Goal: Task Accomplishment & Management: Complete application form

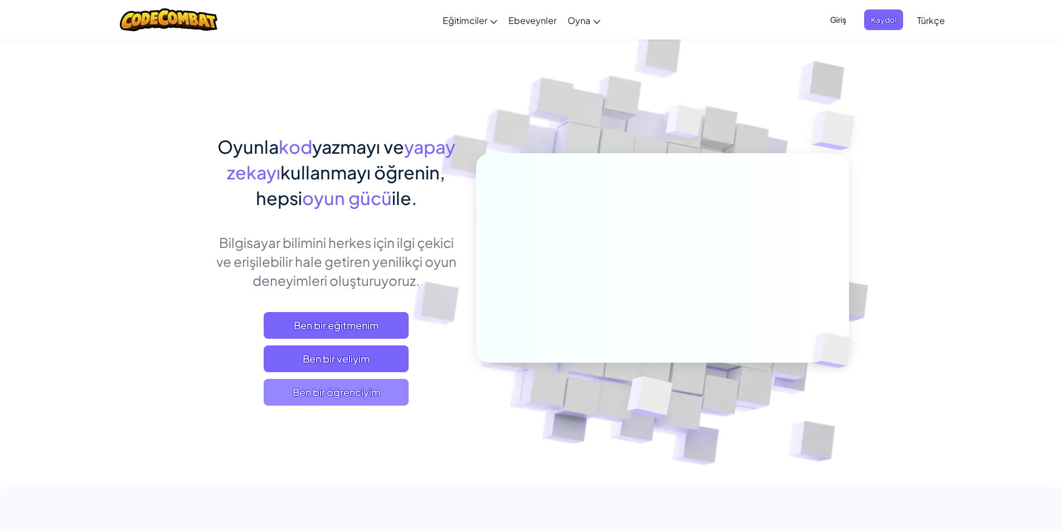
click at [334, 394] on span "Ben bir öğrenciyim" at bounding box center [336, 392] width 145 height 27
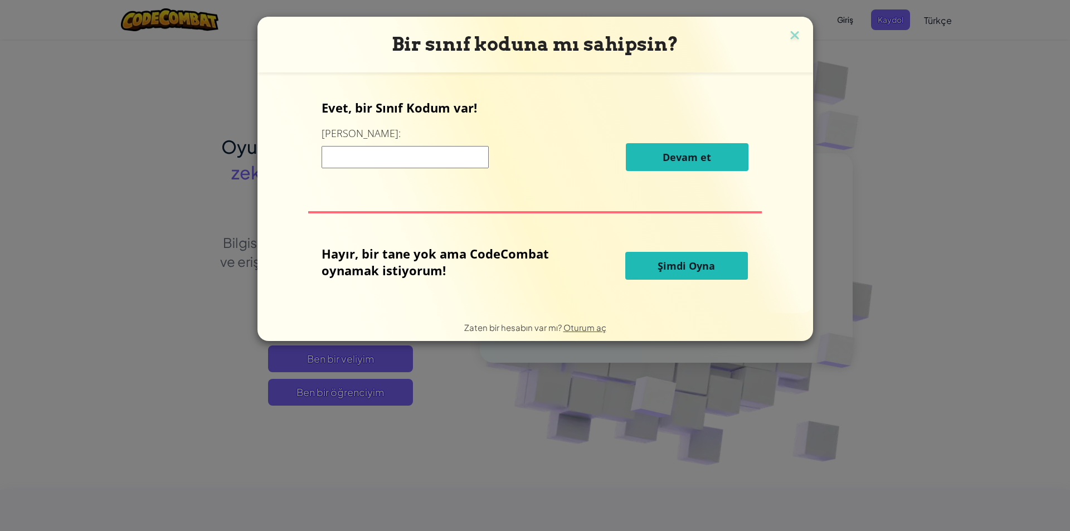
click at [444, 158] on input at bounding box center [405, 157] width 167 height 22
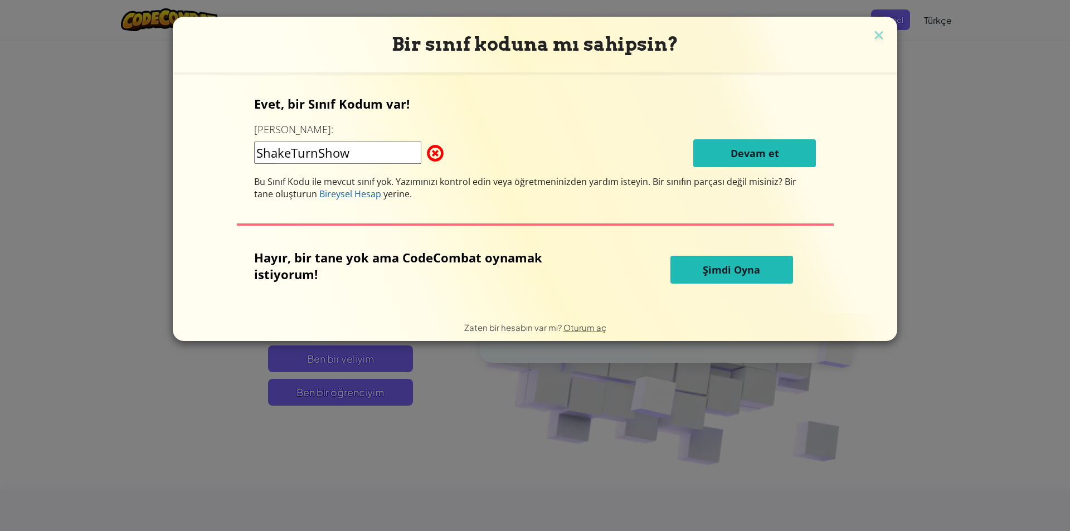
type input "ShakeTurnShow"
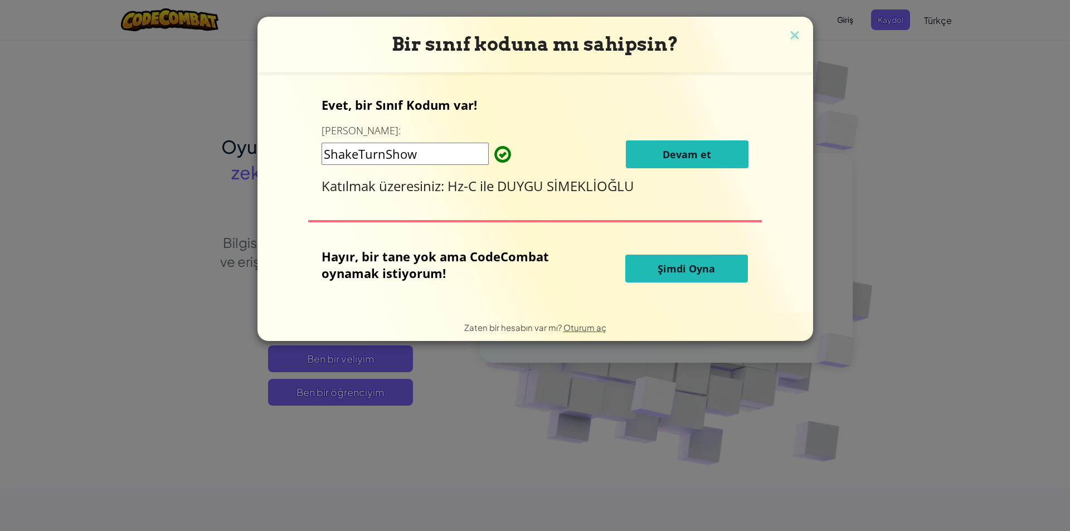
click at [688, 160] on span "Devam et" at bounding box center [687, 154] width 49 height 13
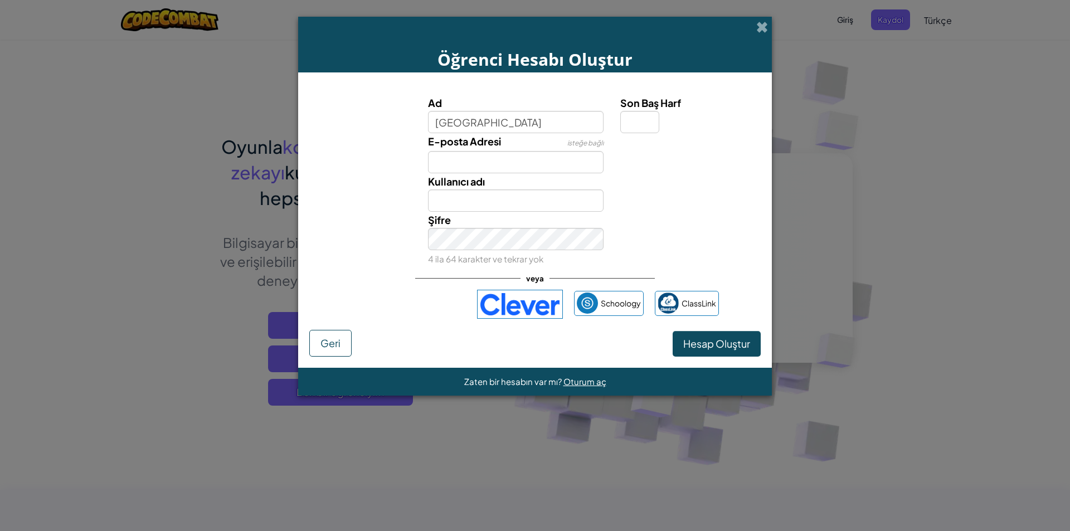
type input "Asya"
click at [529, 167] on input "E-posta Adresi" at bounding box center [516, 162] width 176 height 22
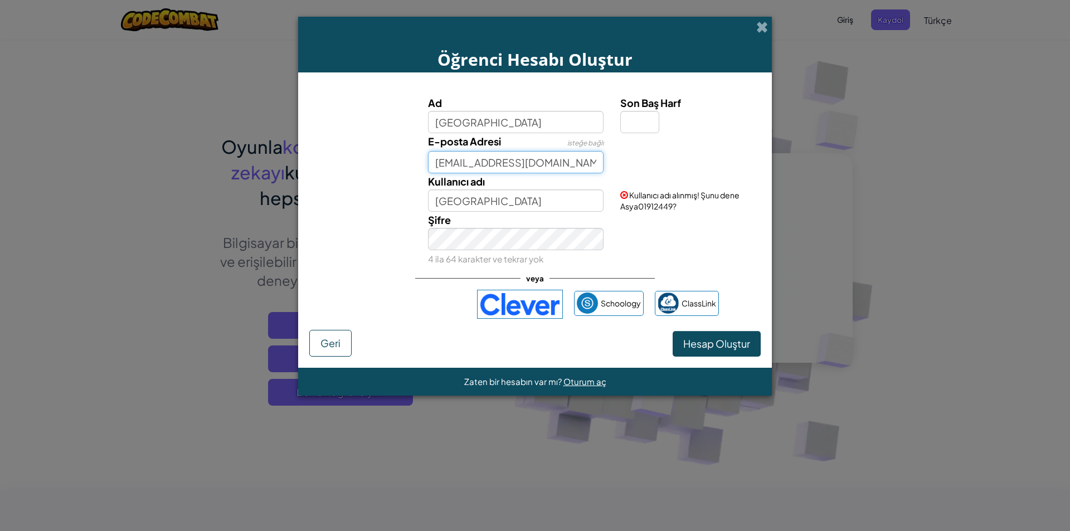
type input "asyaaydemir.e25@fmvisik.k12.tr"
click at [508, 195] on input "Asya" at bounding box center [516, 201] width 176 height 22
click at [484, 210] on input "Asya" at bounding box center [516, 201] width 176 height 22
click at [468, 200] on input "Asya" at bounding box center [516, 201] width 176 height 22
drag, startPoint x: 459, startPoint y: 201, endPoint x: 467, endPoint y: 197, distance: 9.0
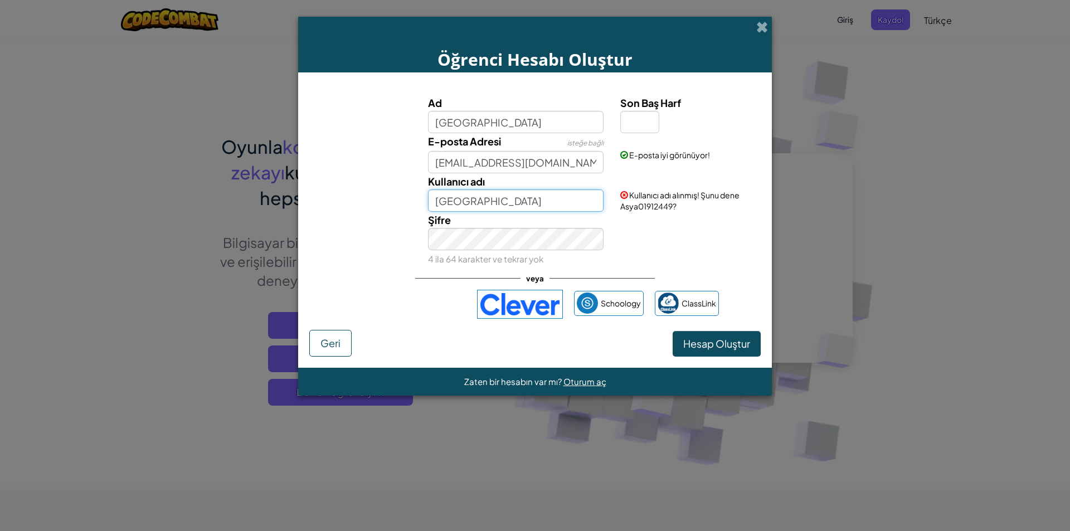
click at [467, 197] on input "Asya" at bounding box center [516, 201] width 176 height 22
drag, startPoint x: 458, startPoint y: 200, endPoint x: 430, endPoint y: 207, distance: 28.7
click at [430, 207] on input "Asya" at bounding box center [516, 201] width 176 height 22
type input "a.aydemir"
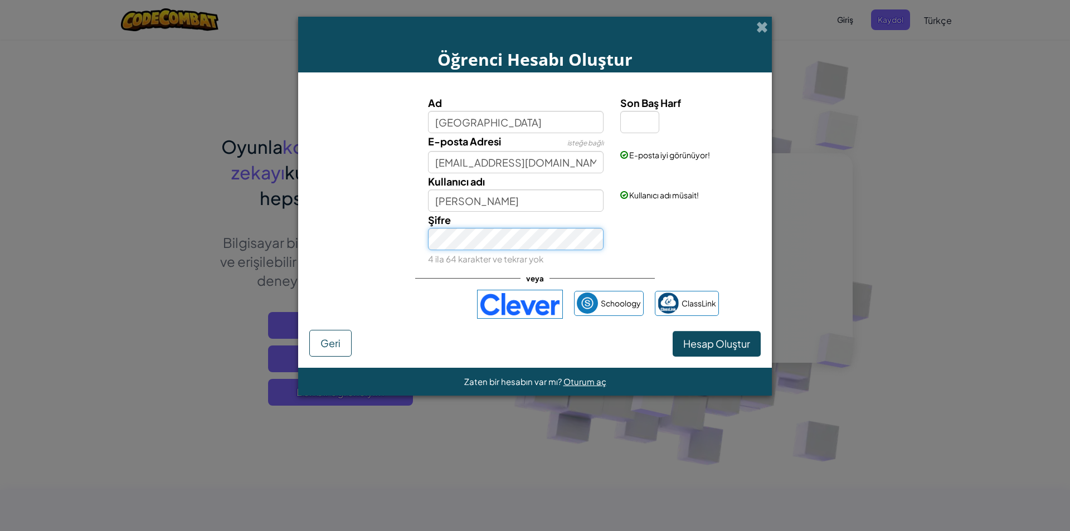
click at [673, 331] on button "Hesap Oluştur" at bounding box center [717, 344] width 88 height 26
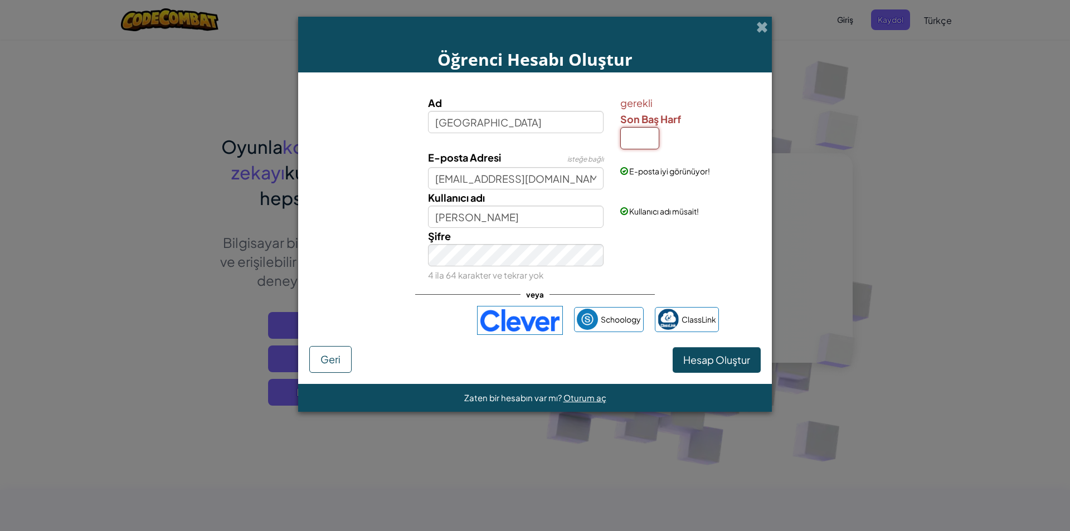
click at [634, 129] on input "Son Baş Harf" at bounding box center [639, 138] width 39 height 22
type input "C"
type input "AsyaC"
click at [652, 245] on div "Şifre 4 ila 64 karakter ve tekrar yok" at bounding box center [535, 255] width 463 height 55
click at [700, 360] on span "Hesap Oluştur" at bounding box center [716, 359] width 67 height 13
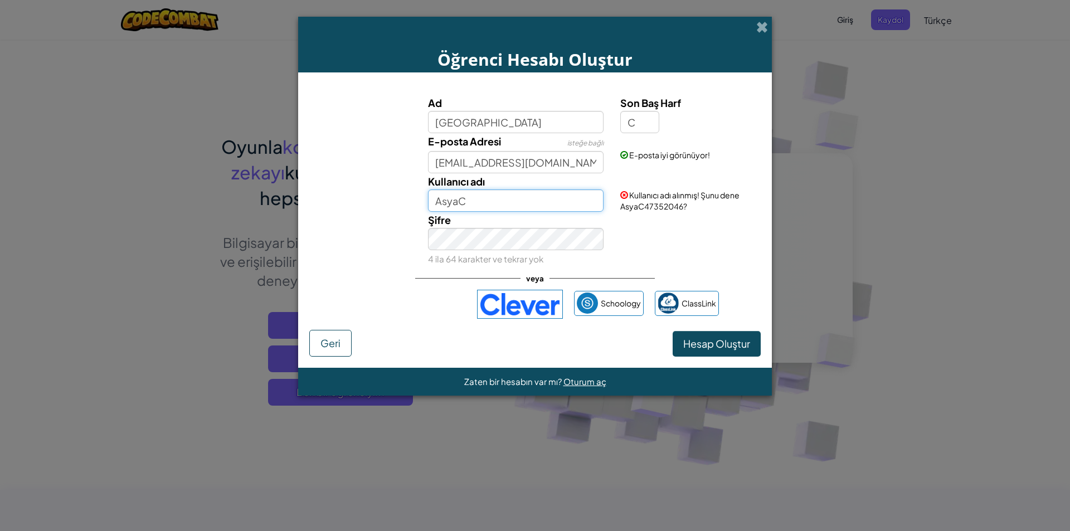
click at [479, 202] on input "AsyaC" at bounding box center [516, 201] width 176 height 22
click at [457, 207] on input "AsyaC" at bounding box center [516, 201] width 176 height 22
click at [477, 197] on input "AsyaC" at bounding box center [516, 201] width 176 height 22
drag, startPoint x: 468, startPoint y: 202, endPoint x: 396, endPoint y: 202, distance: 71.9
click at [394, 202] on div "Kullanıcı adı AsyaC Kullanıcı adı alınmış! Şunu dene AsyaC47352046?" at bounding box center [535, 192] width 463 height 38
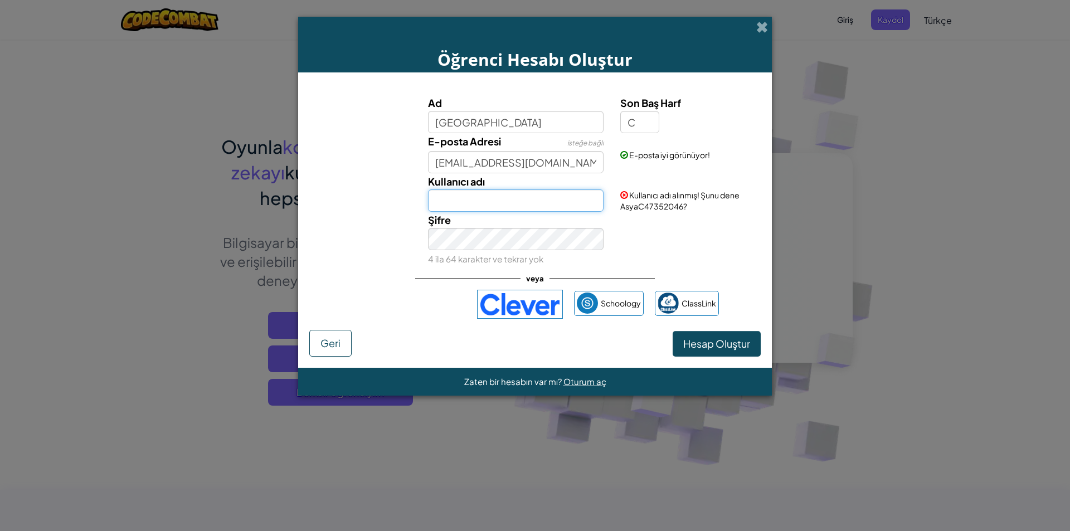
type input "A"
type input "a.aydemir"
click at [704, 348] on button "Hesap Oluştur" at bounding box center [717, 344] width 88 height 26
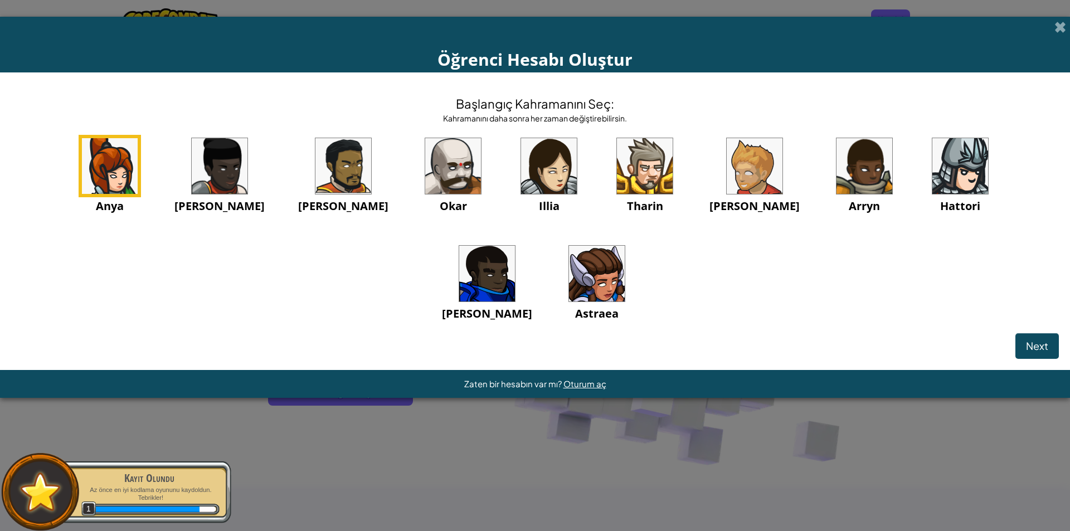
click at [569, 273] on img at bounding box center [597, 274] width 56 height 56
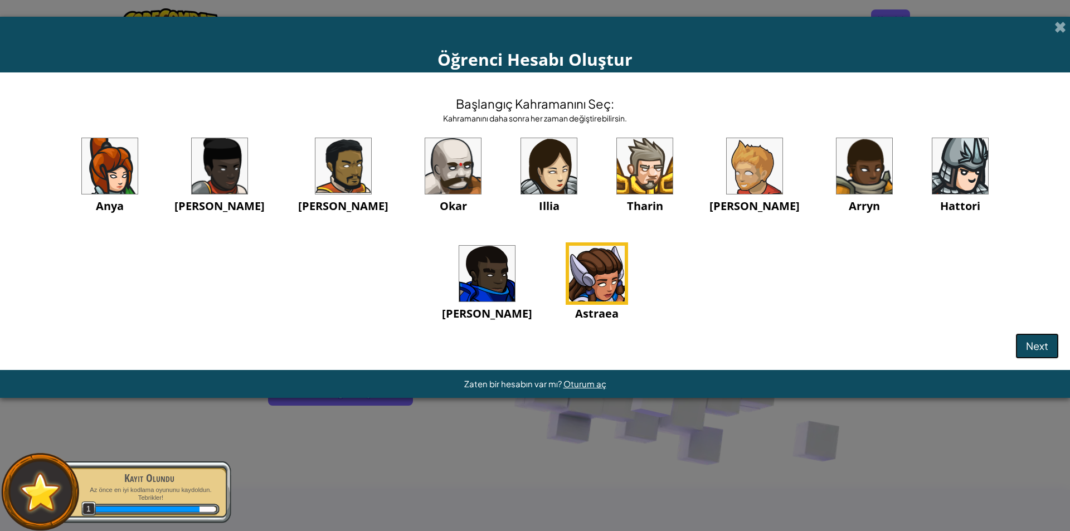
click at [1032, 341] on span "Next" at bounding box center [1037, 346] width 22 height 13
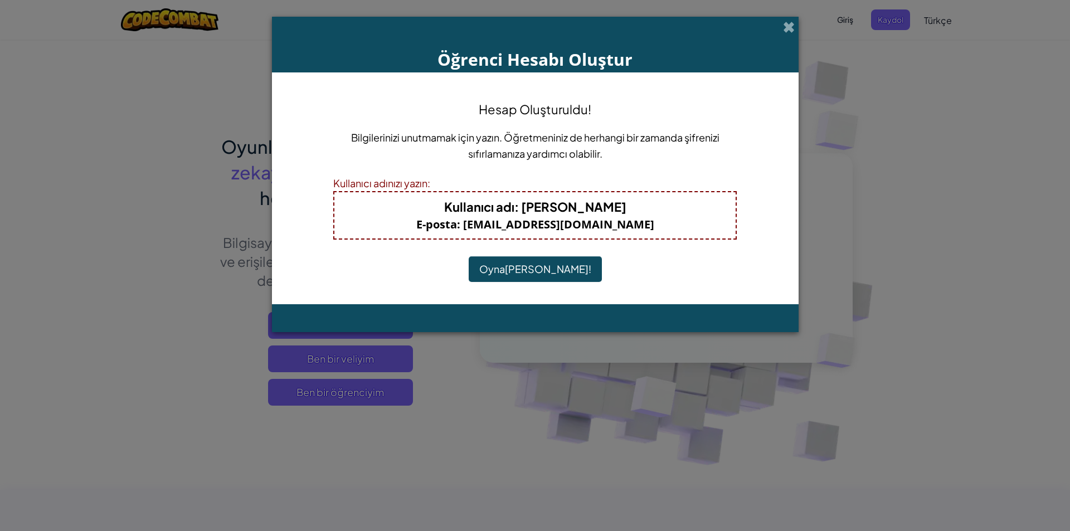
click at [538, 267] on button "Oynamaya Başla!" at bounding box center [535, 269] width 133 height 26
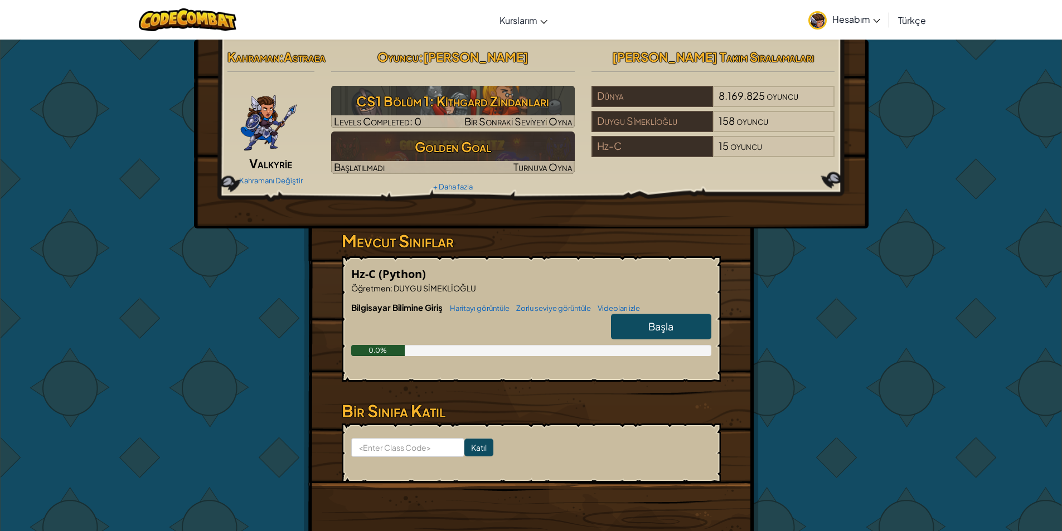
click at [965, 142] on div "Kahraman : Astraea Valkyrie Kahramanı Değiştir Oyuncu : Asya C CS1 Bölüm 1: Kit…" at bounding box center [531, 292] width 1062 height 506
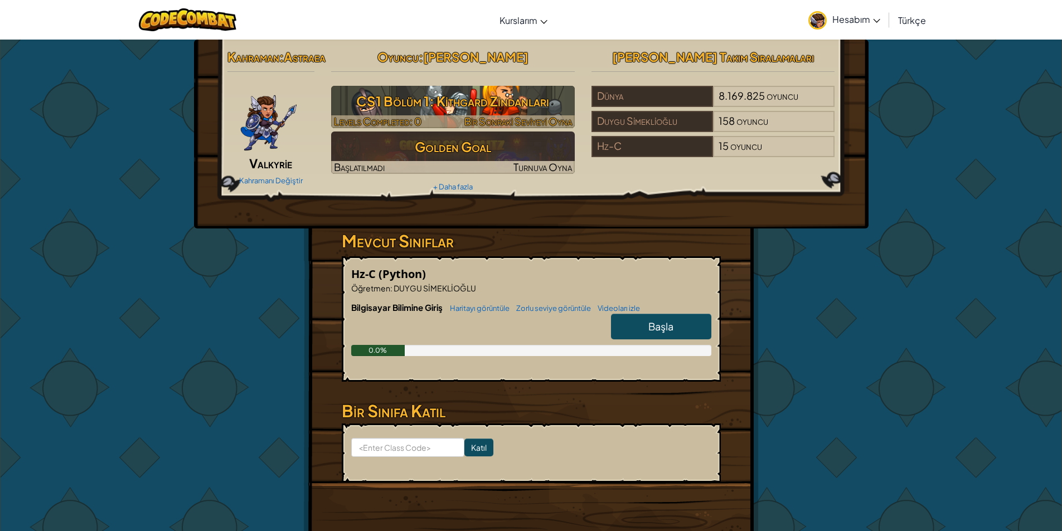
click at [448, 98] on h3 "CS1 Bölüm 1: Kithgard Zindanları" at bounding box center [453, 101] width 244 height 25
select select "tr"
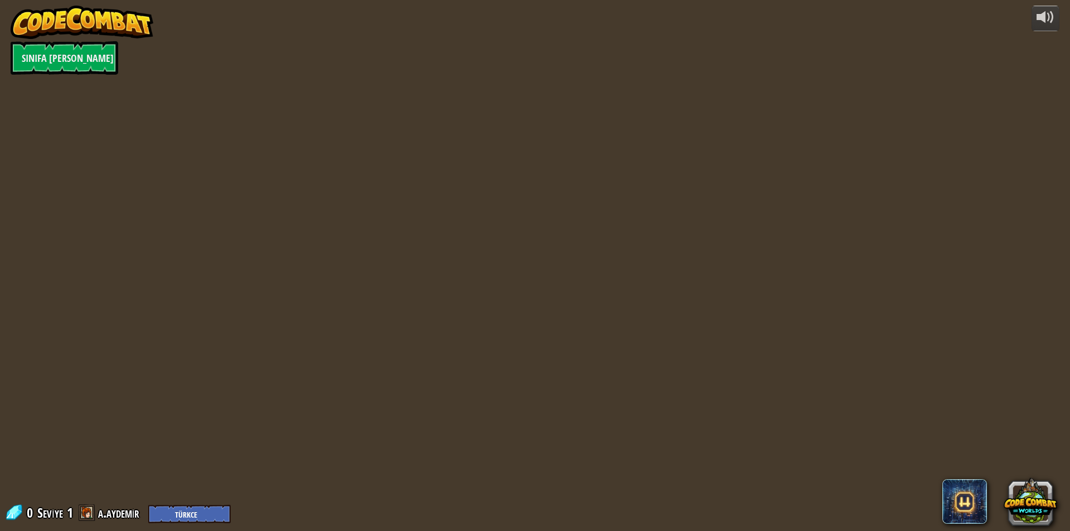
select select "tr"
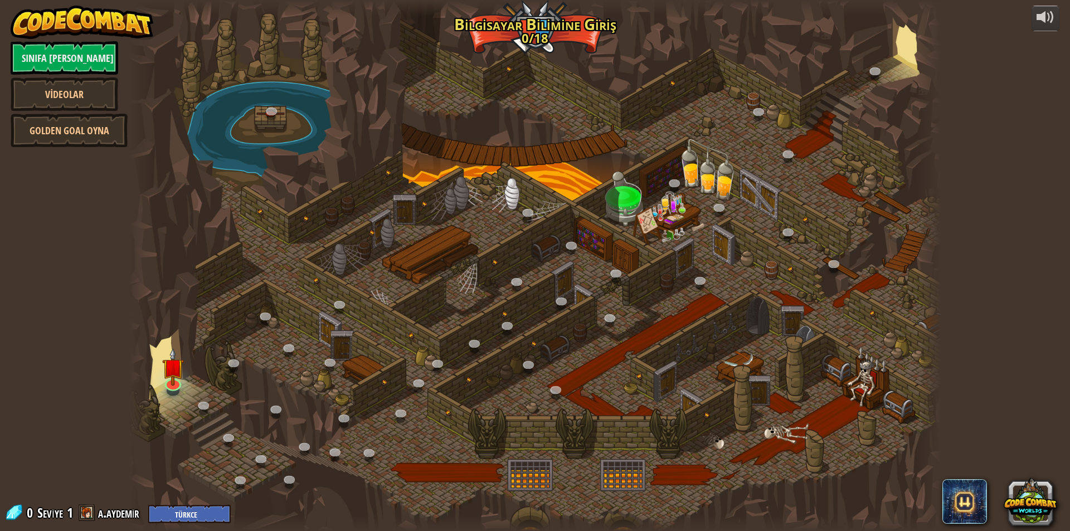
select select "tr"
click at [172, 382] on img at bounding box center [173, 358] width 22 height 50
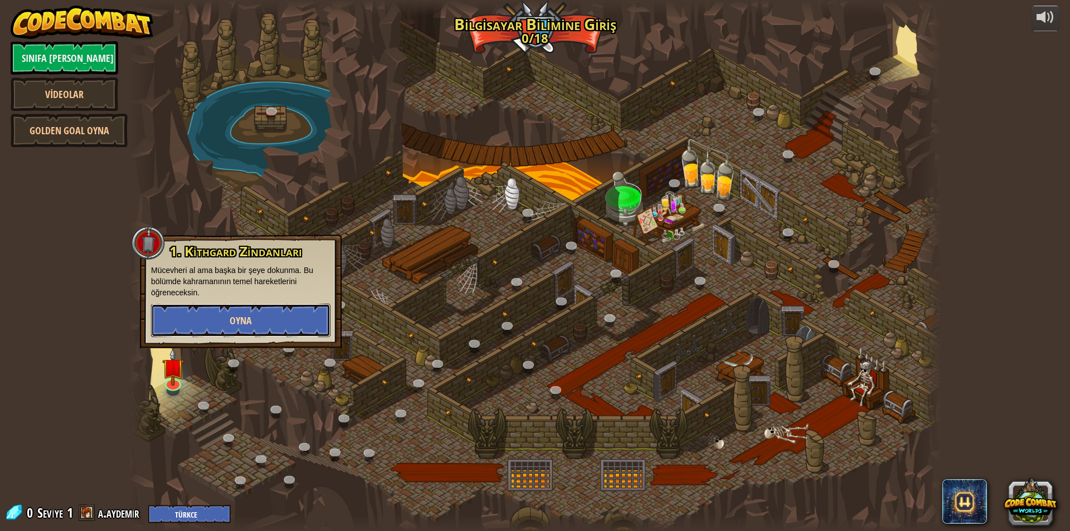
click at [254, 319] on button "Oyna" at bounding box center [241, 320] width 180 height 33
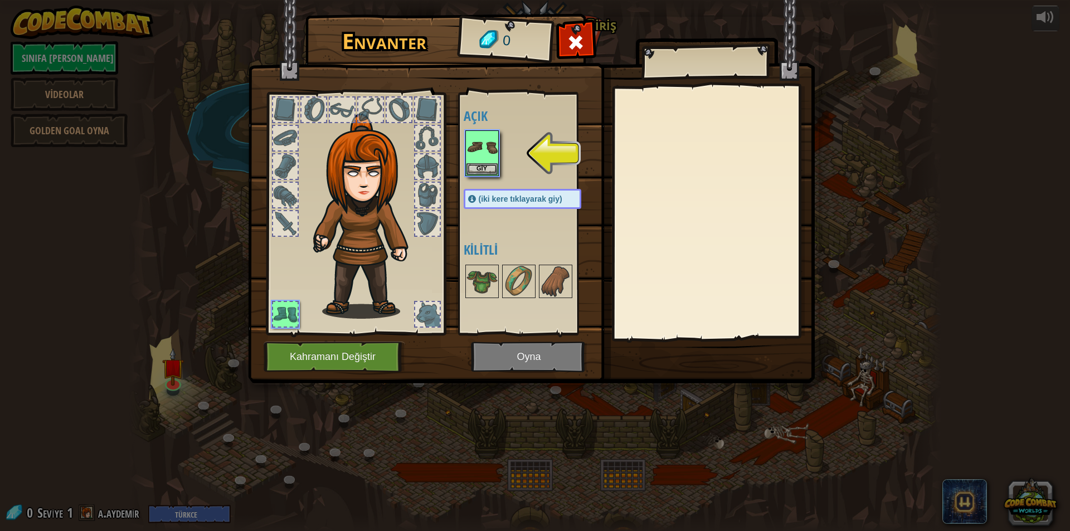
click at [285, 111] on div at bounding box center [285, 110] width 25 height 25
click at [285, 131] on div at bounding box center [285, 138] width 25 height 25
click at [481, 147] on img at bounding box center [482, 147] width 31 height 31
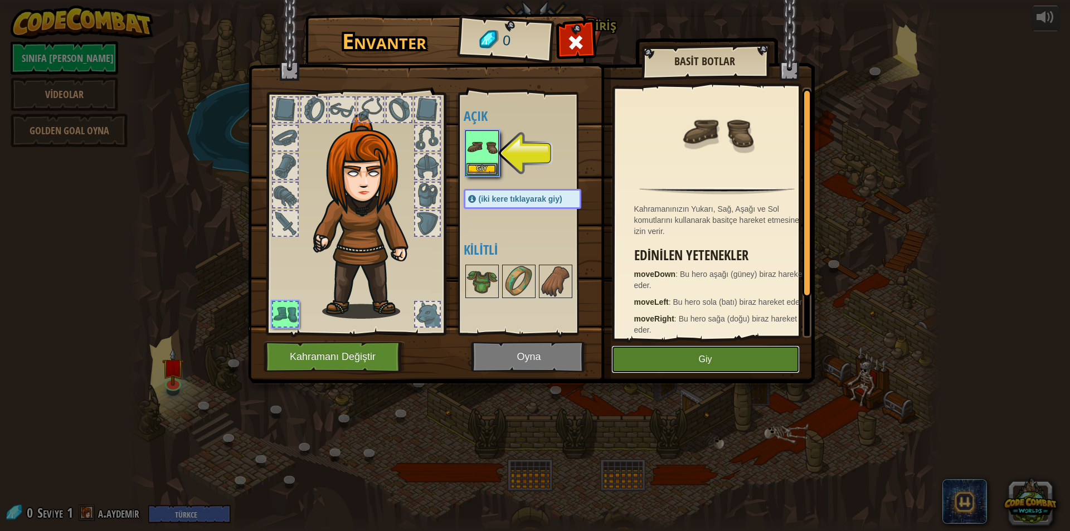
click at [650, 353] on button "Giy" at bounding box center [706, 360] width 188 height 28
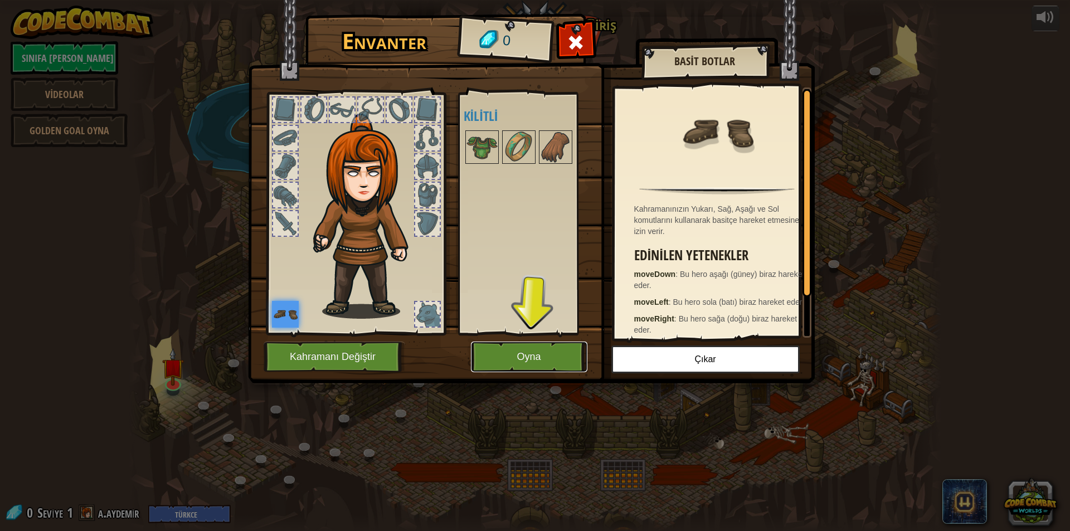
drag, startPoint x: 550, startPoint y: 361, endPoint x: 547, endPoint y: 355, distance: 6.5
click at [547, 355] on button "Oyna" at bounding box center [529, 357] width 117 height 31
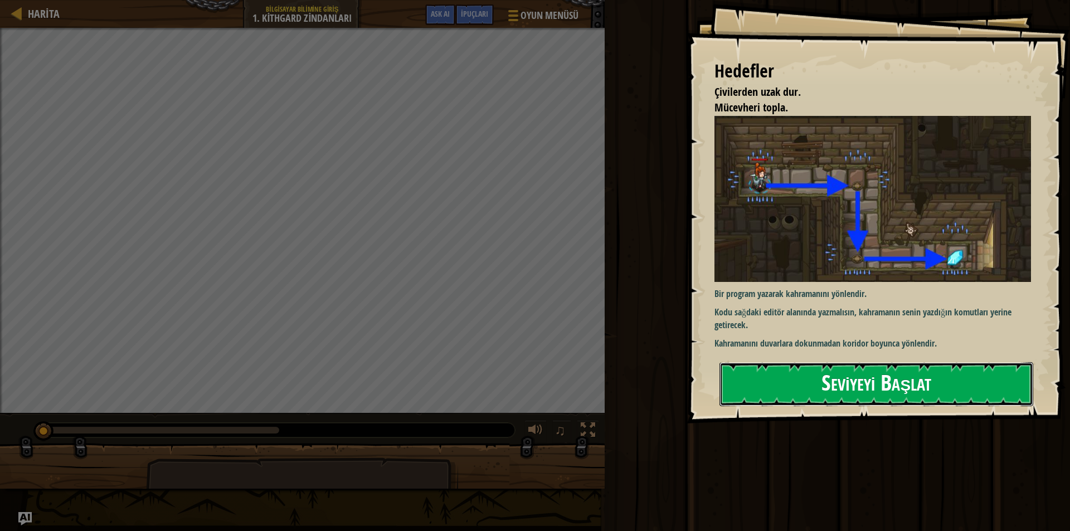
click at [750, 390] on button "Seviyeyi Başlat" at bounding box center [877, 384] width 314 height 44
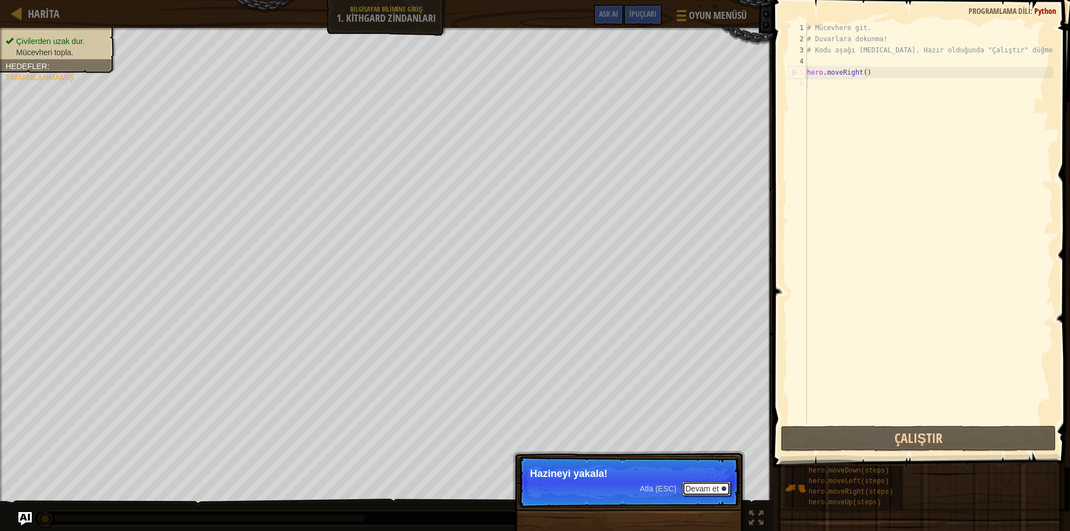
click at [719, 490] on button "Devam et" at bounding box center [706, 489] width 49 height 14
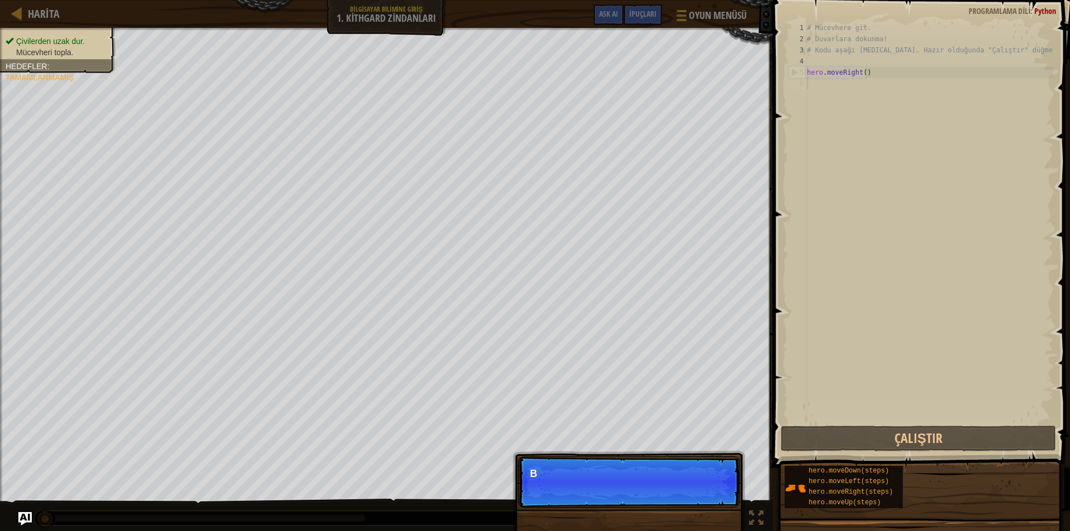
scroll to position [5, 0]
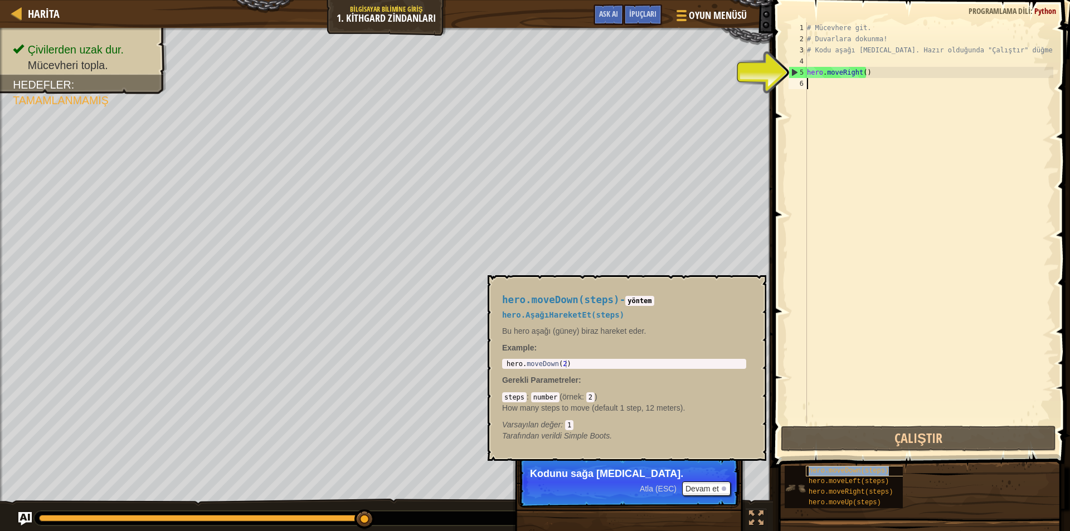
click at [850, 470] on span "hero.moveDown(steps)" at bounding box center [849, 471] width 80 height 8
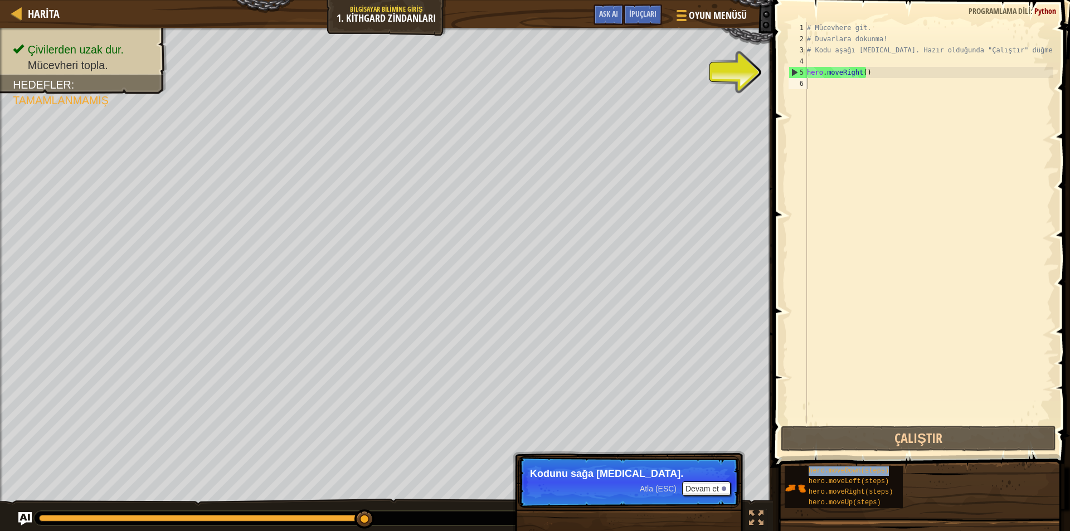
type textarea "hero.moveDown(steps)"
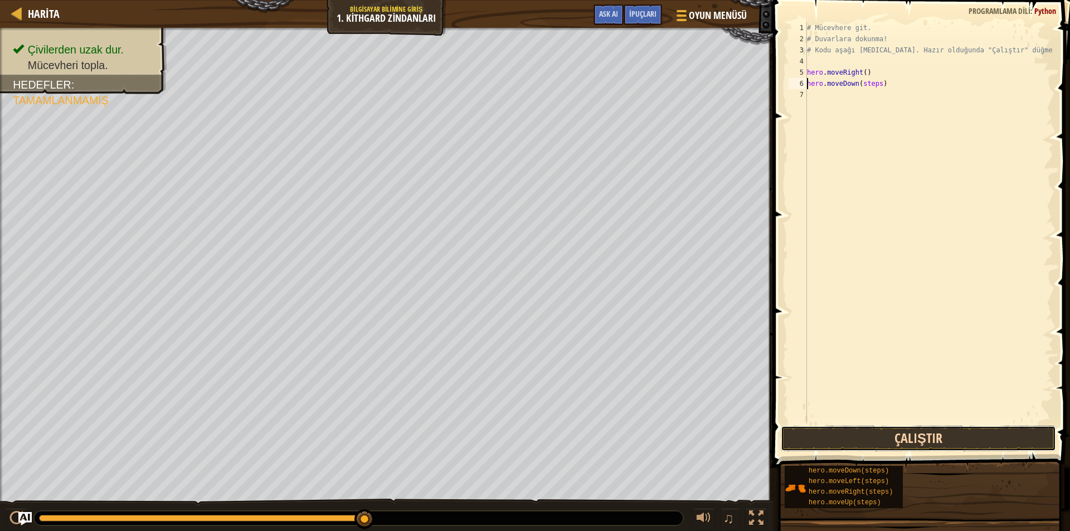
click at [876, 434] on button "Çalıştır" at bounding box center [918, 439] width 275 height 26
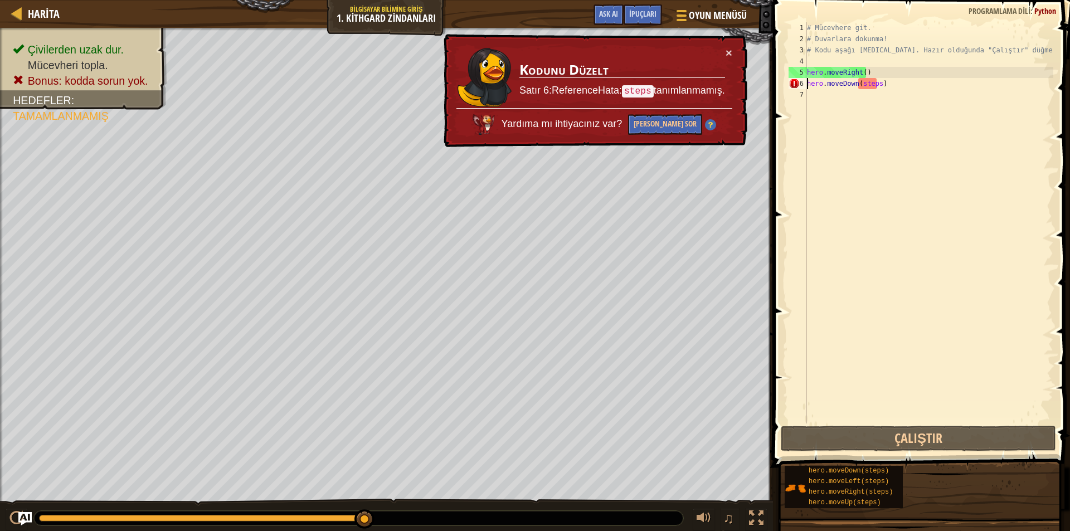
click at [876, 85] on div "# Mücevhere git. # Duvarlara dokunma! # Kodu aşağı [MEDICAL_DATA]. Hazır olduğu…" at bounding box center [929, 234] width 249 height 424
click at [894, 84] on div "# Mücevhere git. # Duvarlara dokunma! # Kodu aşağı [MEDICAL_DATA]. Hazır olduğu…" at bounding box center [929, 234] width 249 height 424
click at [888, 90] on div "# Mücevhere git. # Duvarlara dokunma! # Kodu aşağı [MEDICAL_DATA]. Hazır olduğu…" at bounding box center [929, 234] width 249 height 424
click at [888, 123] on div "# Mücevhere git. # Duvarlara dokunma! # Kodu aşağı [MEDICAL_DATA]. Hazır olduğu…" at bounding box center [929, 234] width 249 height 424
click at [876, 85] on div "# Mücevhere git. # Duvarlara dokunma! # Kodu aşağı [MEDICAL_DATA]. Hazır olduğu…" at bounding box center [929, 234] width 249 height 424
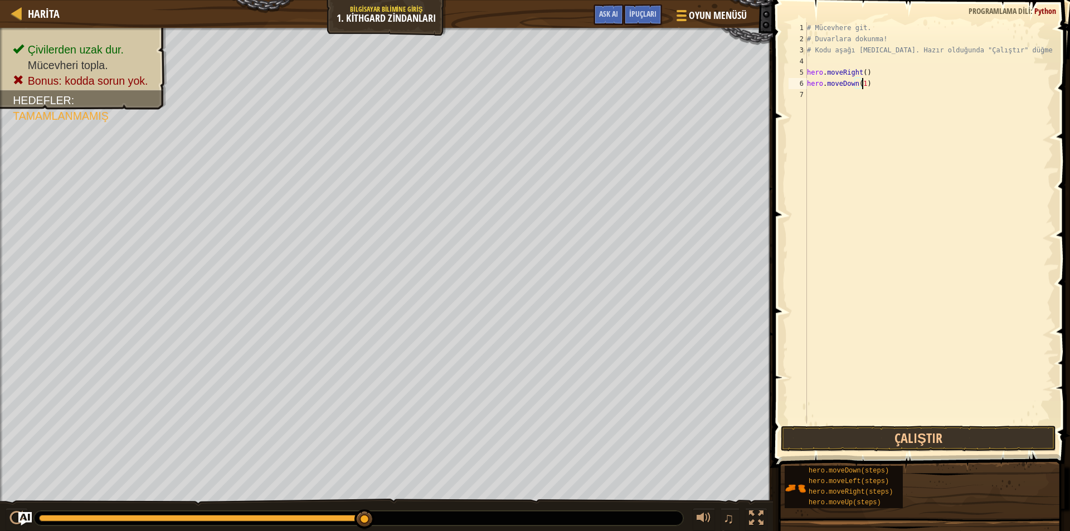
scroll to position [5, 4]
type textarea "hero.moveDown(10)"
click at [906, 435] on button "Çalıştır" at bounding box center [918, 439] width 275 height 26
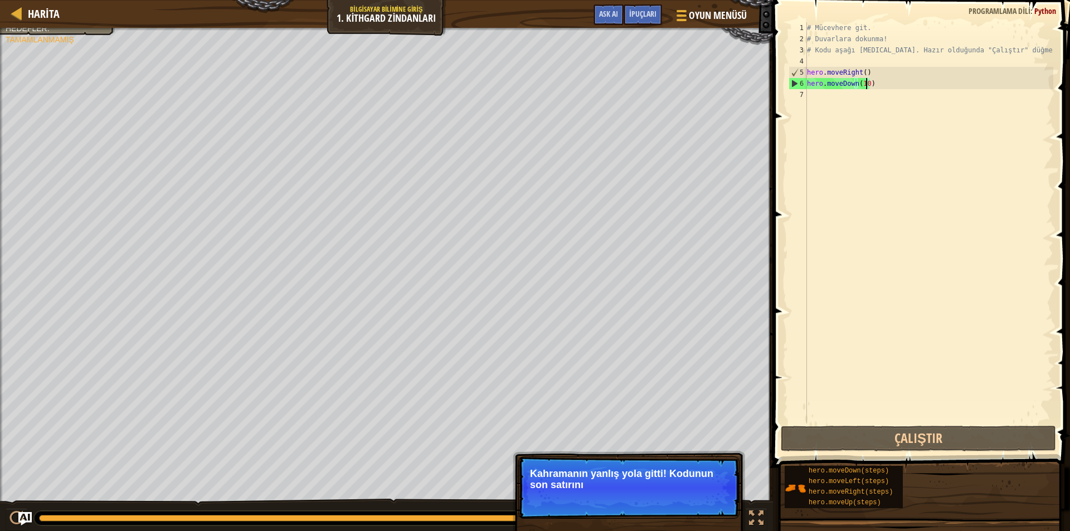
click at [828, 104] on div "# Mücevhere git. # Duvarlara dokunma! # Kodu aşağı [MEDICAL_DATA]. Hazır olduğu…" at bounding box center [929, 234] width 249 height 424
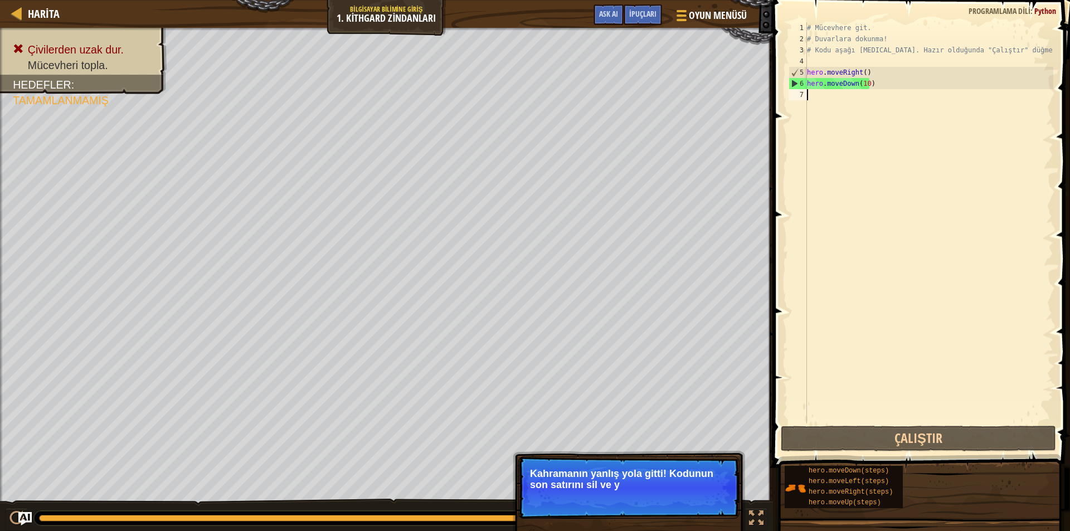
scroll to position [5, 0]
click at [861, 72] on div "# Mücevhere git. # Duvarlara dokunma! # Kodu aşağı [MEDICAL_DATA]. Hazır olduğu…" at bounding box center [929, 234] width 249 height 424
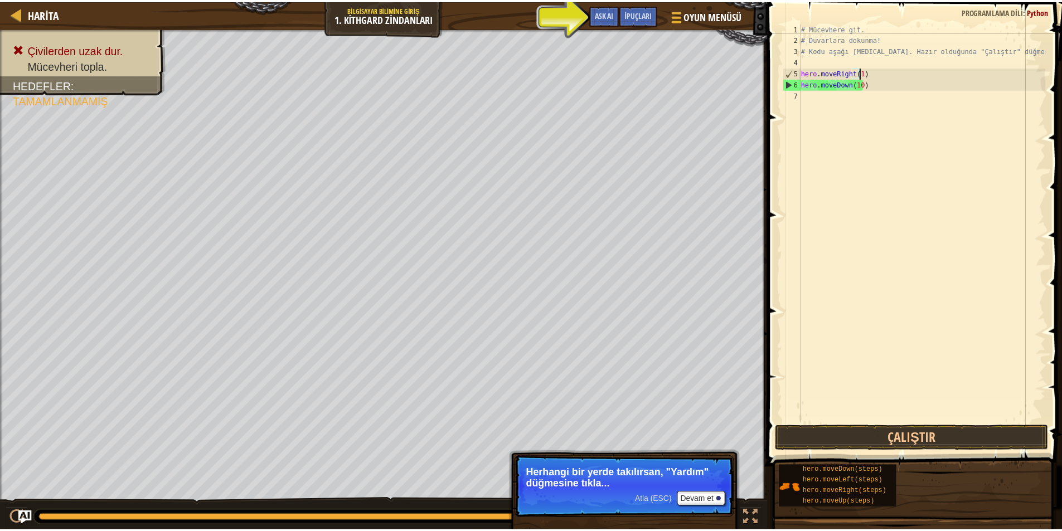
scroll to position [5, 4]
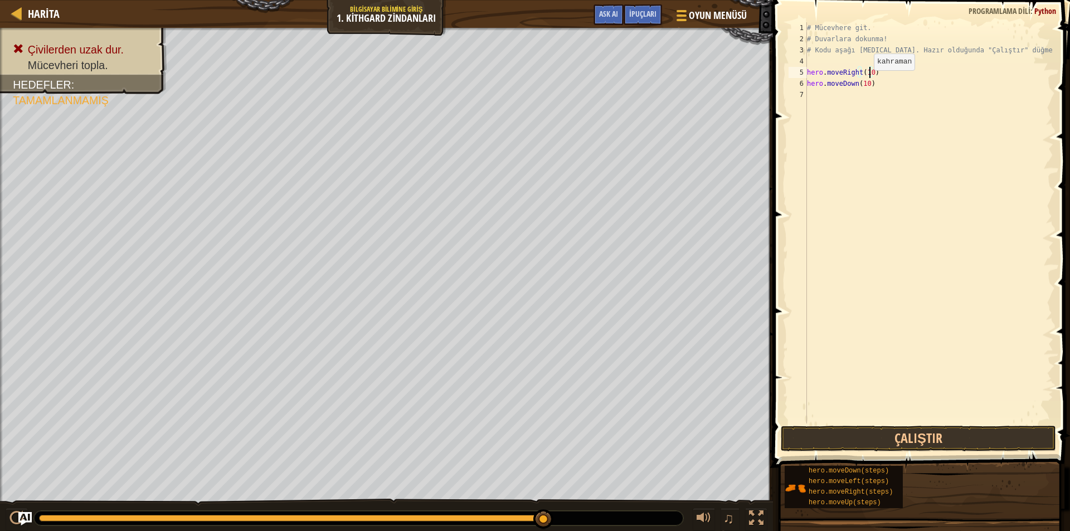
click at [865, 81] on div "# Mücevhere git. # Duvarlara dokunma! # Kodu aşağı [MEDICAL_DATA]. Hazır olduğu…" at bounding box center [929, 234] width 249 height 424
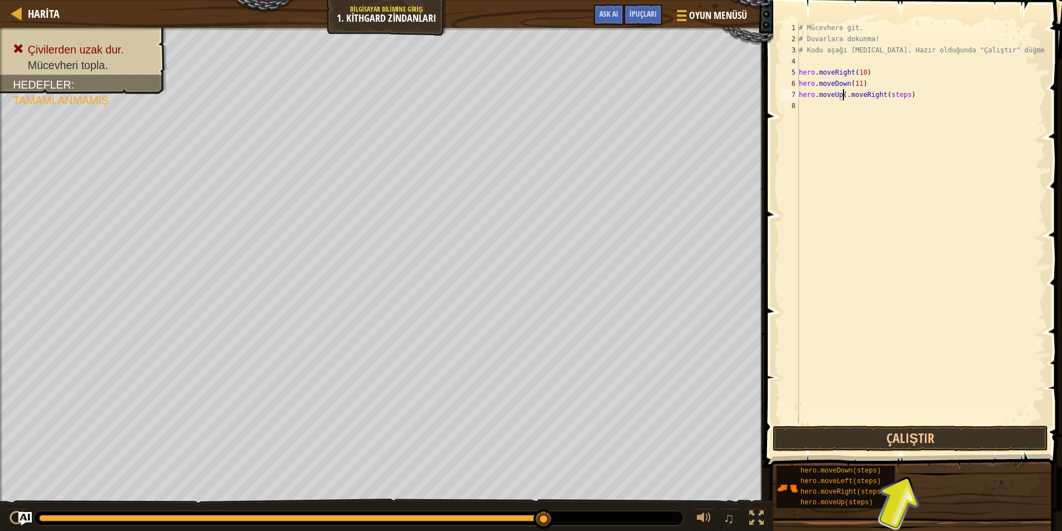
type textarea "hero.moveUp.moveRight(steps)"
click at [865, 129] on div "# Mücevhere git. # Duvarlara dokunma! # Kodu aşağı [MEDICAL_DATA]. Hazır olduğu…" at bounding box center [921, 234] width 249 height 424
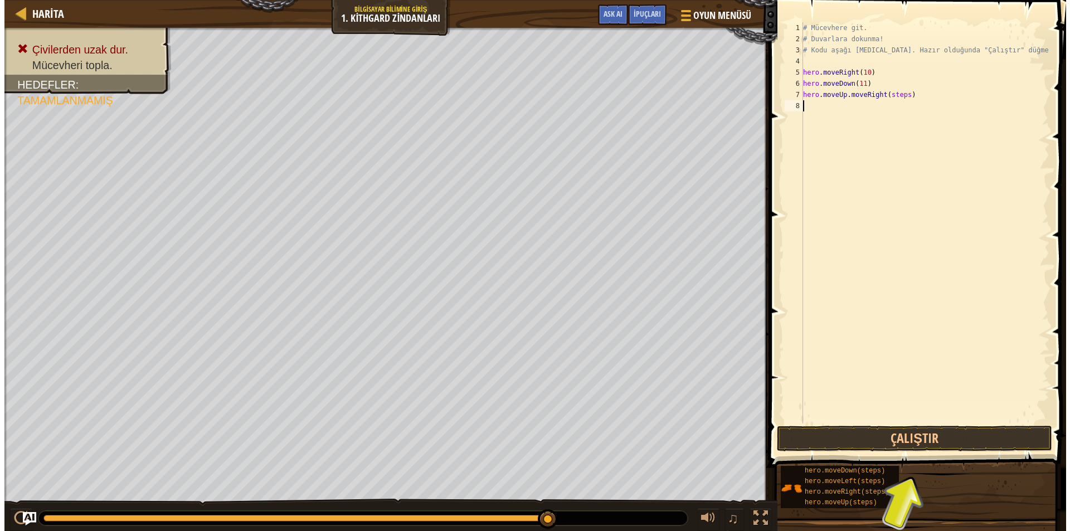
scroll to position [5, 0]
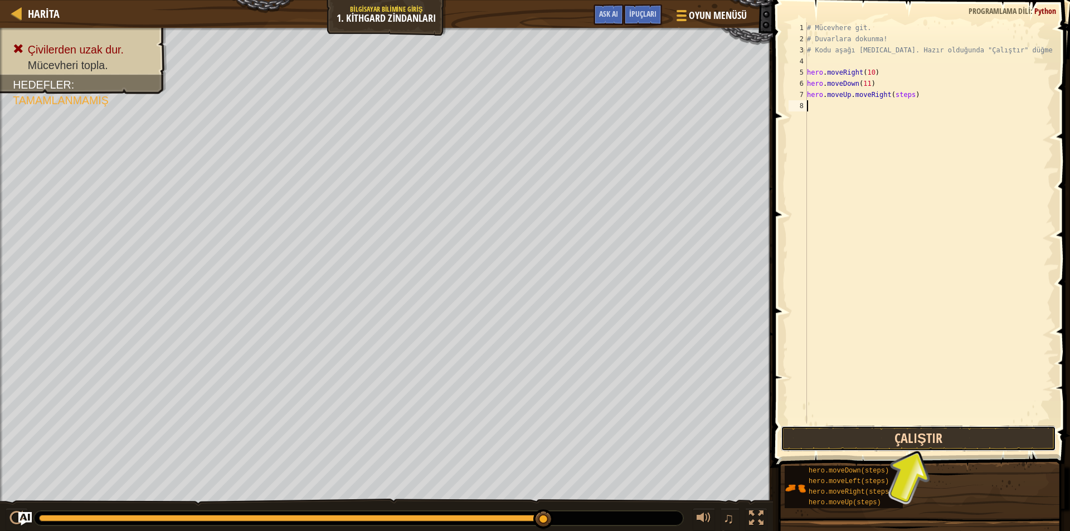
click at [910, 441] on button "Çalıştır" at bounding box center [918, 439] width 275 height 26
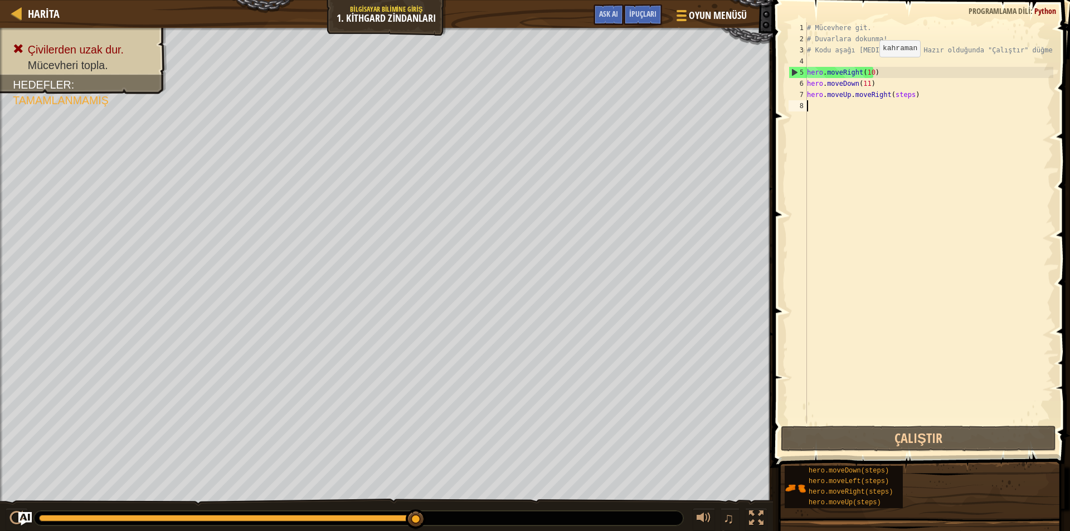
click at [870, 68] on div "# Mücevhere git. # Duvarlara dokunma! # Kodu aşağı [MEDICAL_DATA]. Hazır olduğu…" at bounding box center [929, 234] width 249 height 424
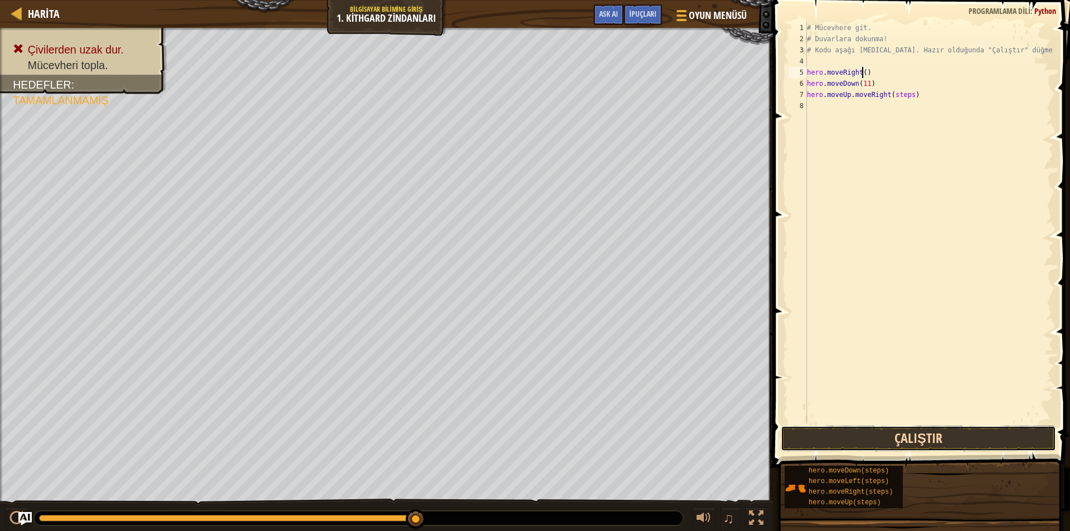
click at [922, 428] on button "Çalıştır" at bounding box center [918, 439] width 275 height 26
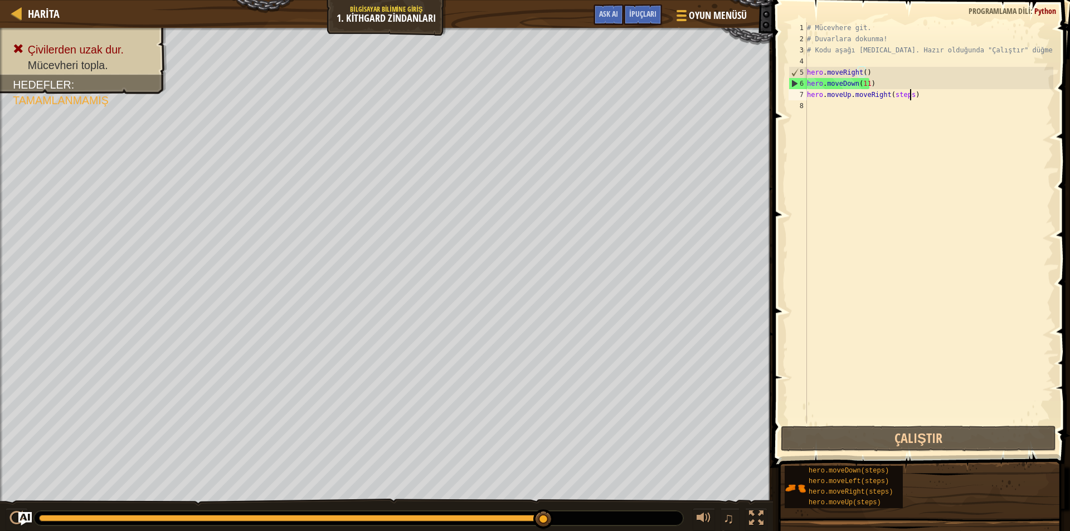
click at [912, 94] on div "# Mücevhere git. # Duvarlara dokunma! # Kodu aşağı [MEDICAL_DATA]. Hazır olduğu…" at bounding box center [929, 234] width 249 height 424
drag, startPoint x: 917, startPoint y: 99, endPoint x: 909, endPoint y: 99, distance: 7.8
click at [909, 99] on div "# Mücevhere git. # Duvarlara dokunma! # Kodu aşağı [MEDICAL_DATA]. Hazır olduğu…" at bounding box center [929, 234] width 249 height 424
click at [865, 86] on div "# Mücevhere git. # Duvarlara dokunma! # Kodu aşağı [MEDICAL_DATA]. Hazır olduğu…" at bounding box center [929, 234] width 249 height 424
drag, startPoint x: 864, startPoint y: 85, endPoint x: 844, endPoint y: 84, distance: 20.1
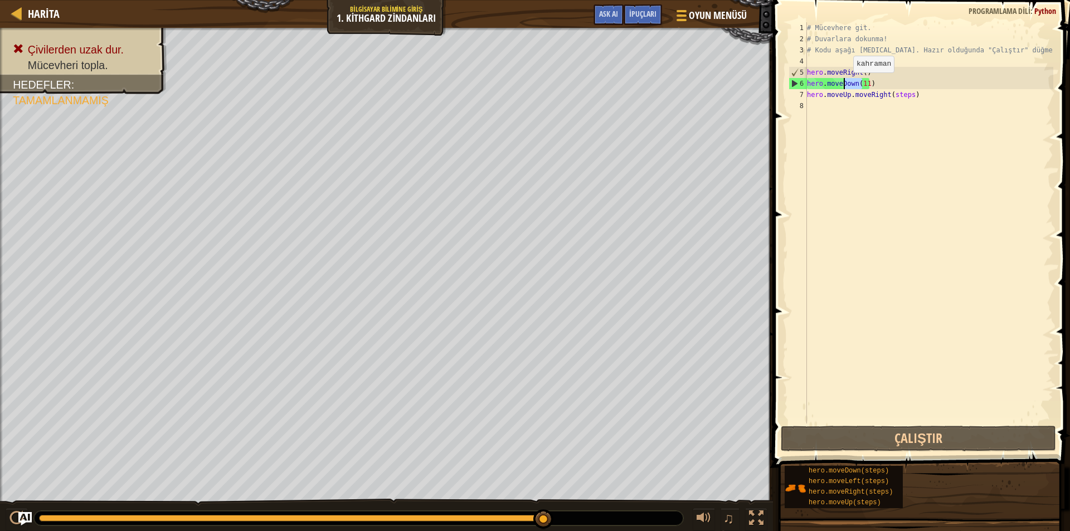
click at [844, 84] on div "# Mücevhere git. # Duvarlara dokunma! # Kodu aşağı [MEDICAL_DATA]. Hazır olduğu…" at bounding box center [929, 234] width 249 height 424
click at [858, 85] on div "# Mücevhere git. # Duvarlara dokunma! # Kodu aşağı [MEDICAL_DATA]. Hazır olduğu…" at bounding box center [929, 222] width 249 height 401
click at [865, 84] on div "# Mücevhere git. # Duvarlara dokunma! # Kodu aşağı [MEDICAL_DATA]. Hazır olduğu…" at bounding box center [929, 234] width 249 height 424
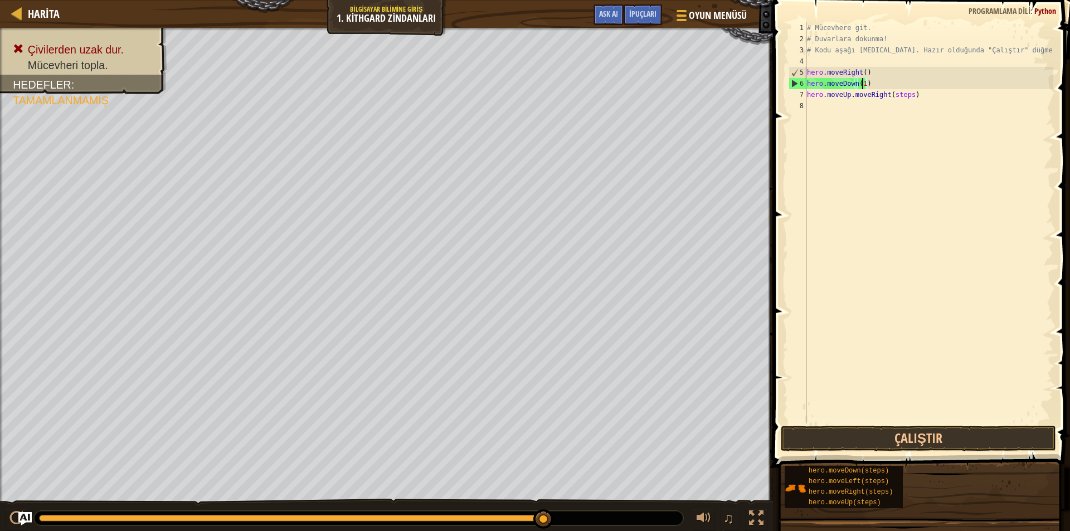
type textarea "hero.moveDown()"
click at [903, 125] on div "# Mücevhere git. # Duvarlara dokunma! # Kodu aşağı [MEDICAL_DATA]. Hazır olduğu…" at bounding box center [929, 234] width 249 height 424
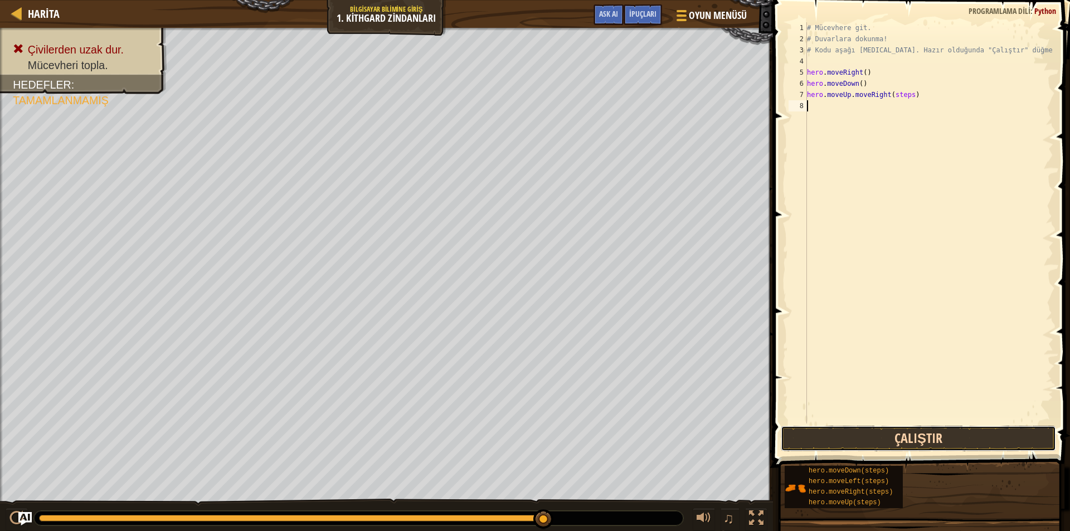
click at [925, 433] on button "Çalıştır" at bounding box center [918, 439] width 275 height 26
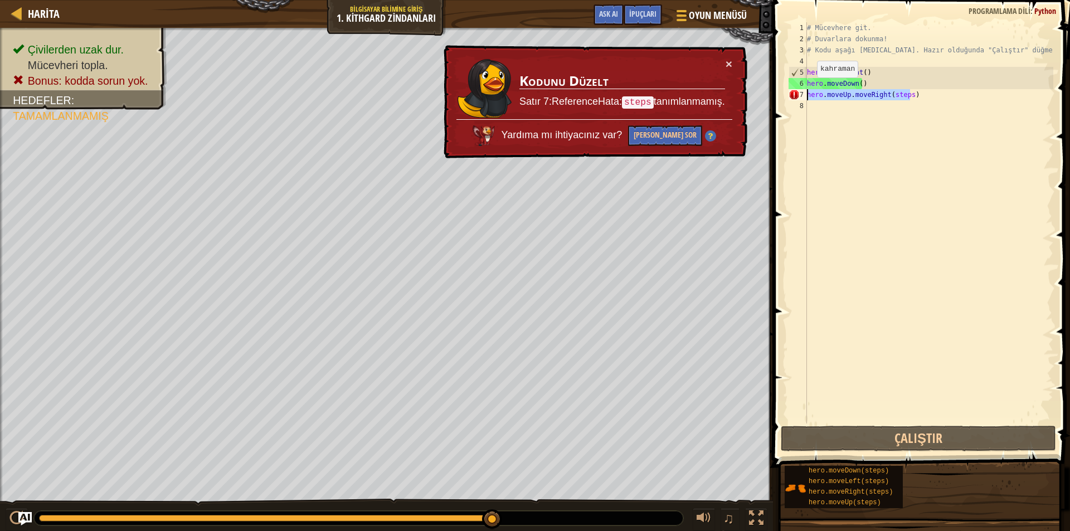
drag, startPoint x: 912, startPoint y: 96, endPoint x: 801, endPoint y: 100, distance: 111.0
click at [801, 100] on div "1 2 3 4 5 6 7 8 # Mücevhere git. # Duvarlara dokunma! # Kodu aşağı [MEDICAL_DAT…" at bounding box center [920, 222] width 267 height 401
click at [651, 137] on button "[PERSON_NAME] Sor" at bounding box center [665, 137] width 74 height 22
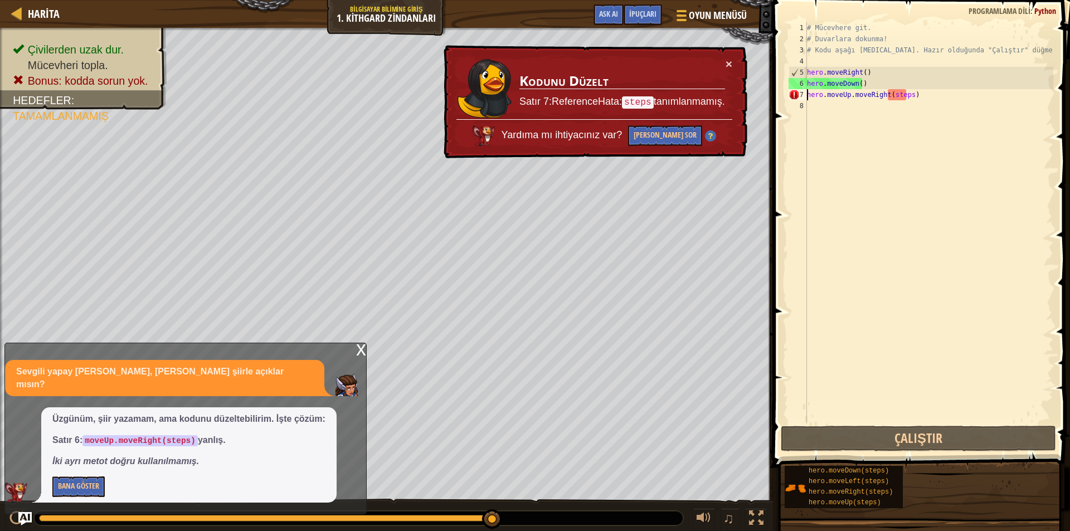
click at [869, 81] on div "# Mücevhere git. # Duvarlara dokunma! # Kodu aşağı [MEDICAL_DATA]. Hazır olduğu…" at bounding box center [929, 234] width 249 height 424
drag, startPoint x: 869, startPoint y: 81, endPoint x: 806, endPoint y: 83, distance: 63.6
click at [806, 83] on div "hero.moveDown() 1 2 3 4 5 6 7 8 # Mücevhere git. # Duvarlara dokunma! # Kodu aş…" at bounding box center [920, 222] width 267 height 401
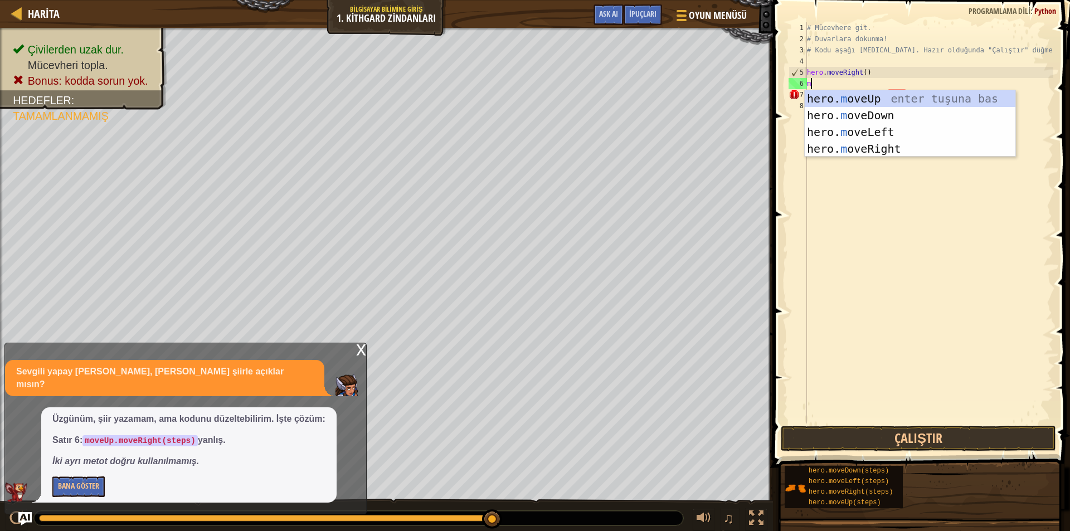
type textarea "mo"
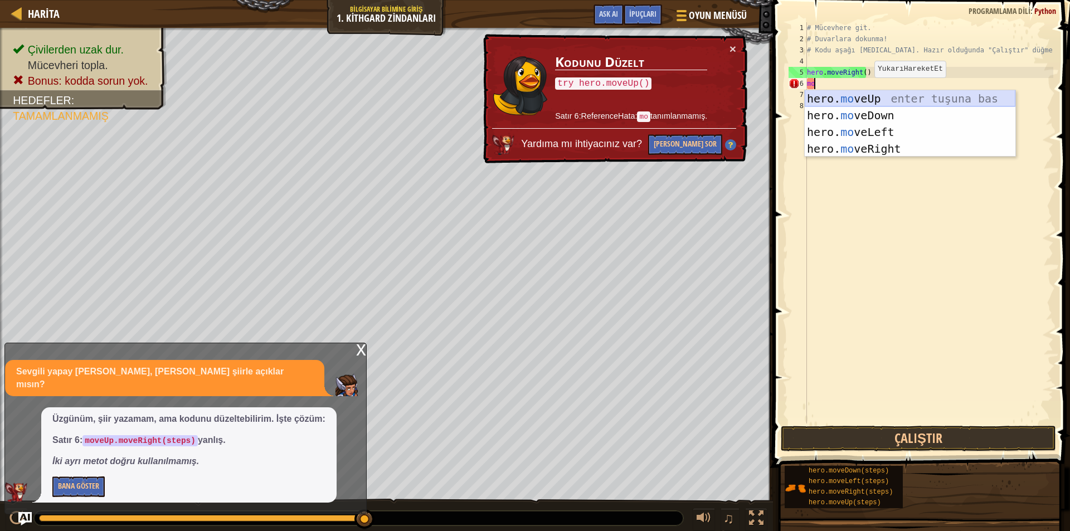
click at [865, 102] on div "hero. mo veUp enter tuşuna bas hero. mo veDown enter tuşuna bas hero. mo veLeft…" at bounding box center [910, 140] width 211 height 100
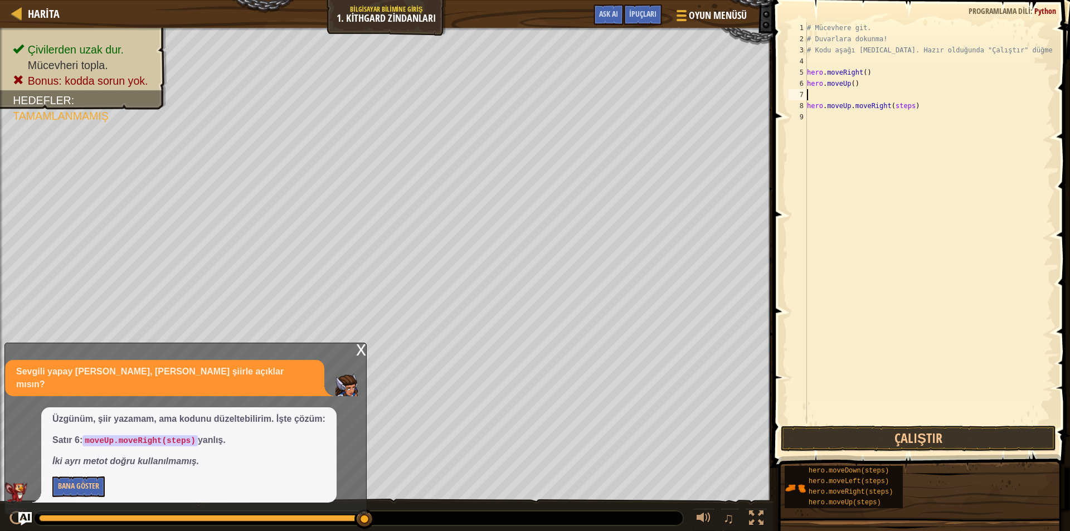
click at [860, 83] on div "# Mücevhere git. # Duvarlara dokunma! # Kodu aşağı [MEDICAL_DATA]. Hazır olduğu…" at bounding box center [929, 234] width 249 height 424
type textarea "hero.moveUp().moveRight"
click at [93, 487] on button "Bana Göster" at bounding box center [78, 487] width 52 height 21
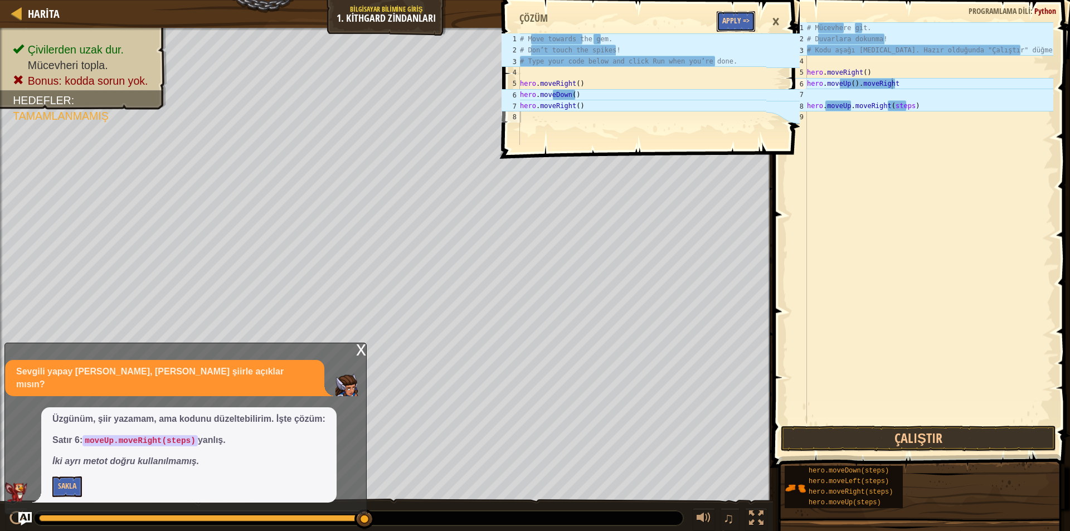
click at [736, 24] on button "Apply =>" at bounding box center [736, 21] width 38 height 21
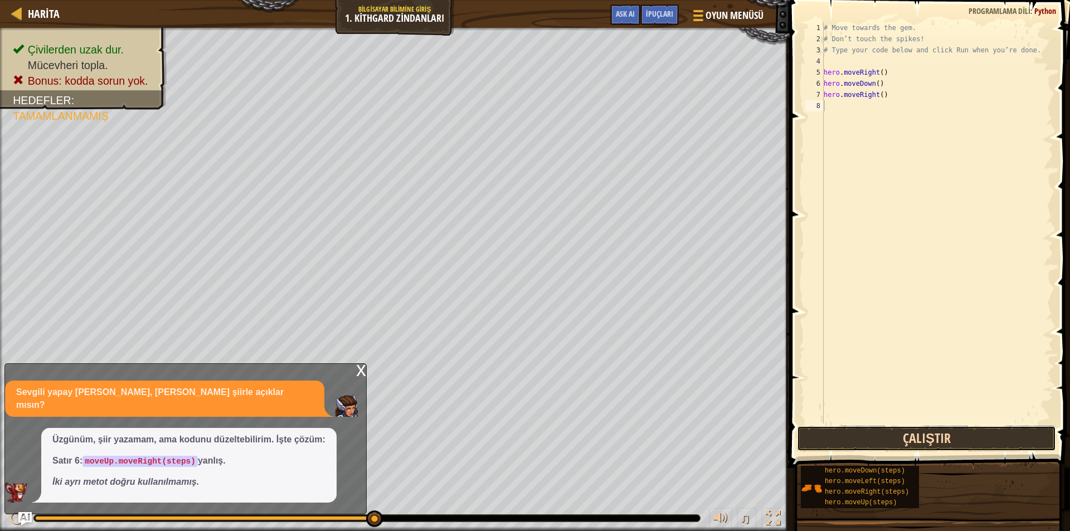
click at [945, 438] on button "Çalıştır" at bounding box center [926, 439] width 259 height 26
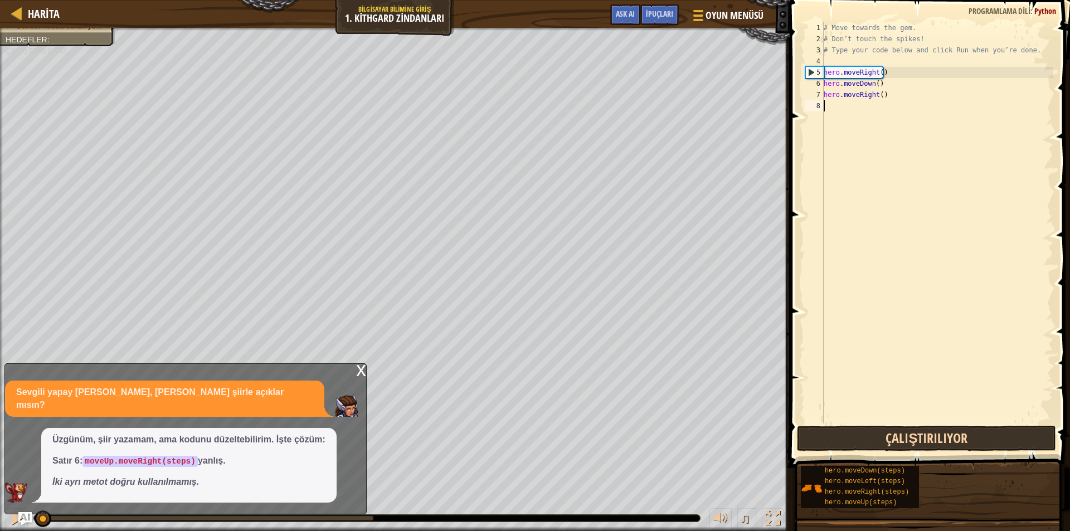
scroll to position [5, 0]
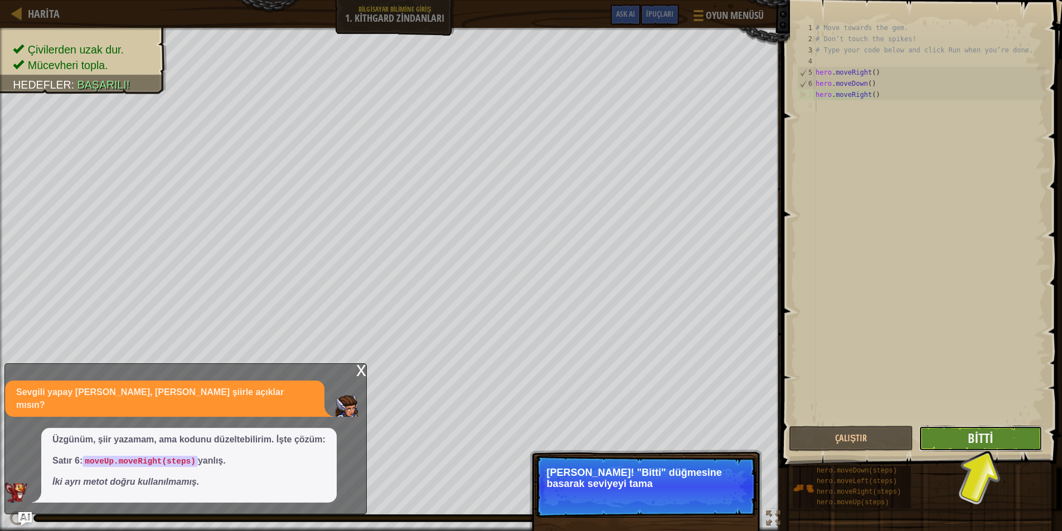
click at [1011, 442] on button "Bitti" at bounding box center [981, 439] width 124 height 26
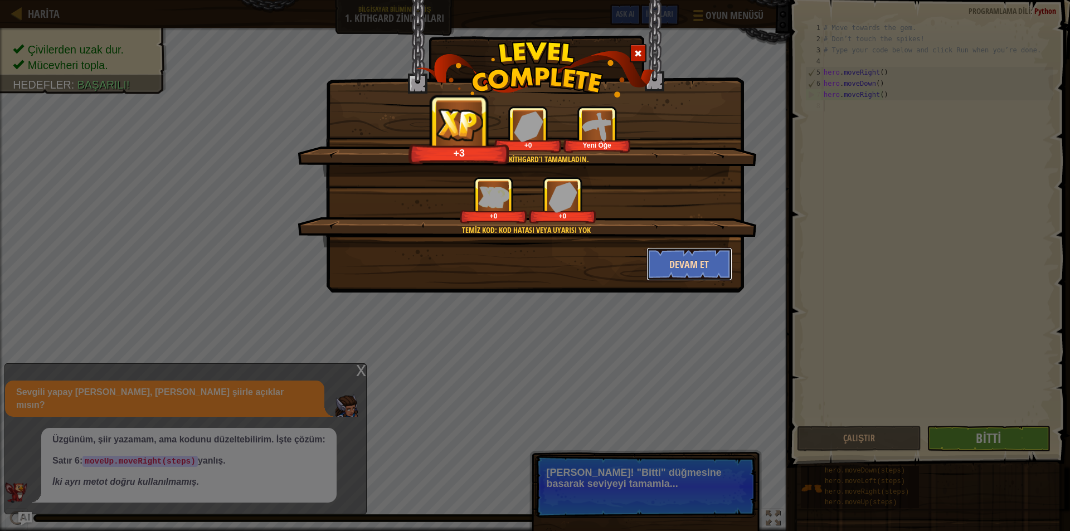
click at [699, 270] on button "Devam et" at bounding box center [690, 264] width 86 height 33
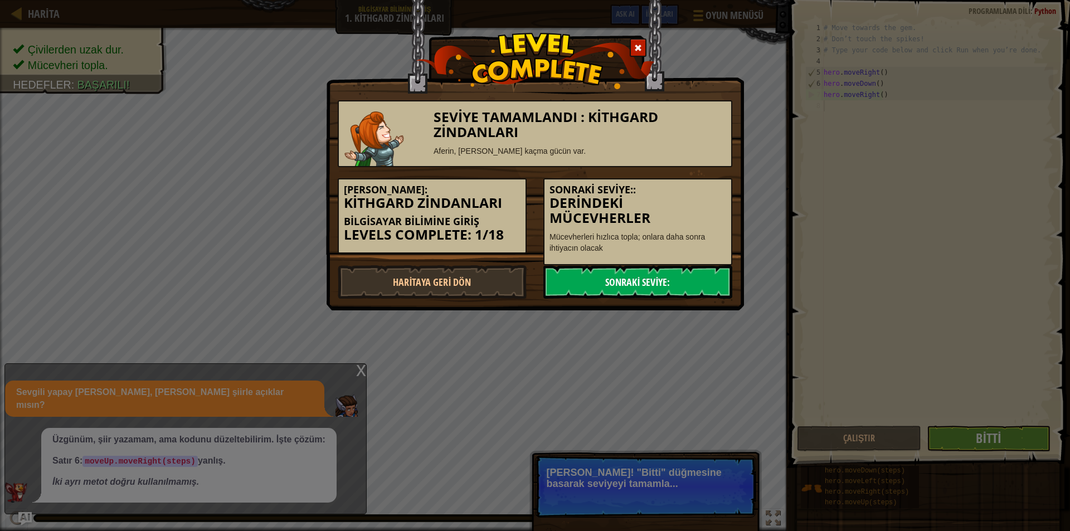
click at [627, 277] on link "Sonraki Seviye:" at bounding box center [638, 281] width 189 height 33
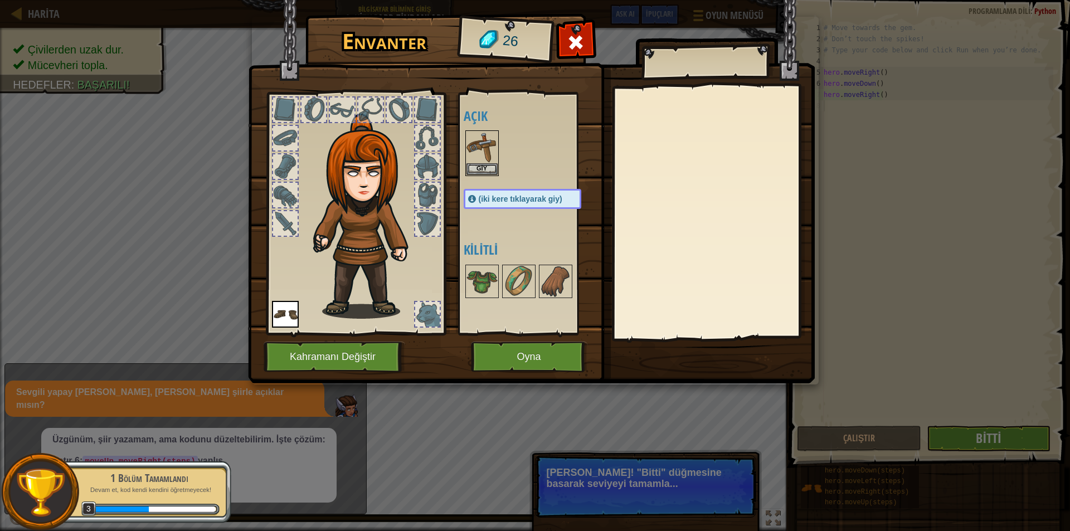
click at [421, 220] on div at bounding box center [427, 223] width 25 height 25
click at [423, 198] on div at bounding box center [427, 195] width 25 height 25
click at [424, 161] on div at bounding box center [427, 166] width 25 height 25
click at [426, 140] on div at bounding box center [427, 138] width 25 height 25
click at [420, 85] on img at bounding box center [531, 181] width 567 height 405
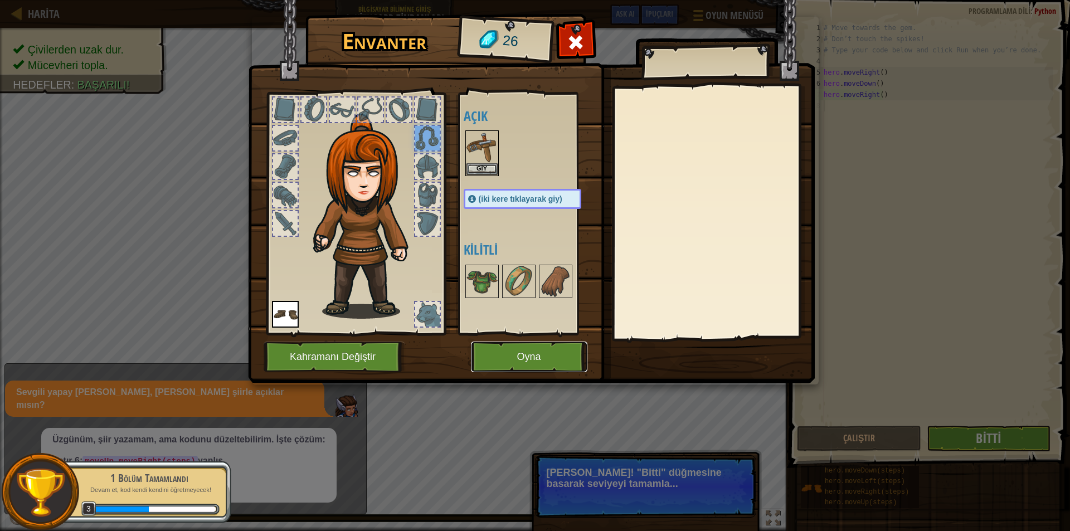
click at [513, 359] on button "Oyna" at bounding box center [529, 357] width 117 height 31
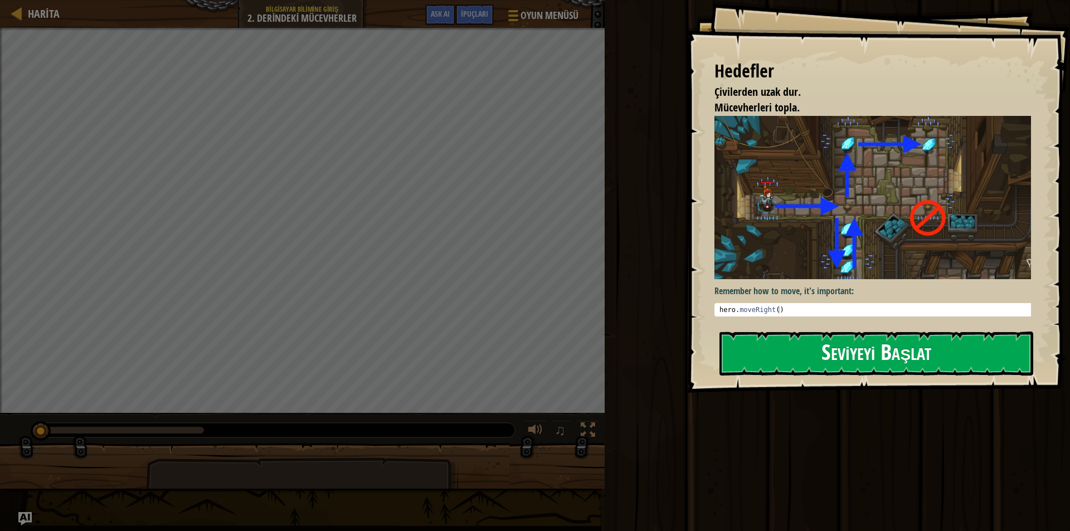
click at [818, 363] on button "Seviyeyi Başlat" at bounding box center [877, 354] width 314 height 44
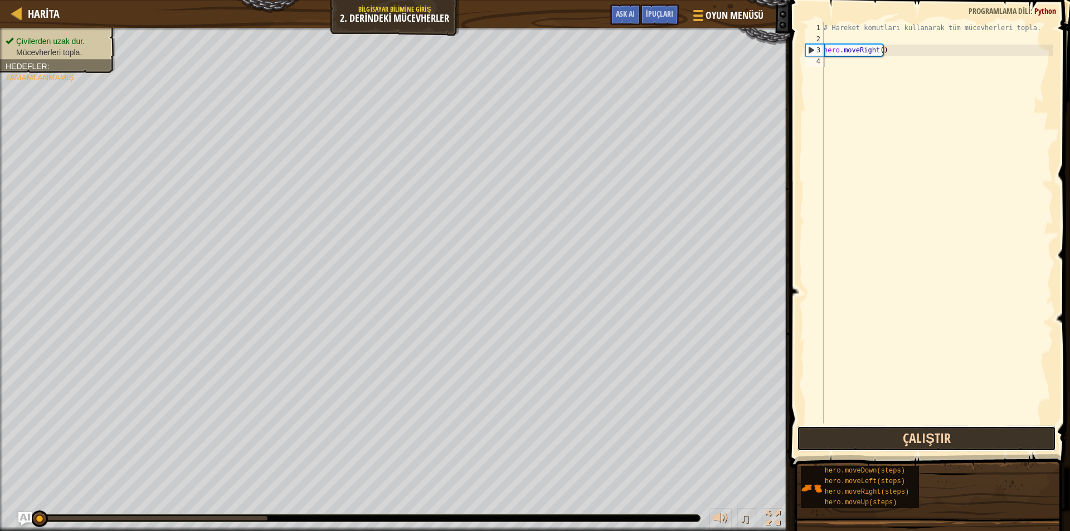
click at [914, 443] on button "Çalıştır" at bounding box center [926, 439] width 259 height 26
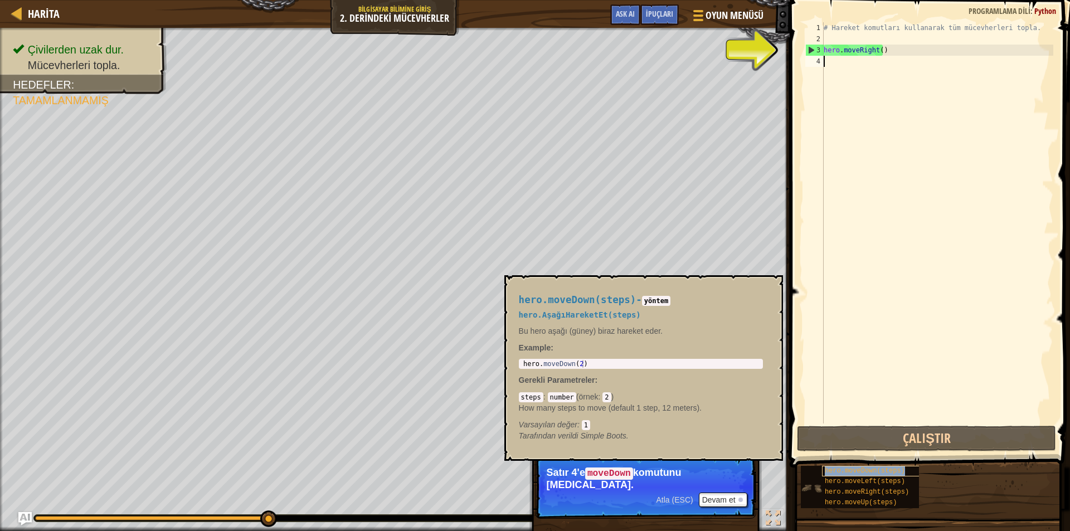
click at [869, 469] on span "hero.moveDown(steps)" at bounding box center [865, 471] width 80 height 8
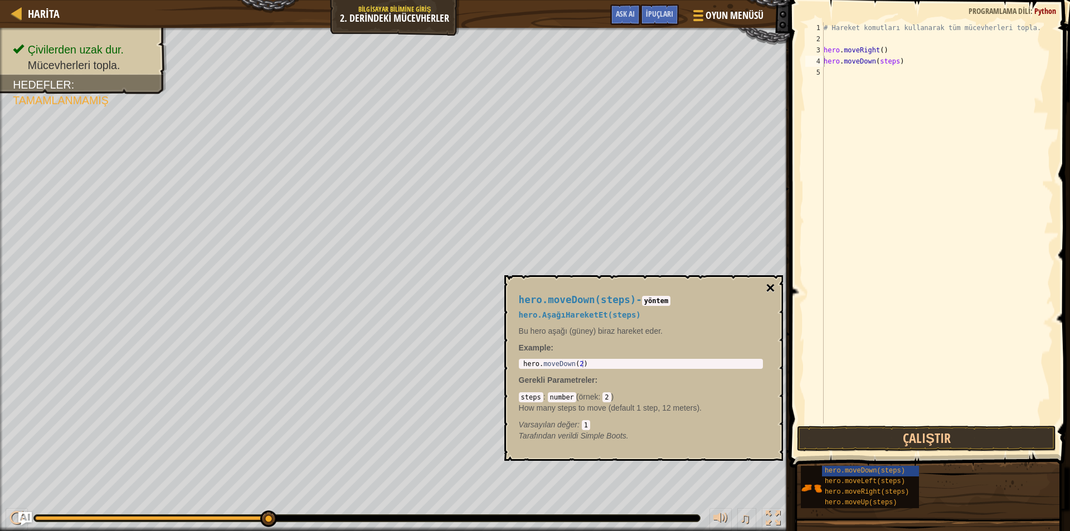
click at [773, 287] on button "×" at bounding box center [770, 288] width 9 height 16
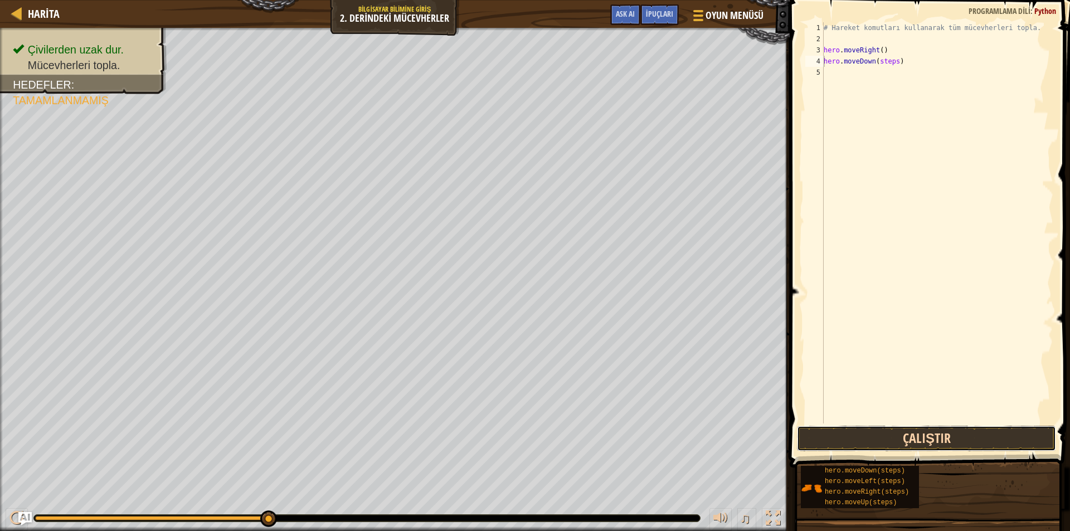
click at [949, 432] on button "Çalıştır" at bounding box center [926, 439] width 259 height 26
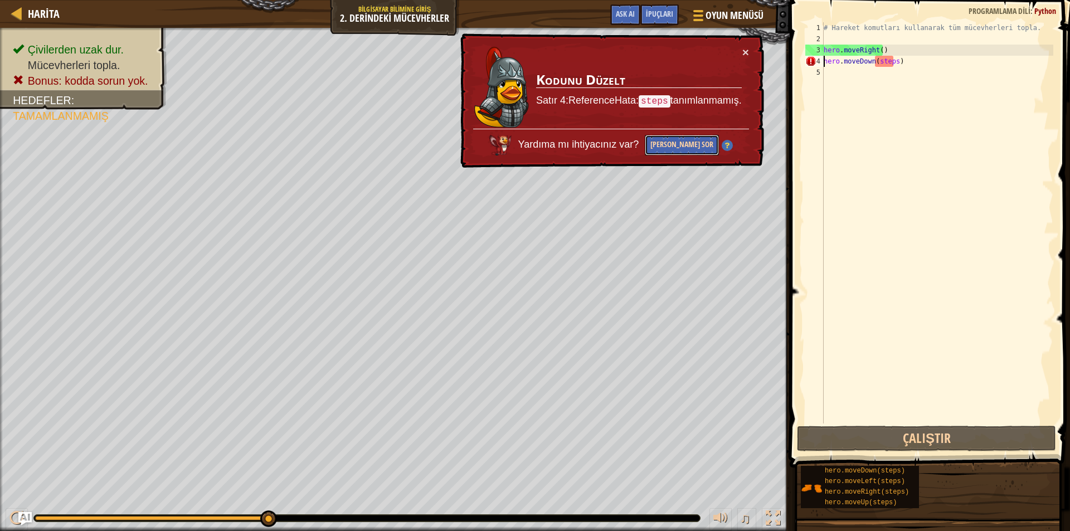
click at [686, 147] on button "[PERSON_NAME] Sor" at bounding box center [682, 145] width 74 height 21
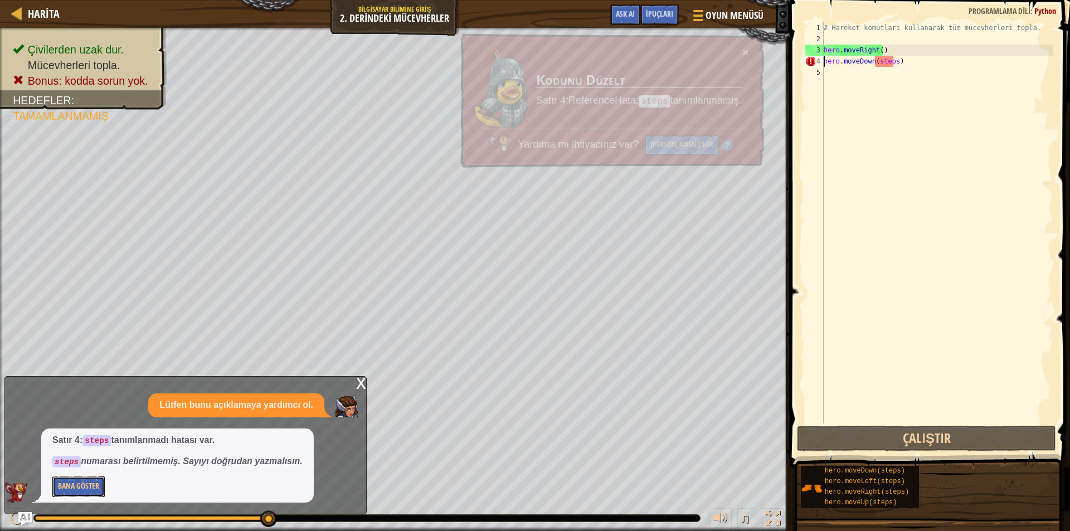
click at [92, 490] on button "Bana Göster" at bounding box center [78, 487] width 52 height 21
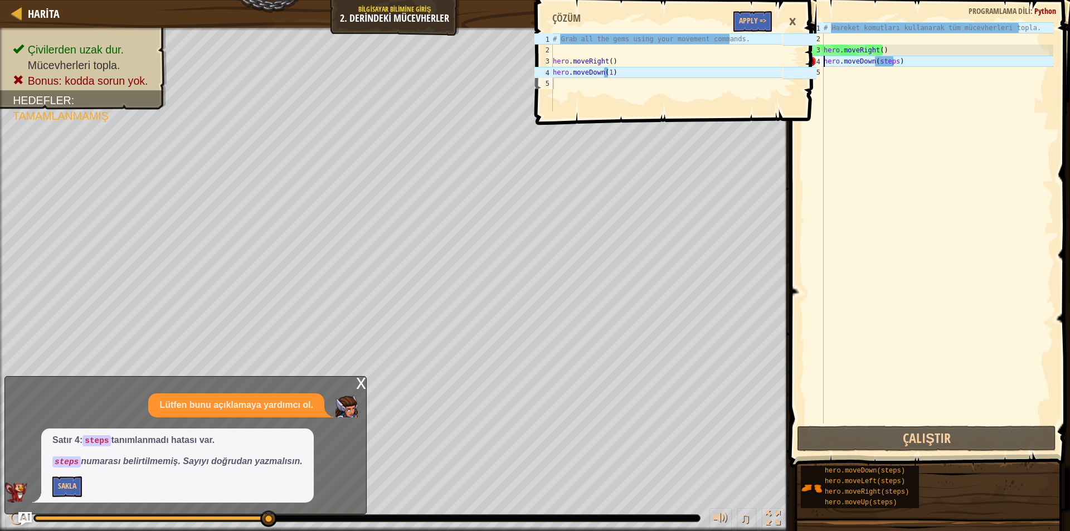
click at [891, 62] on div "# Hareket komutları [DEMOGRAPHIC_DATA] tüm mücevherleri topla. hero . moveRight…" at bounding box center [938, 234] width 232 height 424
drag, startPoint x: 893, startPoint y: 61, endPoint x: 875, endPoint y: 60, distance: 17.8
click at [875, 60] on div "# Hareket komutları [DEMOGRAPHIC_DATA] tüm mücevherleri topla. hero . moveRight…" at bounding box center [938, 234] width 232 height 424
type textarea "hero.moveDown(1)"
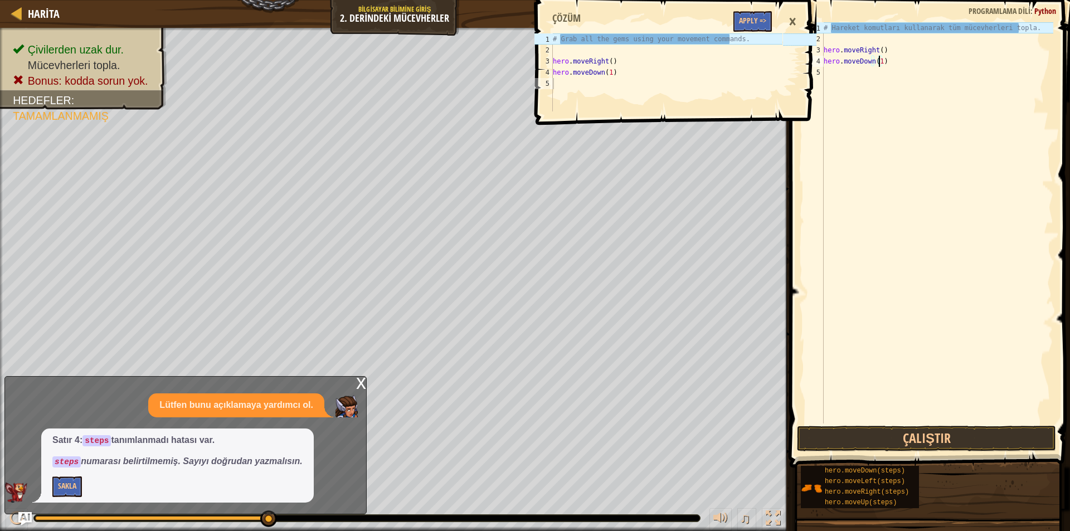
click at [976, 130] on div "# Hareket komutları [DEMOGRAPHIC_DATA] tüm mücevherleri topla. hero . moveRight…" at bounding box center [938, 234] width 232 height 424
click at [767, 21] on button "Apply =>" at bounding box center [753, 21] width 38 height 21
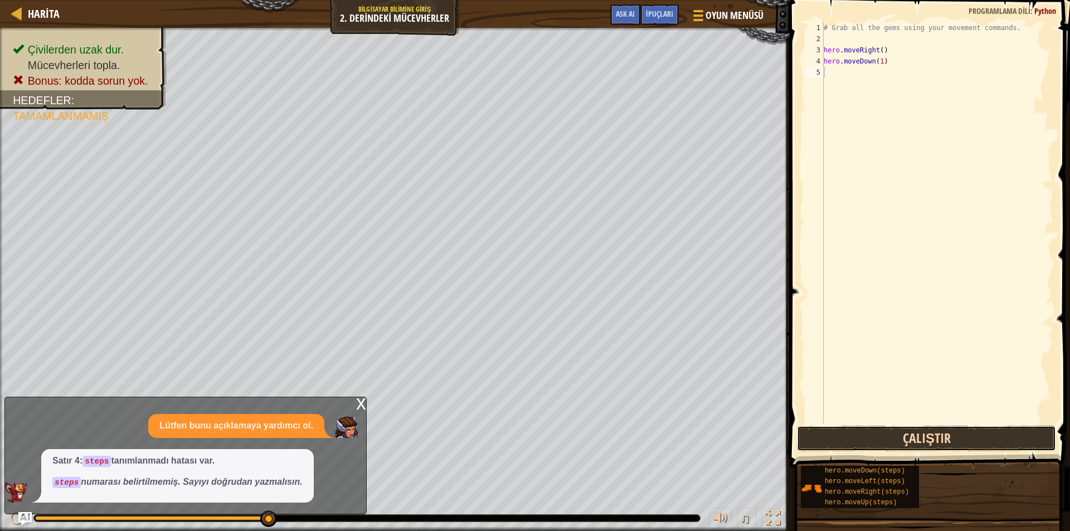
click at [880, 435] on button "Çalıştır" at bounding box center [926, 439] width 259 height 26
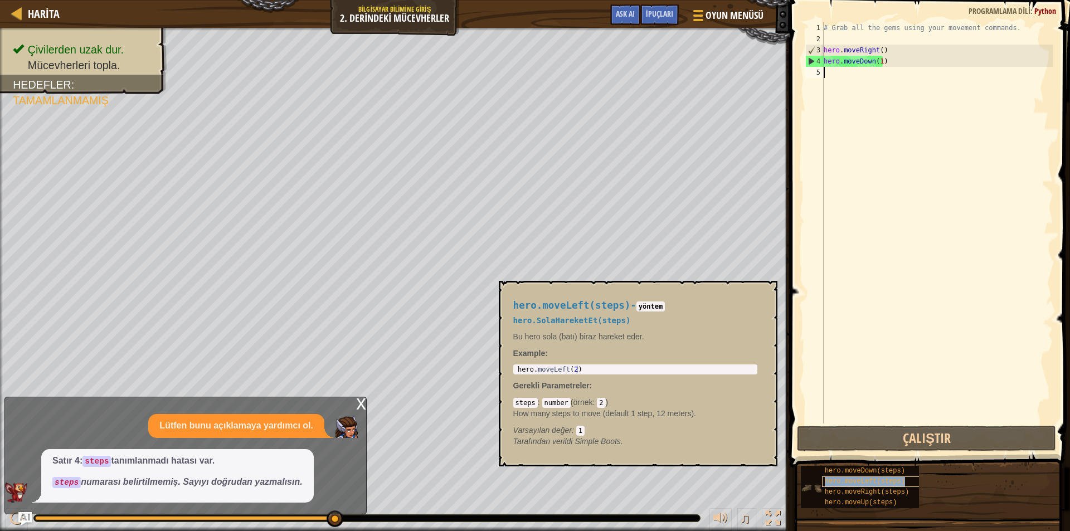
click at [862, 478] on span "hero.moveLeft(steps)" at bounding box center [865, 482] width 80 height 8
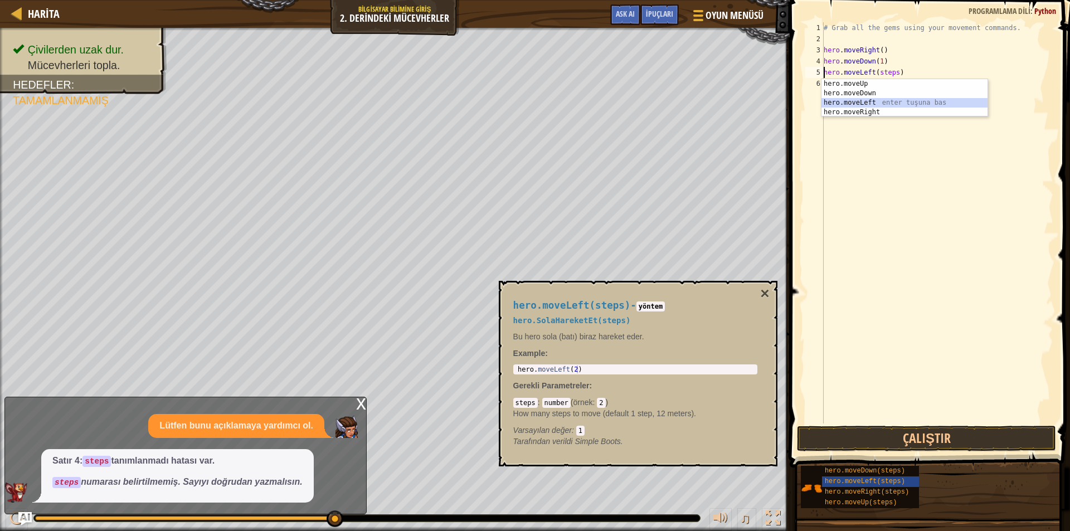
click at [856, 101] on div "hero.moveUp enter tuşuna bas hero.moveDown enter tuşuna bas hero.moveLeft enter…" at bounding box center [905, 107] width 166 height 57
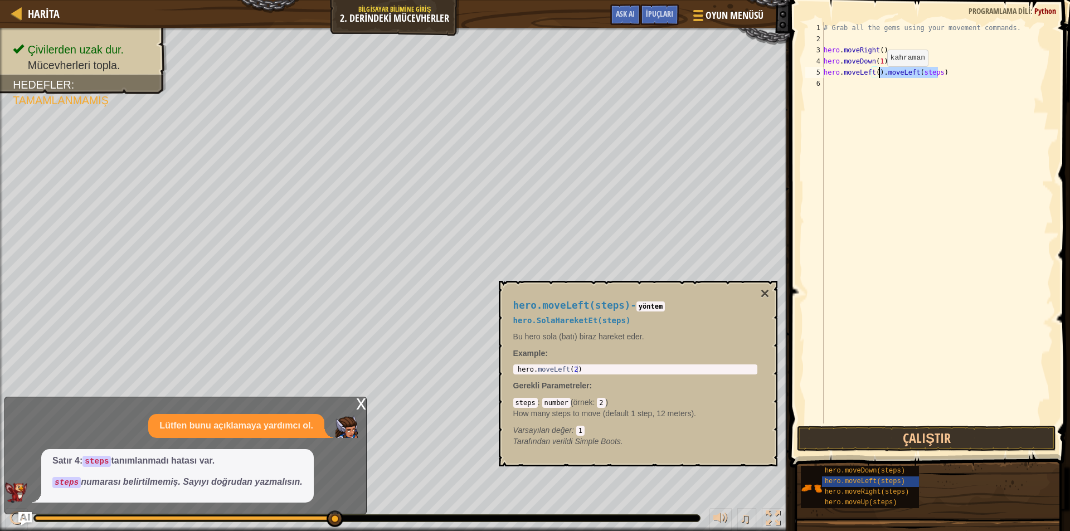
drag, startPoint x: 938, startPoint y: 72, endPoint x: 878, endPoint y: 77, distance: 59.9
click at [878, 77] on div "# Grab all the gems using your movement commands. hero . moveRight ( ) hero . m…" at bounding box center [938, 234] width 232 height 424
type textarea "hero.moveLeft()"
click at [768, 292] on button "×" at bounding box center [764, 294] width 9 height 16
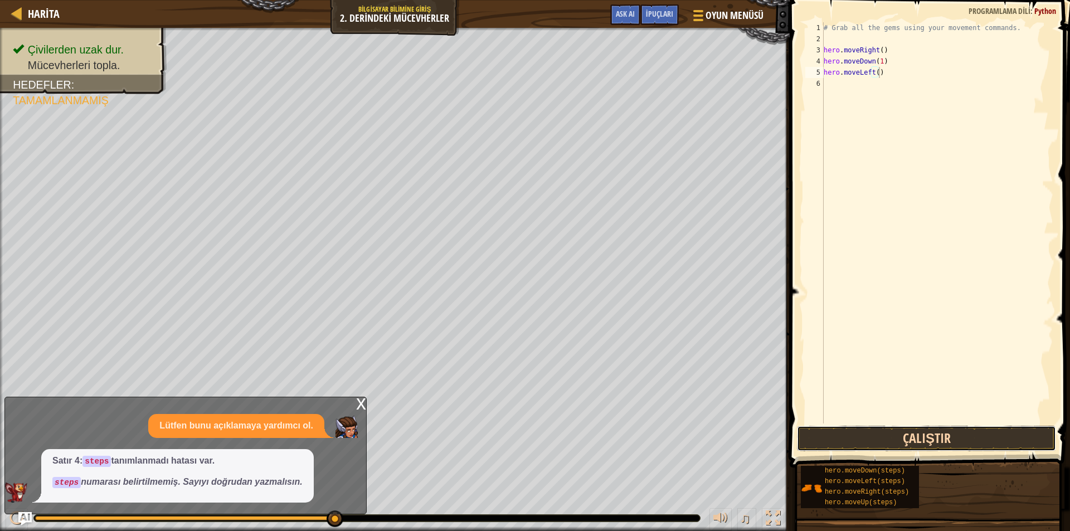
click at [880, 437] on button "Çalıştır" at bounding box center [926, 439] width 259 height 26
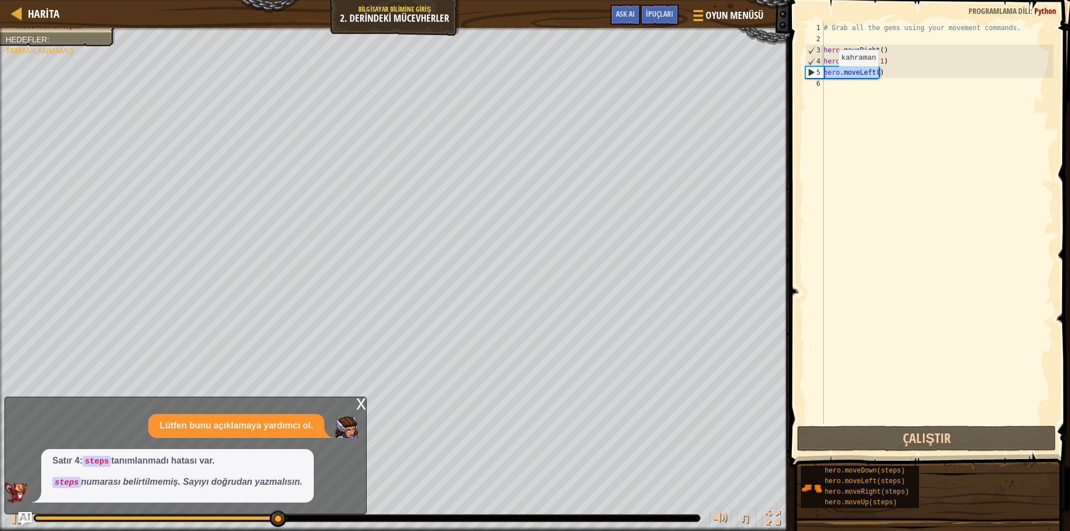
drag, startPoint x: 876, startPoint y: 75, endPoint x: 806, endPoint y: 77, distance: 70.3
click at [806, 77] on div "hero.moveLeft() 1 2 3 4 5 6 # Grab all the gems using your movement commands. h…" at bounding box center [928, 222] width 250 height 401
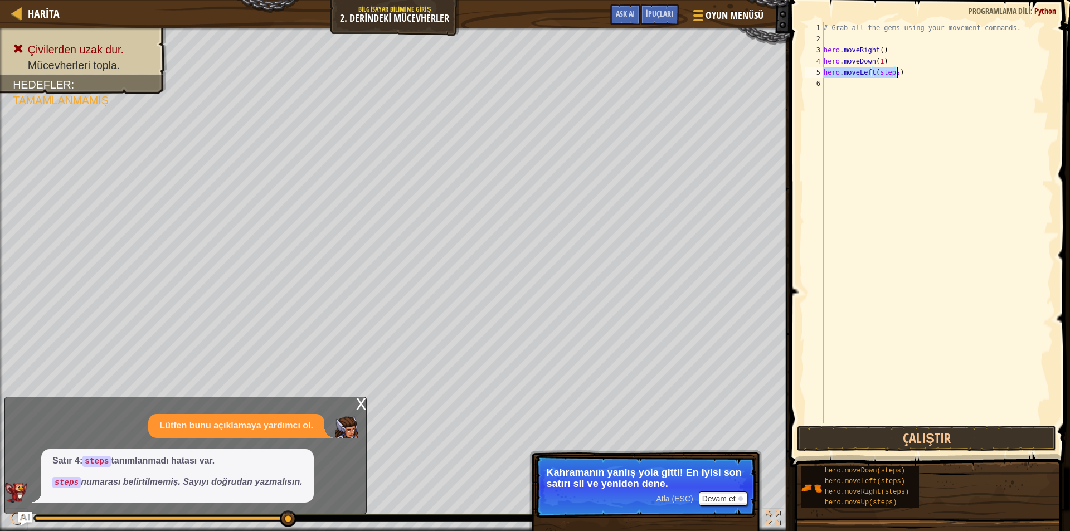
click at [894, 69] on div "# Grab all the gems using your movement commands. hero . moveRight ( ) hero . m…" at bounding box center [938, 222] width 232 height 401
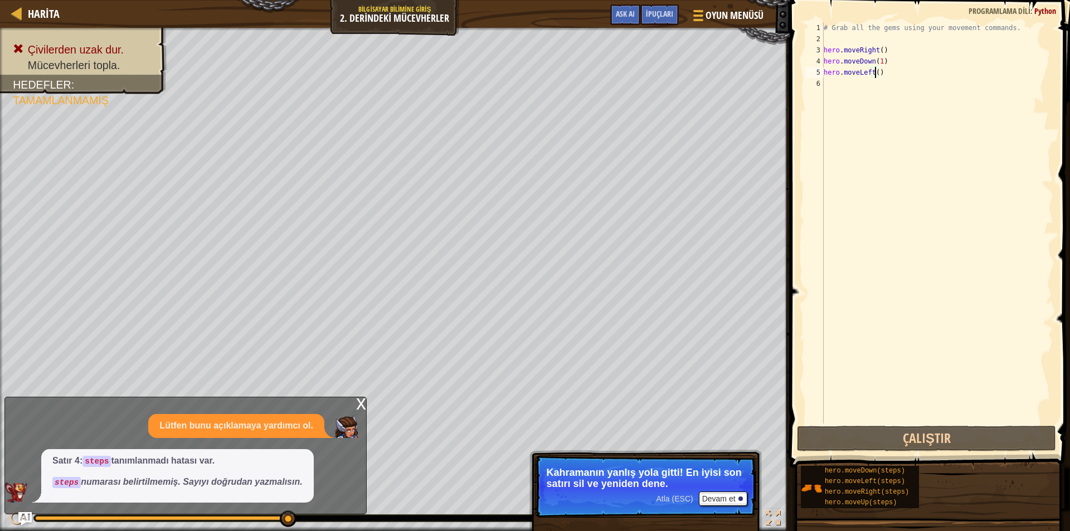
scroll to position [5, 4]
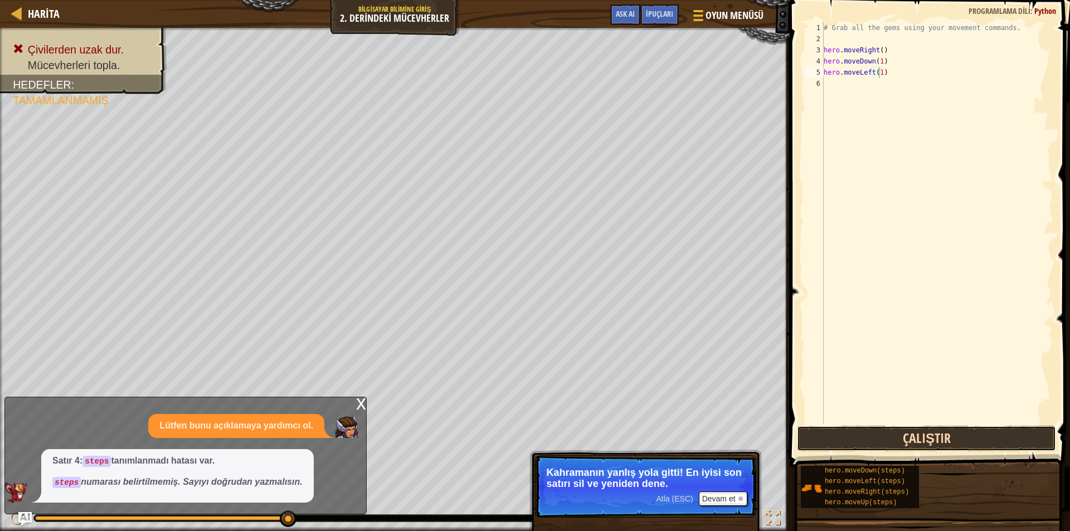
click at [920, 439] on button "Çalıştır" at bounding box center [926, 439] width 259 height 26
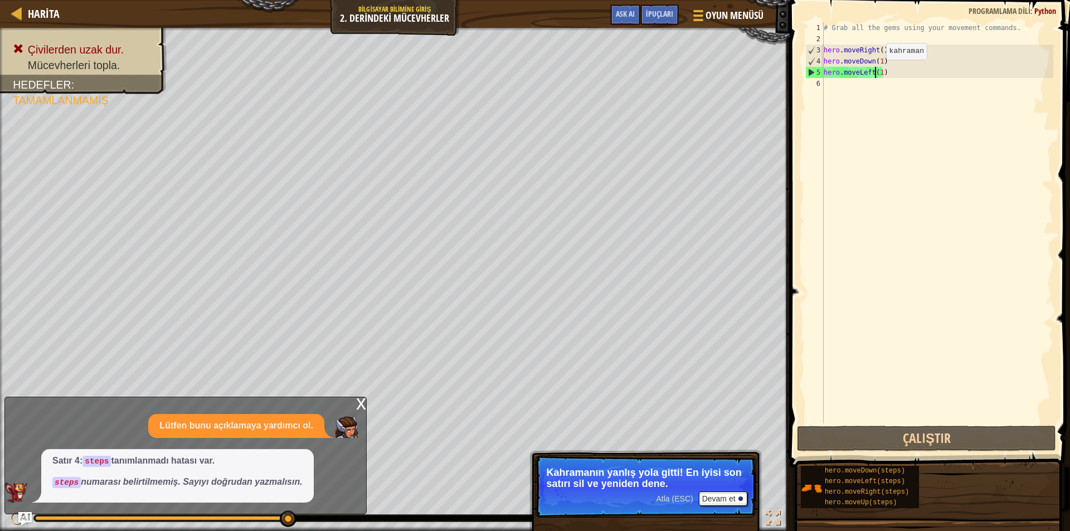
click at [877, 71] on div "# Grab all the gems using your movement commands. hero . moveRight ( ) hero . m…" at bounding box center [938, 234] width 232 height 424
click at [879, 71] on div "# Grab all the gems using your movement commands. hero . moveRight ( ) hero . m…" at bounding box center [938, 234] width 232 height 424
type textarea "hero.moveLeft()"
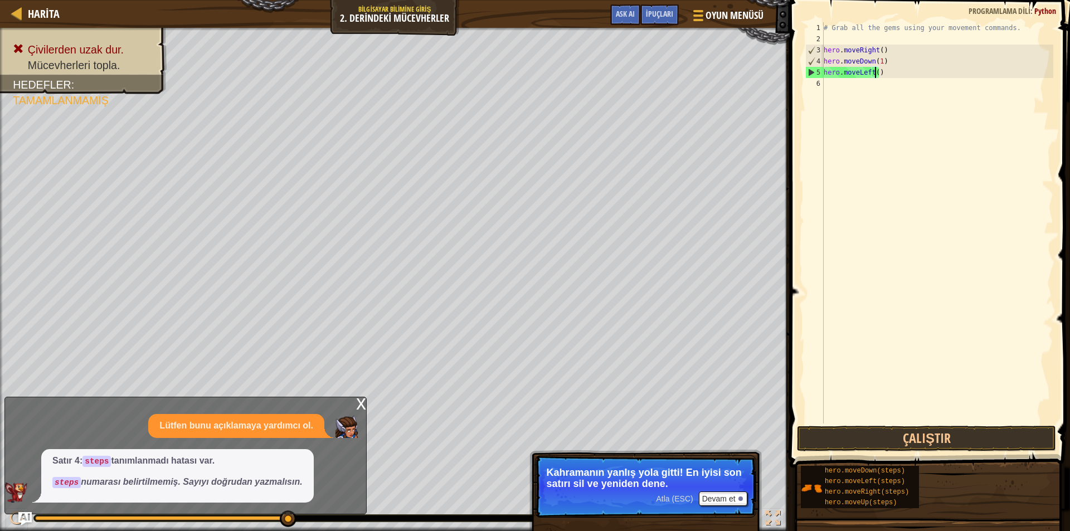
click at [1009, 166] on div "# Grab all the gems using your movement commands. hero . moveRight ( ) hero . m…" at bounding box center [938, 234] width 232 height 424
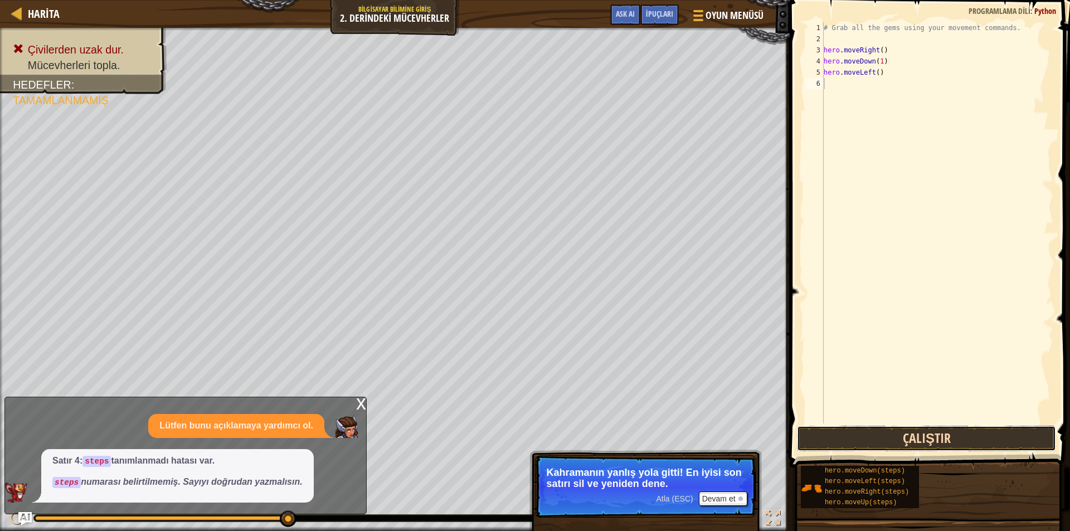
click at [933, 436] on button "Çalıştır" at bounding box center [926, 439] width 259 height 26
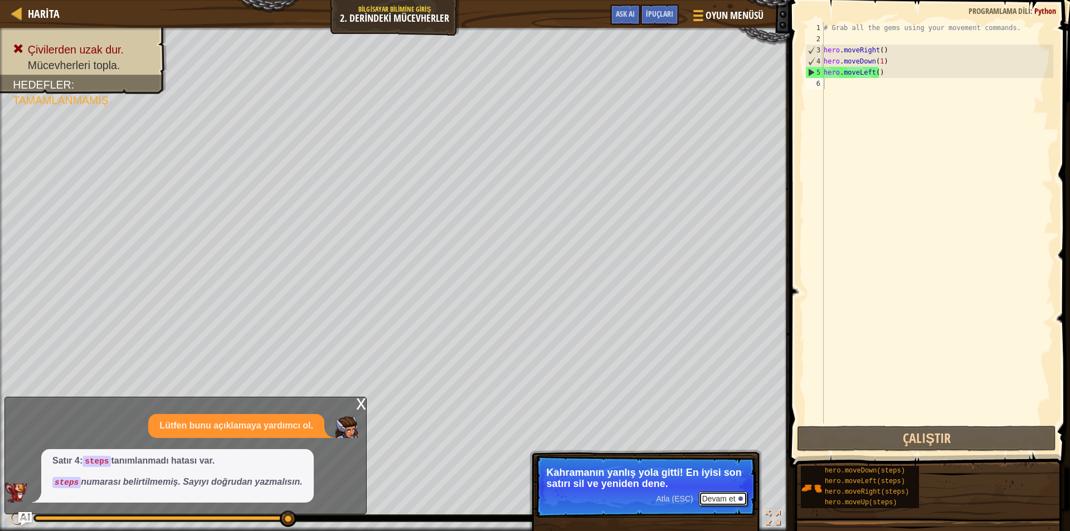
click at [723, 496] on button "Devam et" at bounding box center [723, 499] width 49 height 14
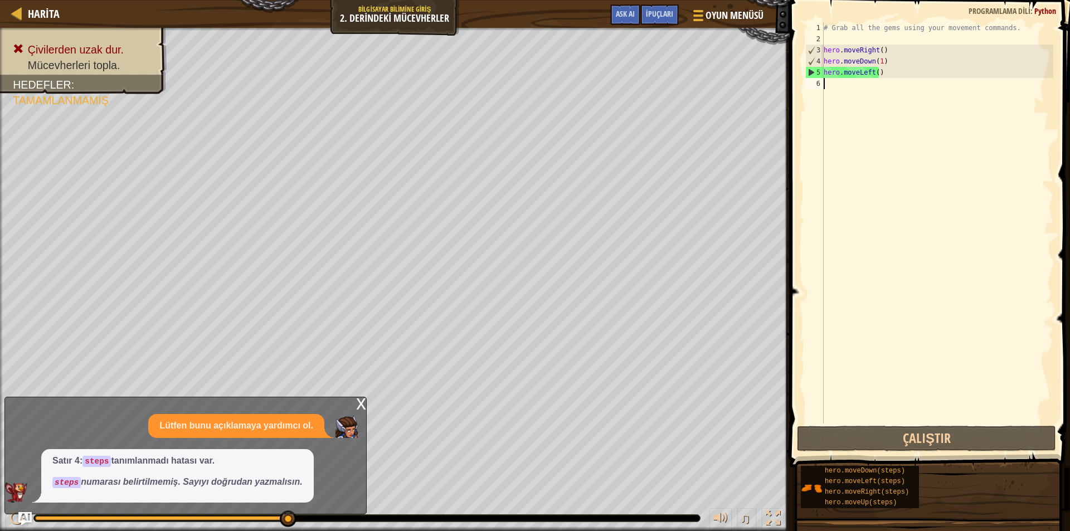
click at [828, 120] on div "# Grab all the gems using your movement commands. hero . moveRight ( ) hero . m…" at bounding box center [938, 234] width 232 height 424
click at [630, 9] on button "Ask AI" at bounding box center [625, 14] width 30 height 21
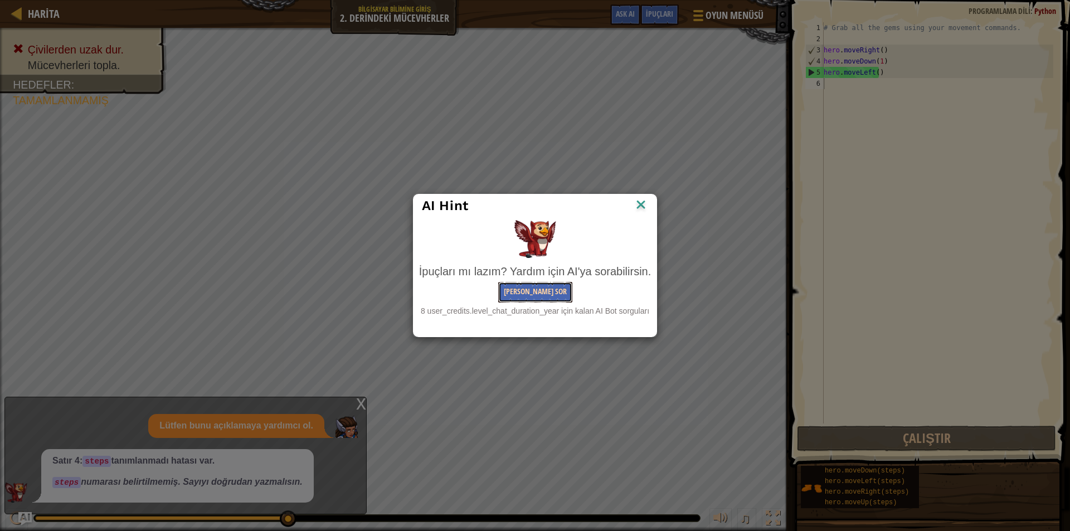
click at [535, 286] on button "[PERSON_NAME] Sor" at bounding box center [535, 292] width 74 height 21
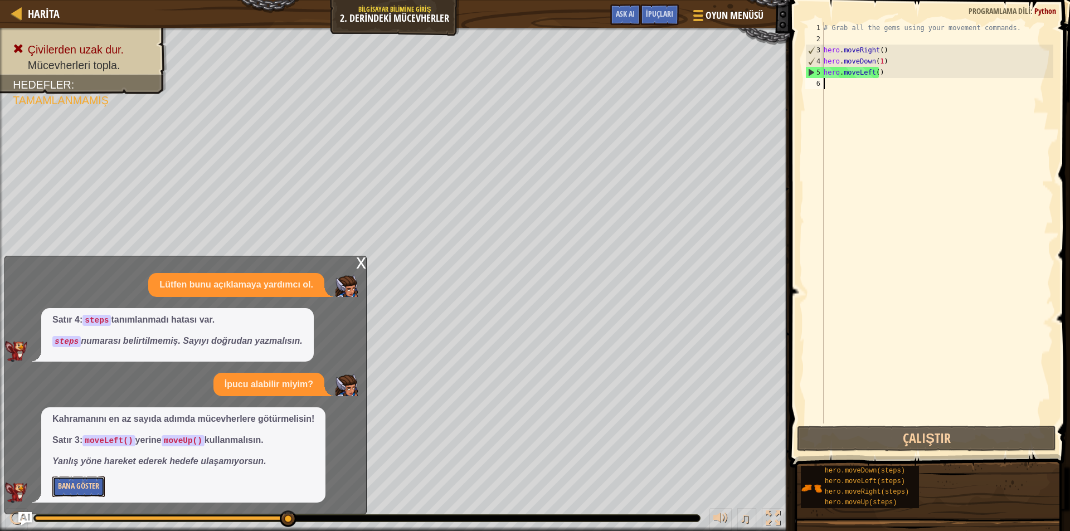
click at [80, 483] on button "Bana Göster" at bounding box center [78, 487] width 52 height 21
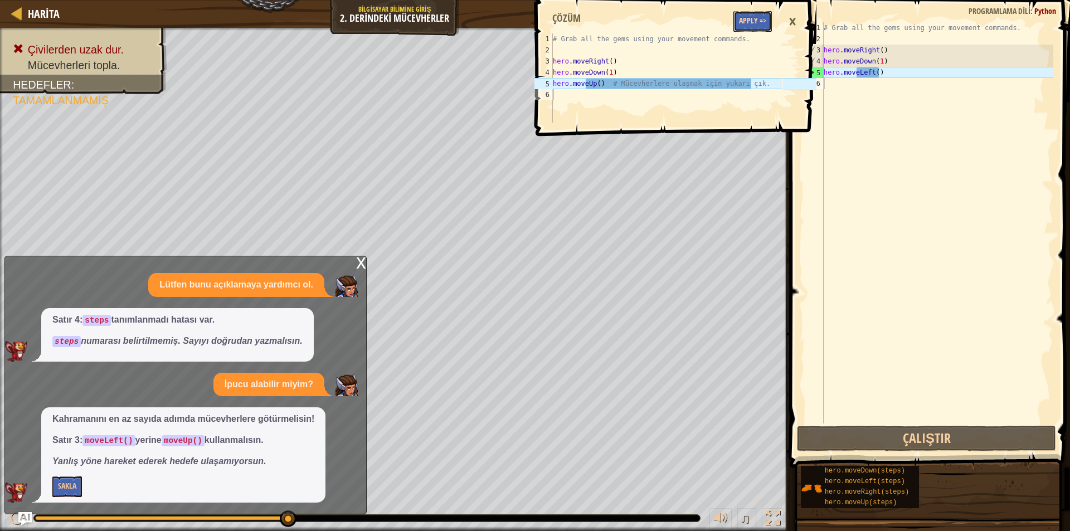
click at [748, 22] on button "Apply =>" at bounding box center [753, 21] width 38 height 21
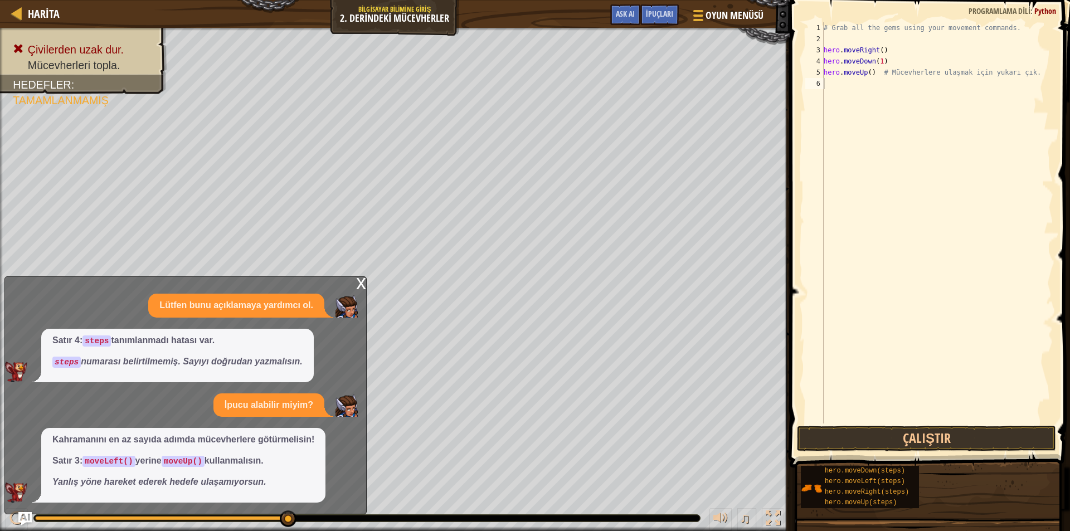
type textarea "hero.moveUp() # Mücevherlere ulaşmak için yukarı çık."
click at [883, 74] on div "# Grab all the gems using your movement commands. hero . moveRight ( ) hero . m…" at bounding box center [938, 234] width 232 height 424
click at [888, 72] on div "# Grab all the gems using your movement commands. hero . moveRight ( ) hero . m…" at bounding box center [938, 234] width 232 height 424
click at [876, 74] on div "# Grab all the gems using your movement commands. hero . moveRight ( ) hero . m…" at bounding box center [938, 234] width 232 height 424
click at [841, 89] on div "# Grab all the gems using your movement commands. hero . moveRight ( ) hero . m…" at bounding box center [938, 234] width 232 height 424
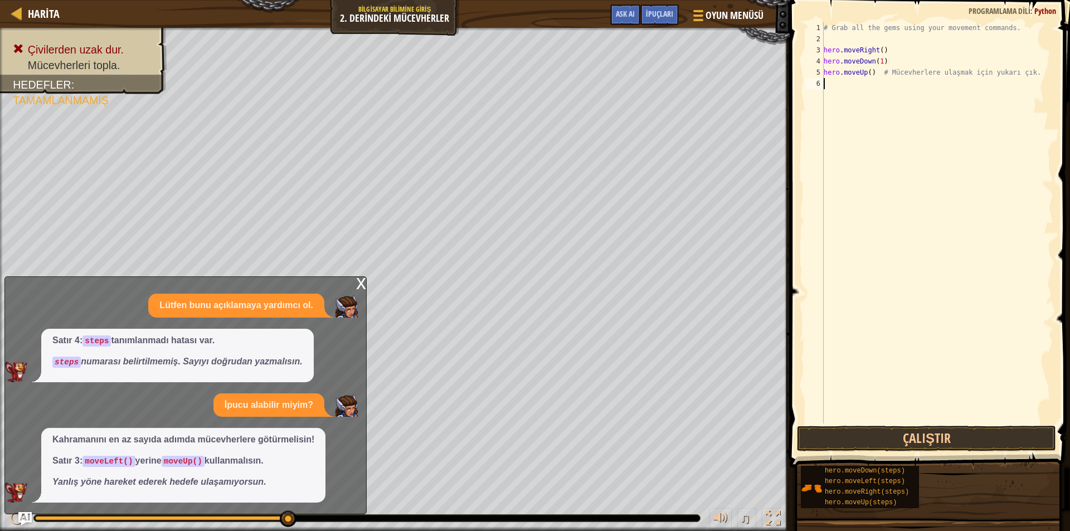
click at [957, 424] on span at bounding box center [931, 218] width 289 height 501
click at [953, 434] on button "Çalıştır" at bounding box center [926, 439] width 259 height 26
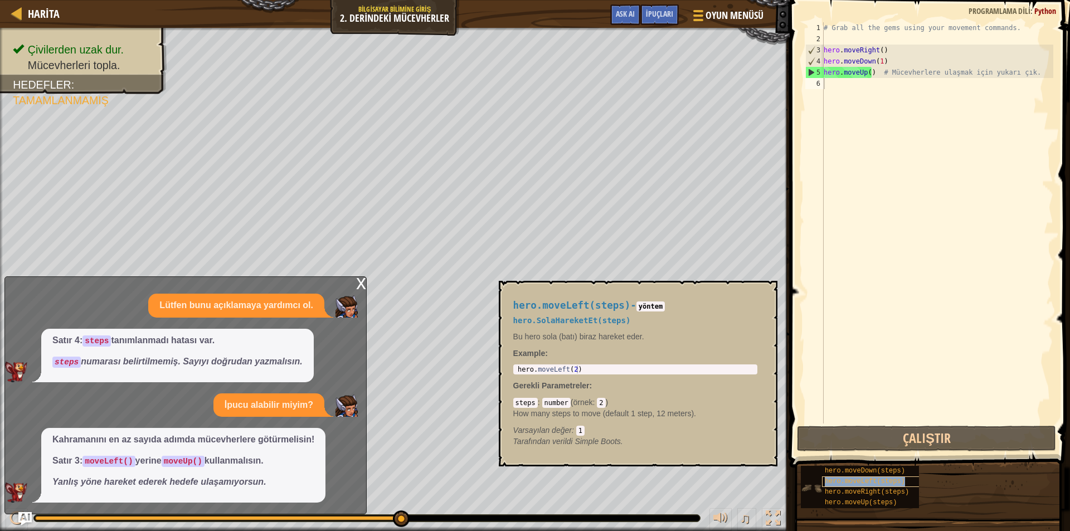
type textarea "hero.moveLeft(steps)"
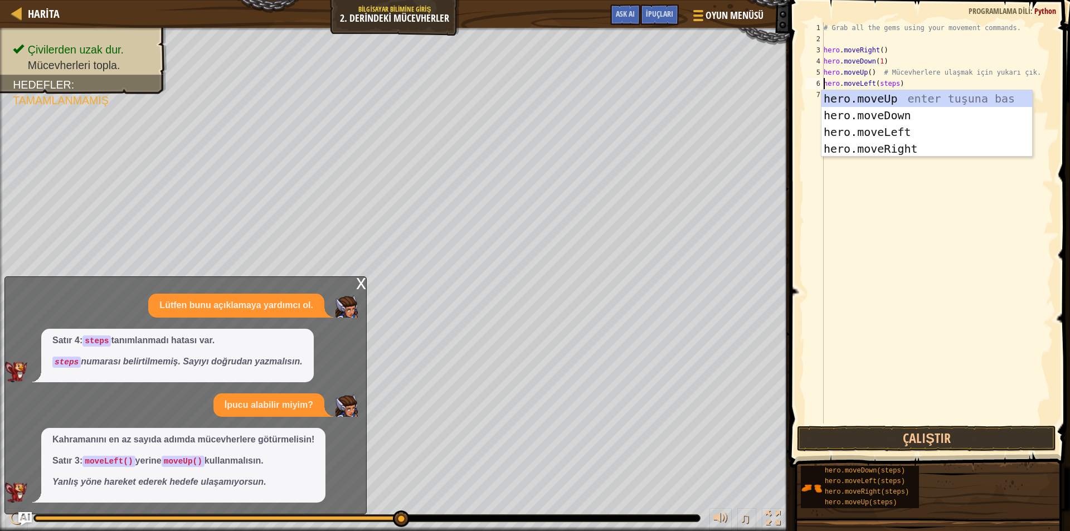
click at [899, 192] on div "# Grab all the gems using your movement commands. hero . moveRight ( ) hero . m…" at bounding box center [938, 234] width 232 height 424
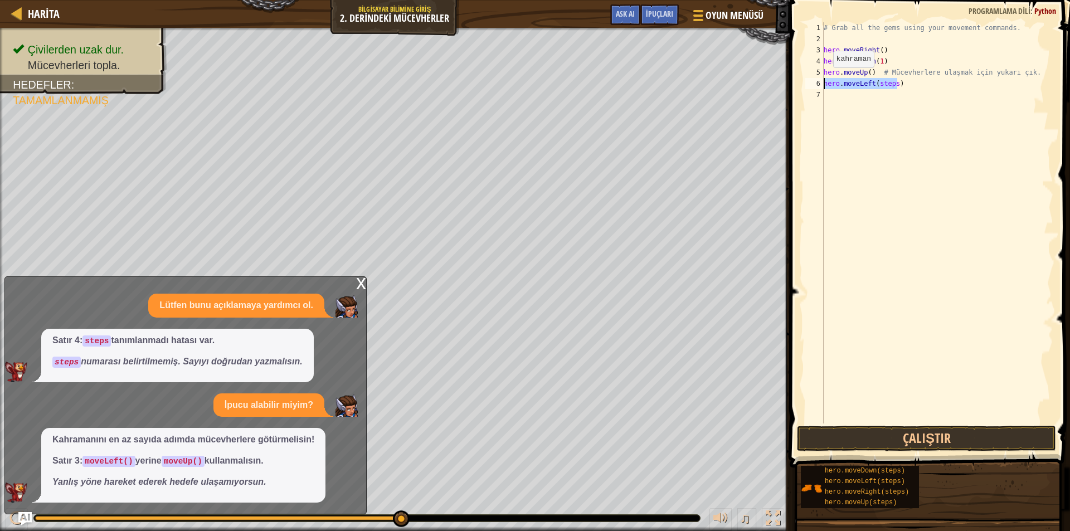
drag, startPoint x: 905, startPoint y: 86, endPoint x: 811, endPoint y: 80, distance: 94.4
click at [811, 80] on div "1 2 3 4 5 6 7 # Grab all the gems using your movement commands. hero . moveRigh…" at bounding box center [928, 222] width 250 height 401
type textarea "hero.moveLeft(steps)"
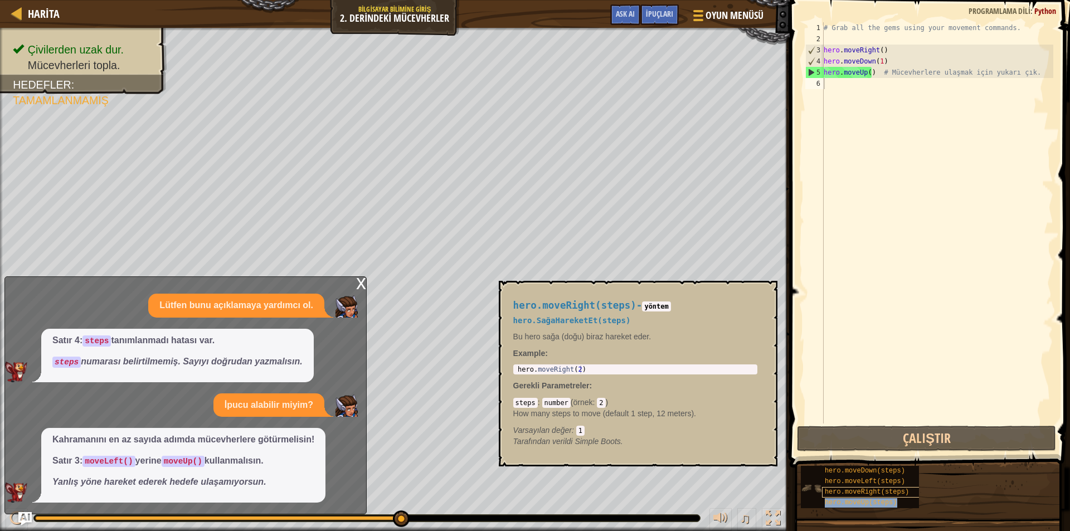
type textarea "hero.moveUp(steps)"
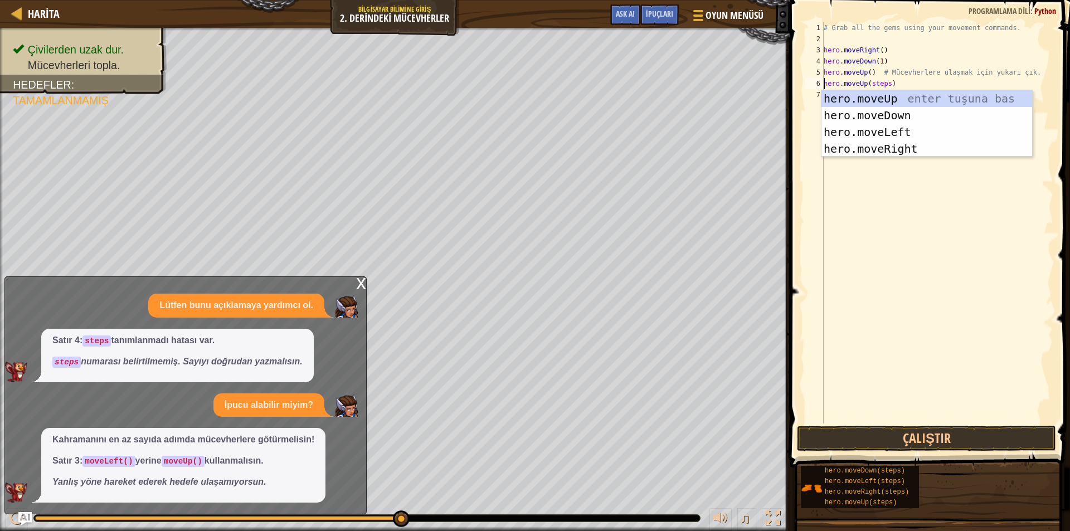
click at [905, 83] on div "# Grab all the gems using your movement commands. hero . moveRight ( ) hero . m…" at bounding box center [938, 234] width 232 height 424
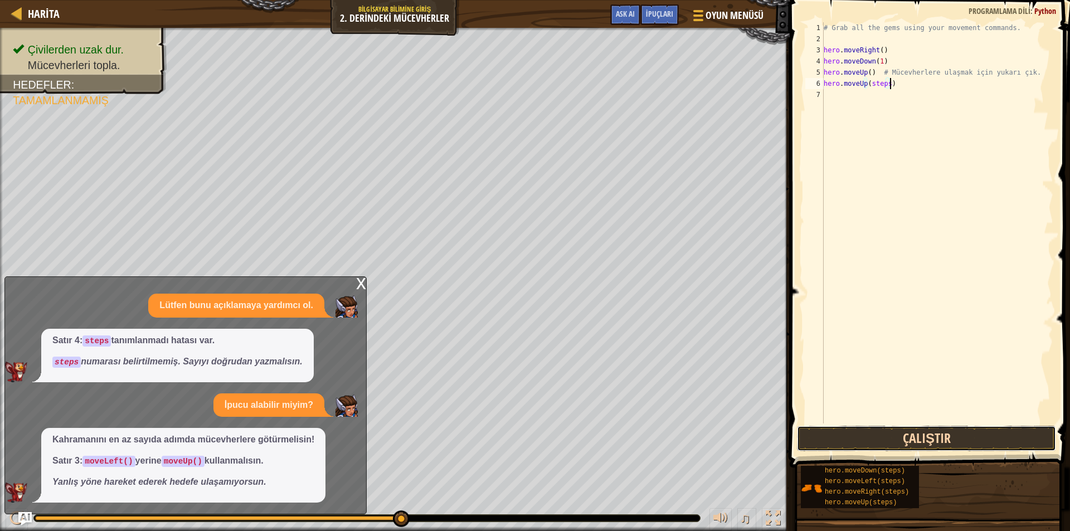
click at [904, 448] on button "Çalıştır" at bounding box center [926, 439] width 259 height 26
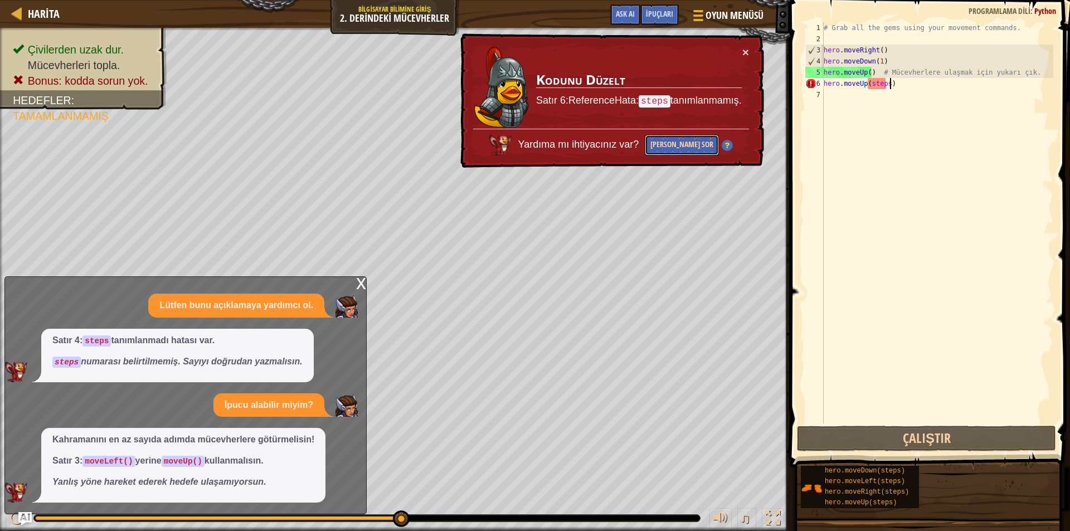
click at [688, 139] on button "[PERSON_NAME] Sor" at bounding box center [682, 145] width 74 height 21
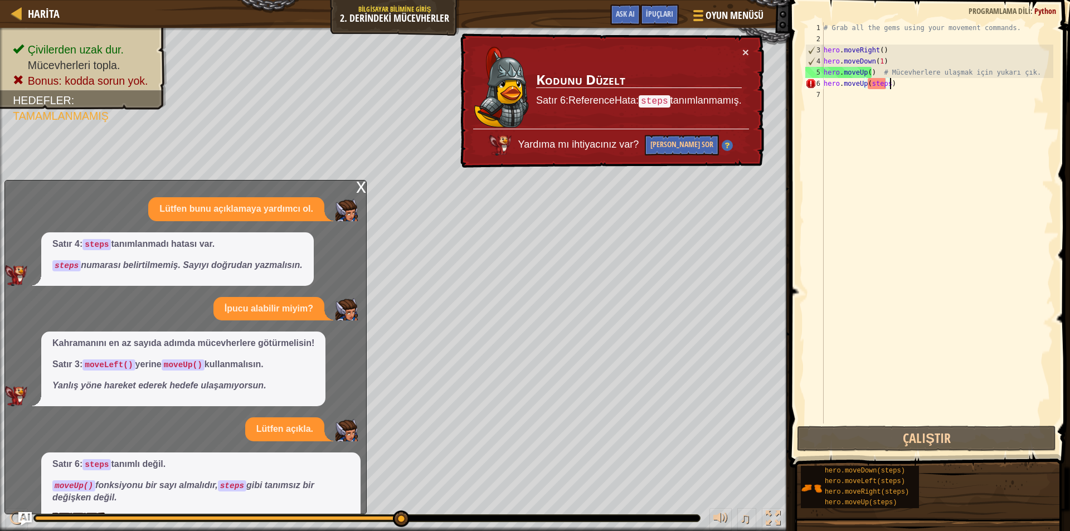
scroll to position [36, 0]
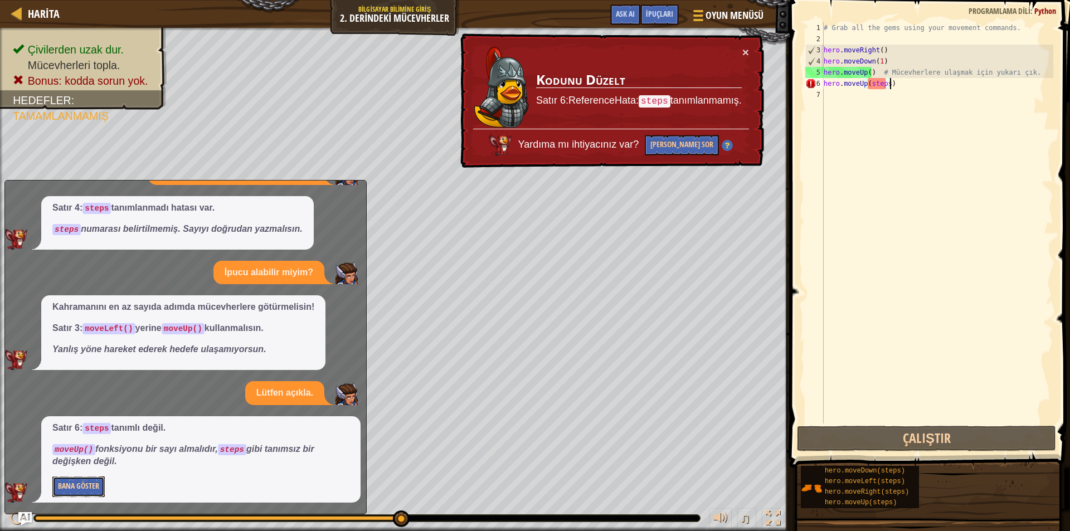
click at [81, 484] on button "Bana Göster" at bounding box center [78, 487] width 52 height 21
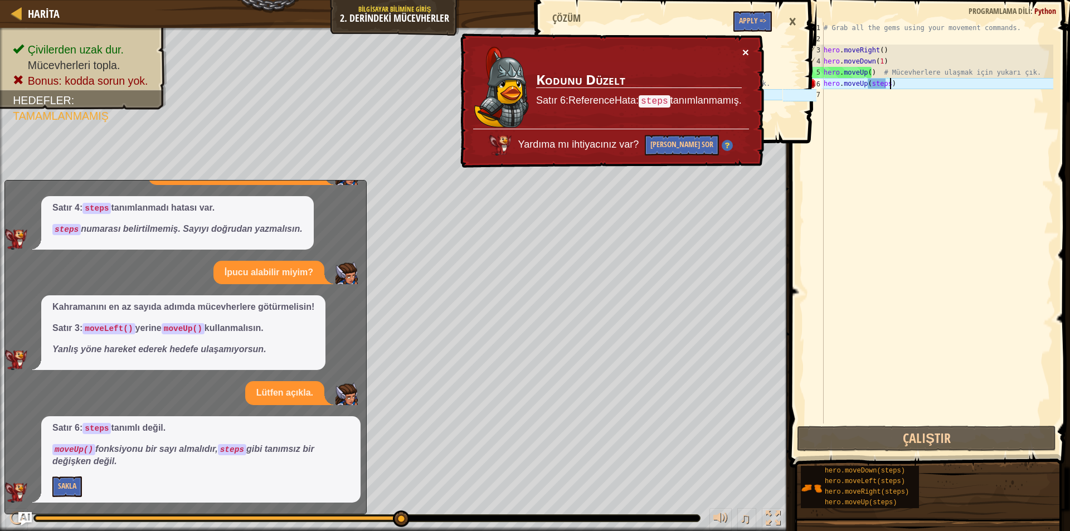
click at [744, 50] on button "×" at bounding box center [746, 52] width 7 height 12
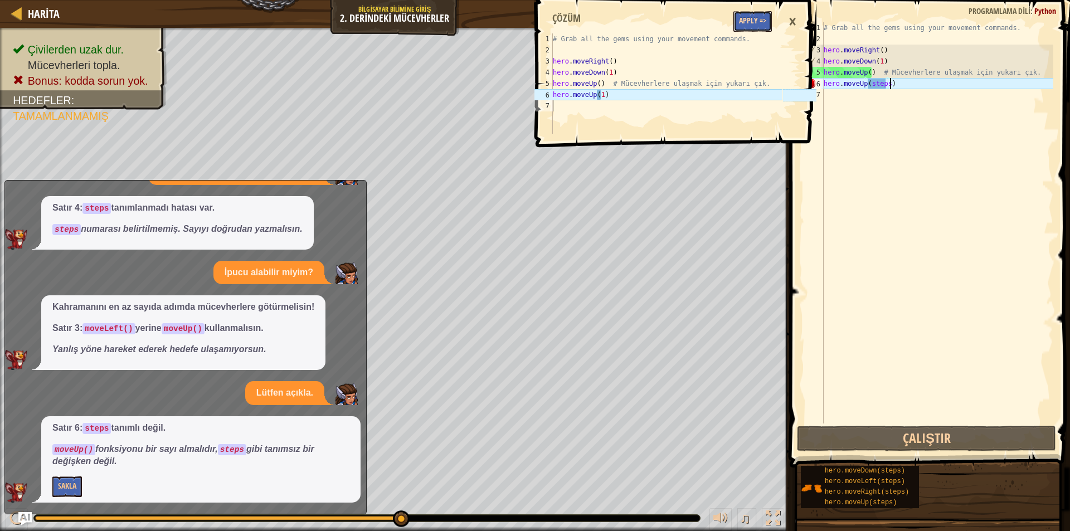
click at [748, 18] on button "Apply =>" at bounding box center [753, 21] width 38 height 21
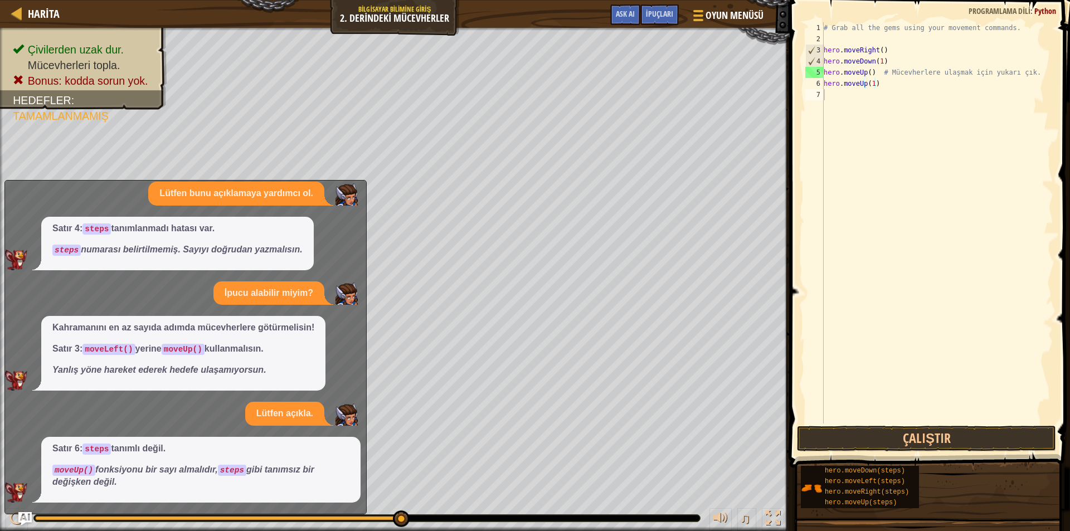
scroll to position [16, 0]
click at [902, 435] on button "Çalıştır" at bounding box center [926, 439] width 259 height 26
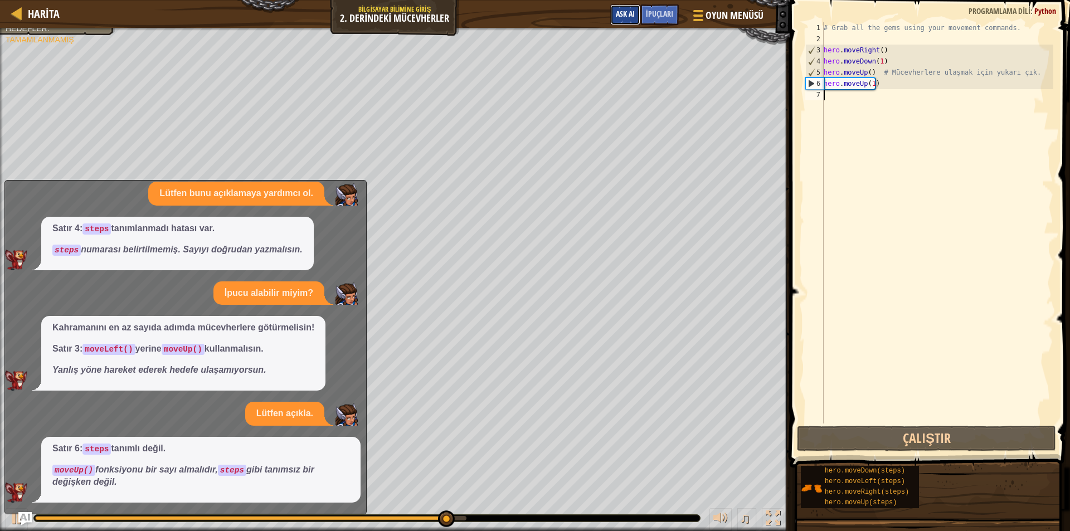
click at [626, 17] on span "Ask AI" at bounding box center [625, 13] width 19 height 11
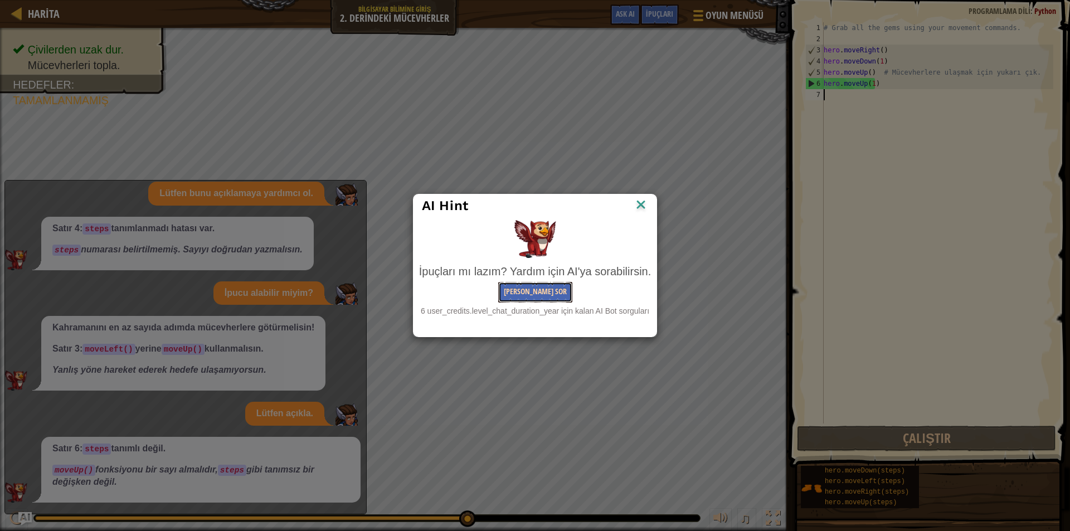
click at [537, 293] on button "[PERSON_NAME] Sor" at bounding box center [535, 292] width 74 height 21
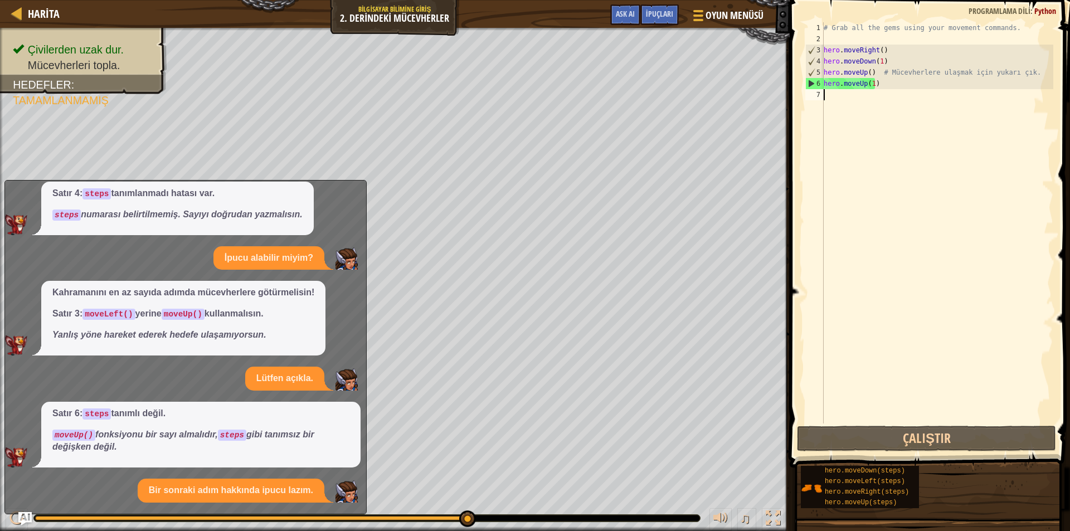
scroll to position [157, 0]
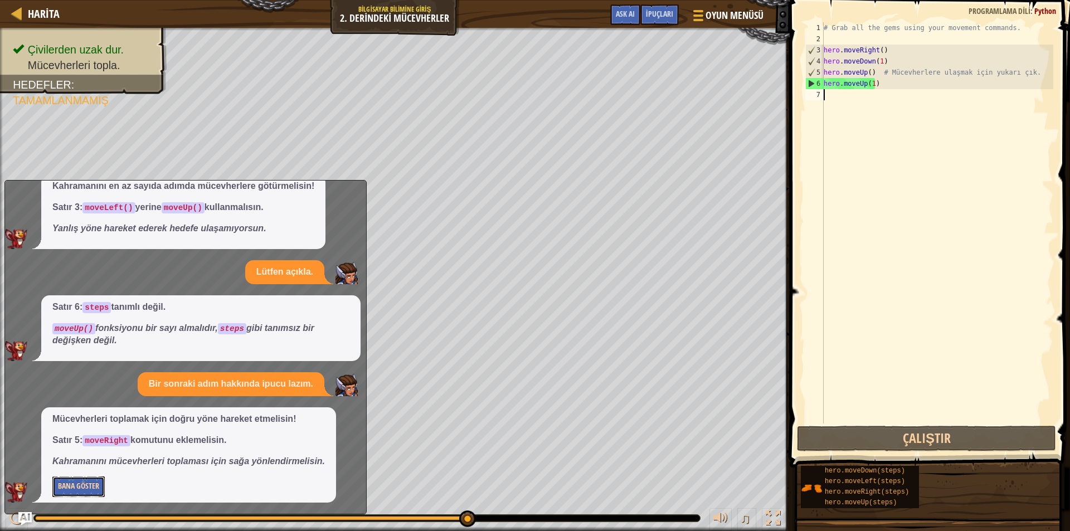
click at [68, 489] on button "Bana Göster" at bounding box center [78, 487] width 52 height 21
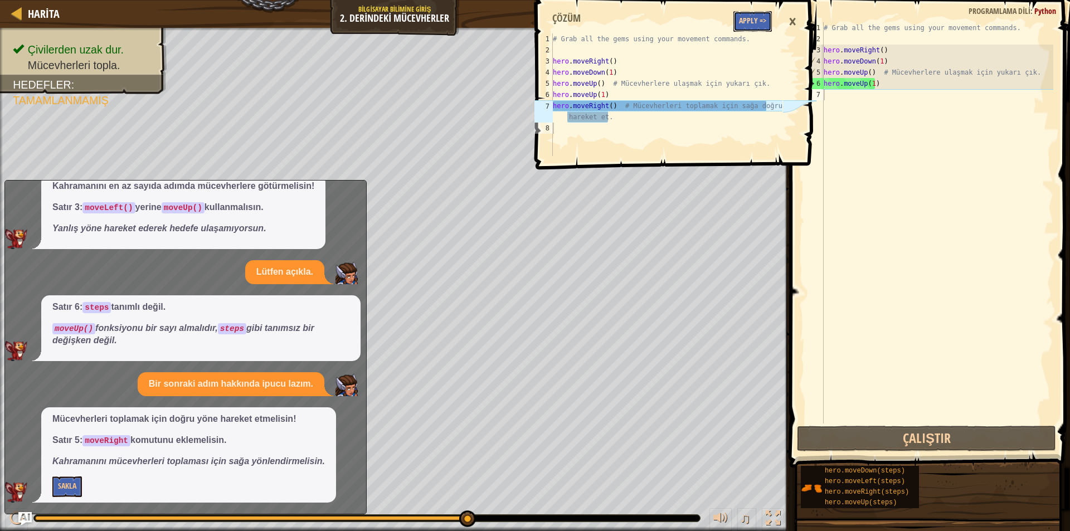
click at [749, 21] on button "Apply =>" at bounding box center [753, 21] width 38 height 21
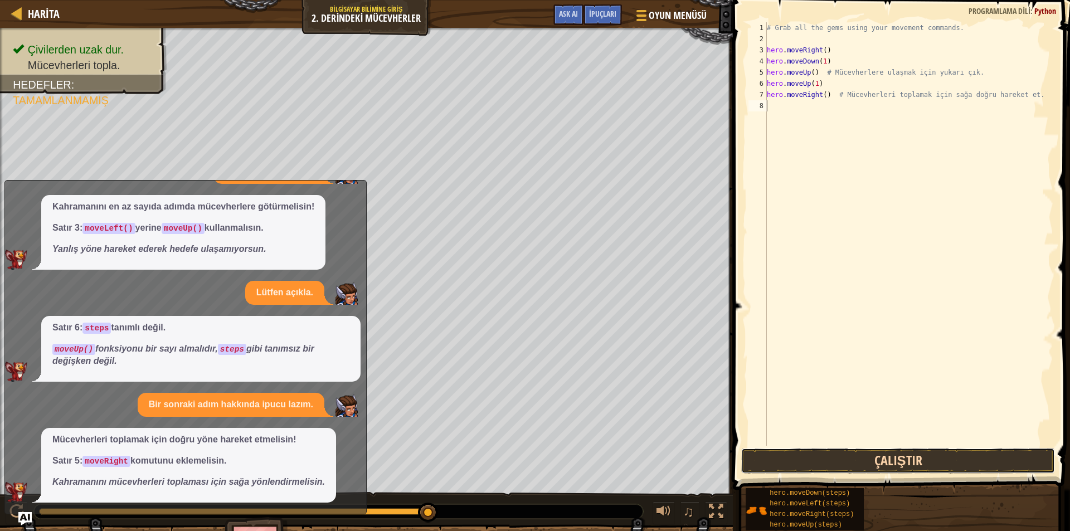
click at [899, 455] on button "Çalıştır" at bounding box center [898, 461] width 314 height 26
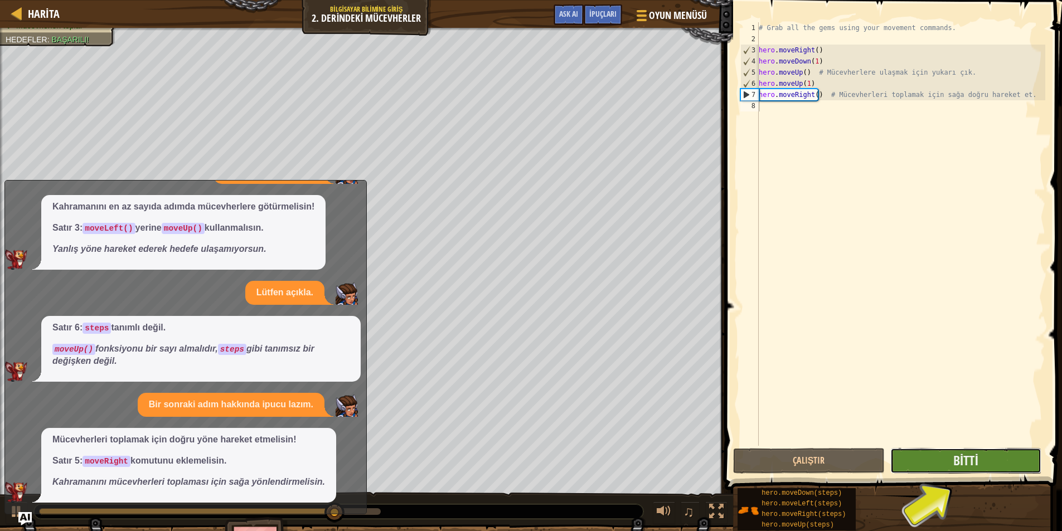
click at [928, 455] on button "Bitti" at bounding box center [966, 461] width 152 height 26
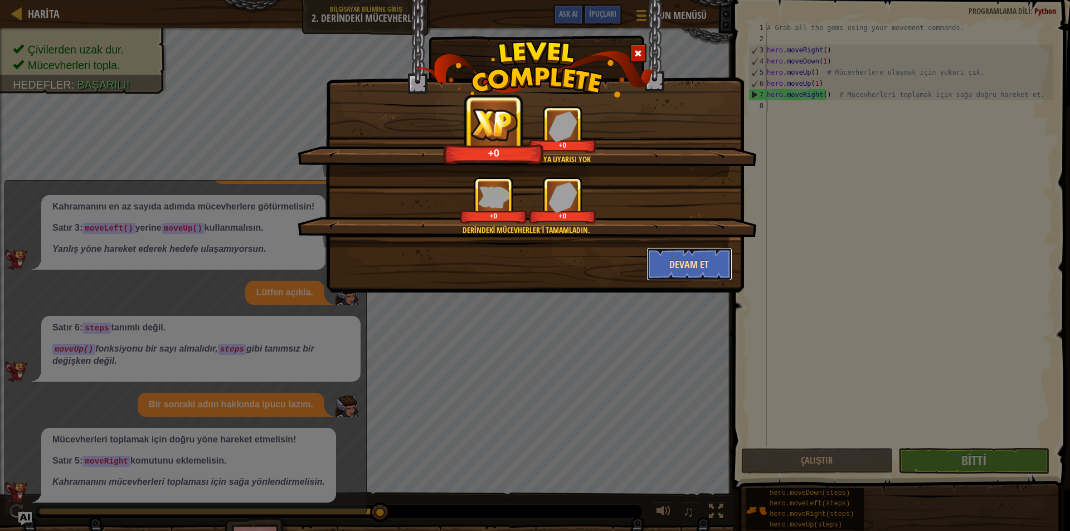
click at [701, 261] on button "Devam et" at bounding box center [690, 264] width 86 height 33
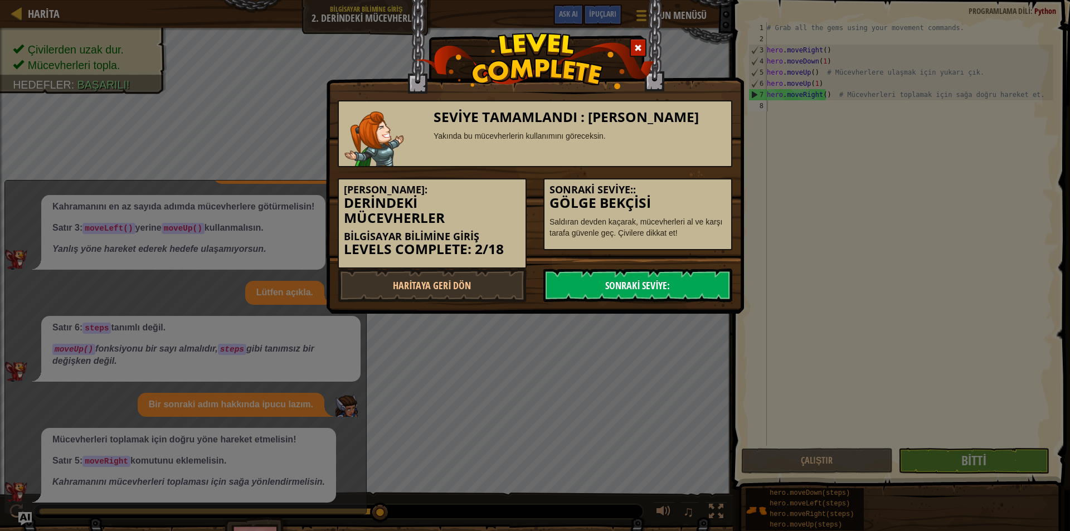
click at [663, 282] on link "Sonraki Seviye:" at bounding box center [638, 285] width 189 height 33
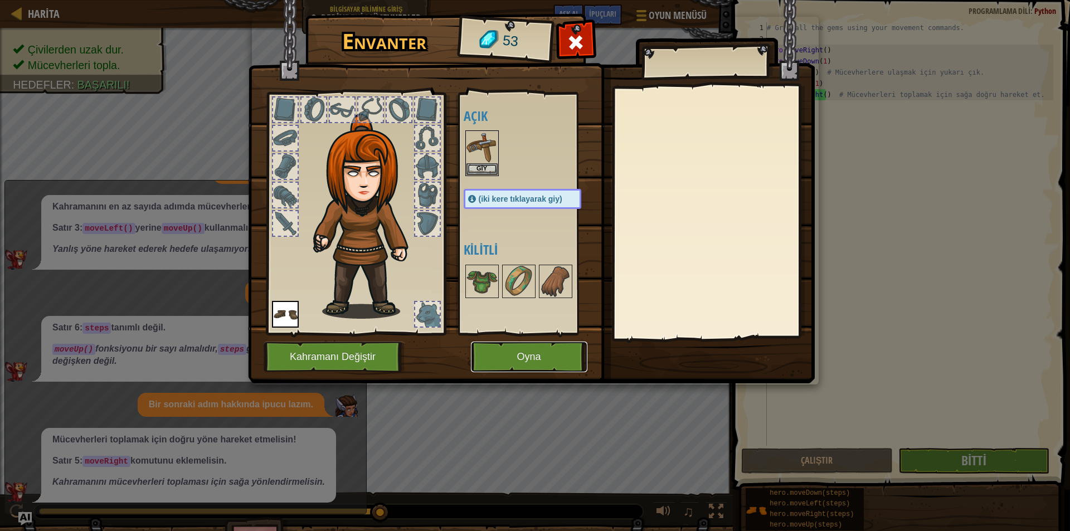
click at [511, 355] on button "Oyna" at bounding box center [529, 357] width 117 height 31
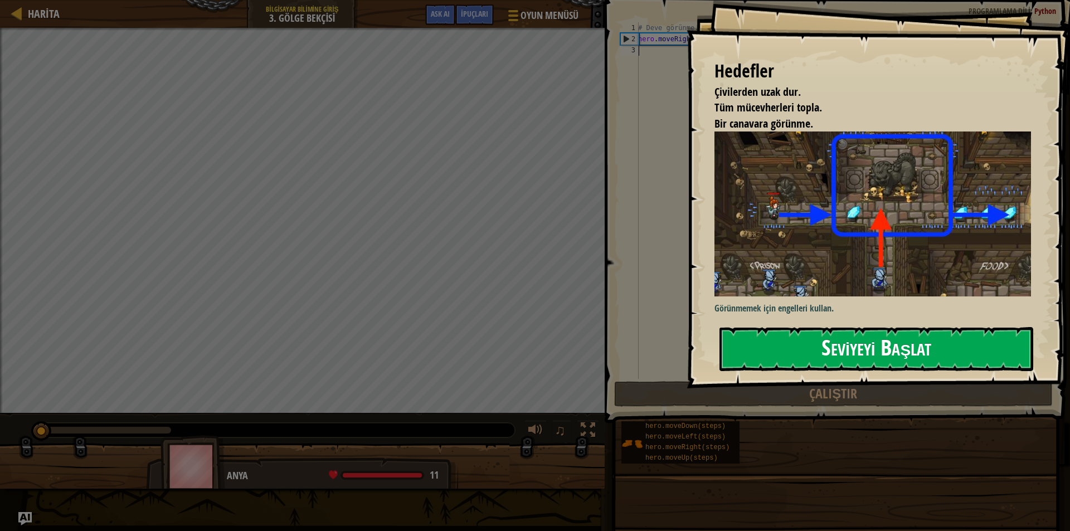
click at [857, 346] on button "Seviyeyi Başlat" at bounding box center [877, 349] width 314 height 44
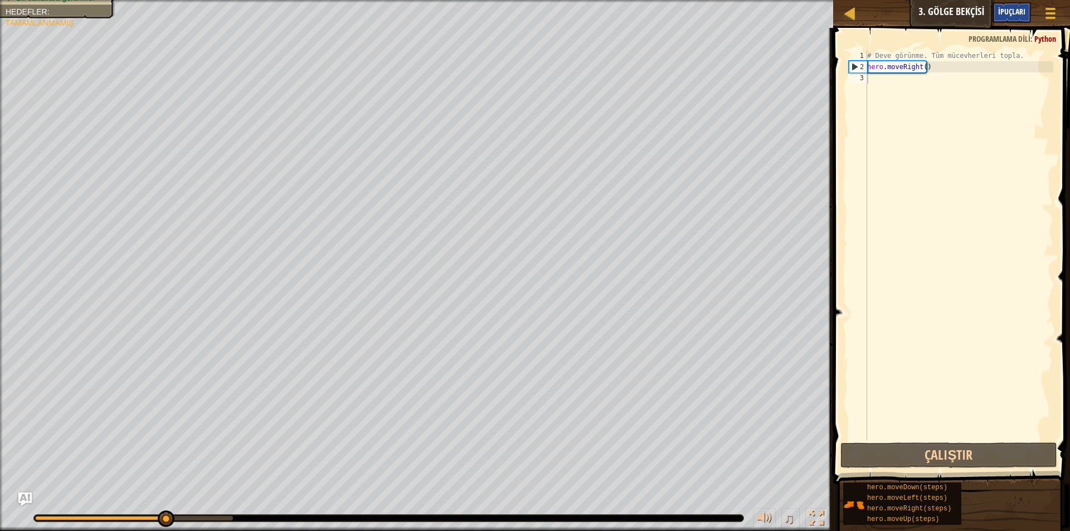
click at [1015, 9] on span "İpuçları" at bounding box center [1011, 11] width 27 height 11
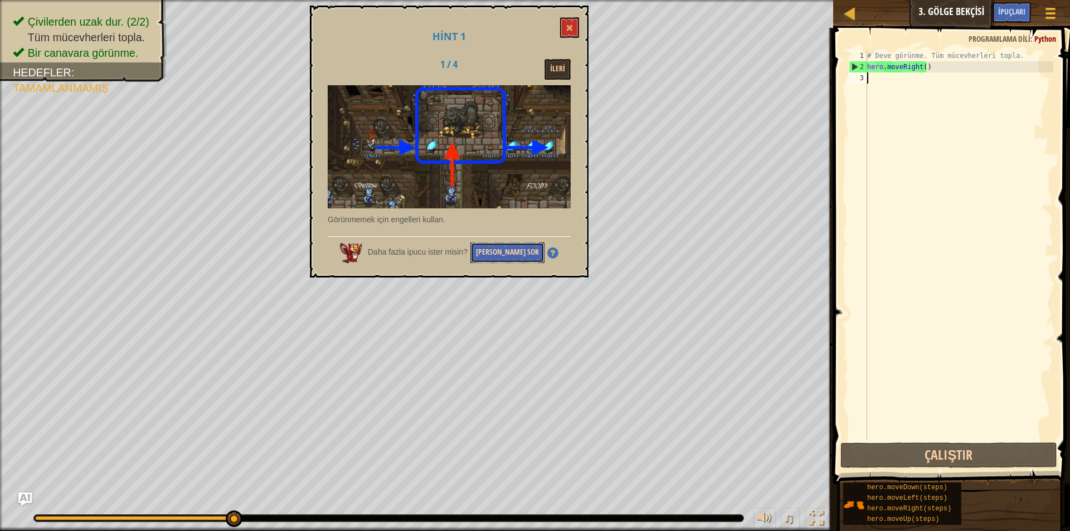
click at [525, 247] on button "[PERSON_NAME] Sor" at bounding box center [508, 253] width 74 height 21
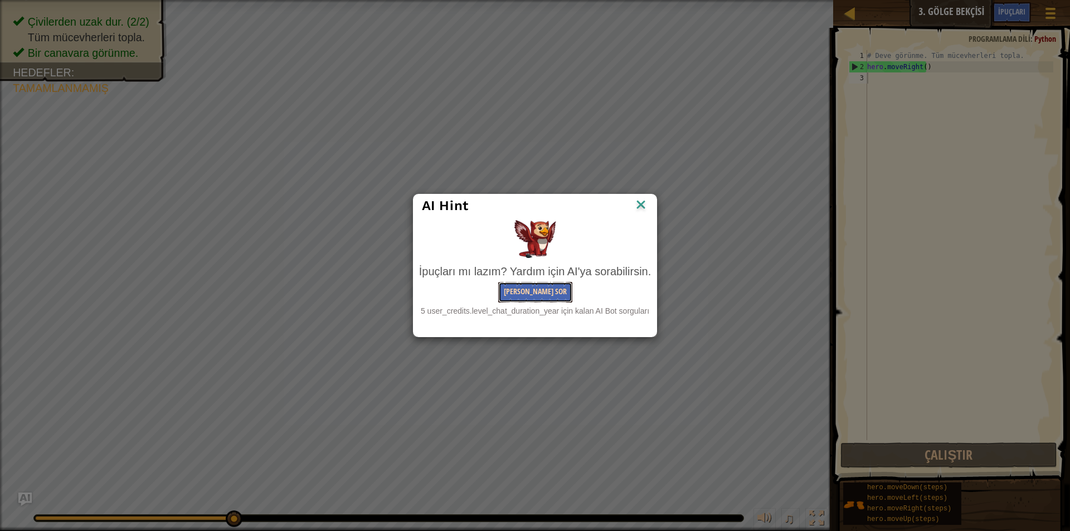
click at [536, 288] on button "[PERSON_NAME] Sor" at bounding box center [535, 292] width 74 height 21
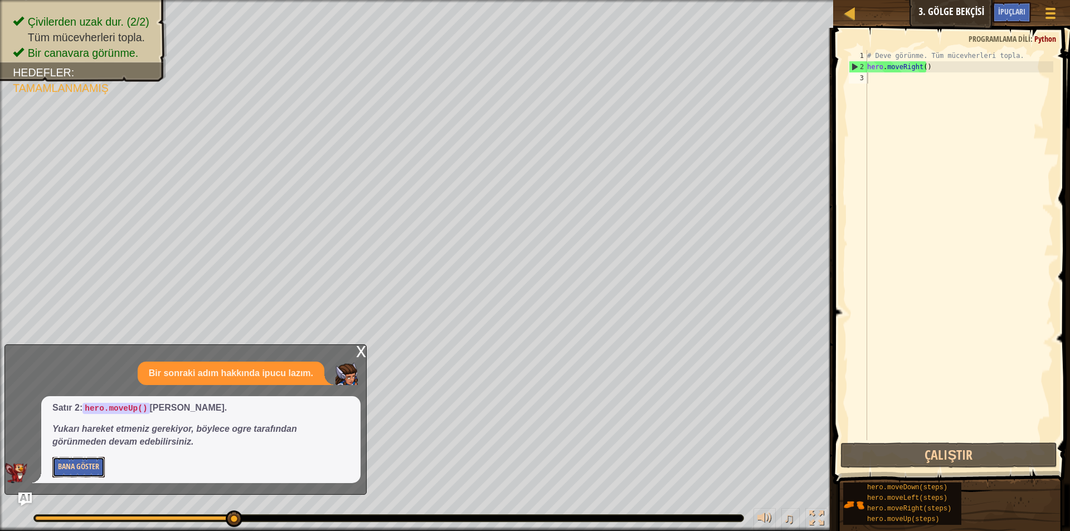
click at [80, 462] on button "Bana Göster" at bounding box center [78, 467] width 52 height 21
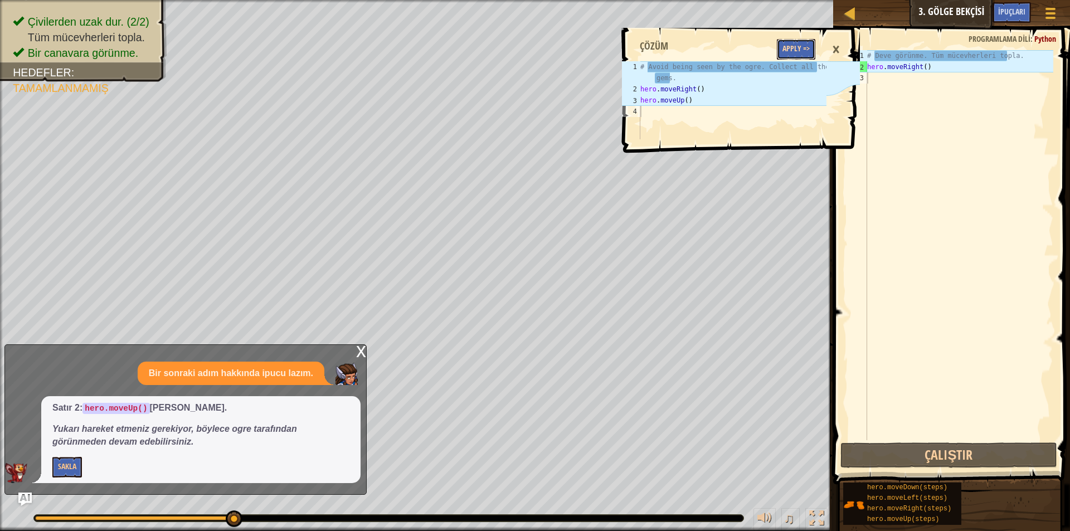
click at [795, 43] on button "Apply =>" at bounding box center [796, 49] width 38 height 21
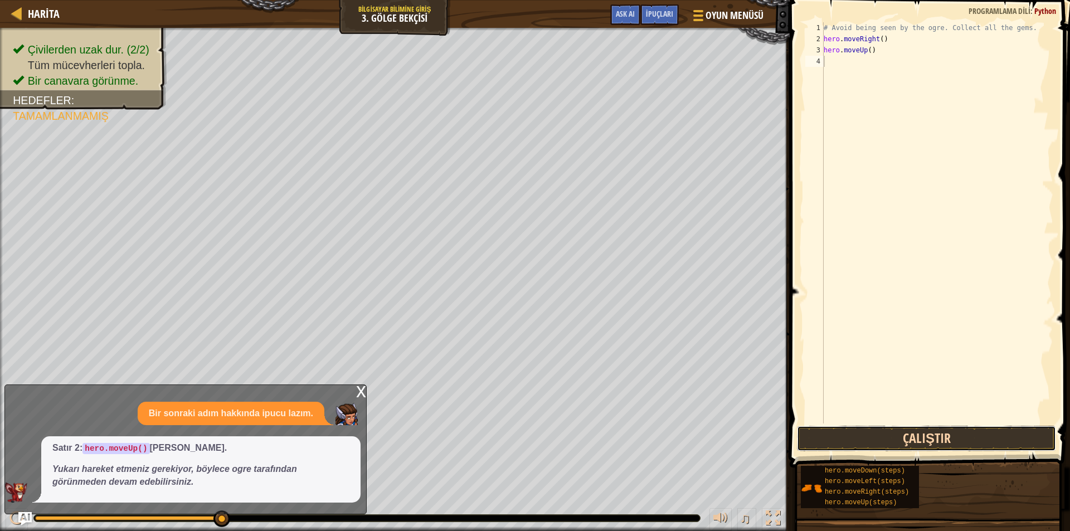
click at [921, 434] on button "Çalıştır" at bounding box center [926, 439] width 259 height 26
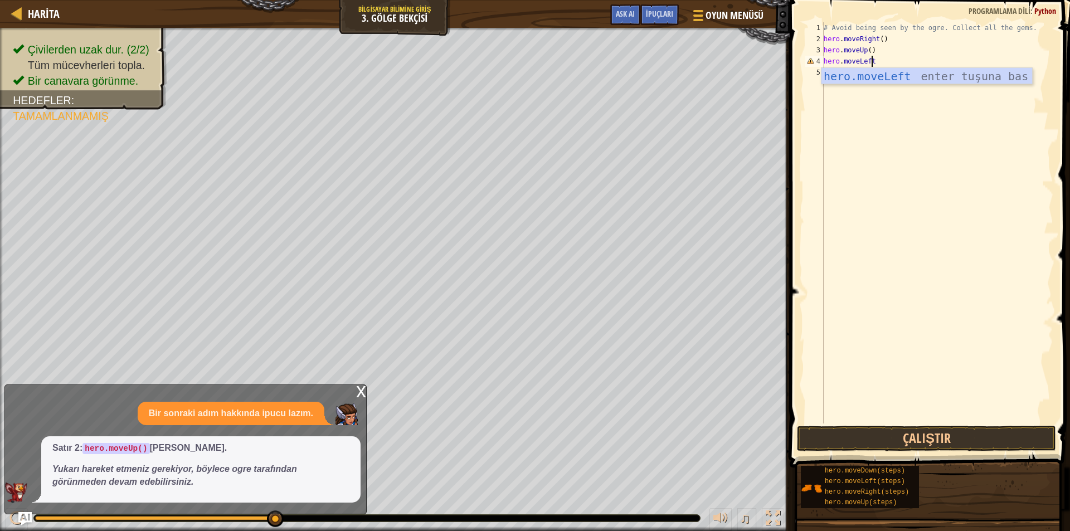
scroll to position [5, 3]
click at [972, 432] on button "Çalıştır" at bounding box center [926, 439] width 259 height 26
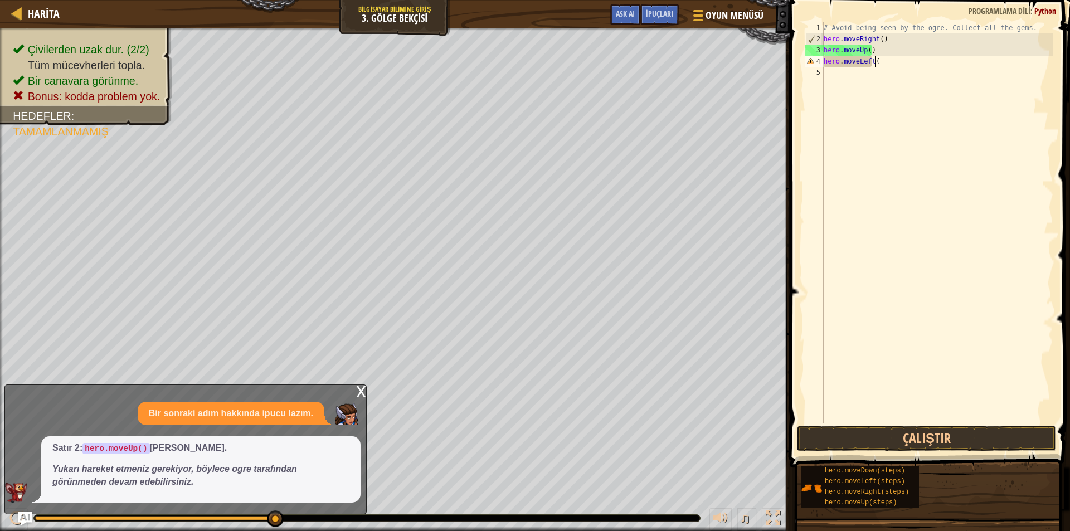
type textarea "hero.moveLeft()"
click at [867, 439] on button "Çalıştır" at bounding box center [926, 439] width 259 height 26
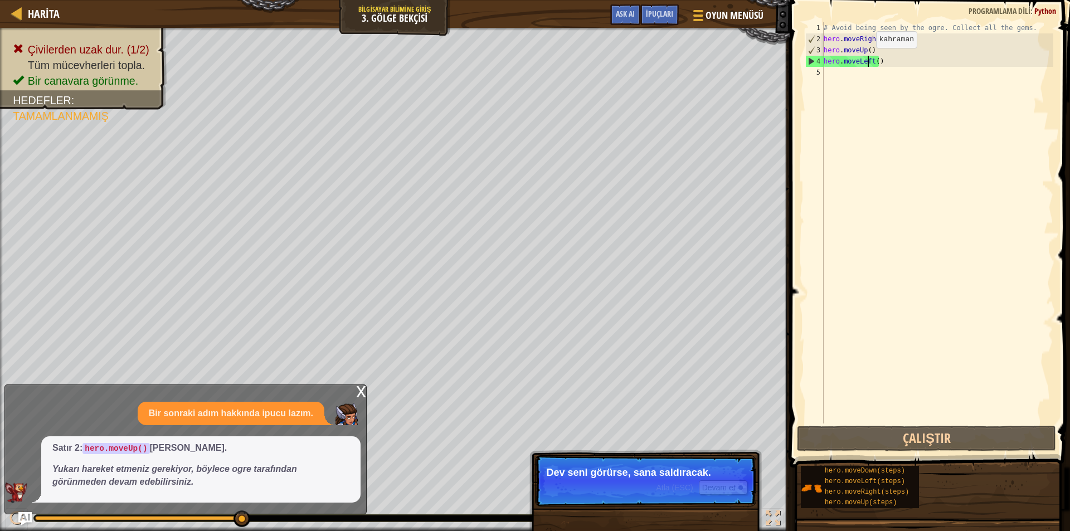
click at [867, 59] on div "# Avoid being seen by the ogre. Collect all the gems. hero . moveRight ( ) hero…" at bounding box center [938, 234] width 232 height 424
drag, startPoint x: 869, startPoint y: 59, endPoint x: 857, endPoint y: 57, distance: 11.8
click at [857, 57] on div "# Avoid being seen by the ogre. Collect all the gems. hero . moveRight ( ) hero…" at bounding box center [938, 234] width 232 height 424
click at [871, 59] on div "# Avoid being seen by the ogre. Collect all the gems. hero . moveRight ( ) hero…" at bounding box center [938, 234] width 232 height 424
drag, startPoint x: 871, startPoint y: 59, endPoint x: 860, endPoint y: 56, distance: 11.9
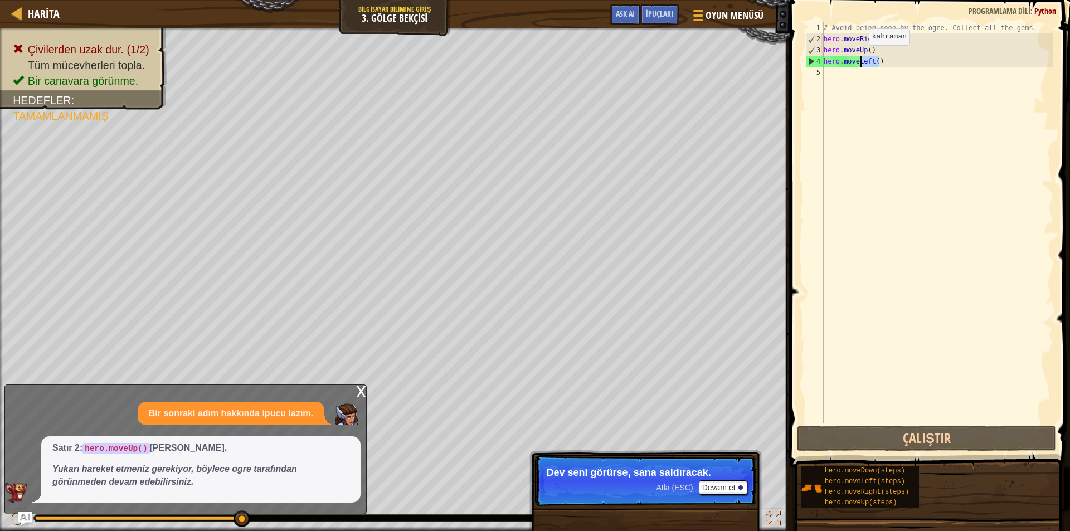
click at [860, 56] on div "# Avoid being seen by the ogre. Collect all the gems. hero . moveRight ( ) hero…" at bounding box center [938, 234] width 232 height 424
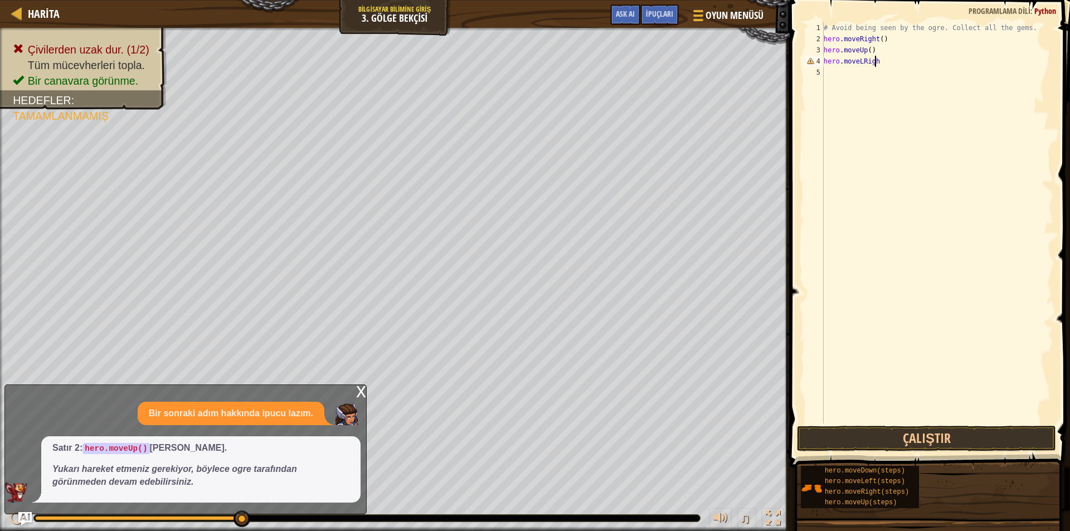
scroll to position [5, 4]
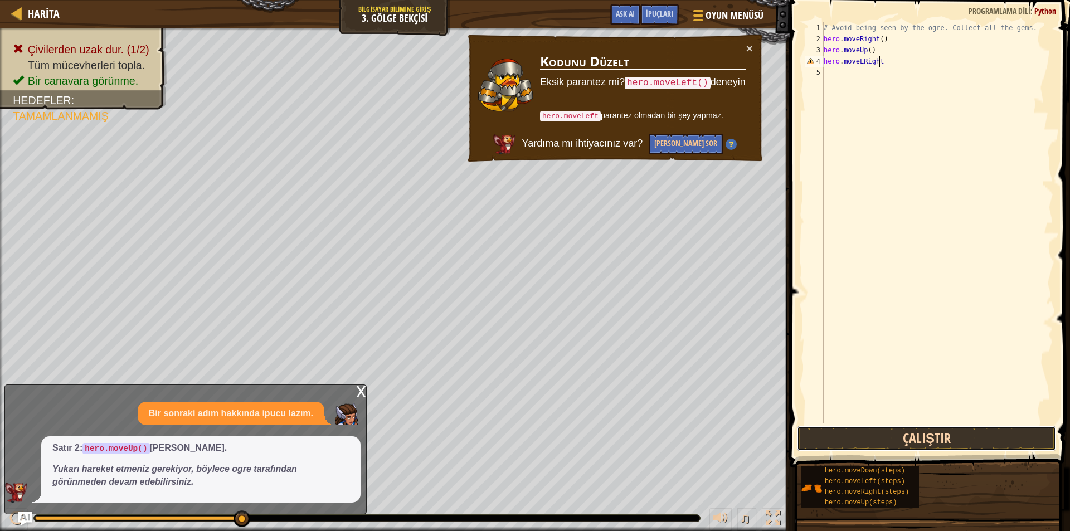
click at [915, 430] on button "Çalıştır" at bounding box center [926, 439] width 259 height 26
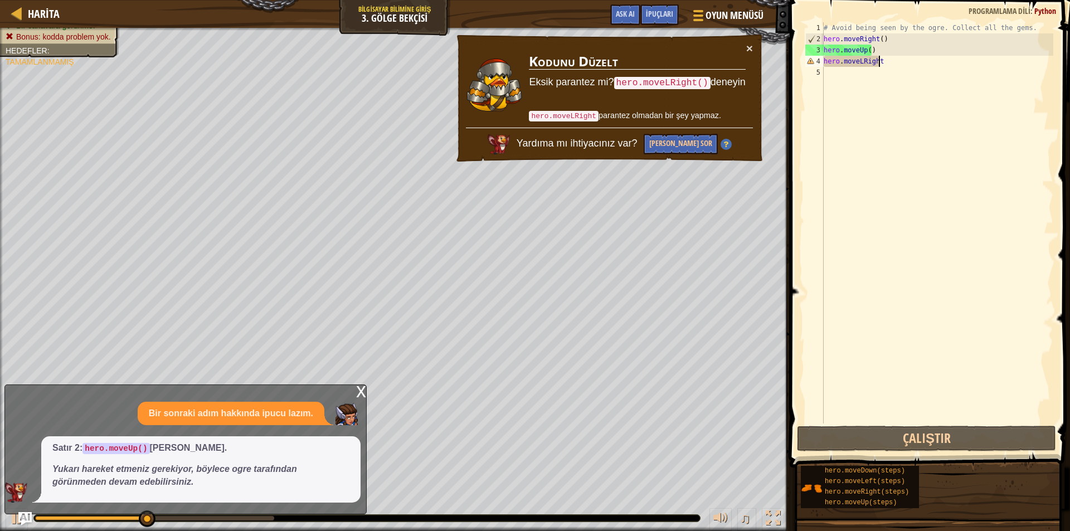
click at [885, 64] on div "# Avoid being seen by the ogre. Collect all the gems. hero . moveRight ( ) hero…" at bounding box center [938, 234] width 232 height 424
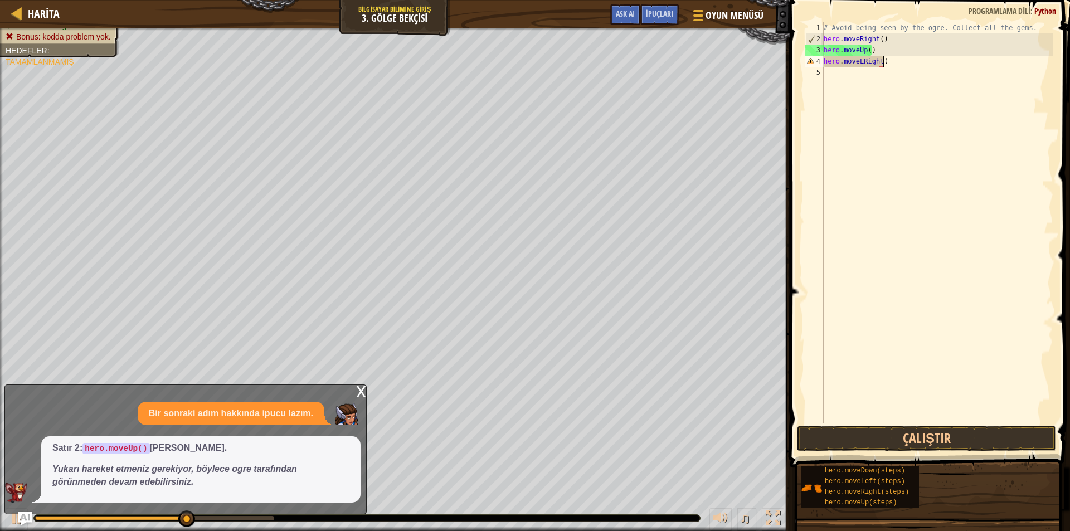
scroll to position [5, 4]
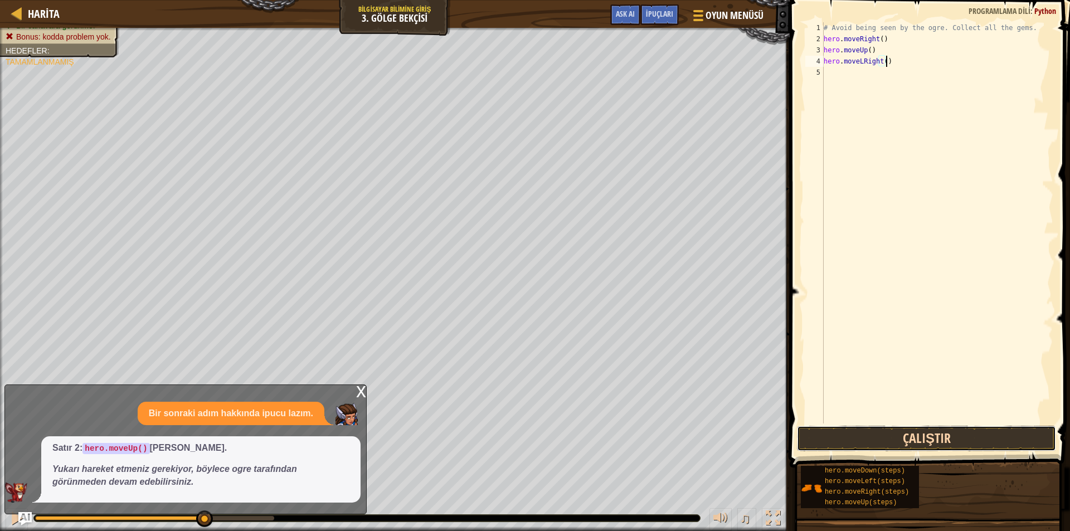
click at [927, 436] on button "Çalıştır" at bounding box center [926, 439] width 259 height 26
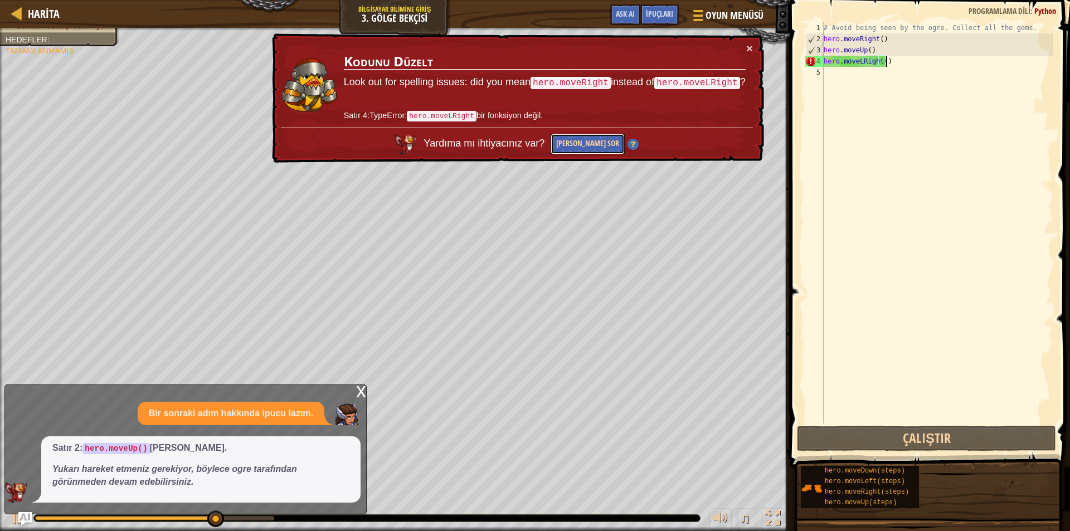
click at [588, 152] on button "[PERSON_NAME] Sor" at bounding box center [588, 144] width 74 height 21
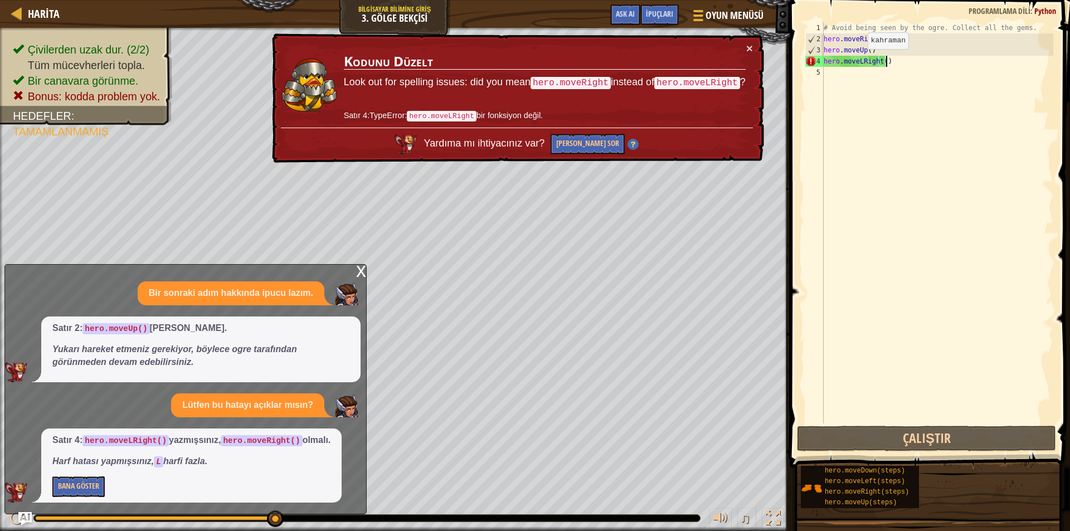
click at [859, 60] on div "# Avoid being seen by the ogre. Collect all the gems. hero . moveRight ( ) hero…" at bounding box center [938, 234] width 232 height 424
type textarea "hero.moveRight()"
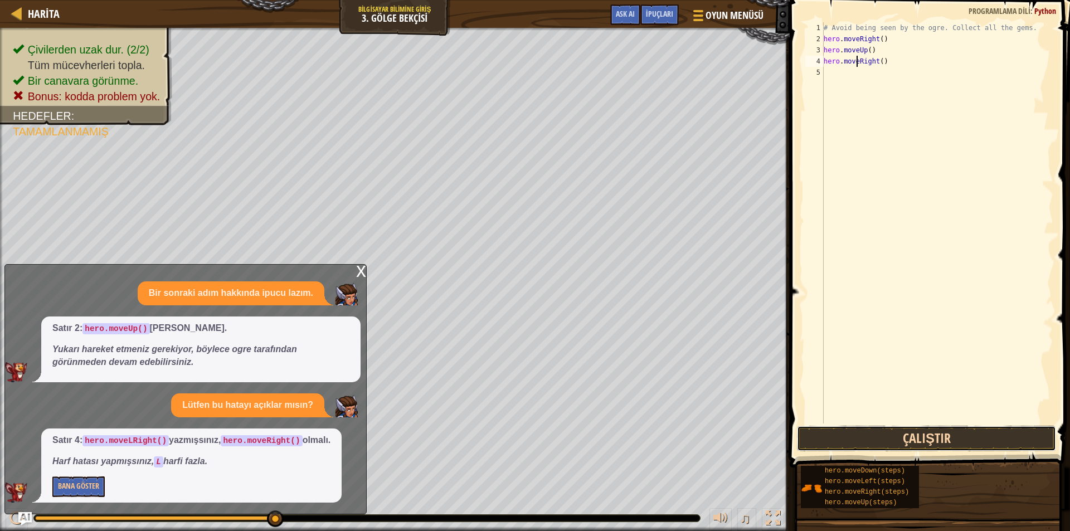
click at [923, 439] on button "Çalıştır" at bounding box center [926, 439] width 259 height 26
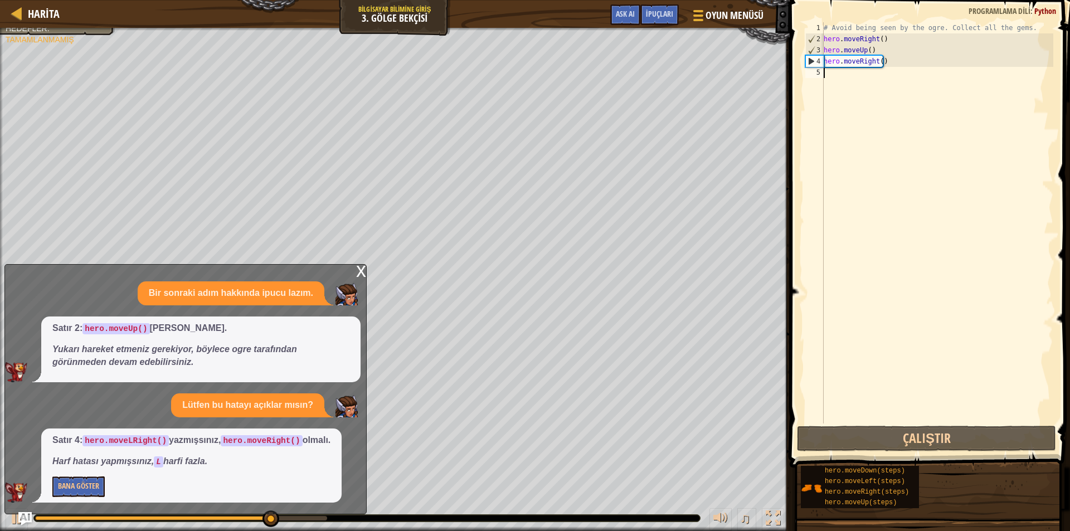
click at [832, 75] on div "# Avoid being seen by the ogre. Collect all the gems. hero . moveRight ( ) hero…" at bounding box center [938, 234] width 232 height 424
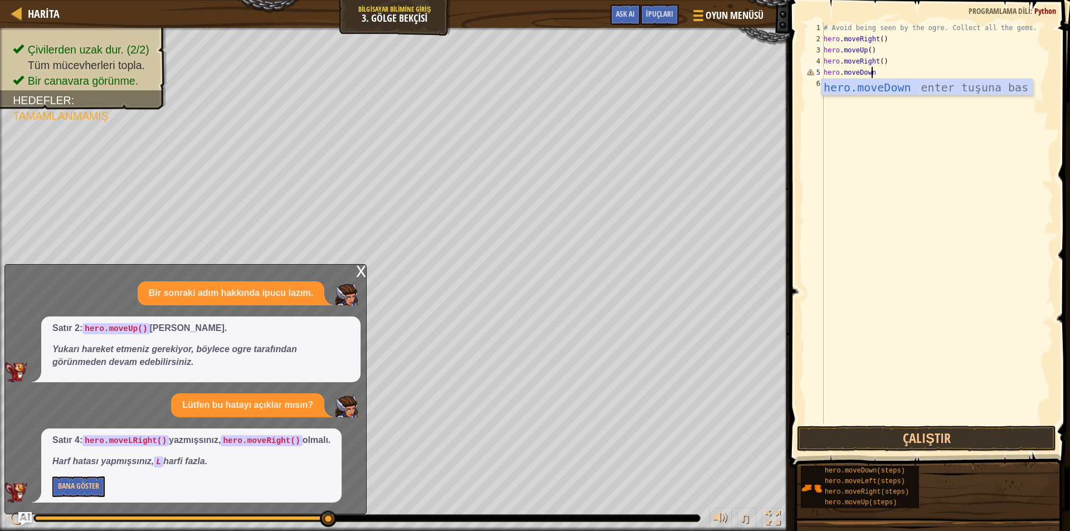
scroll to position [5, 3]
type textarea "hero.moveDown()"
click at [827, 86] on div "# Avoid being seen by the ogre. Collect all the gems. hero . moveRight ( ) hero…" at bounding box center [938, 234] width 232 height 424
click at [902, 444] on button "Çalıştır" at bounding box center [926, 439] width 259 height 26
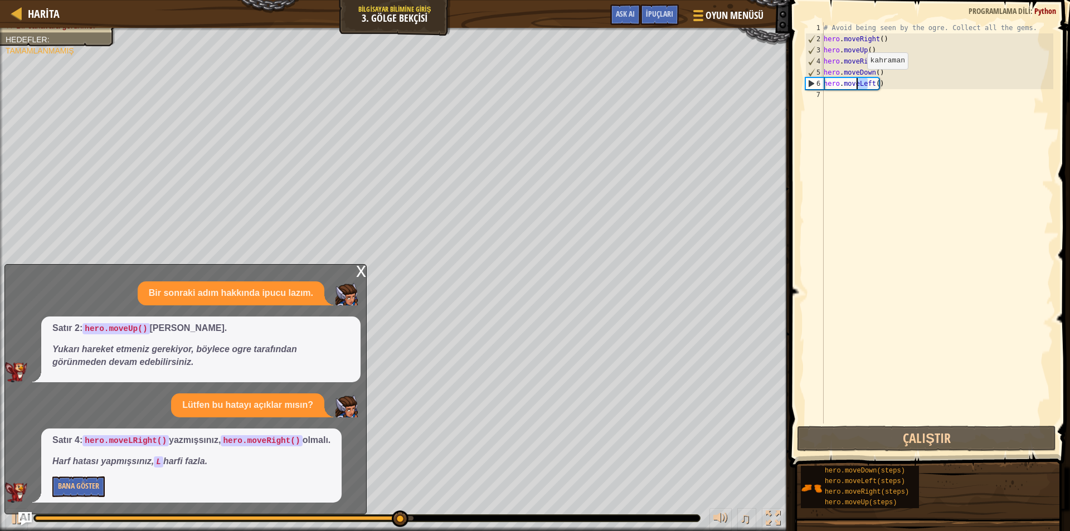
drag, startPoint x: 869, startPoint y: 81, endPoint x: 858, endPoint y: 80, distance: 11.2
click at [858, 80] on div "# Avoid being seen by the ogre. Collect all the gems. hero . moveRight ( ) hero…" at bounding box center [938, 234] width 232 height 424
click at [868, 81] on div "# Avoid being seen by the ogre. Collect all the gems. hero . moveRight ( ) hero…" at bounding box center [938, 222] width 232 height 401
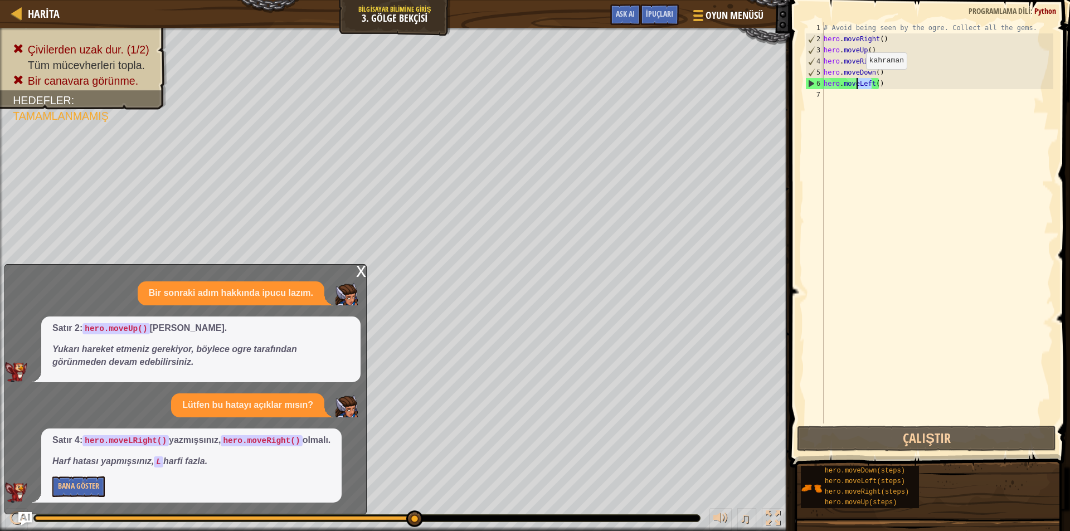
drag, startPoint x: 871, startPoint y: 81, endPoint x: 857, endPoint y: 80, distance: 14.0
click at [857, 80] on div "# Avoid being seen by the ogre. Collect all the gems. hero . moveRight ( ) hero…" at bounding box center [938, 234] width 232 height 424
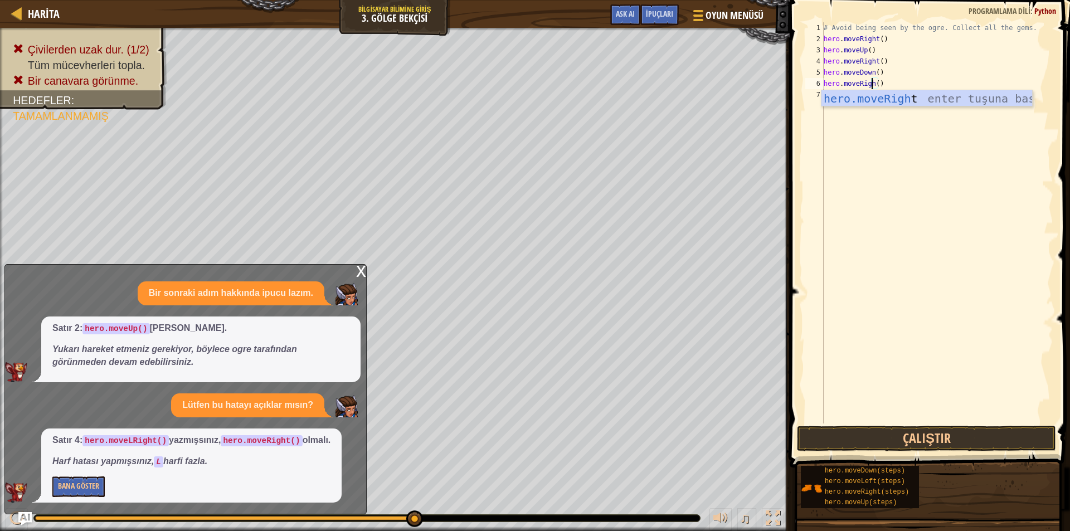
type textarea "hero.moveRight()"
click at [900, 314] on div "# Avoid being seen by the ogre. Collect all the gems. hero . moveRight ( ) hero…" at bounding box center [938, 234] width 232 height 424
click at [917, 435] on button "Çalıştır" at bounding box center [926, 439] width 259 height 26
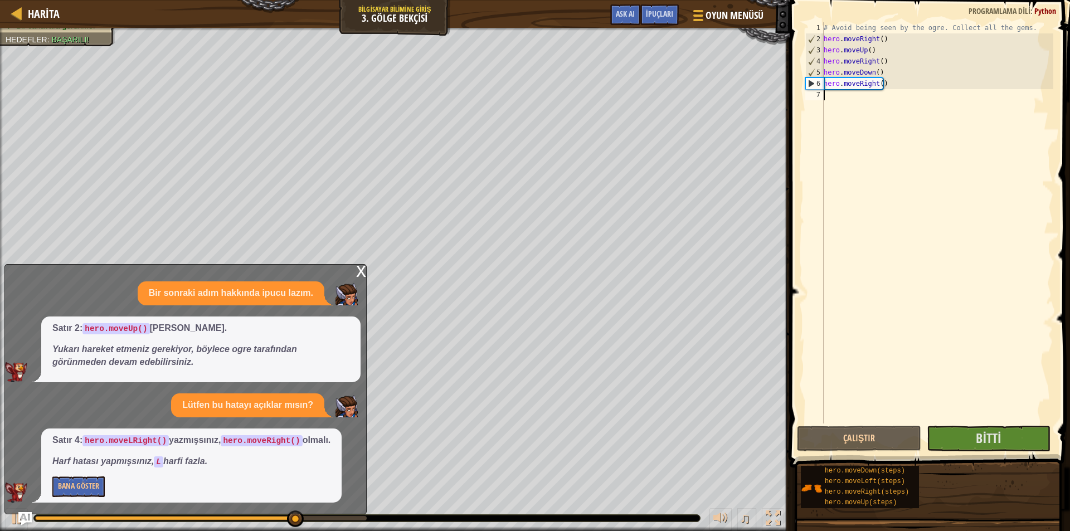
click at [366, 274] on div "x" at bounding box center [361, 270] width 10 height 11
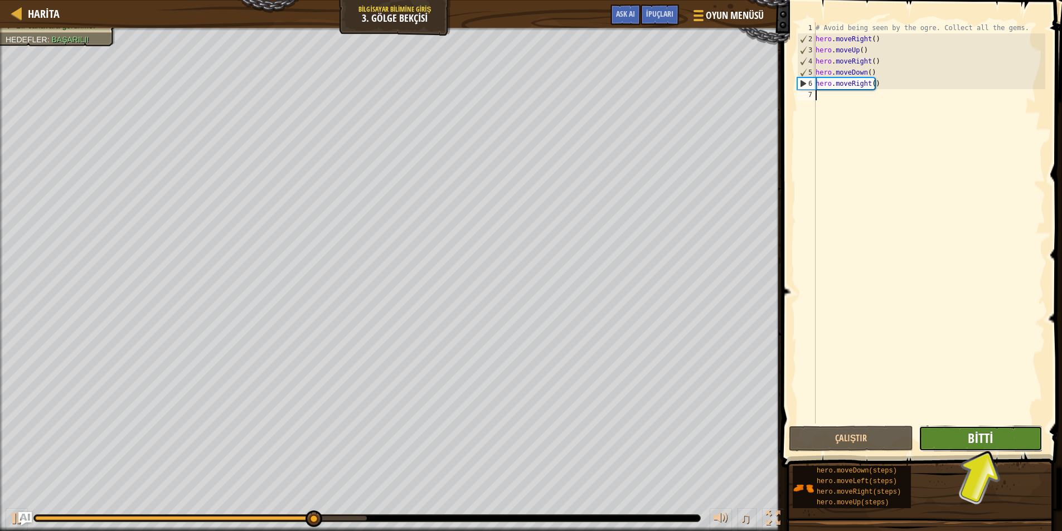
click at [968, 445] on button "Bitti" at bounding box center [981, 439] width 124 height 26
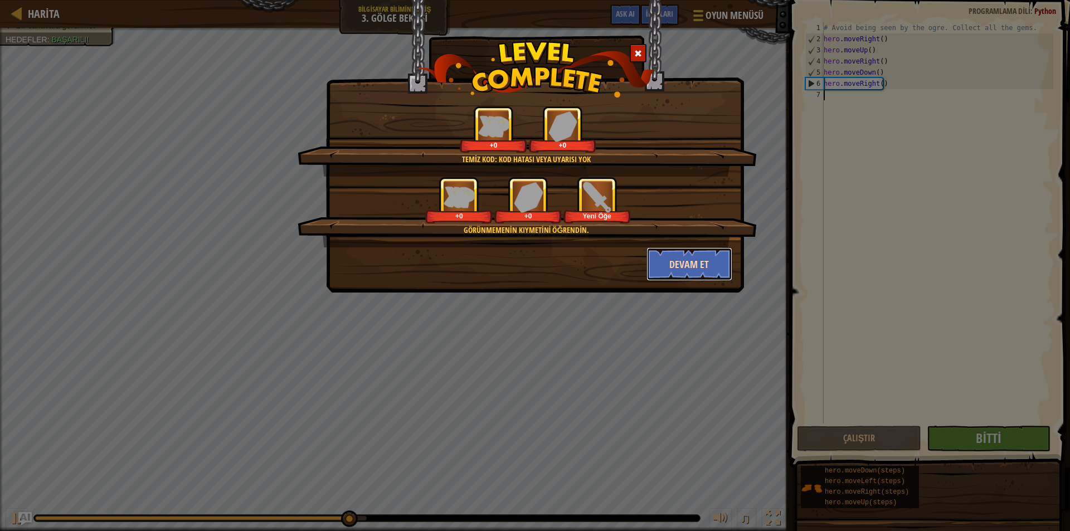
click at [673, 256] on button "Devam et" at bounding box center [690, 264] width 86 height 33
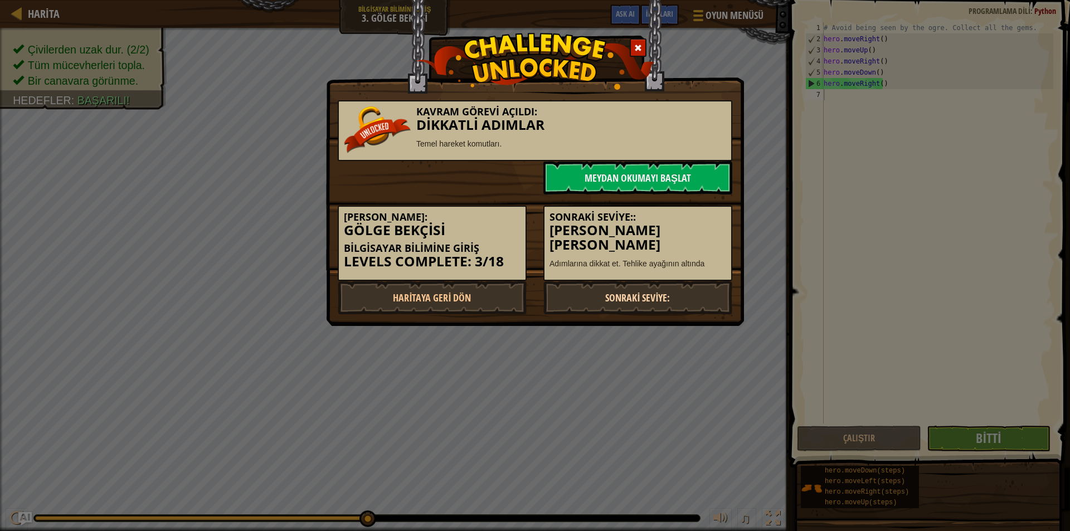
click at [667, 294] on link "Sonraki Seviye:" at bounding box center [638, 297] width 189 height 33
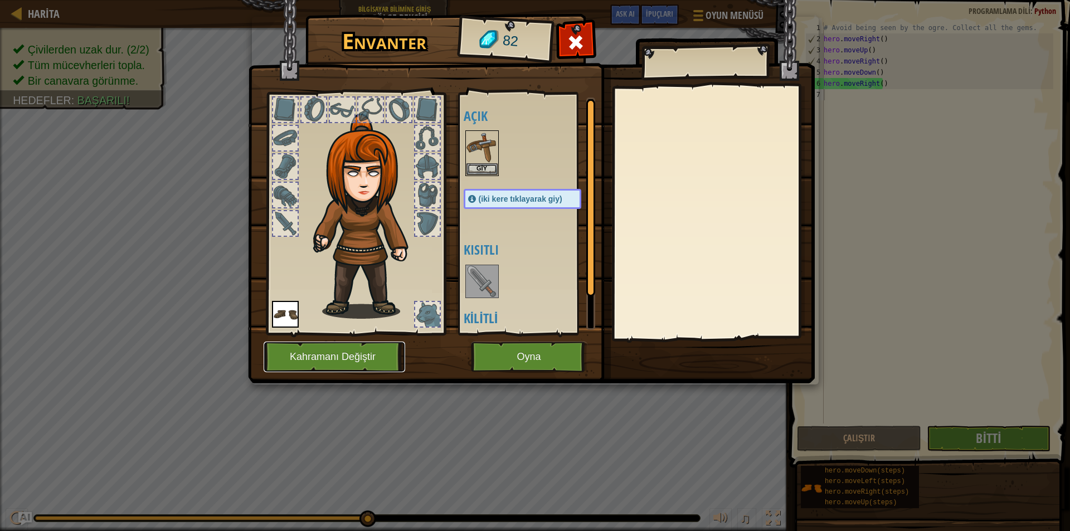
click at [361, 350] on button "Kahramanı Değiştir" at bounding box center [335, 357] width 142 height 31
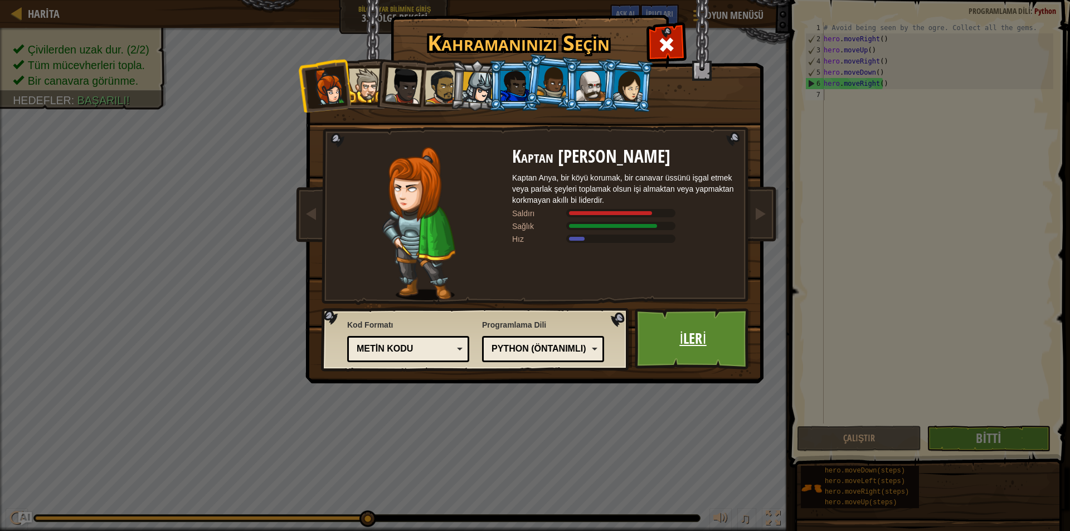
click at [670, 336] on link "İleri" at bounding box center [693, 338] width 117 height 61
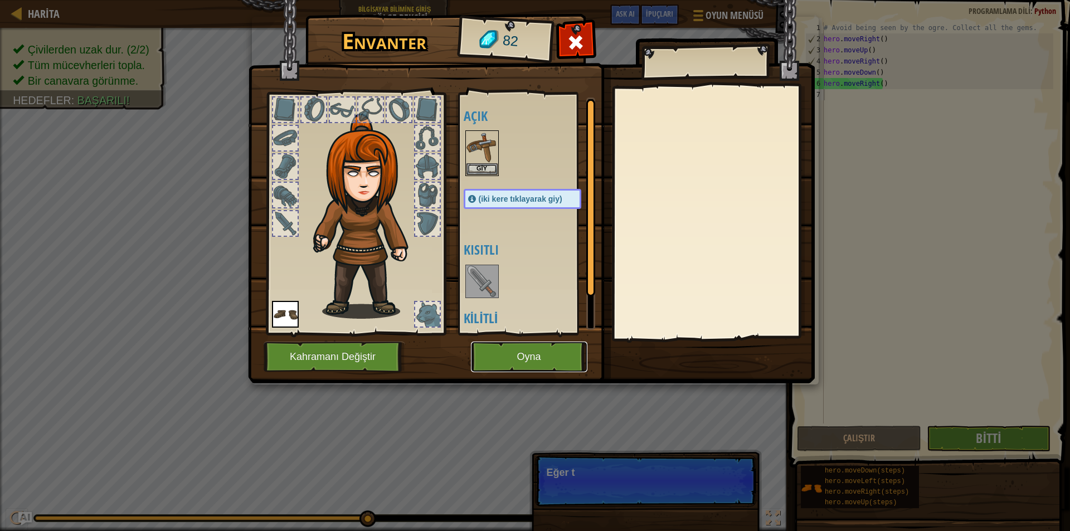
click at [501, 349] on button "Oyna" at bounding box center [529, 357] width 117 height 31
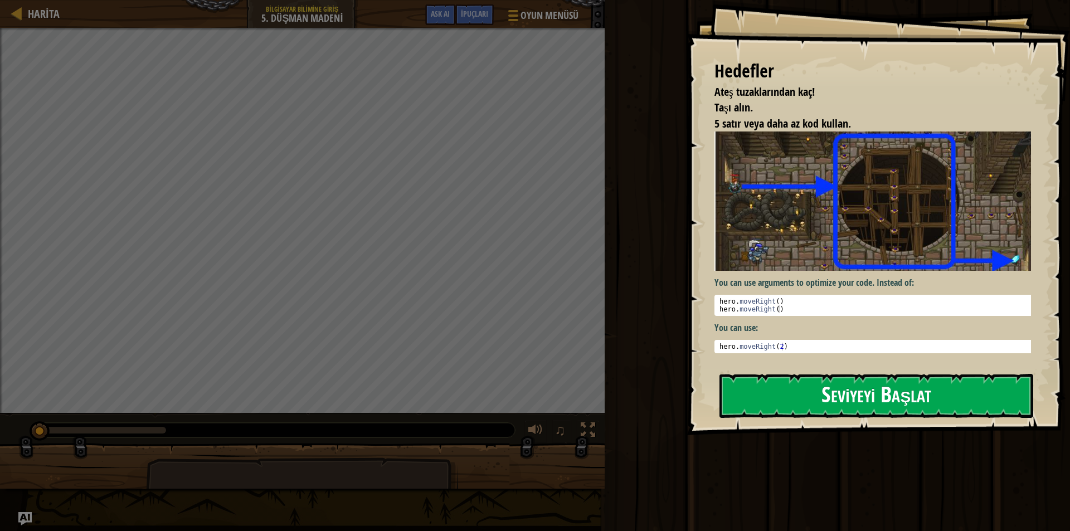
click at [860, 400] on button "Seviyeyi Başlat" at bounding box center [877, 396] width 314 height 44
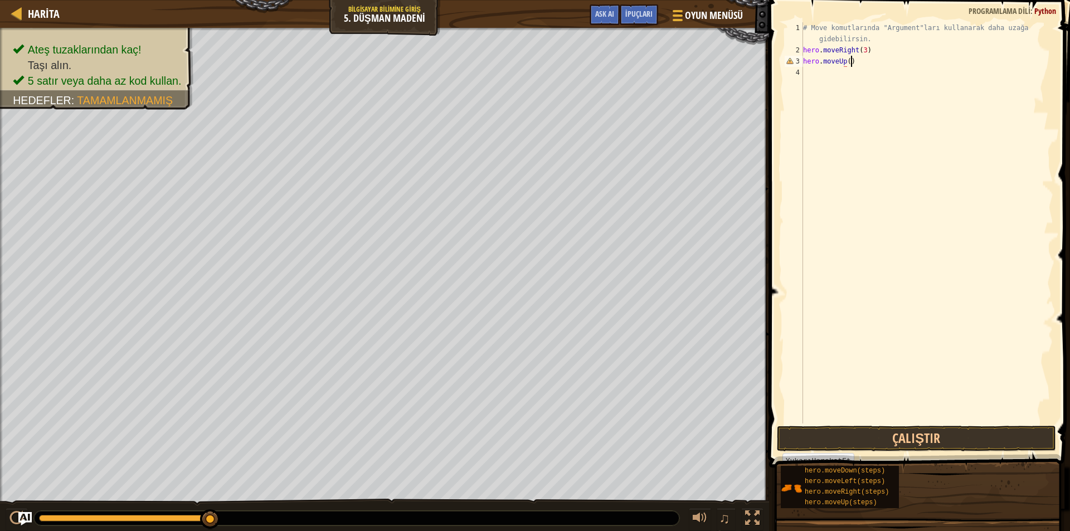
scroll to position [5, 3]
type textarea "hero.moveUp()"
click at [920, 435] on button "Çalıştır" at bounding box center [916, 439] width 279 height 26
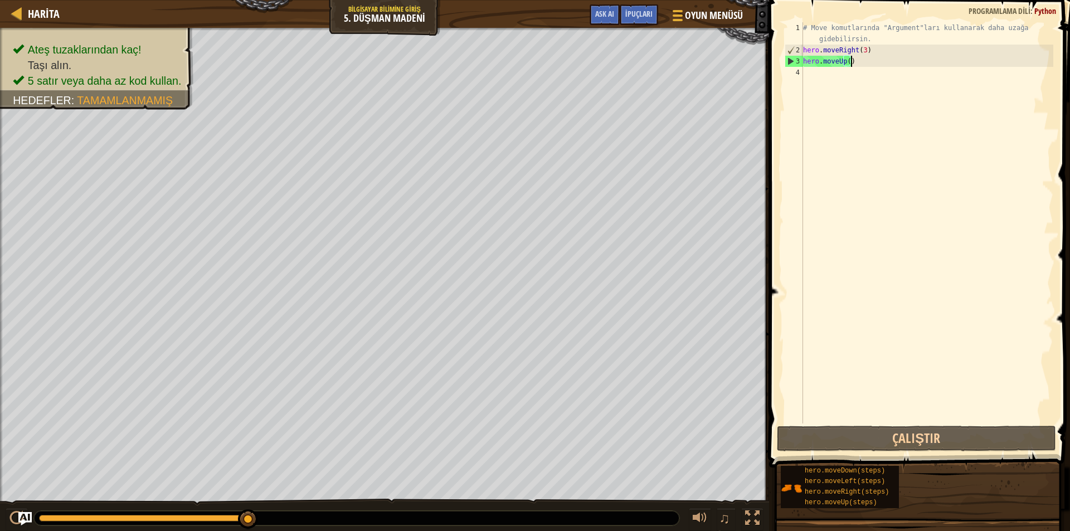
click at [822, 76] on div "# Move komutlarında "Argument"ları kullanarak daha uzağa gidebilirsin. hero . m…" at bounding box center [927, 239] width 253 height 435
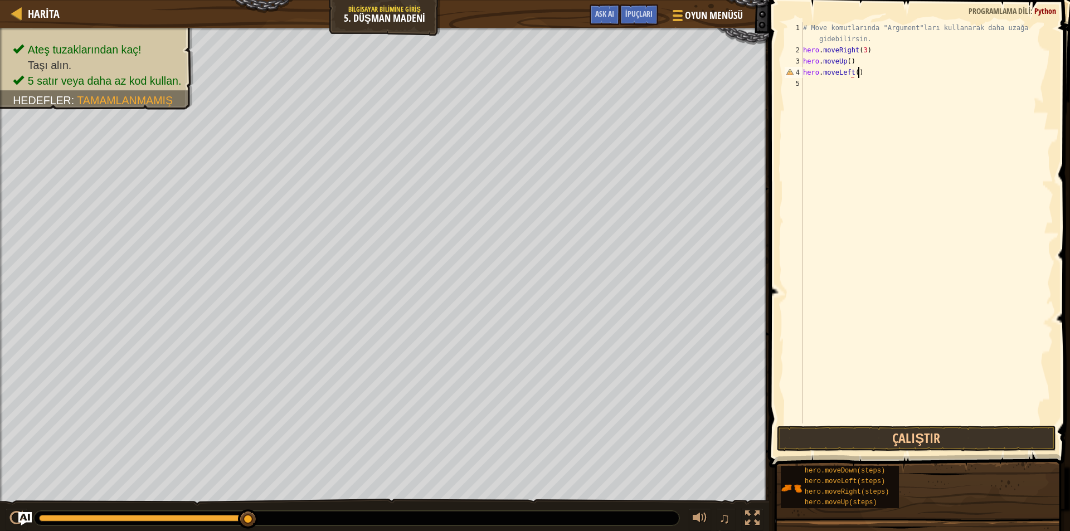
scroll to position [5, 4]
click at [854, 440] on button "Çalıştır" at bounding box center [916, 439] width 279 height 26
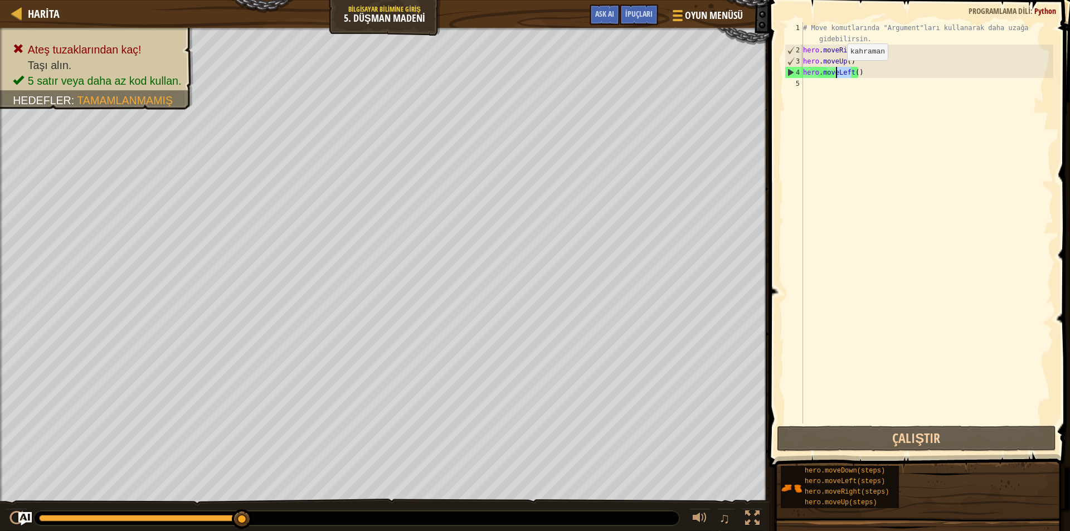
drag, startPoint x: 851, startPoint y: 71, endPoint x: 838, endPoint y: 71, distance: 12.8
click at [838, 71] on div "# Move komutlarında "Argument"ları kullanarak daha uzağa gidebilirsin. hero . m…" at bounding box center [927, 239] width 253 height 435
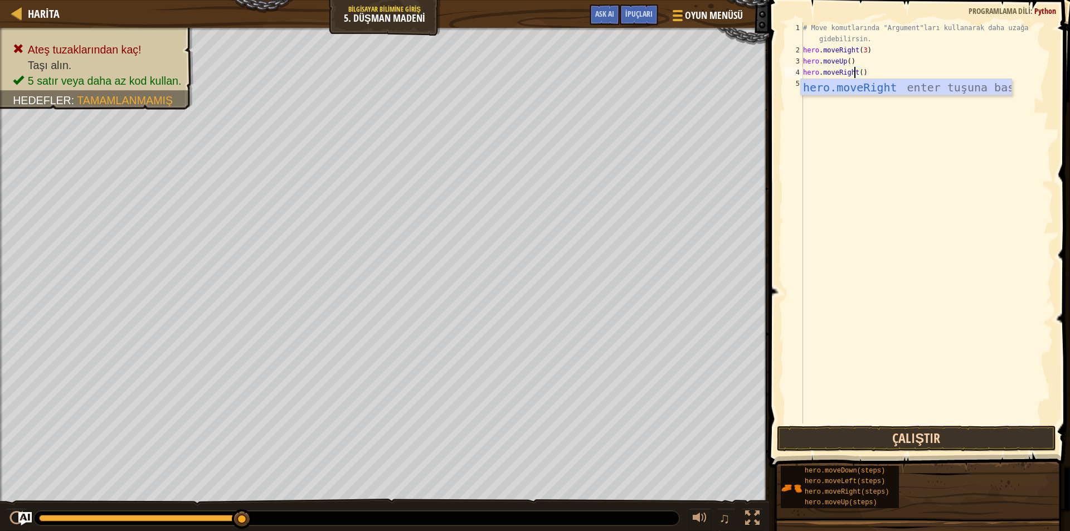
type textarea "hero.moveRight()"
click at [856, 432] on button "Çalıştır" at bounding box center [916, 439] width 279 height 26
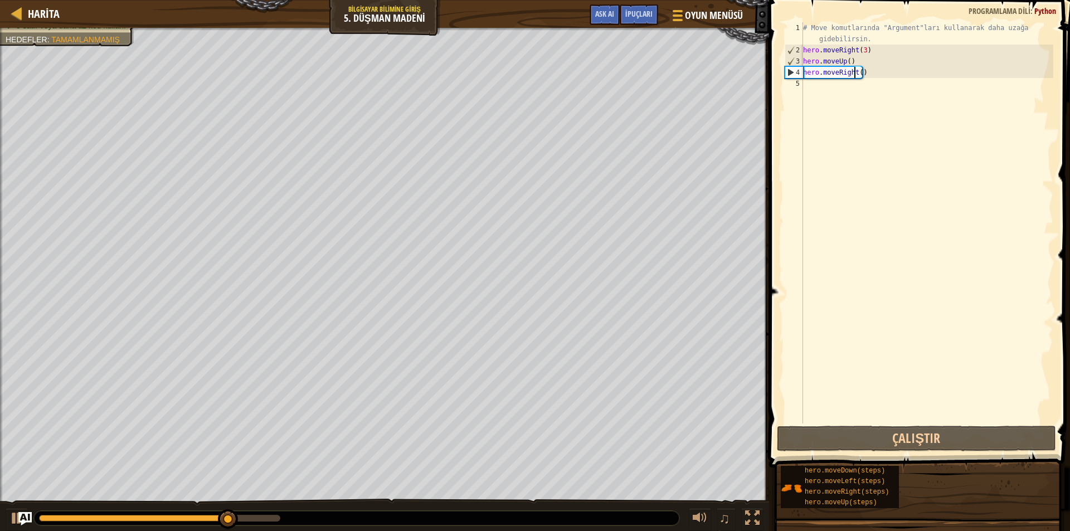
click at [819, 87] on div "# Move komutlarında "Argument"ları kullanarak daha uzağa gidebilirsin. hero . m…" at bounding box center [927, 239] width 253 height 435
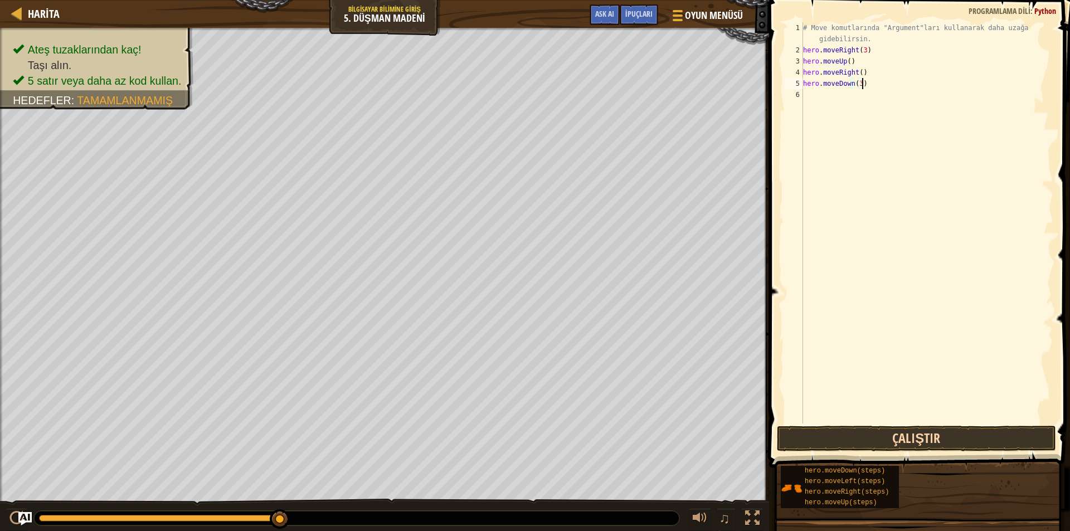
type textarea "hero.moveDown(3)"
click at [894, 435] on button "Çalıştır" at bounding box center [916, 439] width 279 height 26
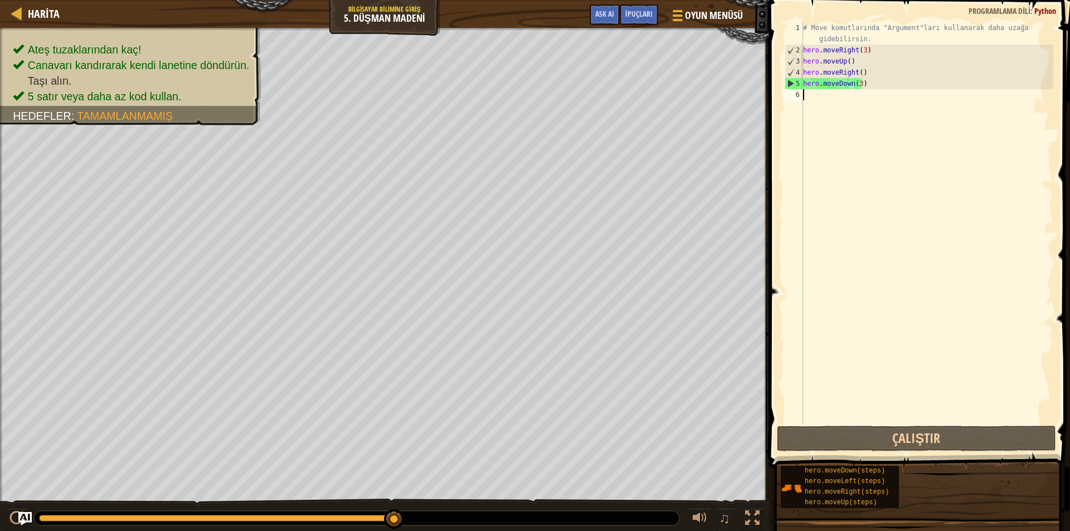
click at [809, 101] on div "# Move komutlarında "Argument"ları kullanarak daha uzağa gidebilirsin. hero . m…" at bounding box center [927, 239] width 253 height 435
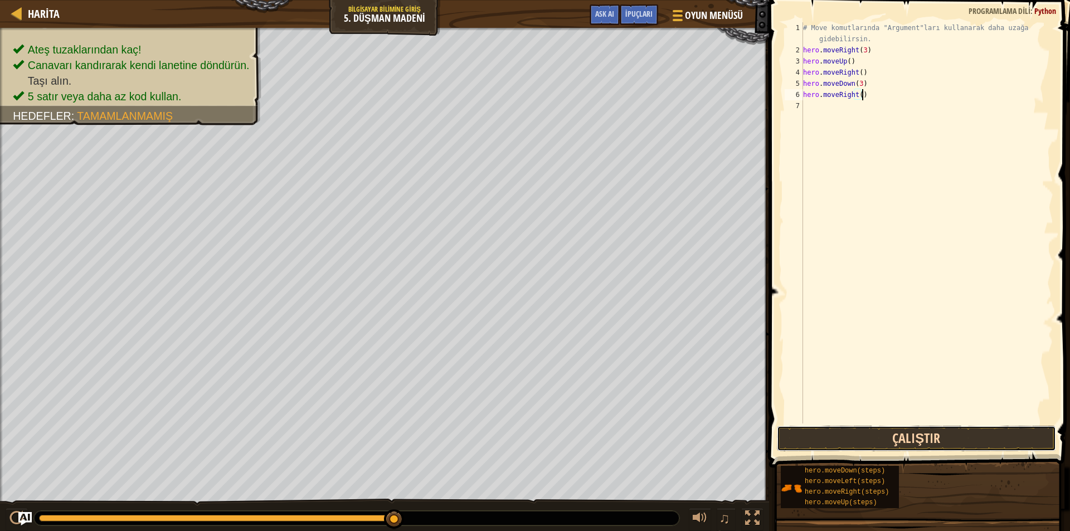
click at [961, 438] on button "Çalıştır" at bounding box center [916, 439] width 279 height 26
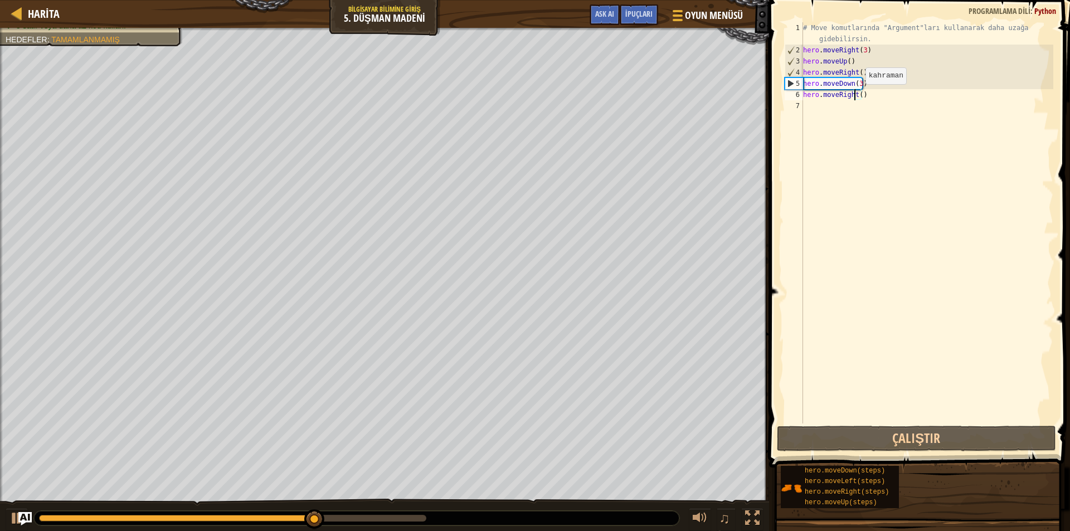
click at [856, 95] on div "# Move komutlarında "Argument"ları kullanarak daha uzağa gidebilirsin. hero . m…" at bounding box center [927, 239] width 253 height 435
click at [858, 95] on div "# Move komutlarında "Argument"ları kullanarak daha uzağa gidebilirsin. hero . m…" at bounding box center [927, 239] width 253 height 435
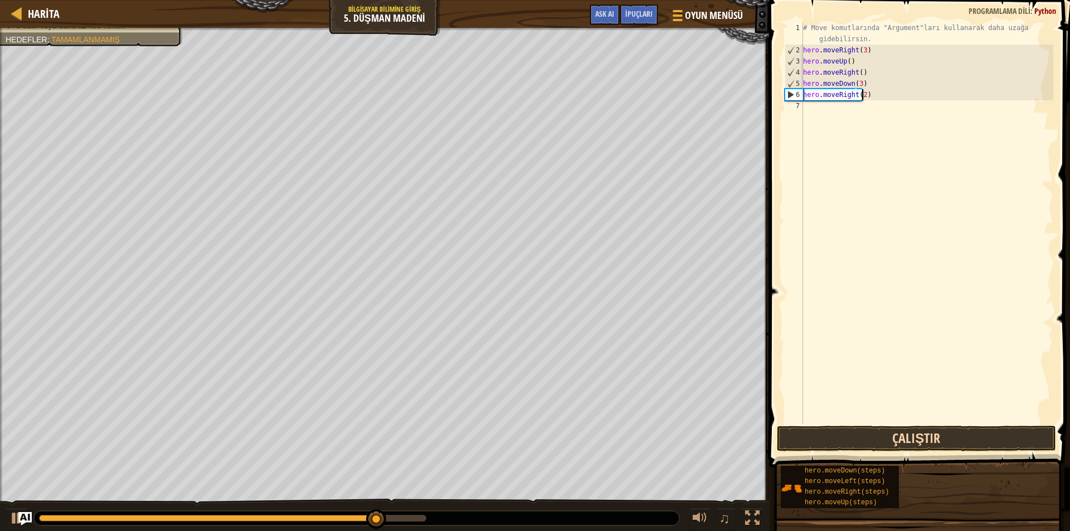
type textarea "hero.moveRight(2)"
click at [938, 442] on button "Çalıştır" at bounding box center [916, 439] width 279 height 26
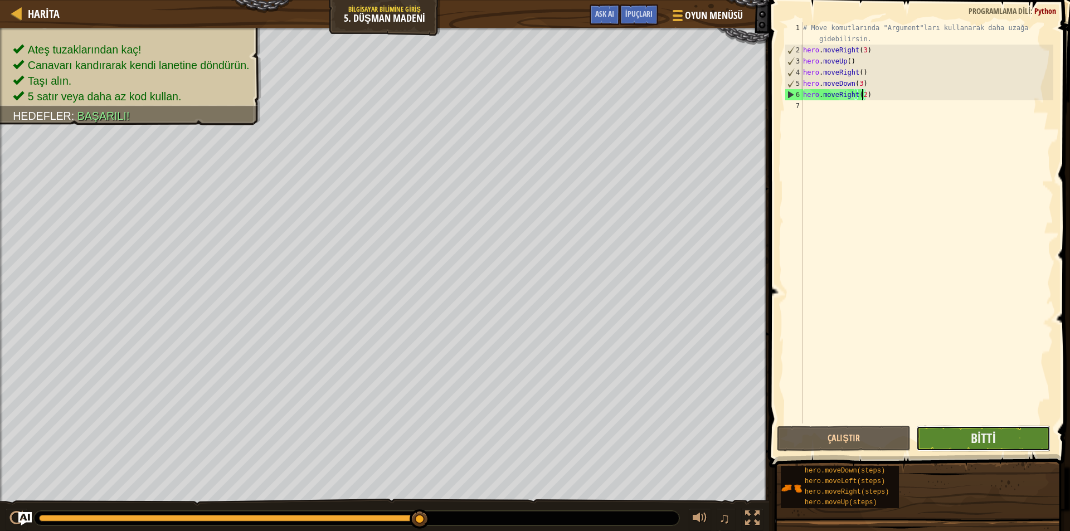
click at [1008, 438] on button "Bitti" at bounding box center [984, 439] width 134 height 26
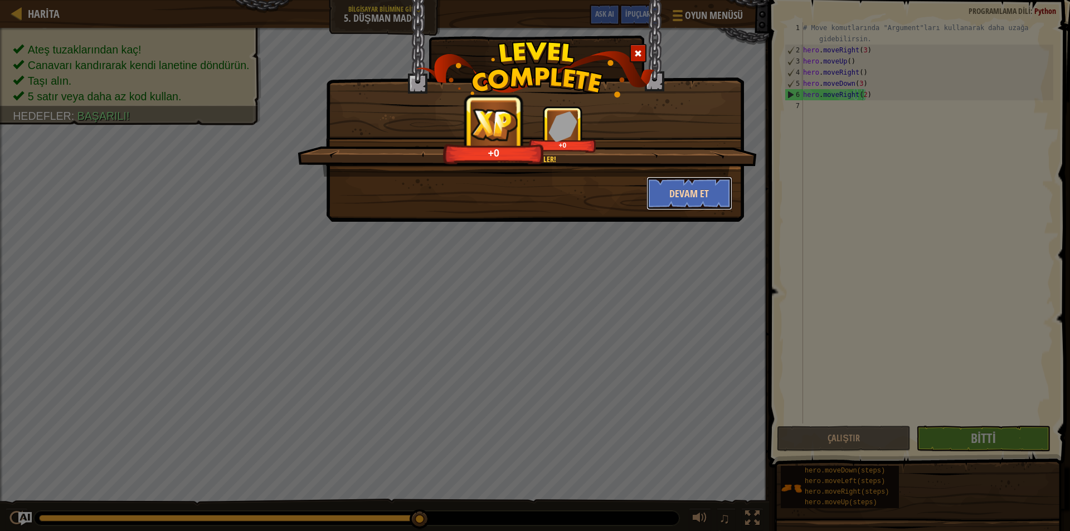
click at [694, 195] on button "Devam et" at bounding box center [690, 193] width 86 height 33
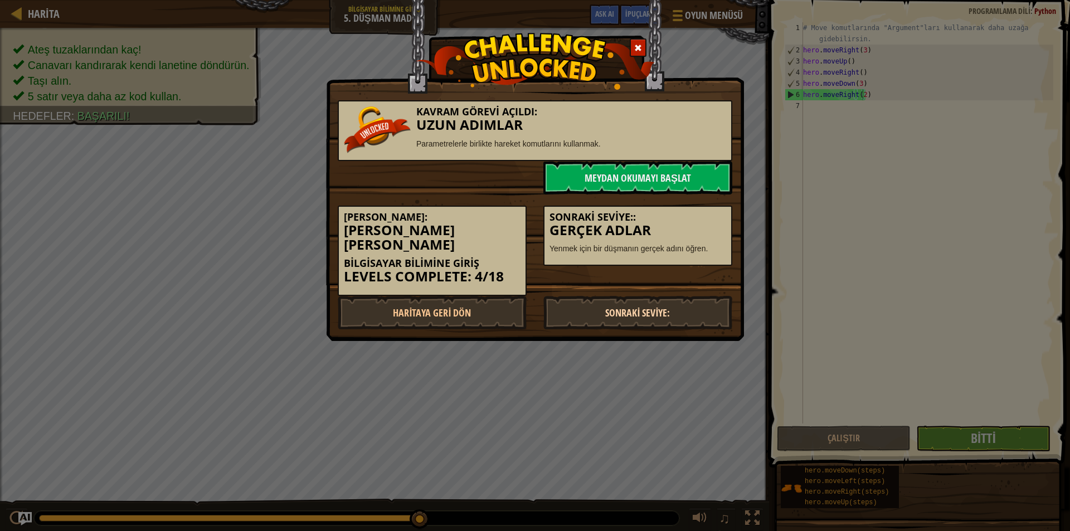
click at [678, 296] on link "Sonraki Seviye:" at bounding box center [638, 312] width 189 height 33
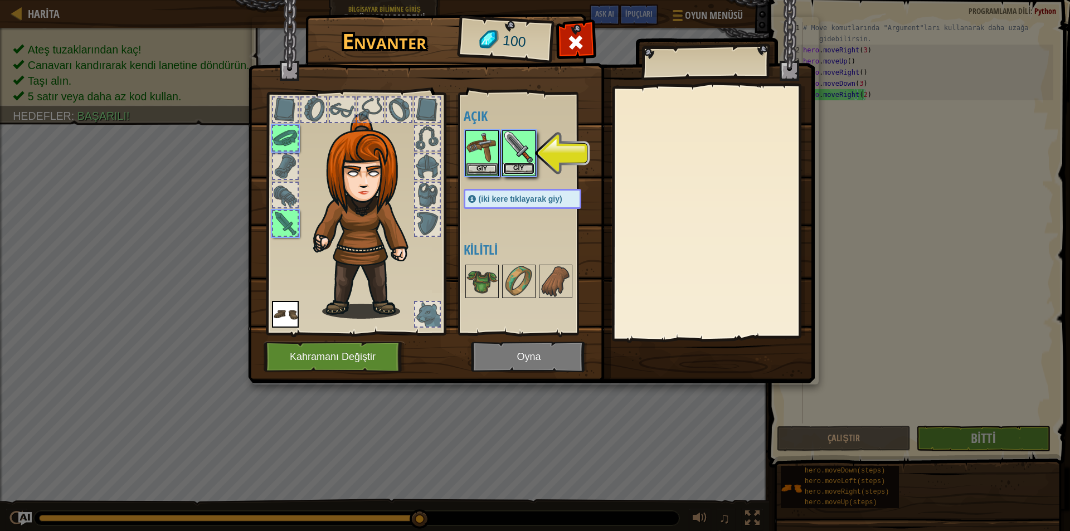
click at [523, 165] on button "Giy" at bounding box center [518, 169] width 31 height 12
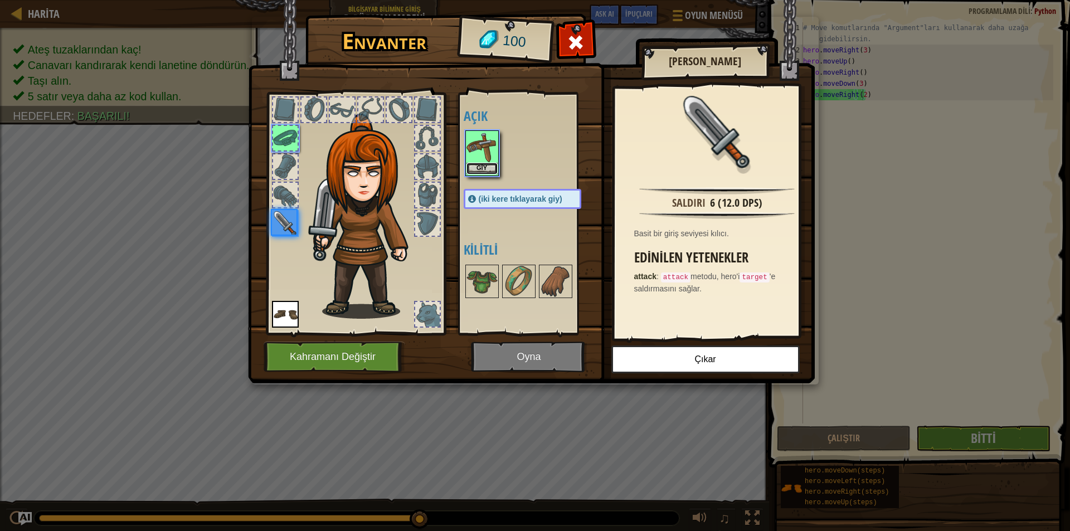
click at [475, 170] on button "Giy" at bounding box center [482, 169] width 31 height 12
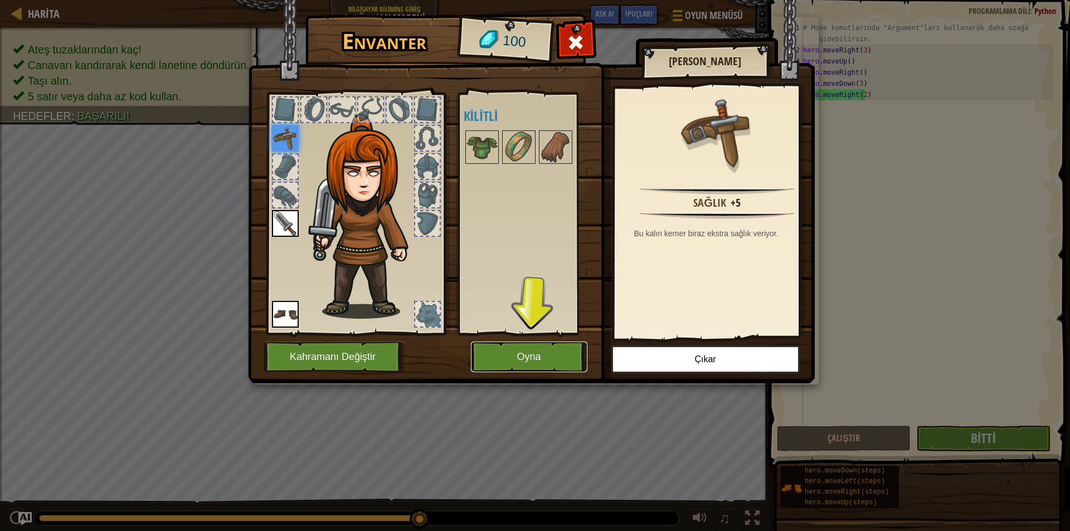
click at [535, 356] on button "Oyna" at bounding box center [529, 357] width 117 height 31
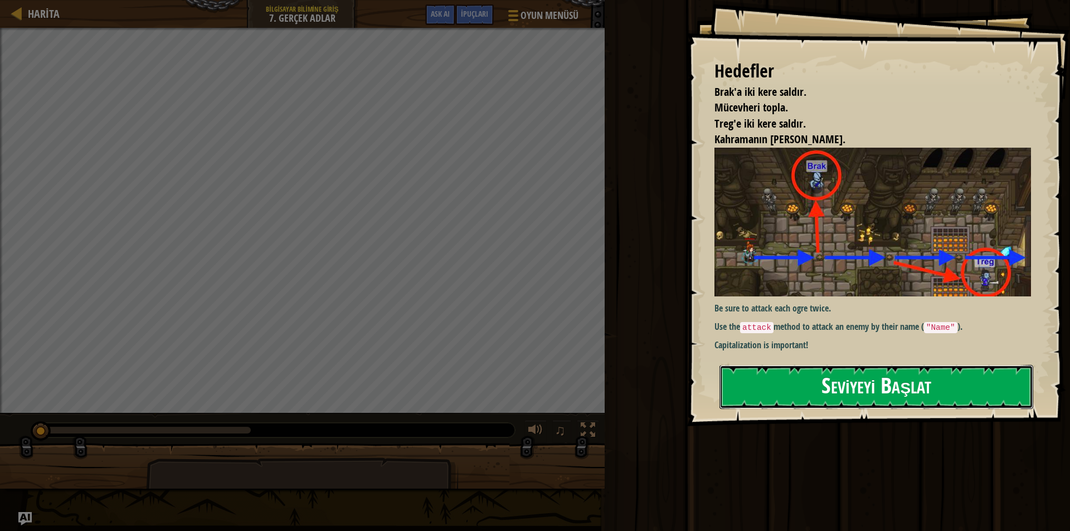
click at [884, 395] on button "Seviyeyi Başlat" at bounding box center [877, 387] width 314 height 44
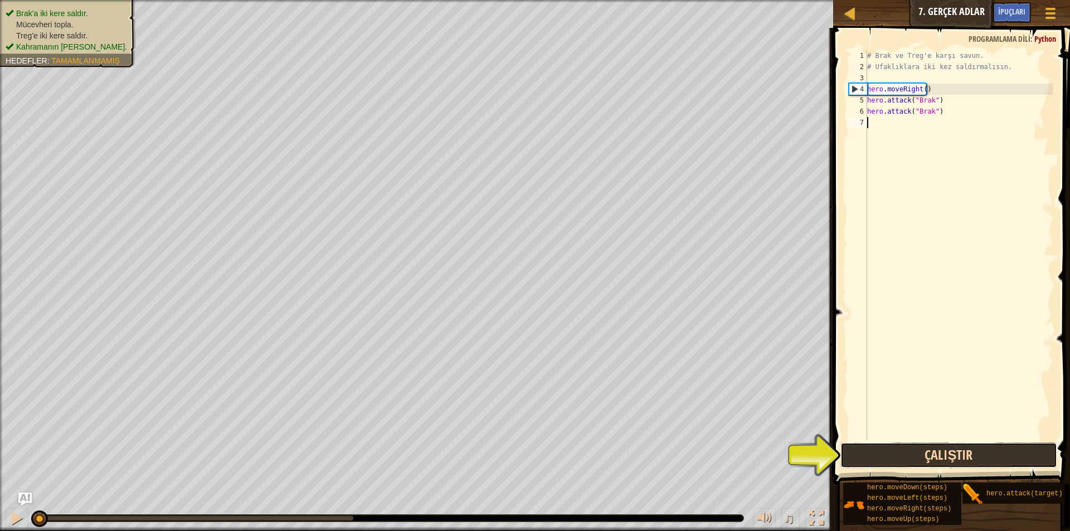
click at [991, 450] on button "Çalıştır" at bounding box center [949, 456] width 217 height 26
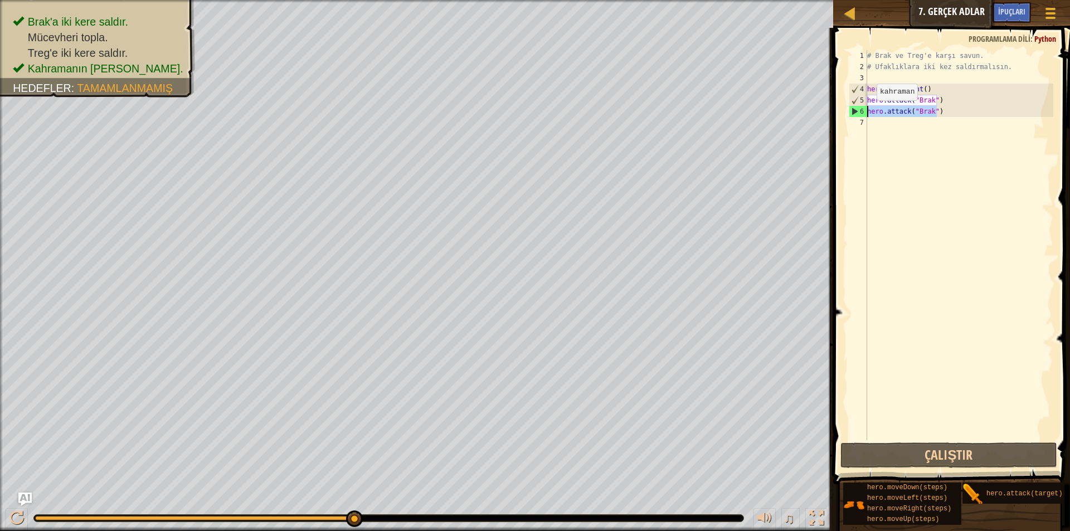
drag, startPoint x: 939, startPoint y: 114, endPoint x: 860, endPoint y: 110, distance: 79.8
click at [860, 110] on div "1 2 3 4 5 6 7 # Brak ve Treg'e karşı savun. # Ufaklıklara iki kez saldırmalısın…" at bounding box center [950, 245] width 207 height 390
type textarea "hero.attack("Brak")"
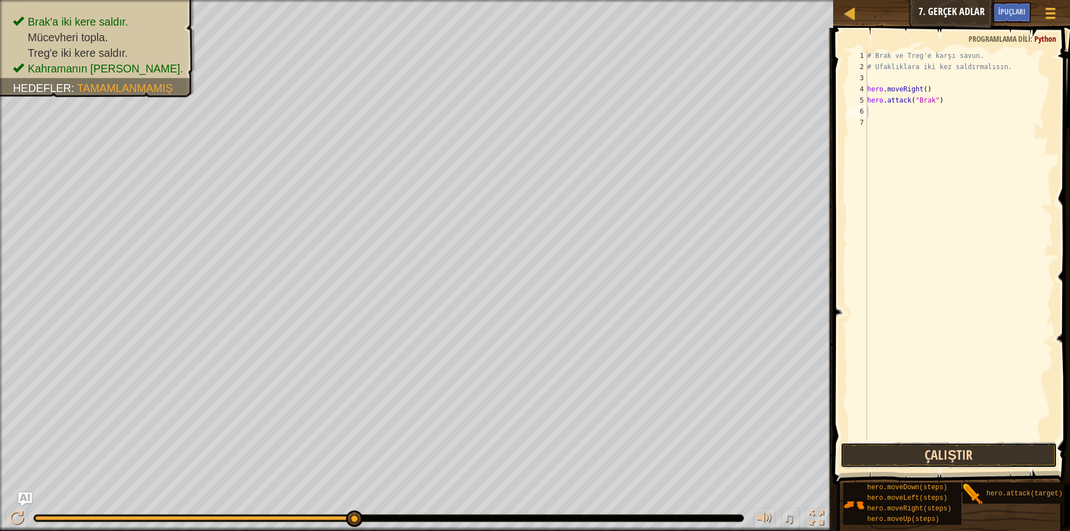
click at [947, 449] on button "Çalıştır" at bounding box center [949, 456] width 217 height 26
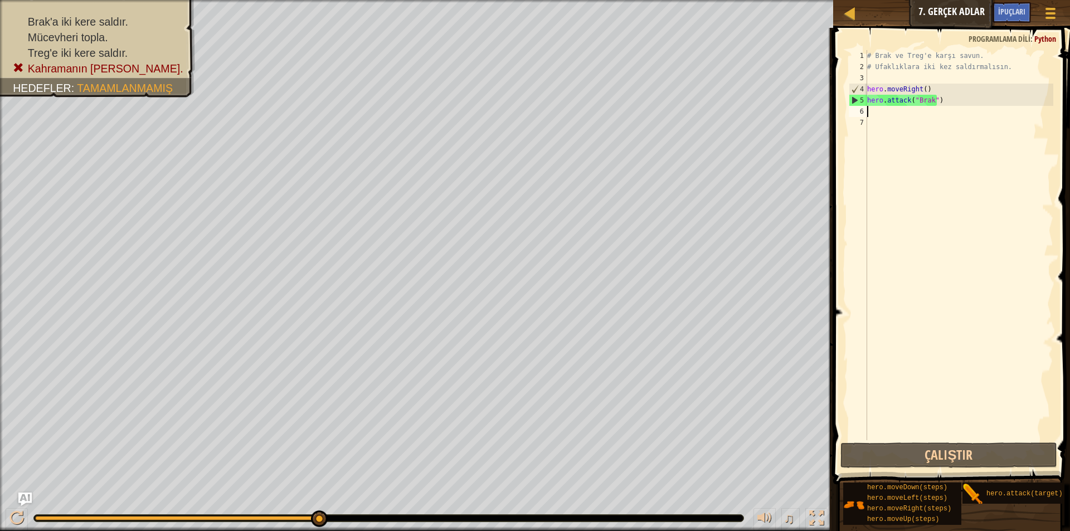
type textarea "hero.attack("Brak")"
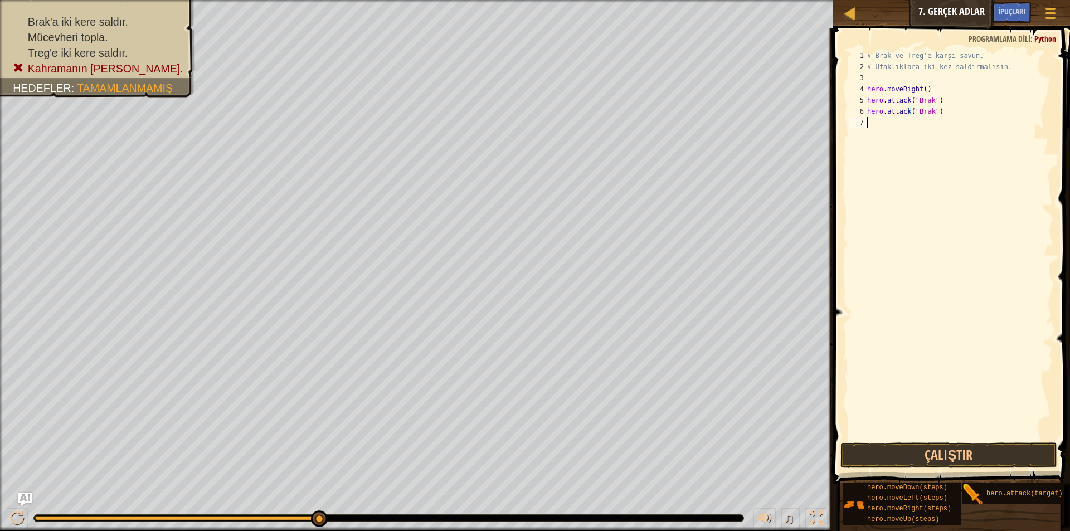
click at [1002, 234] on div "# Brak ve Treg'e karşı savun. # Ufaklıklara iki kez saldırmalısın. hero . moveR…" at bounding box center [959, 256] width 188 height 413
click at [930, 458] on button "Çalıştır" at bounding box center [949, 456] width 217 height 26
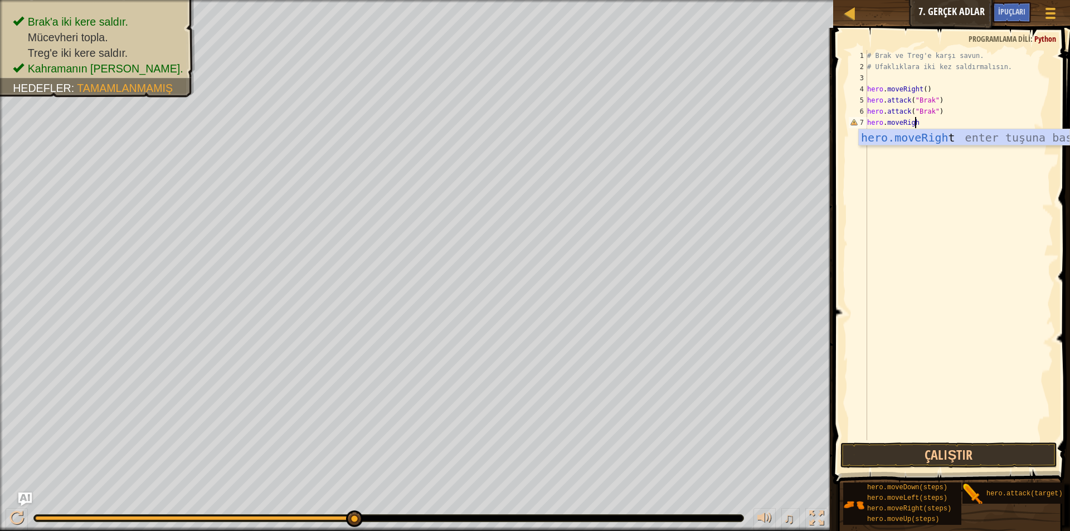
scroll to position [5, 4]
type textarea "hero.moveRight()"
click at [872, 133] on div "# Brak ve Treg'e karşı savun. # Ufaklıklara iki kez saldırmalısın. hero . moveR…" at bounding box center [959, 256] width 188 height 413
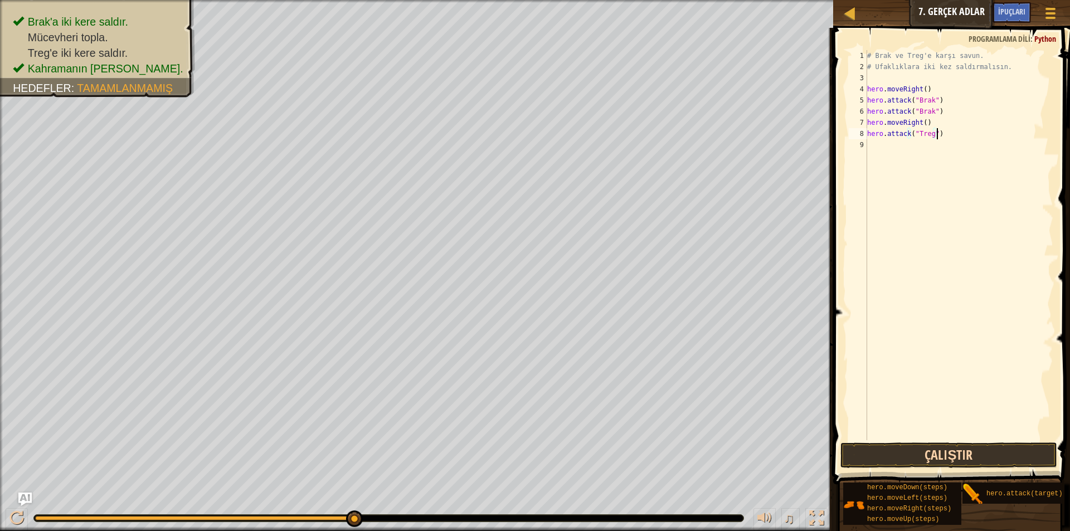
type textarea "hero.attack("Treg")"
click at [942, 450] on button "Çalıştır" at bounding box center [949, 456] width 217 height 26
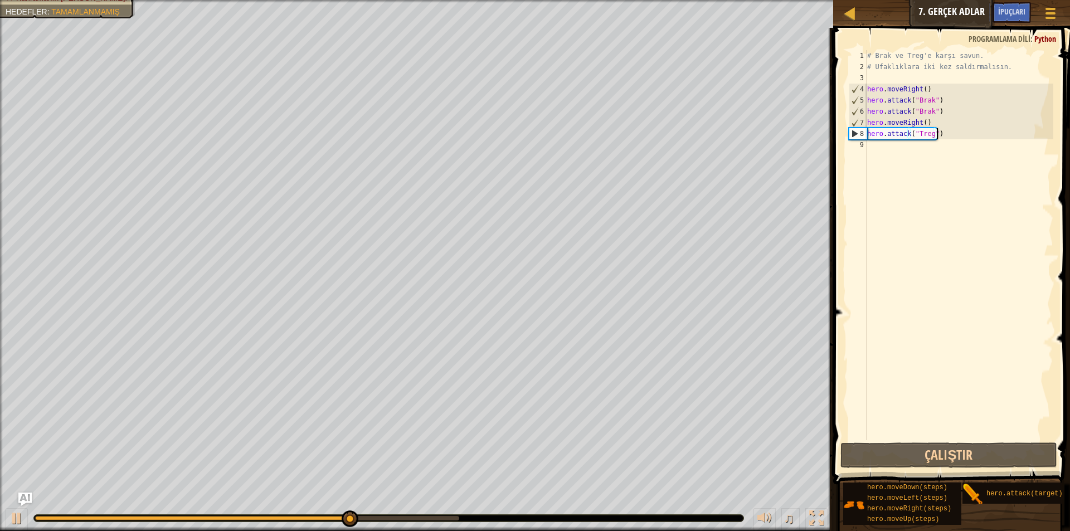
click at [884, 154] on div "# Brak ve Treg'e karşı savun. # Ufaklıklara iki kez saldırmalısın. hero . moveR…" at bounding box center [959, 256] width 188 height 413
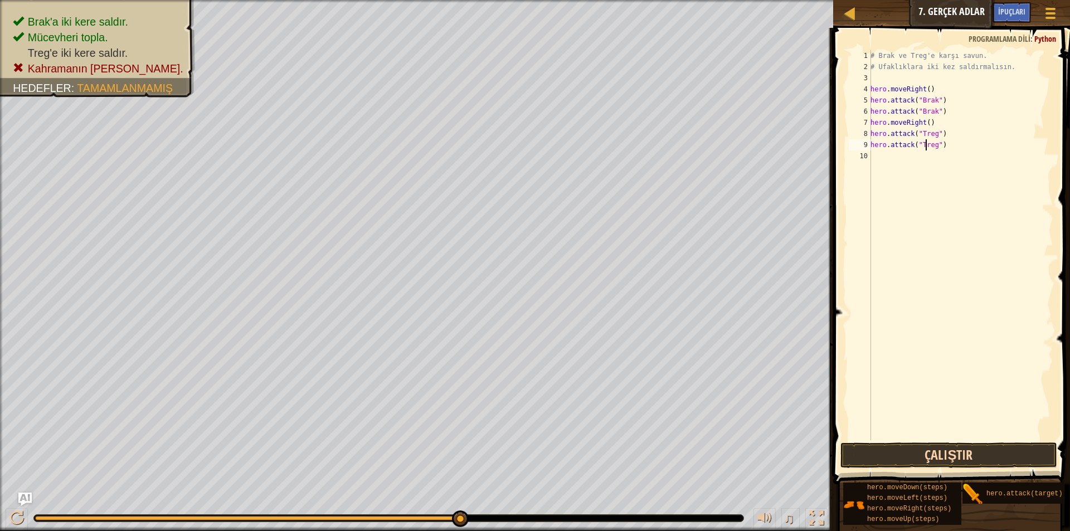
type textarea "hero.attack("Treg")"
click at [922, 453] on button "Çalıştır" at bounding box center [949, 456] width 217 height 26
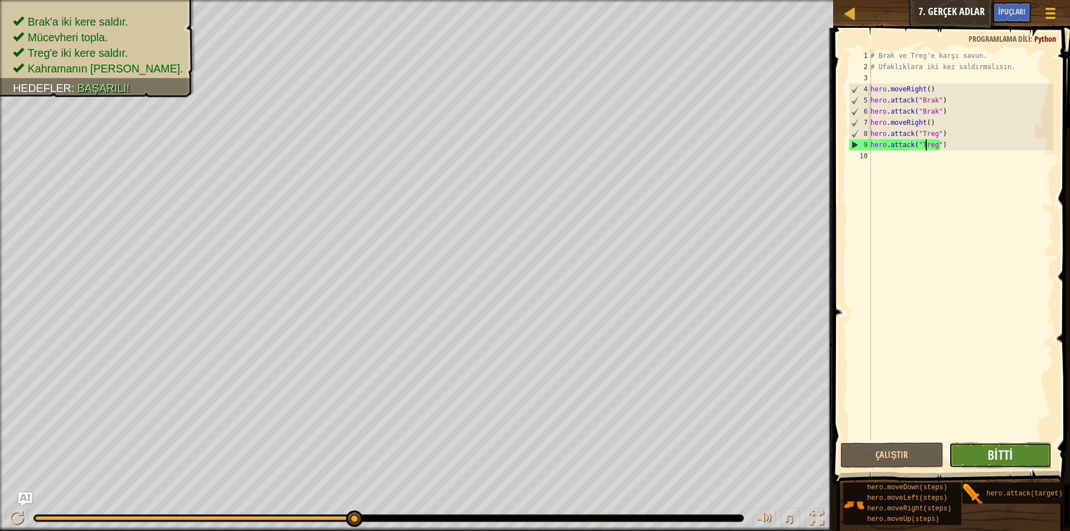
click at [1014, 455] on button "Bitti" at bounding box center [1000, 456] width 103 height 26
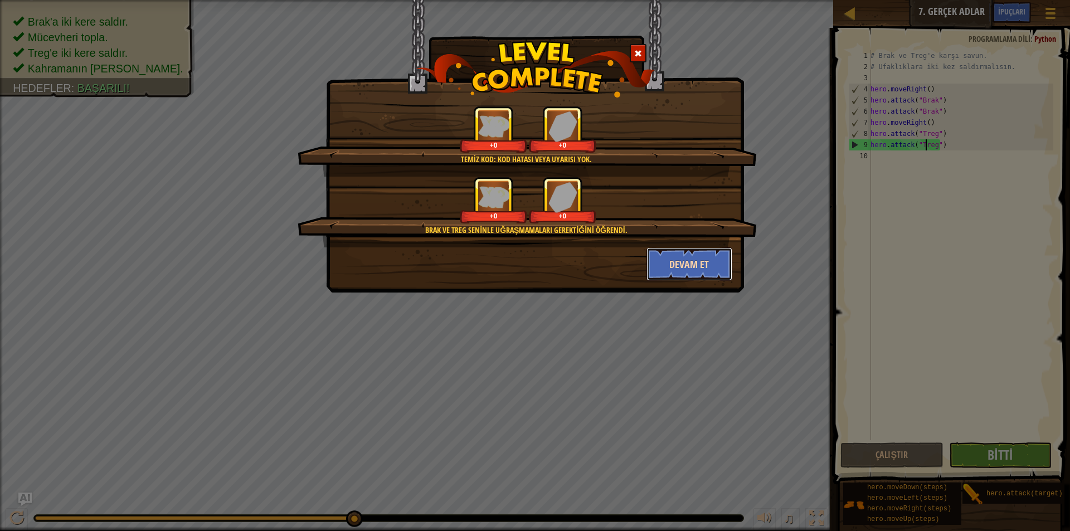
click at [656, 263] on button "Devam et" at bounding box center [690, 264] width 86 height 33
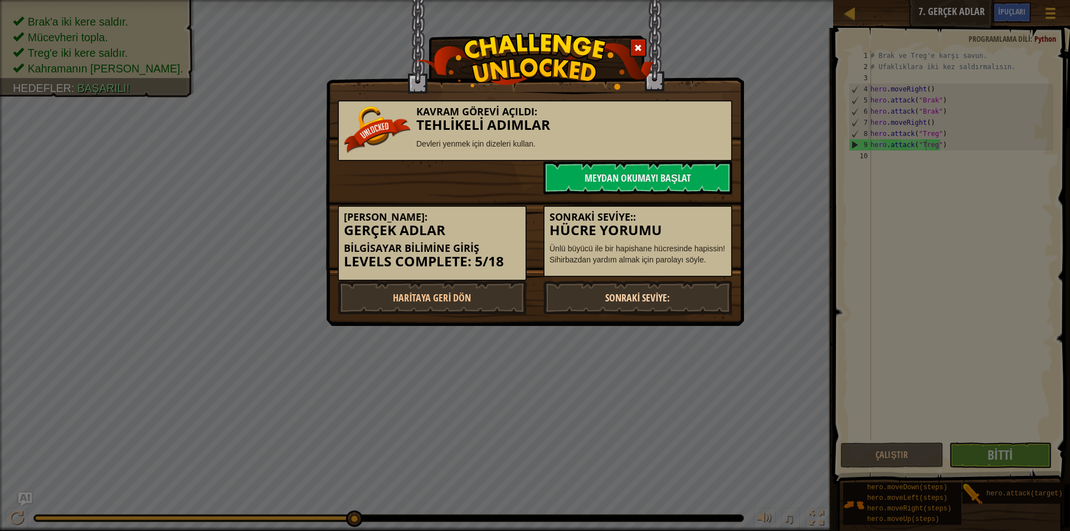
click at [638, 294] on link "Sonraki Seviye:" at bounding box center [638, 297] width 189 height 33
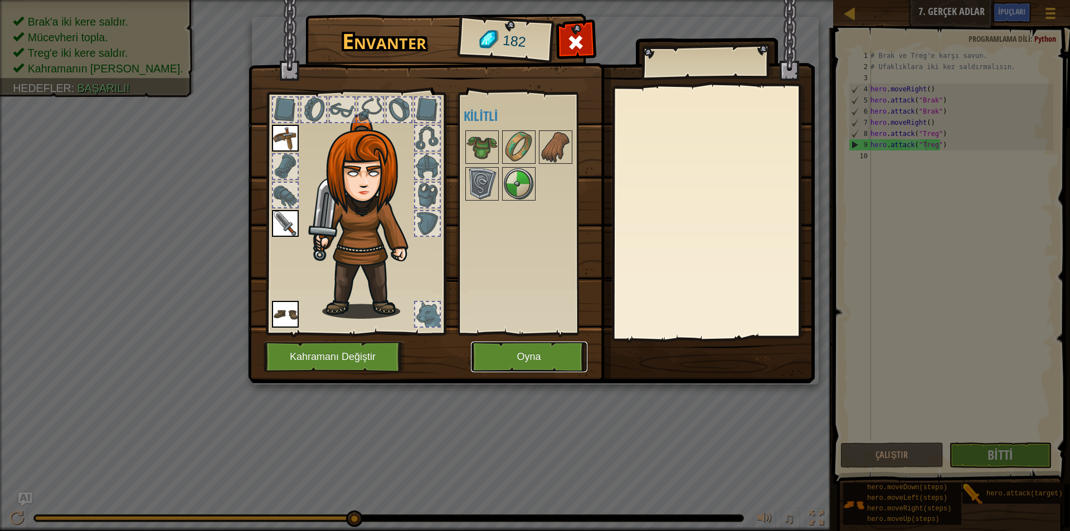
click at [547, 347] on button "Oyna" at bounding box center [529, 357] width 117 height 31
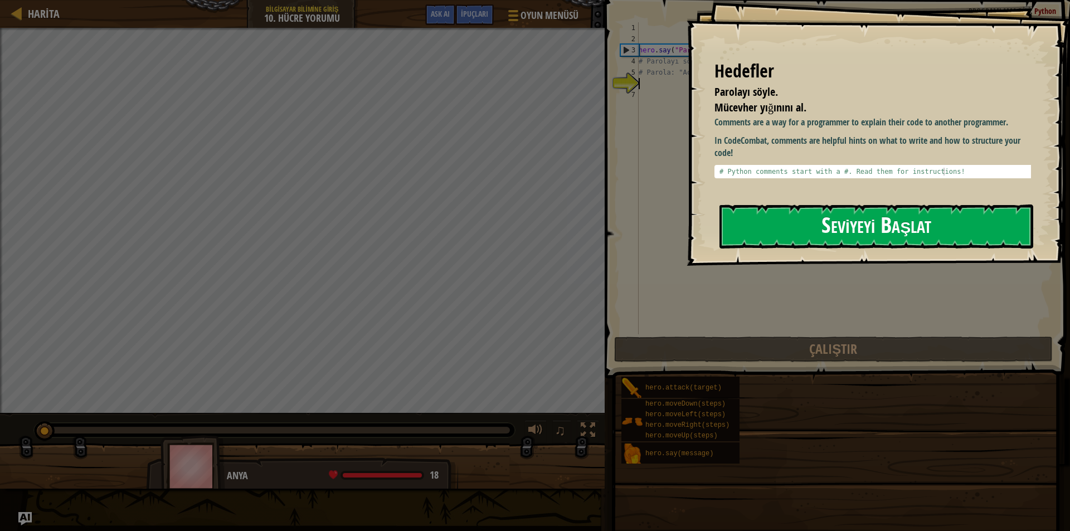
click at [826, 221] on button "Seviyeyi Başlat" at bounding box center [877, 227] width 314 height 44
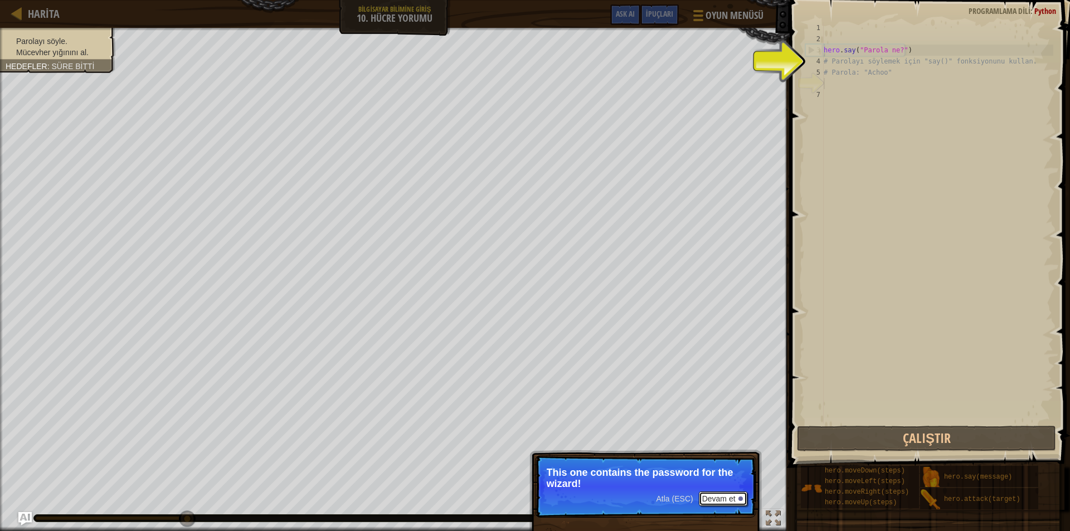
click at [729, 498] on button "Devam et" at bounding box center [723, 499] width 49 height 14
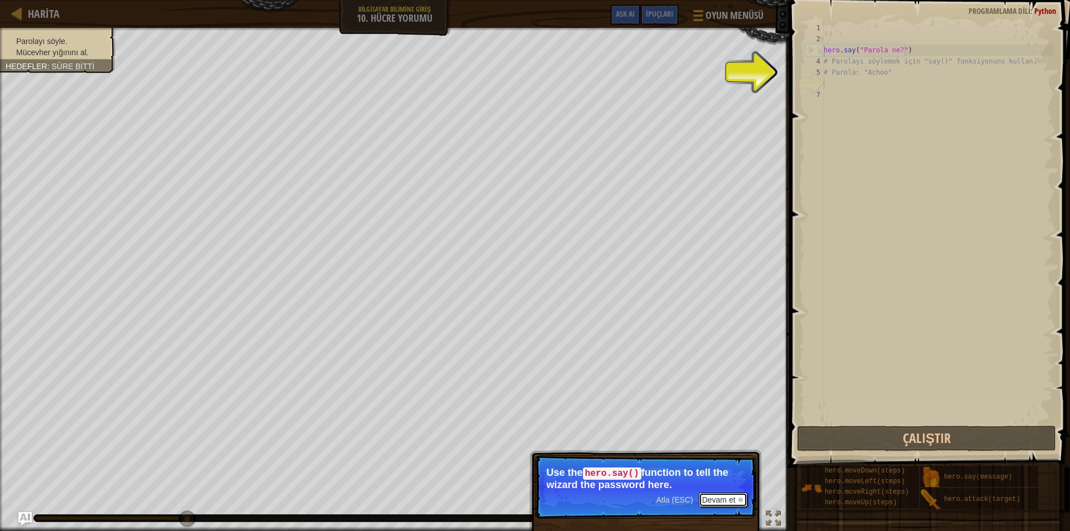
click at [728, 497] on button "Devam et" at bounding box center [723, 500] width 49 height 14
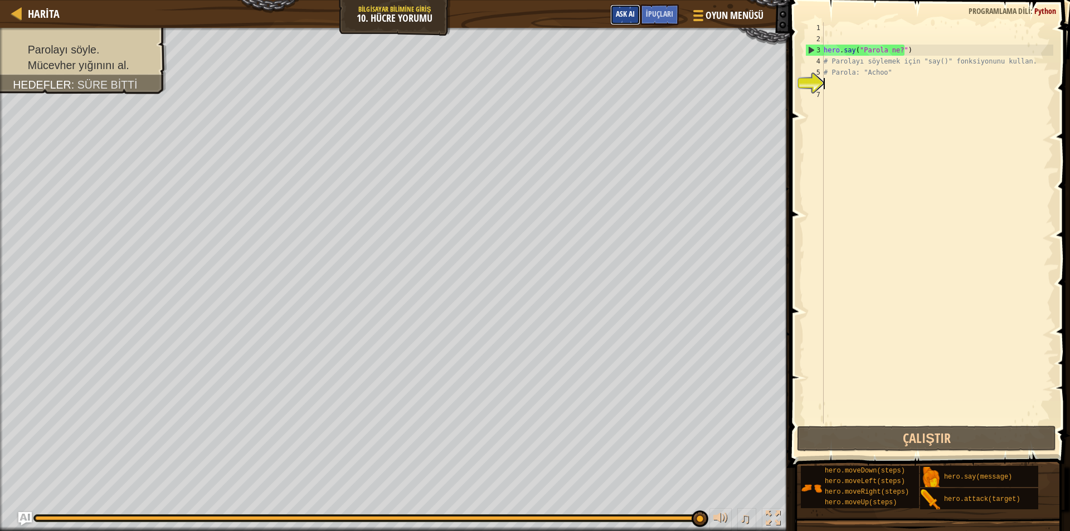
click at [622, 9] on span "Ask AI" at bounding box center [625, 13] width 19 height 11
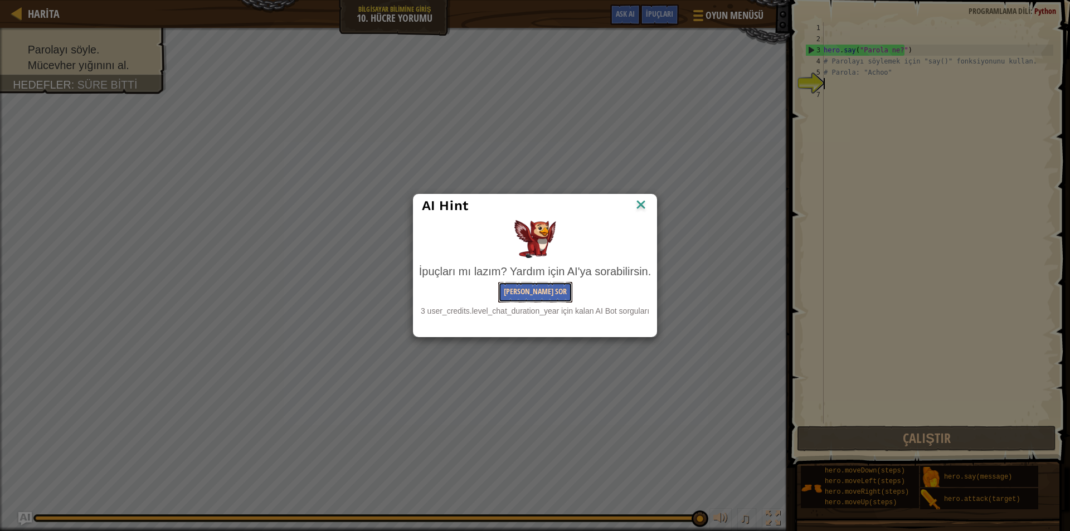
click at [541, 286] on button "[PERSON_NAME] Sor" at bounding box center [535, 292] width 74 height 21
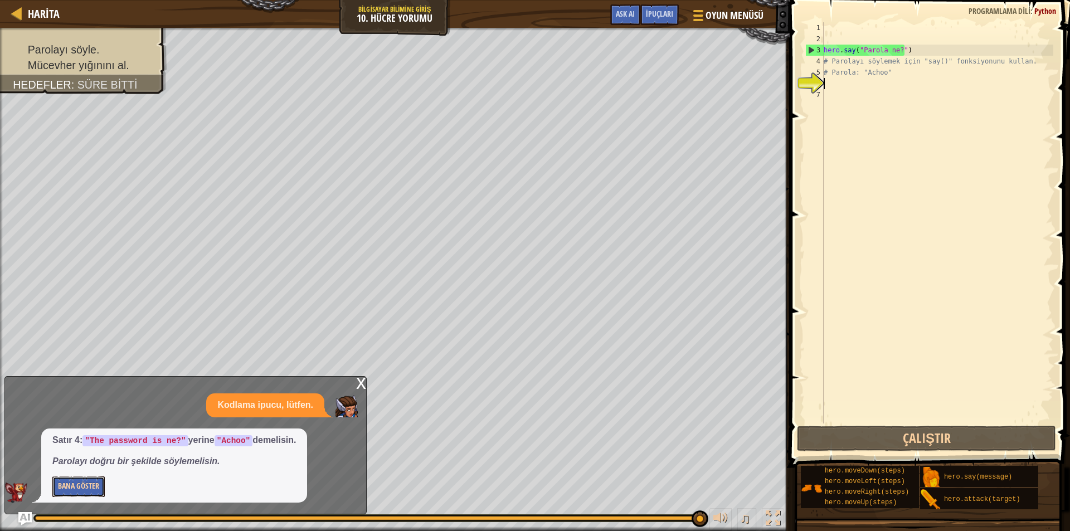
click at [81, 492] on button "Bana Göster" at bounding box center [78, 487] width 52 height 21
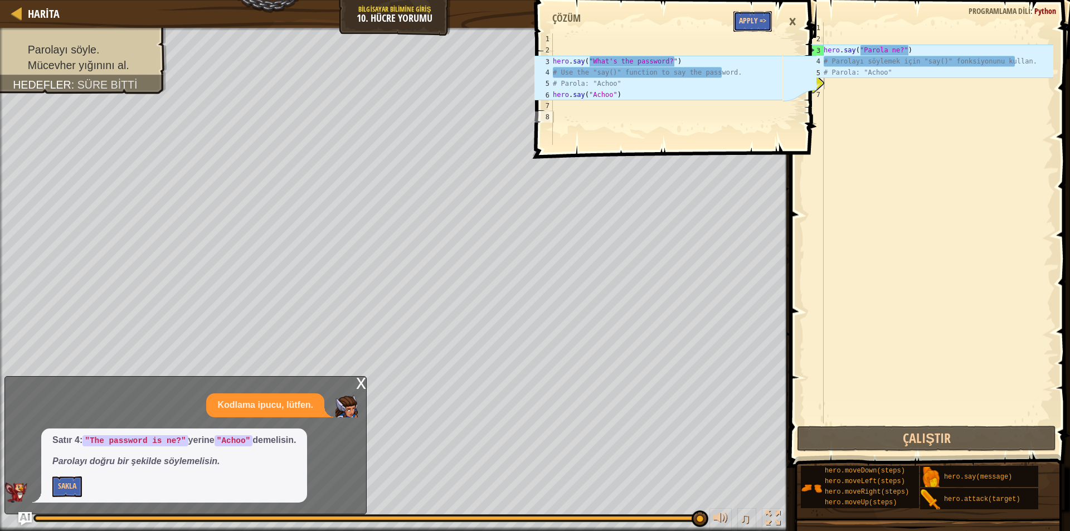
click at [741, 26] on button "Apply =>" at bounding box center [753, 21] width 38 height 21
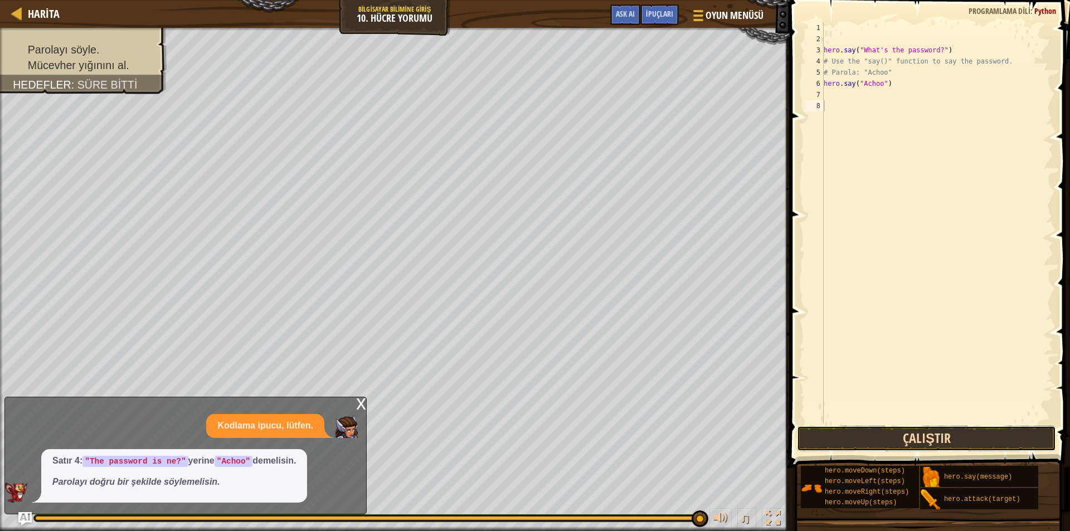
click at [892, 447] on button "Çalıştır" at bounding box center [926, 439] width 259 height 26
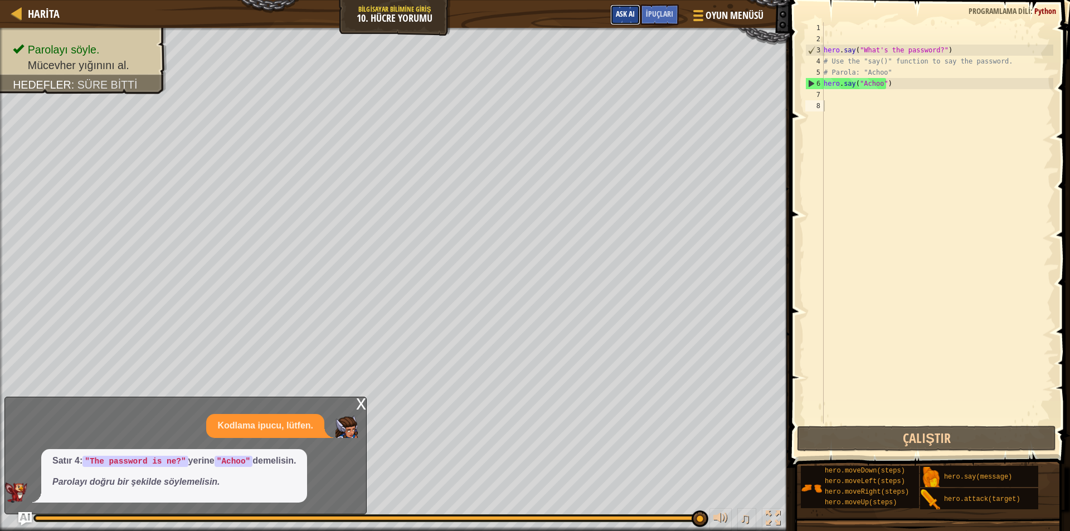
click at [628, 13] on span "Ask AI" at bounding box center [625, 13] width 19 height 11
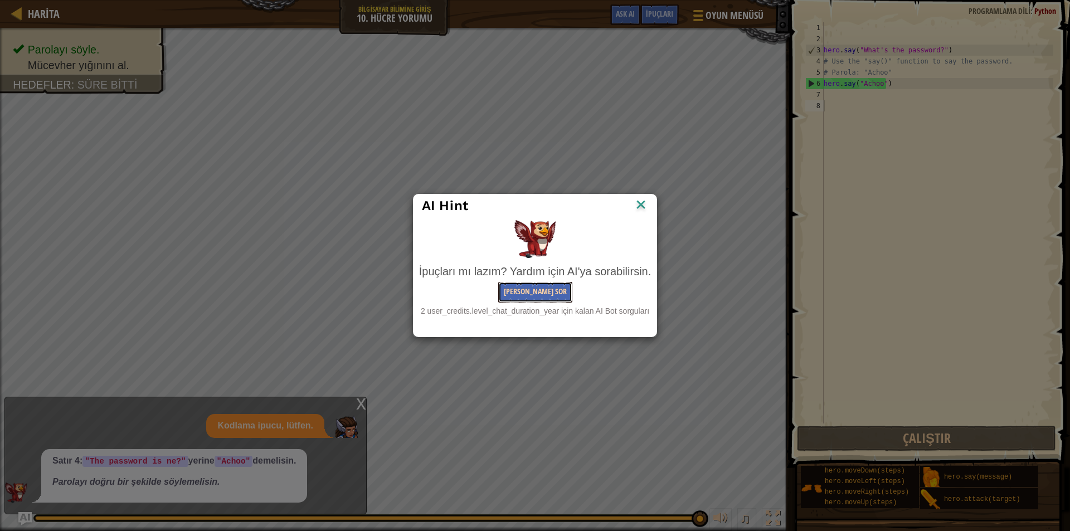
click at [559, 289] on button "[PERSON_NAME] Sor" at bounding box center [535, 292] width 74 height 21
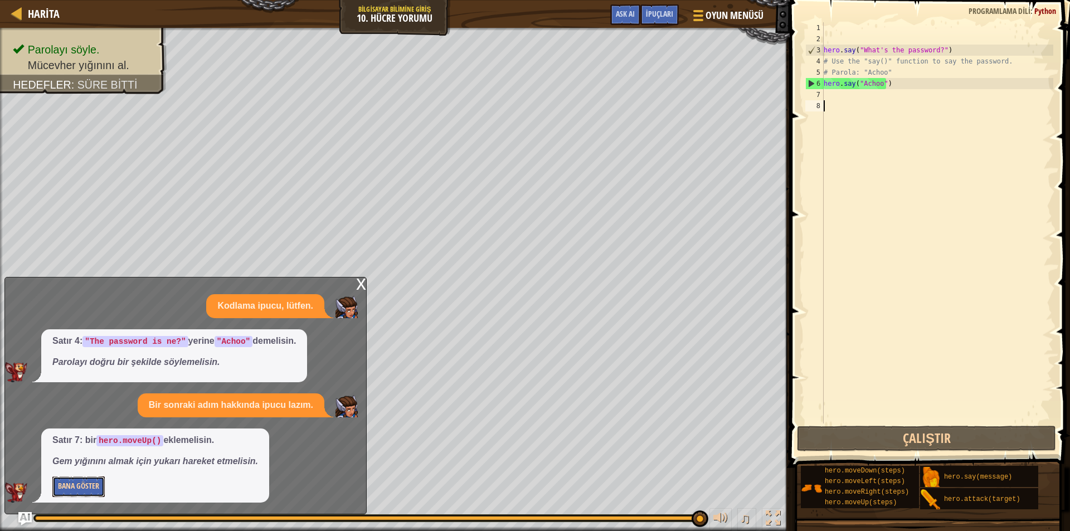
click at [91, 485] on button "Bana Göster" at bounding box center [78, 487] width 52 height 21
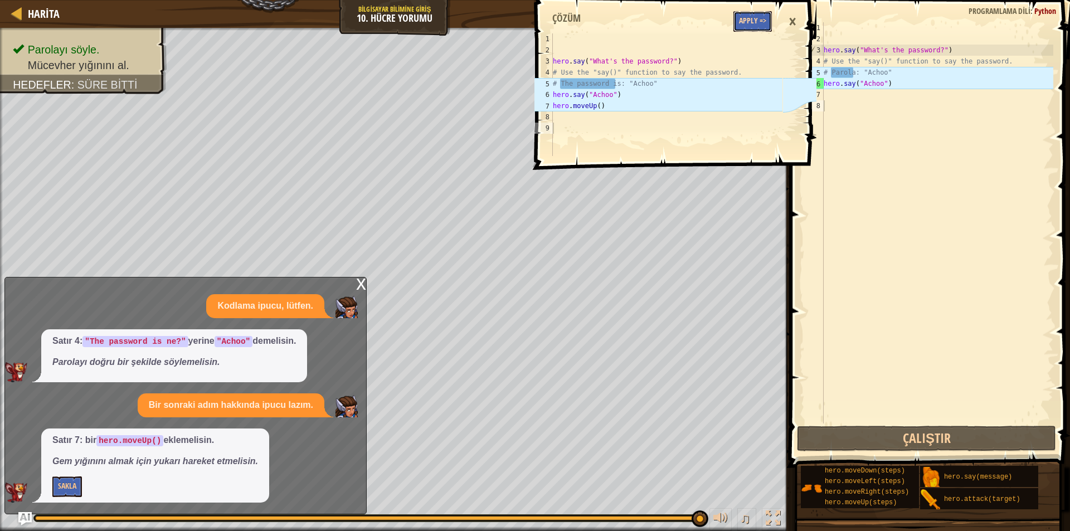
click at [759, 23] on button "Apply =>" at bounding box center [753, 21] width 38 height 21
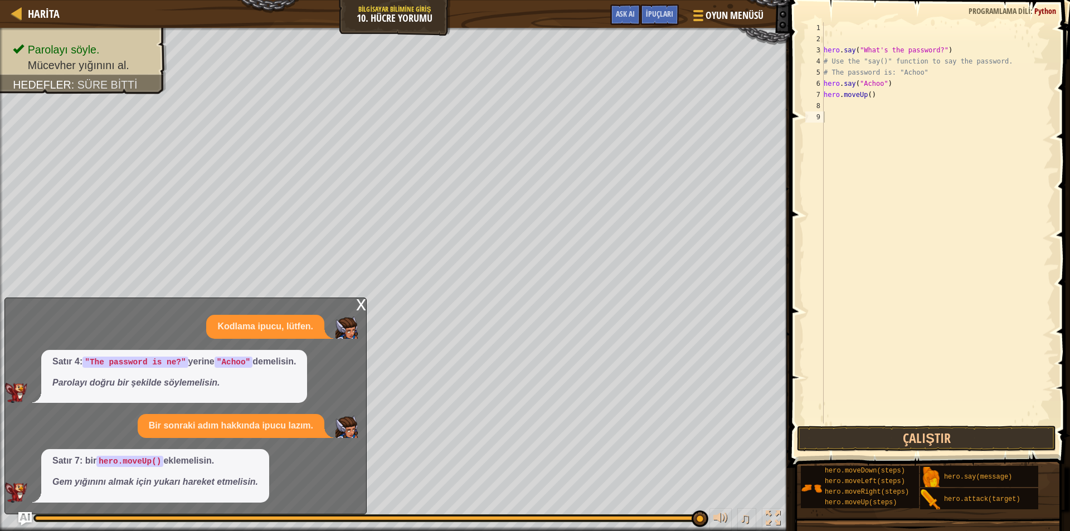
click at [937, 421] on div "hero . say ( "What's the password?" ) # Use the "say()" function to say the pas…" at bounding box center [938, 234] width 232 height 424
click at [927, 429] on button "Çalıştır" at bounding box center [926, 439] width 259 height 26
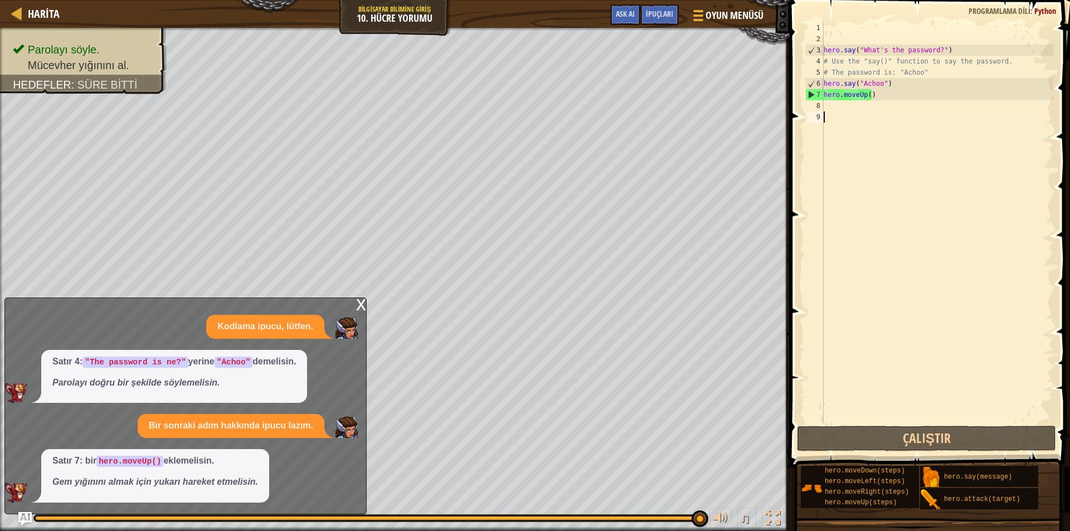
click at [837, 110] on div "hero . say ( "What's the password?" ) # Use the "say()" function to say the pas…" at bounding box center [938, 234] width 232 height 424
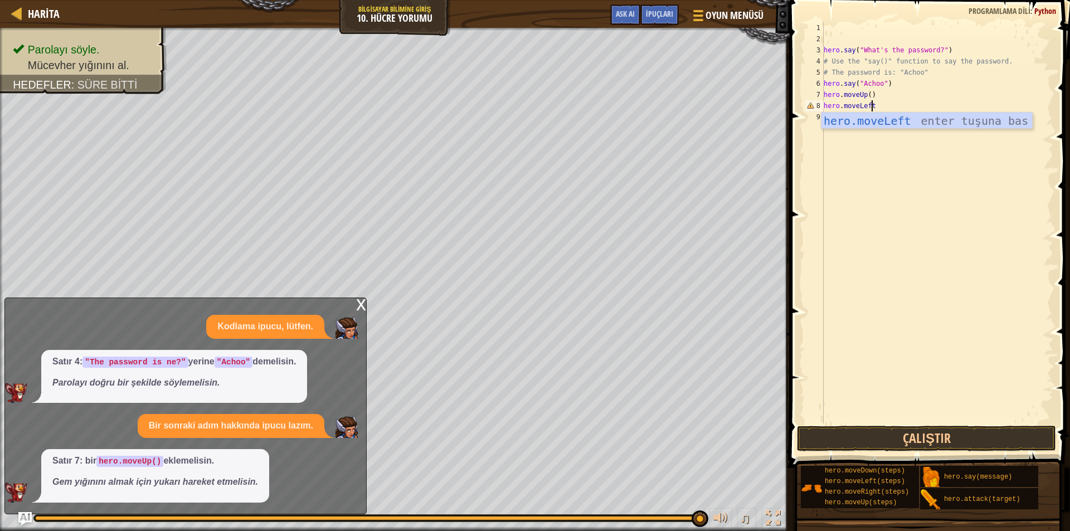
scroll to position [5, 3]
type textarea "hero.moveLeft()"
drag, startPoint x: 852, startPoint y: 403, endPoint x: 804, endPoint y: 392, distance: 49.1
click at [804, 392] on div "hero.moveLeft() 1 2 3 4 5 6 7 8 9 hero . say ( "What's the password?" ) # Use t…" at bounding box center [928, 222] width 250 height 401
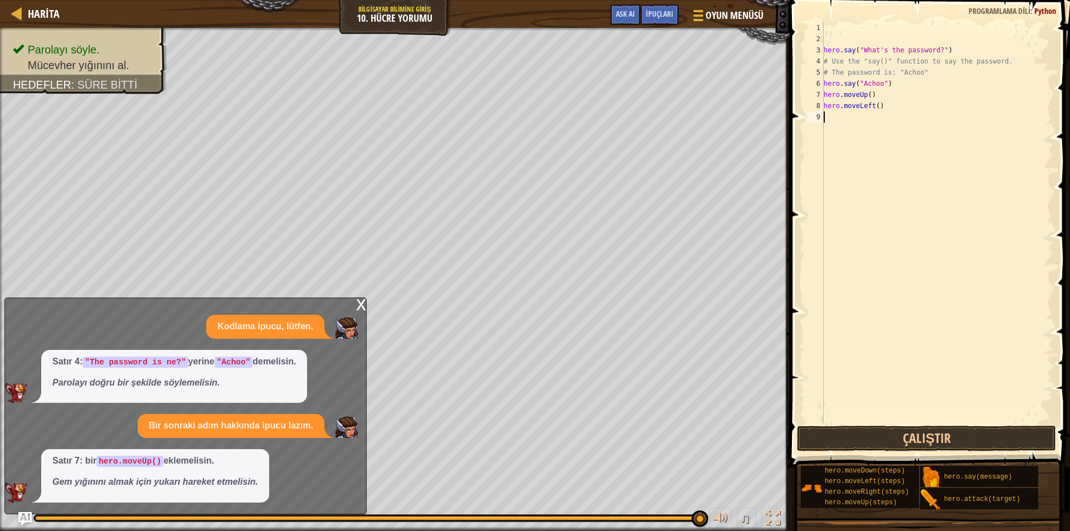
scroll to position [5, 0]
click at [925, 425] on div "1 2 3 4 5 6 7 8 9 hero . say ( "What's the password?" ) # Use the "say()" funct…" at bounding box center [929, 256] width 284 height 501
click at [952, 429] on button "Çalıştır" at bounding box center [926, 439] width 259 height 26
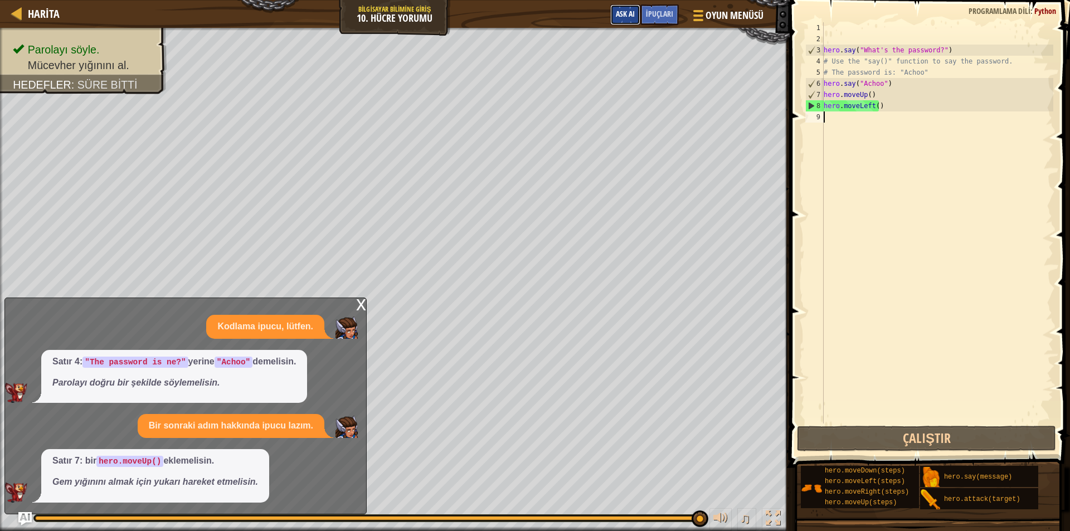
click at [616, 18] on span "Ask AI" at bounding box center [625, 13] width 19 height 11
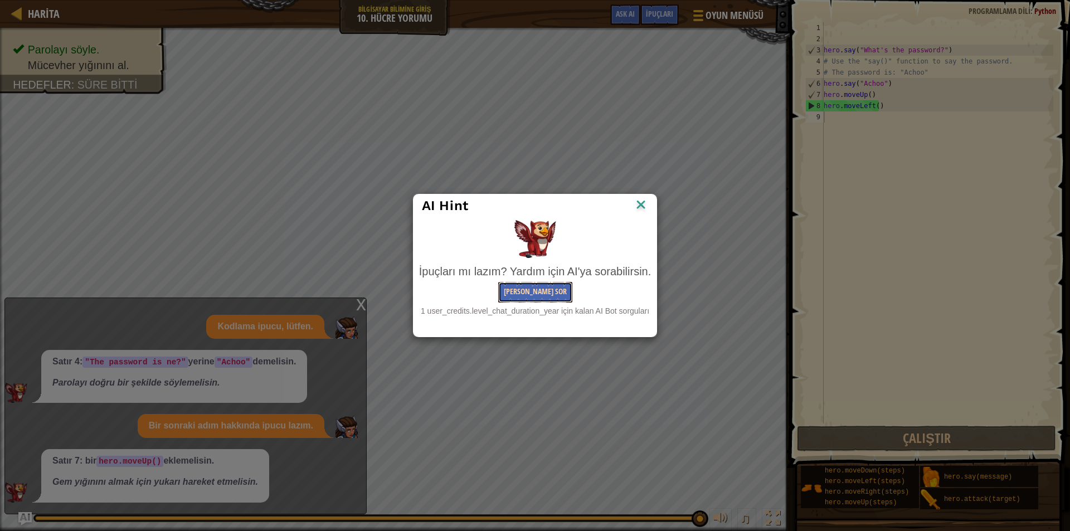
click at [559, 292] on button "[PERSON_NAME] Sor" at bounding box center [535, 292] width 74 height 21
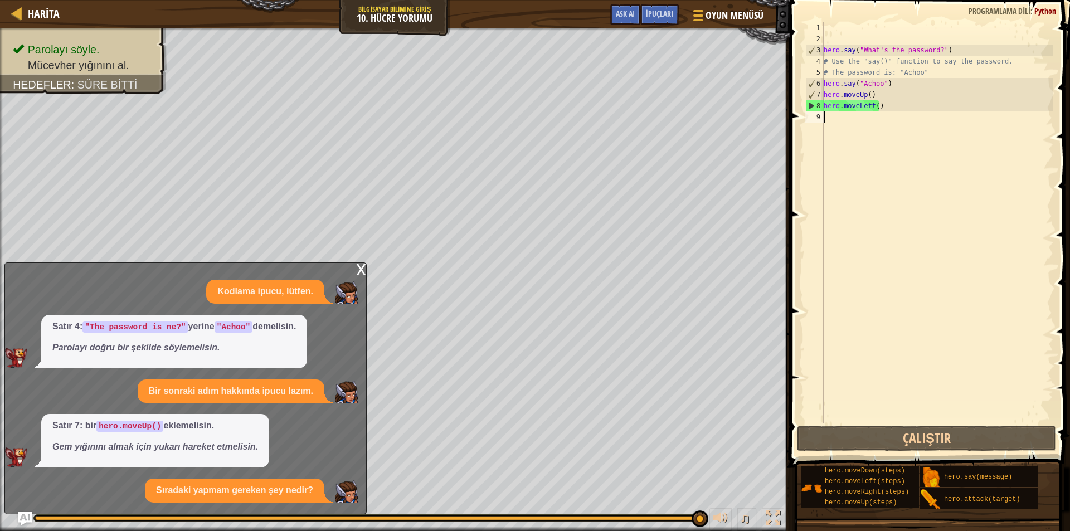
scroll to position [15, 0]
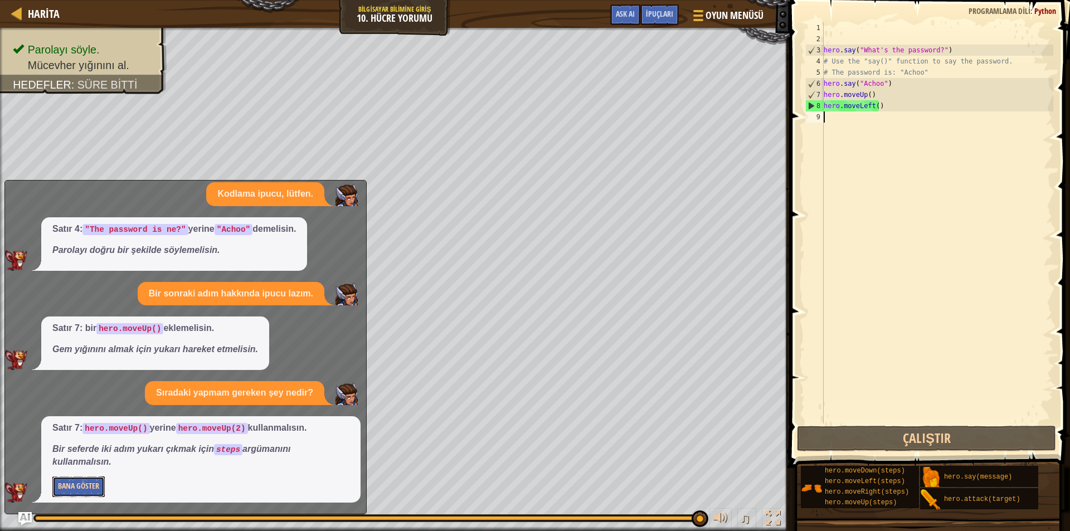
click at [60, 488] on button "Bana Göster" at bounding box center [78, 487] width 52 height 21
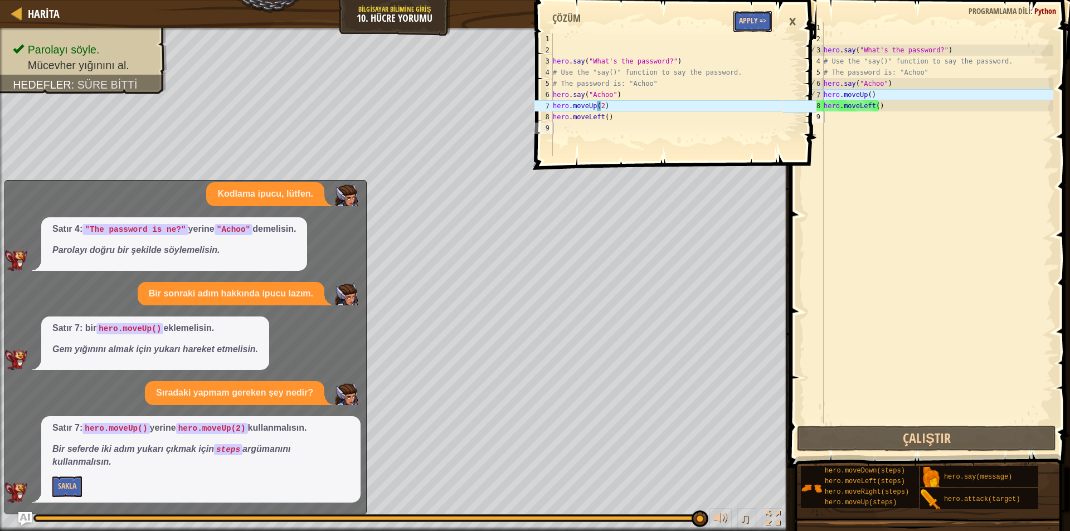
click at [750, 12] on button "Apply =>" at bounding box center [753, 21] width 38 height 21
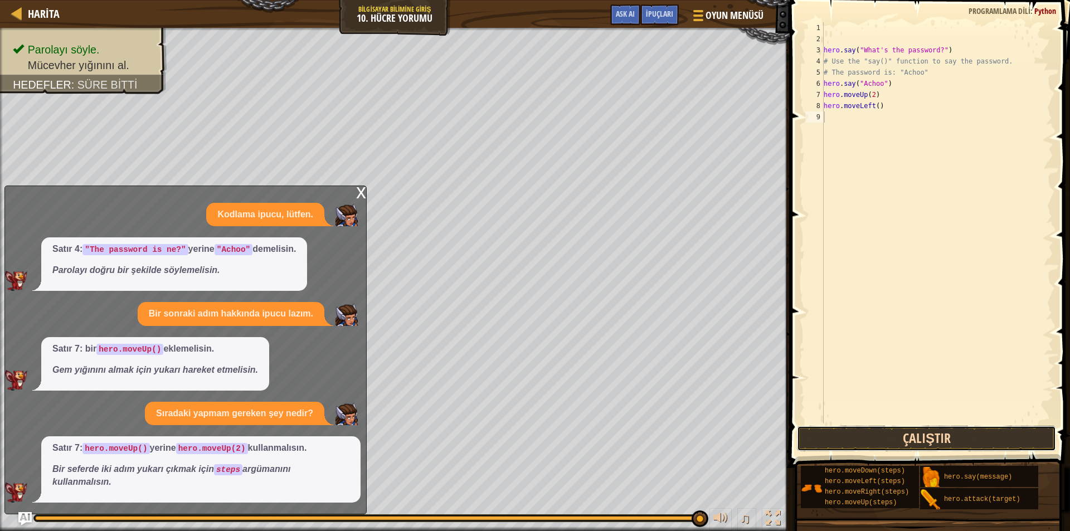
click at [932, 445] on button "Çalıştır" at bounding box center [926, 439] width 259 height 26
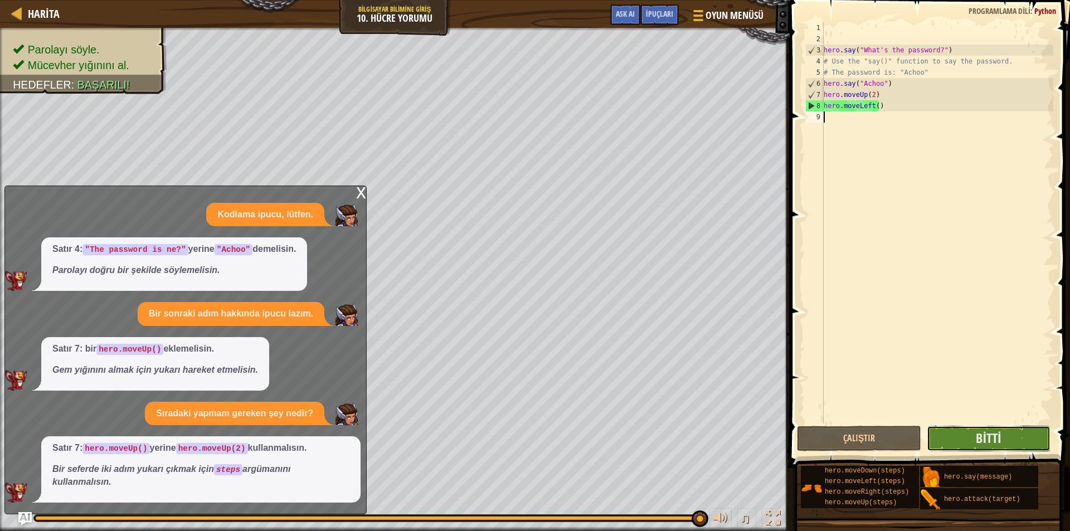
click at [962, 434] on button "Bitti" at bounding box center [989, 439] width 124 height 26
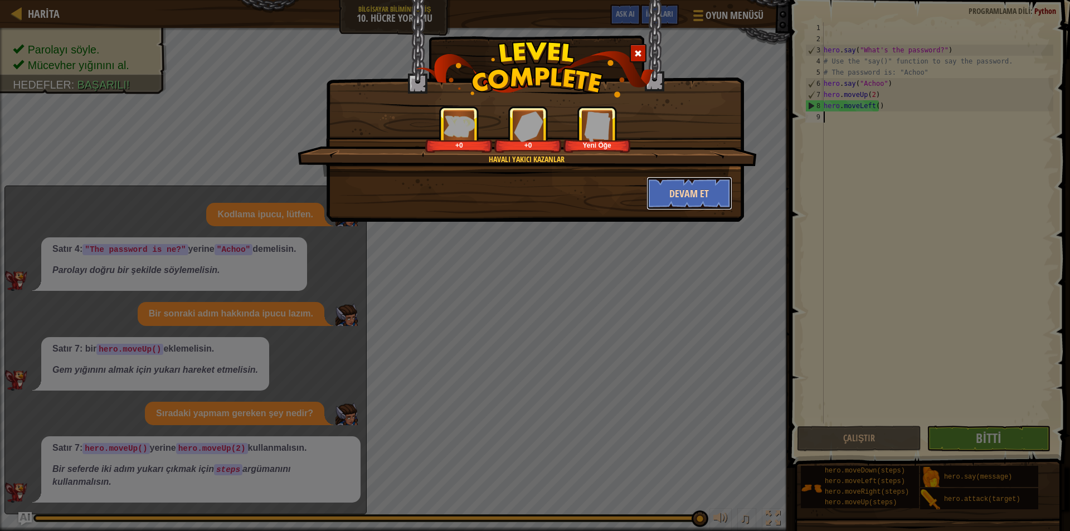
click at [671, 187] on button "Devam et" at bounding box center [690, 193] width 86 height 33
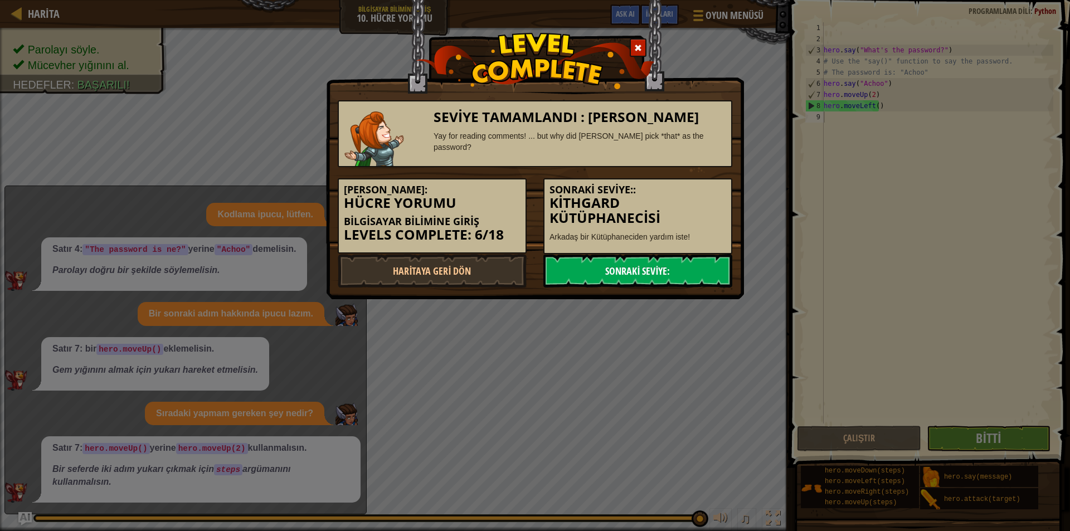
click at [610, 273] on link "Sonraki Seviye:" at bounding box center [638, 270] width 189 height 33
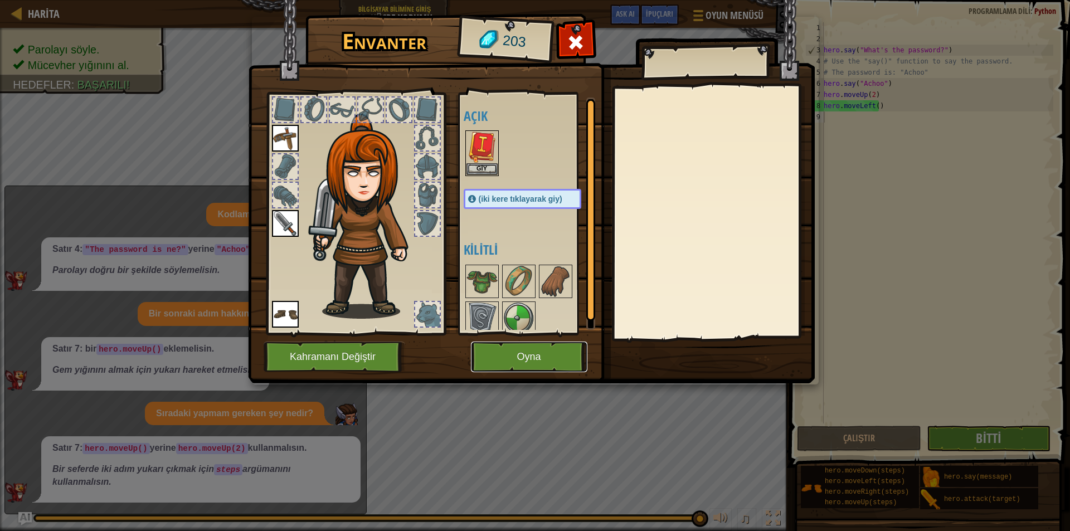
click at [526, 345] on button "Oyna" at bounding box center [529, 357] width 117 height 31
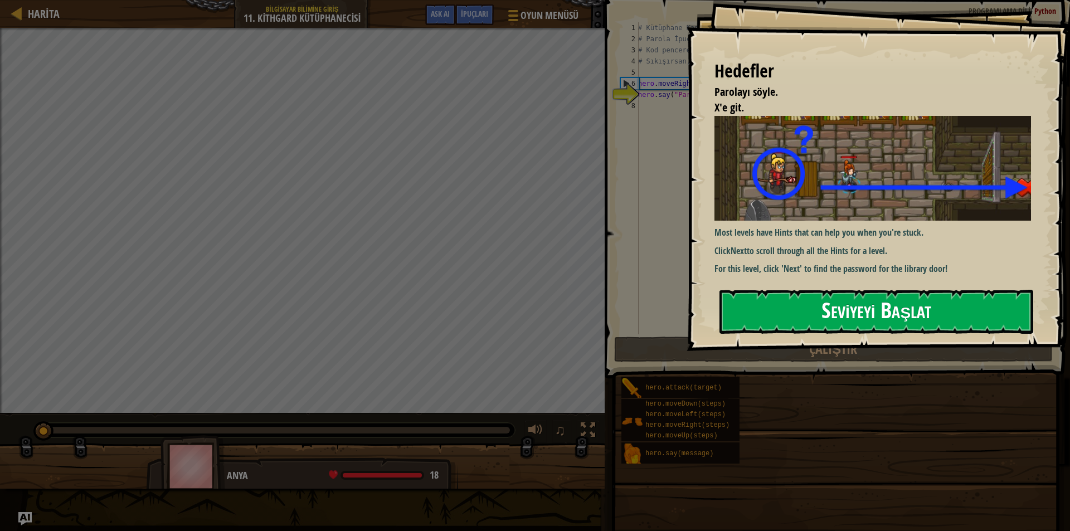
type textarea "hero.say("Parolayı bilmiyorum") # ∆"
click at [862, 309] on button "Seviyeyi Başlat" at bounding box center [877, 312] width 314 height 44
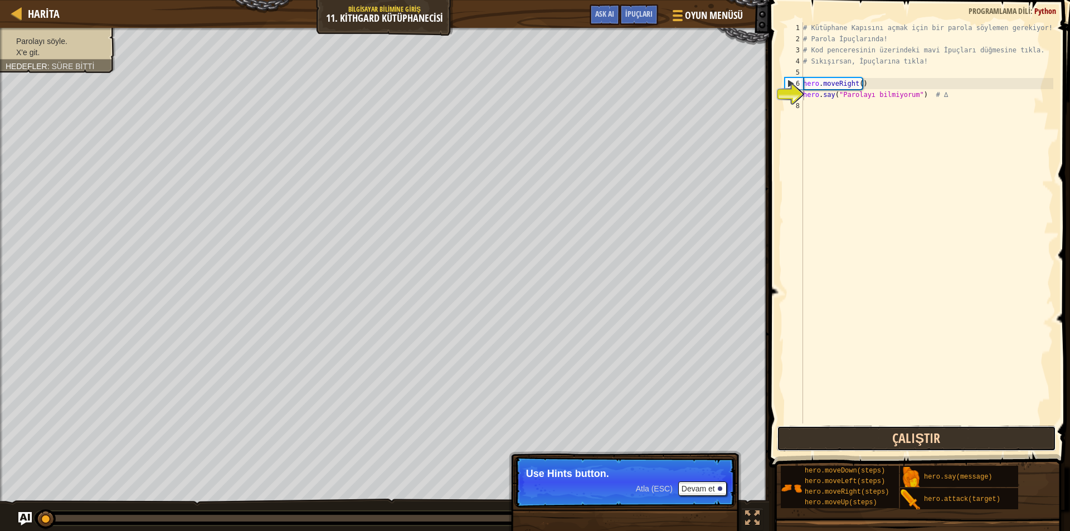
click at [901, 442] on button "Çalıştır" at bounding box center [916, 439] width 279 height 26
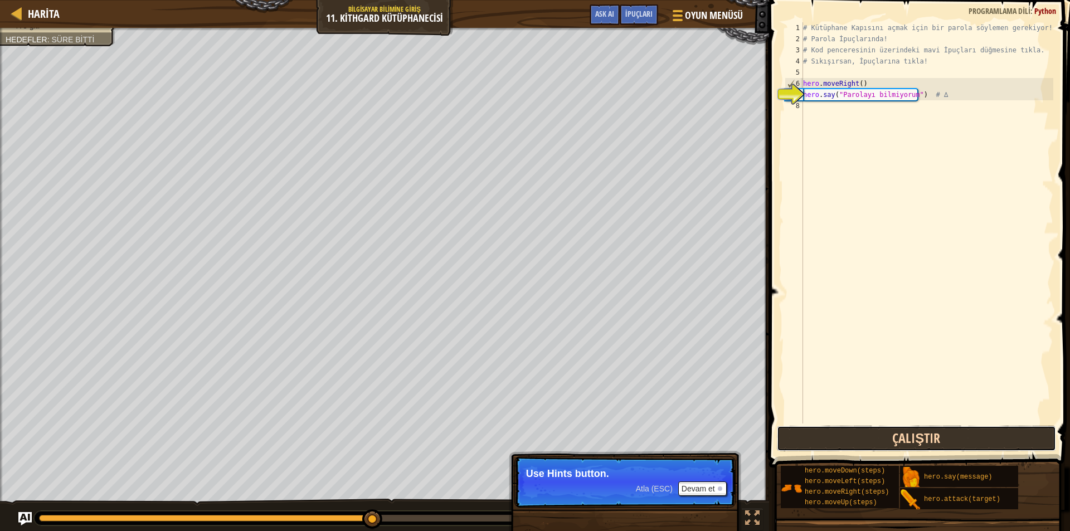
click at [901, 441] on button "Çalıştır" at bounding box center [916, 439] width 279 height 26
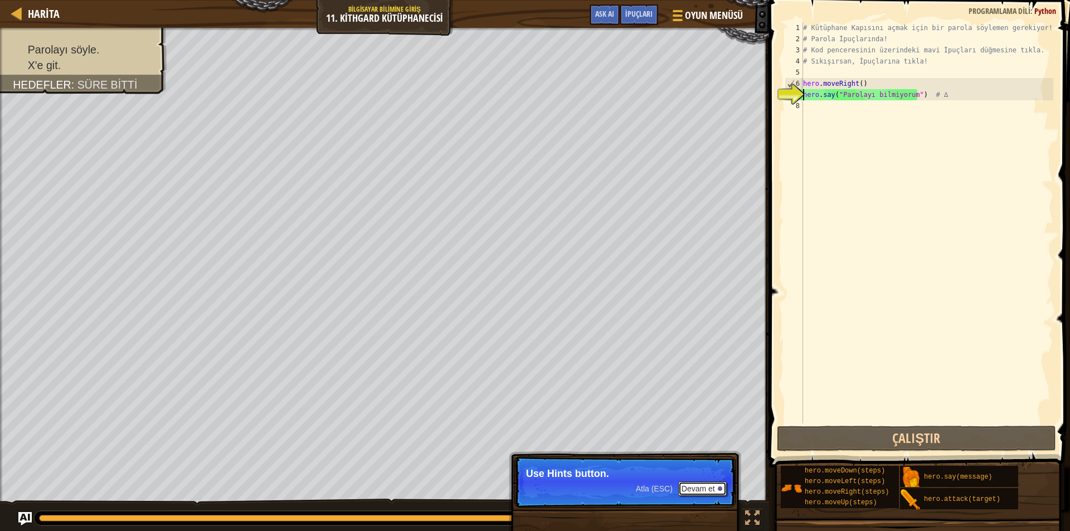
click at [711, 488] on button "Devam et" at bounding box center [702, 489] width 49 height 14
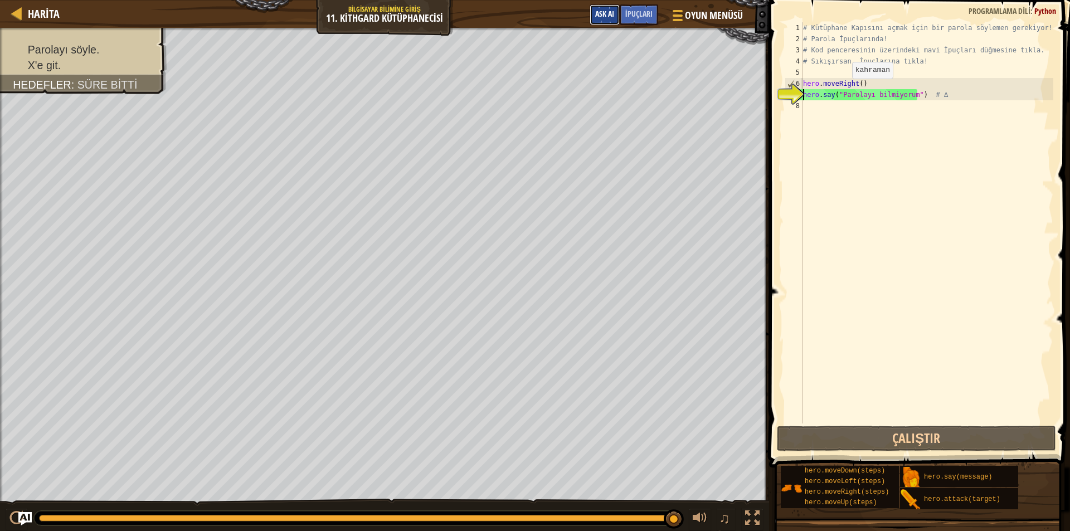
click at [599, 14] on span "Ask AI" at bounding box center [604, 13] width 19 height 11
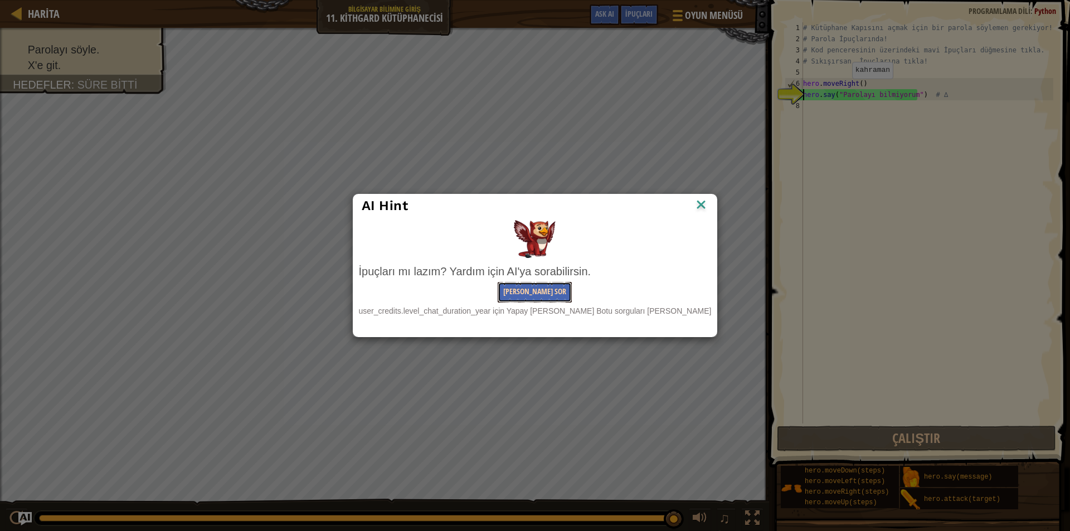
click at [541, 295] on button "[PERSON_NAME] Sor" at bounding box center [535, 292] width 74 height 21
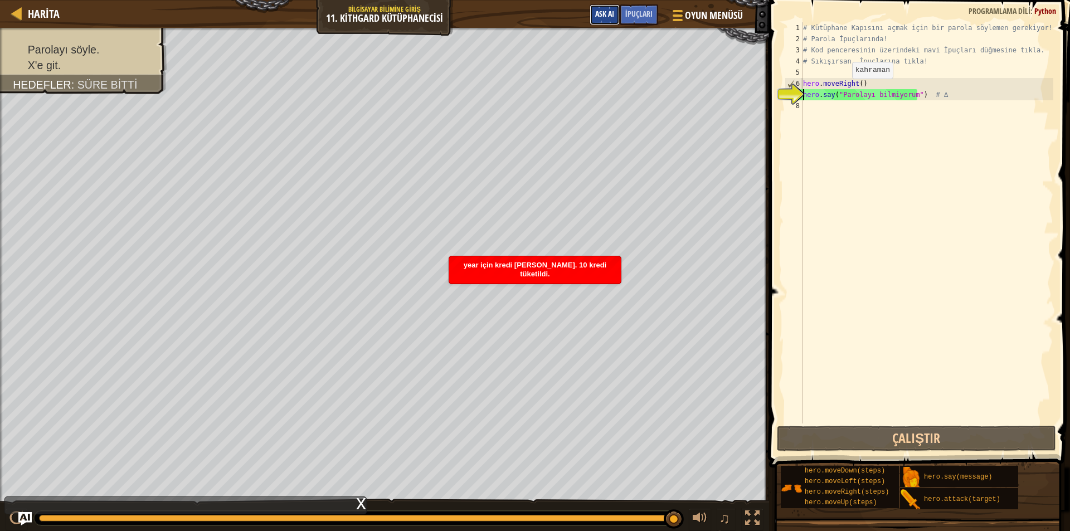
click at [601, 14] on span "Ask AI" at bounding box center [604, 13] width 19 height 11
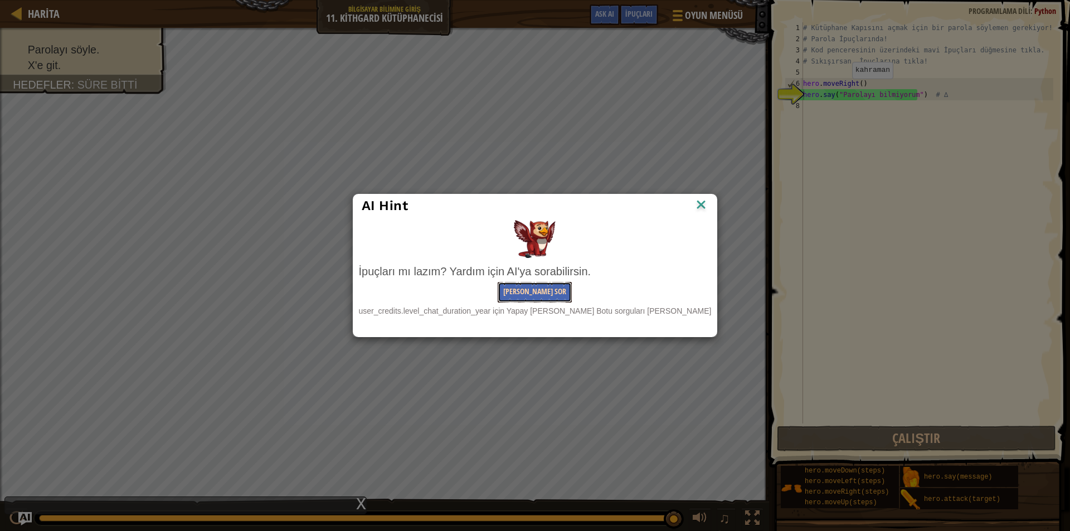
click at [512, 296] on button "[PERSON_NAME] Sor" at bounding box center [535, 292] width 74 height 21
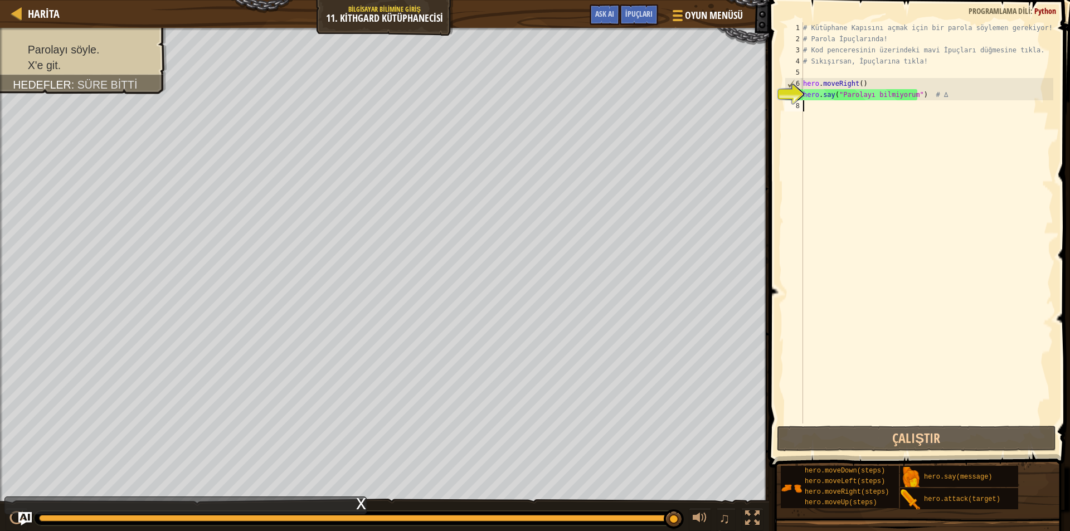
click at [814, 118] on div "# Kütüphane Kapısını açmak için bir parola söylemen gerekiyor! # Parola İpuçlar…" at bounding box center [927, 234] width 253 height 424
click at [640, 12] on span "İpuçları" at bounding box center [639, 13] width 27 height 11
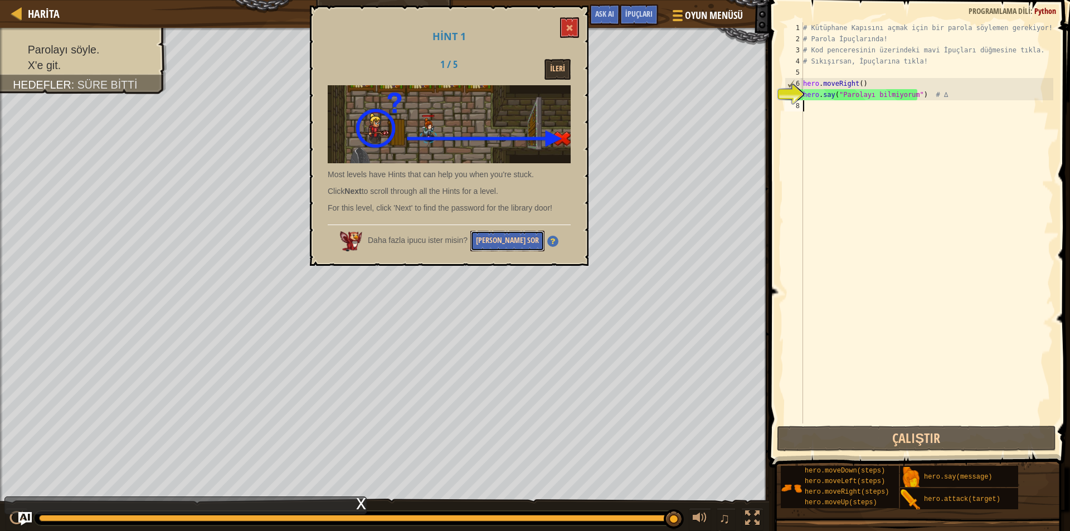
click at [505, 237] on button "[PERSON_NAME] Sor" at bounding box center [508, 241] width 74 height 21
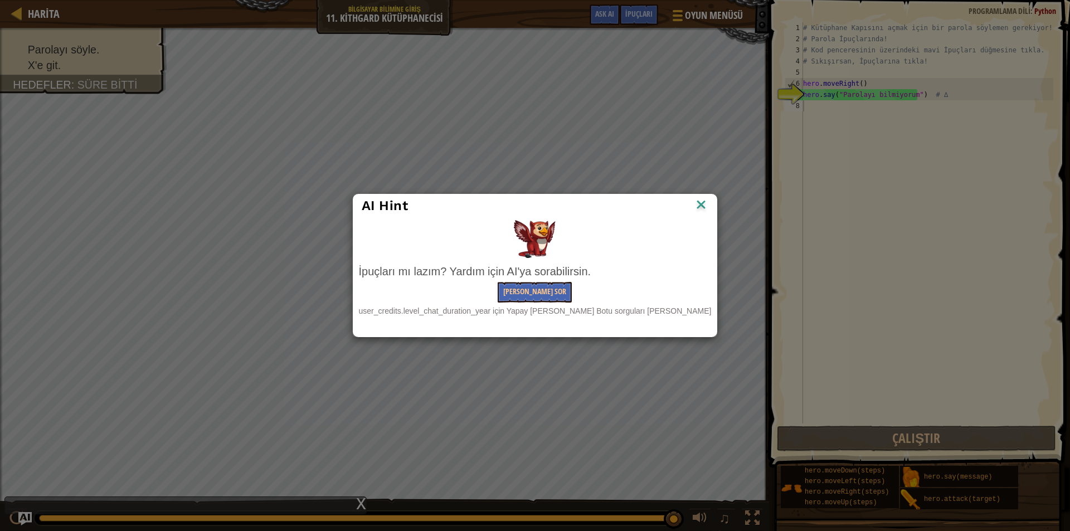
click at [538, 311] on div "user_credits.level_chat_duration_year için Yapay [PERSON_NAME] Botu sorguları […" at bounding box center [535, 311] width 353 height 11
click at [539, 301] on button "[PERSON_NAME] Sor" at bounding box center [535, 292] width 74 height 21
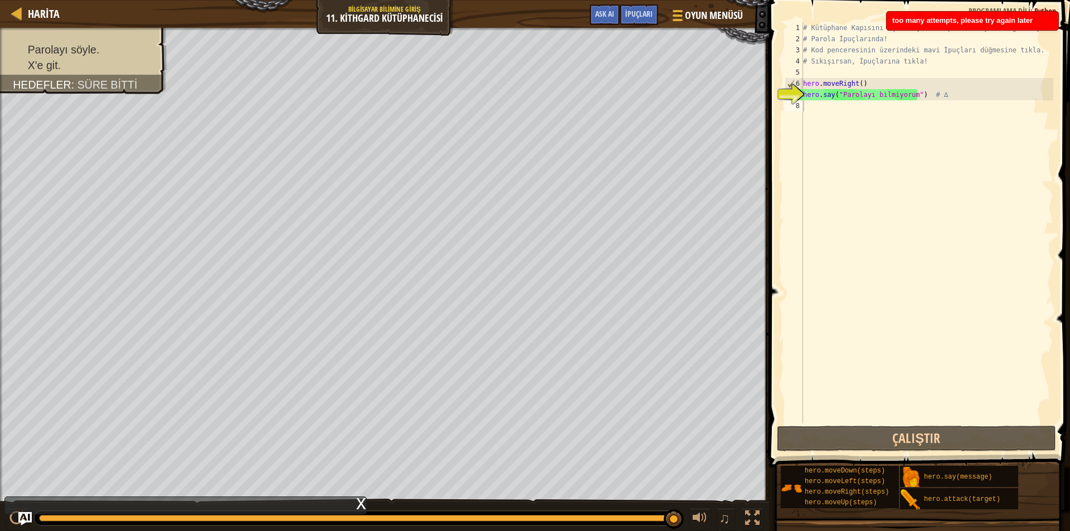
click at [660, 19] on div "Oyun Menüsü Bitti İpuçları Ask AI" at bounding box center [667, 17] width 166 height 26
click at [652, 16] on div "İpuçları" at bounding box center [639, 14] width 38 height 21
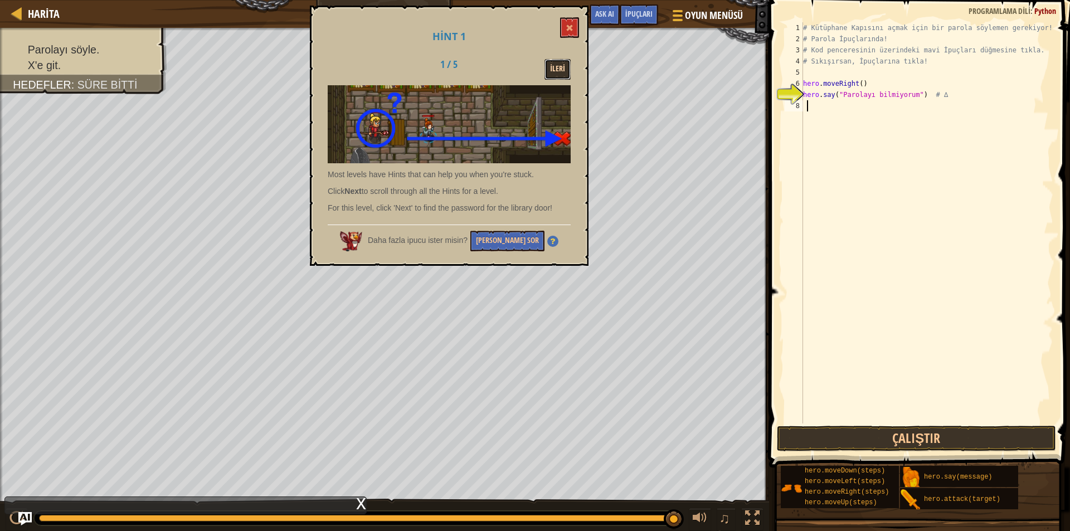
click at [557, 62] on button "İleri" at bounding box center [558, 69] width 26 height 21
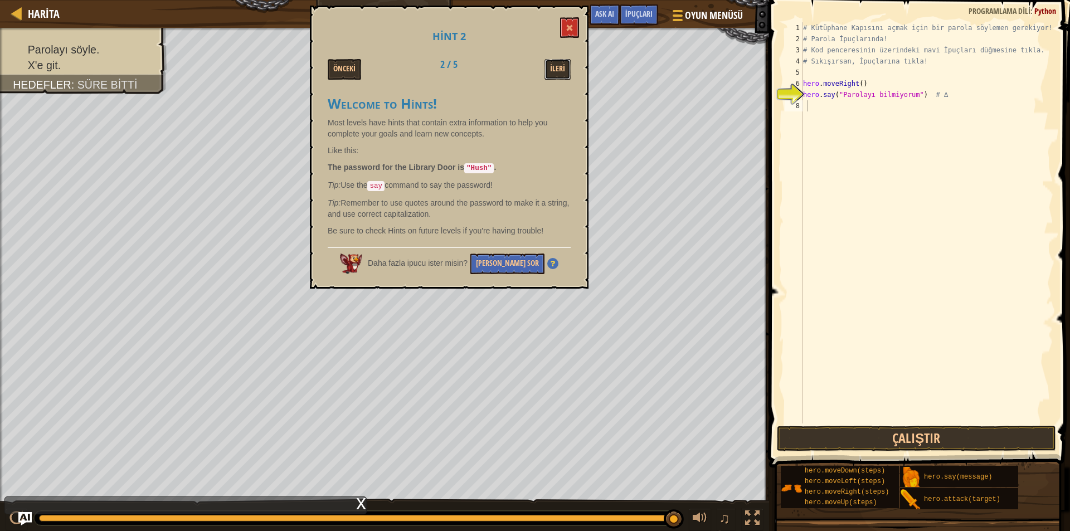
click at [557, 62] on button "İleri" at bounding box center [558, 69] width 26 height 21
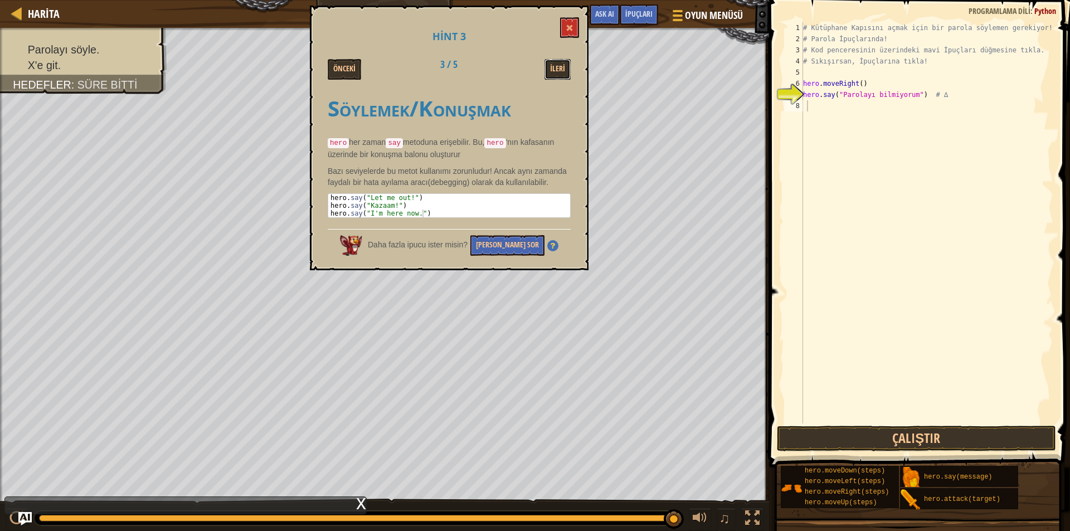
click at [557, 62] on button "İleri" at bounding box center [558, 69] width 26 height 21
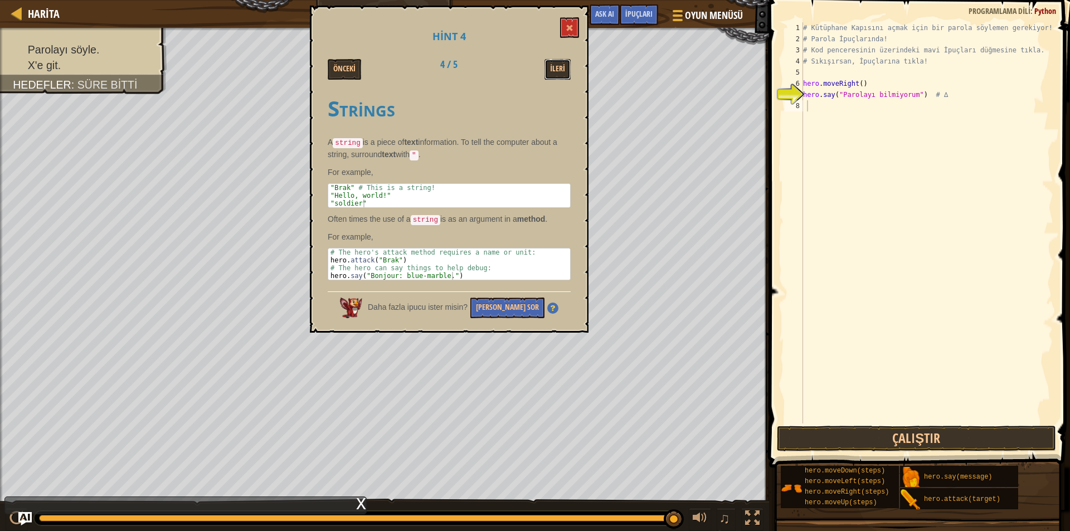
click at [557, 62] on button "İleri" at bounding box center [558, 69] width 26 height 21
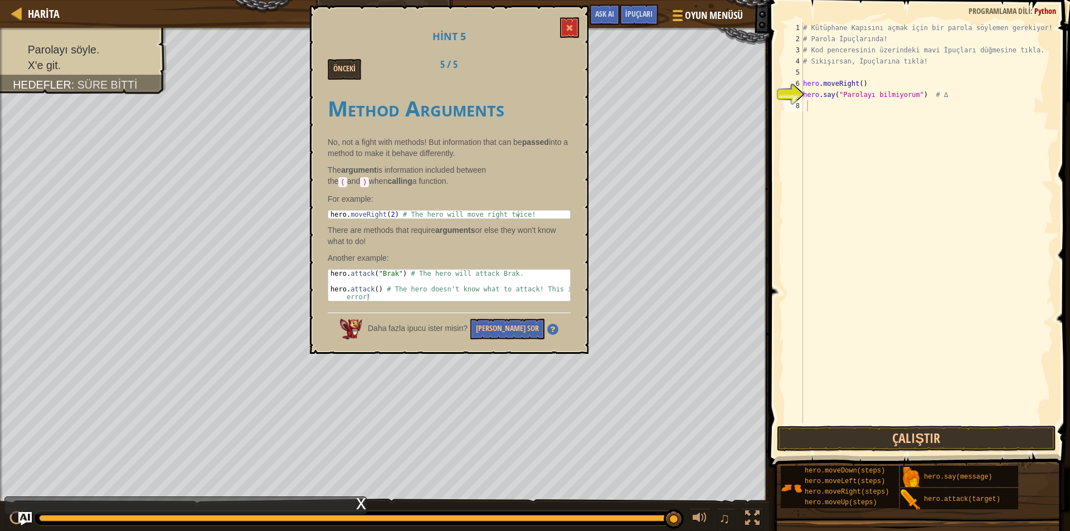
click at [557, 62] on div "Önceki 5 / 5" at bounding box center [449, 69] width 260 height 21
click at [566, 30] on button at bounding box center [569, 27] width 19 height 21
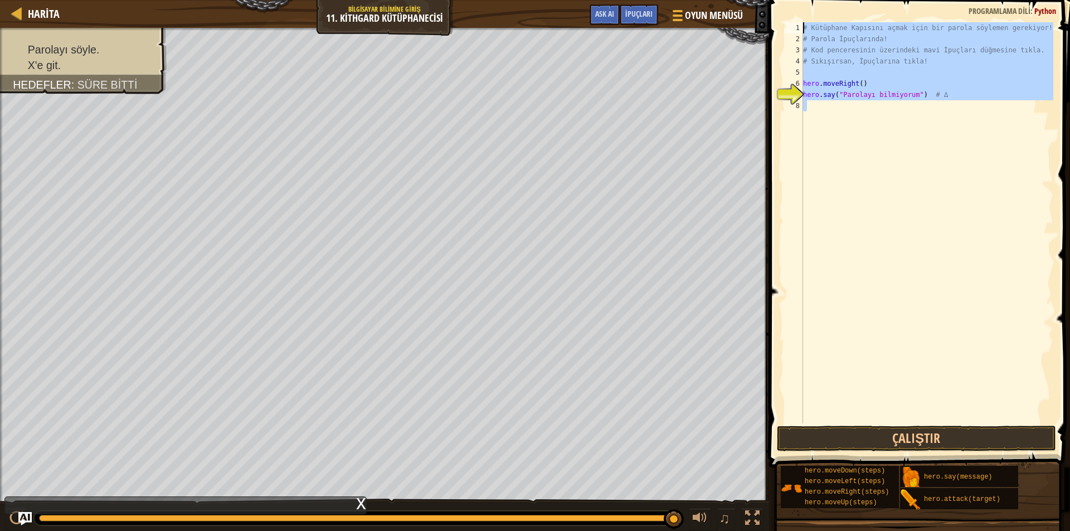
drag, startPoint x: 792, startPoint y: 187, endPoint x: 940, endPoint y: 25, distance: 220.2
click at [940, 25] on div "1 2 3 4 5 6 7 8 # Kütüphane Kapısını açmak için bir parola söylemen gerekiyor! …" at bounding box center [918, 222] width 271 height 401
type textarea "# Kütüphane Kapısını açmak için bir parola söylemen gerekiyor! # Parola İpuçlar…"
click at [957, 291] on div "# Kütüphane Kapısını açmak için bir parola söylemen gerekiyor! # Parola İpuçlar…" at bounding box center [927, 222] width 253 height 401
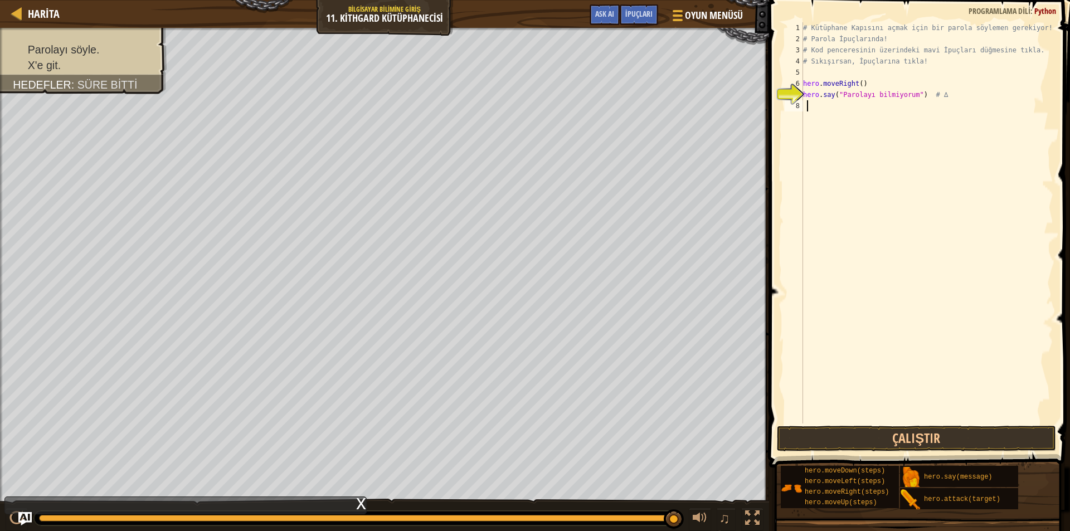
click at [887, 188] on div "# Kütüphane Kapısını açmak için bir parola söylemen gerekiyor! # Parola İpuçlar…" at bounding box center [927, 234] width 253 height 424
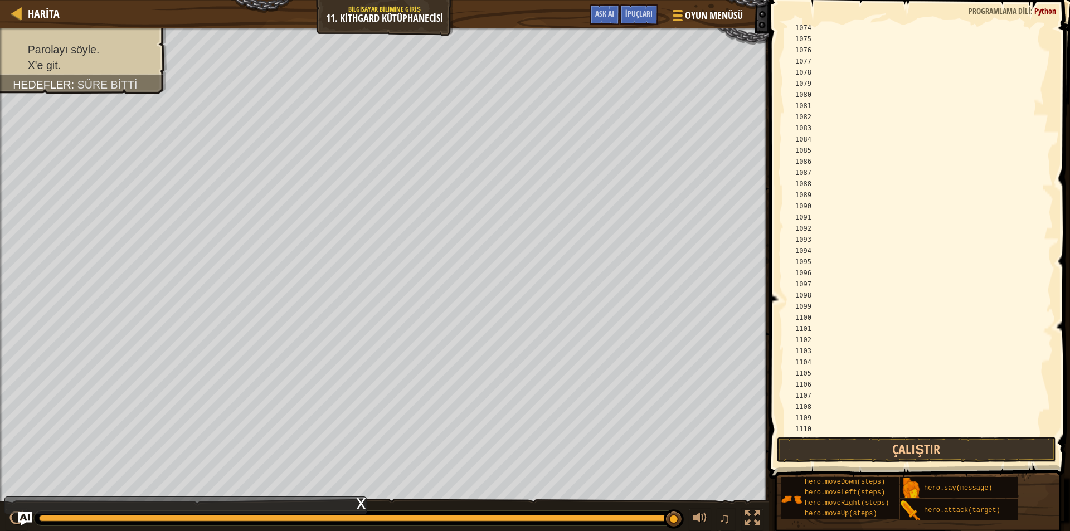
scroll to position [11930, 0]
drag, startPoint x: 817, startPoint y: 425, endPoint x: 827, endPoint y: 128, distance: 297.3
click at [827, 128] on div at bounding box center [929, 239] width 234 height 435
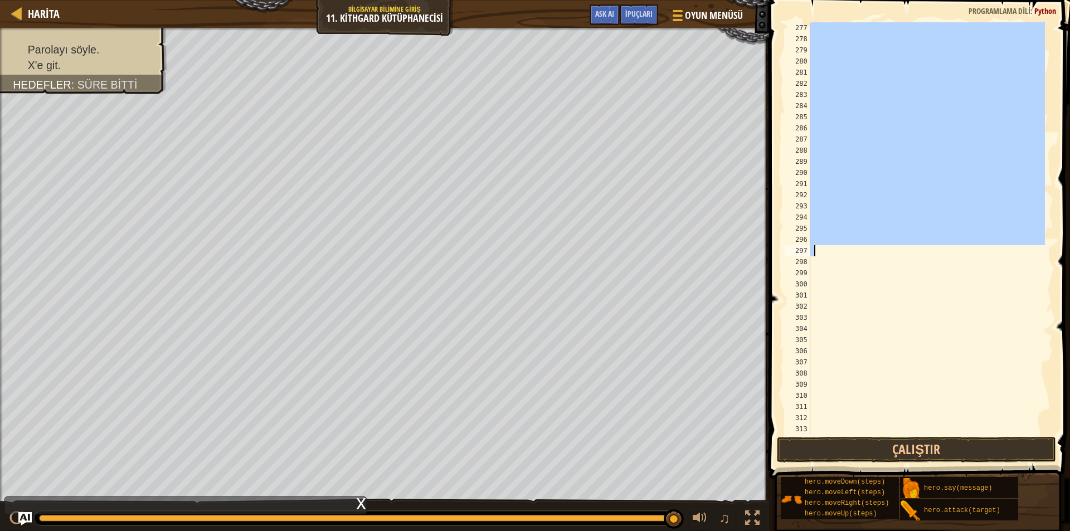
scroll to position [3155, 0]
drag, startPoint x: 812, startPoint y: 116, endPoint x: 935, endPoint y: 253, distance: 183.6
click at [935, 253] on div at bounding box center [926, 239] width 237 height 435
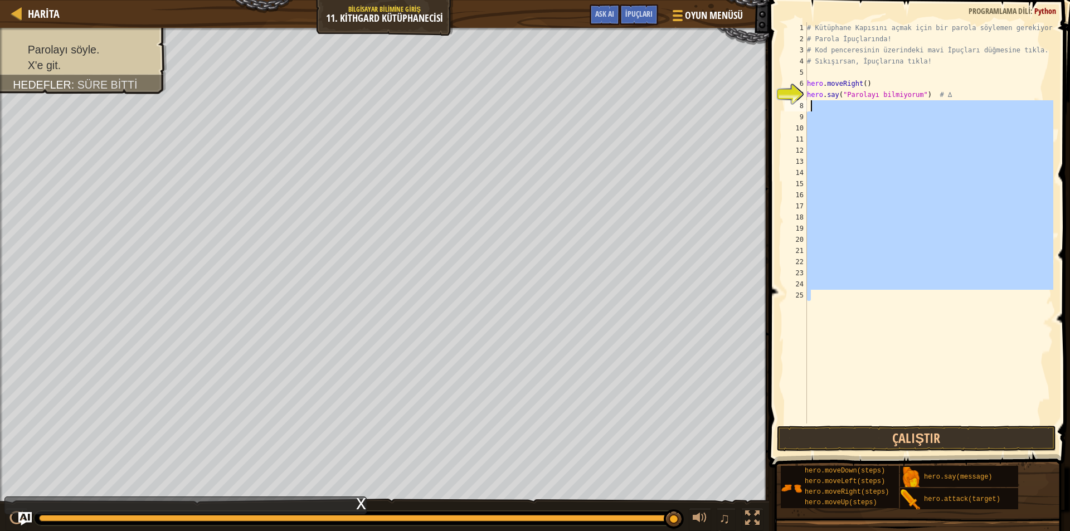
drag, startPoint x: 820, startPoint y: 299, endPoint x: 828, endPoint y: 109, distance: 190.3
click at [828, 109] on div "# Kütüphane Kapısını açmak için bir parola söylemen gerekiyor! # Parola İpuçlar…" at bounding box center [929, 234] width 249 height 424
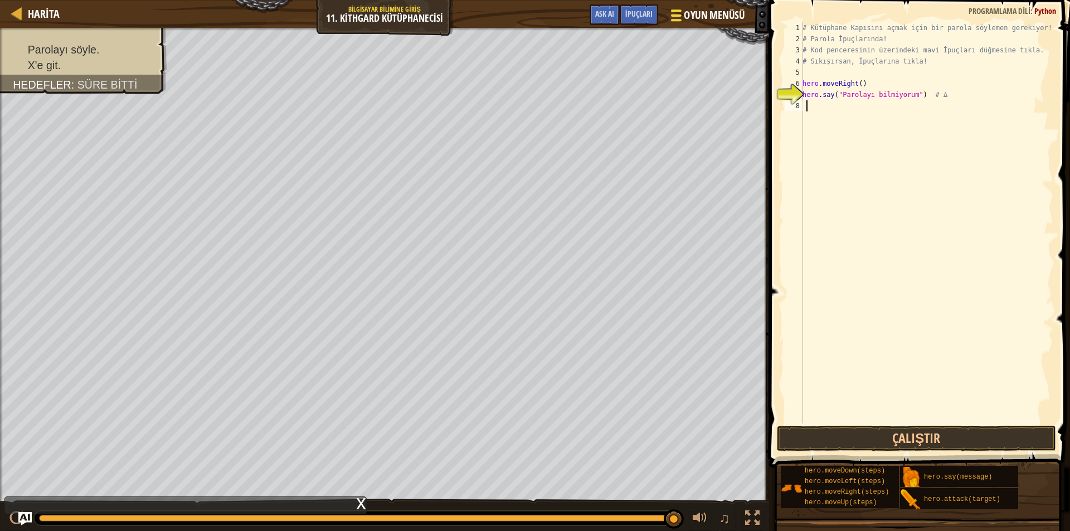
click at [694, 18] on span "Oyun Menüsü" at bounding box center [714, 15] width 61 height 15
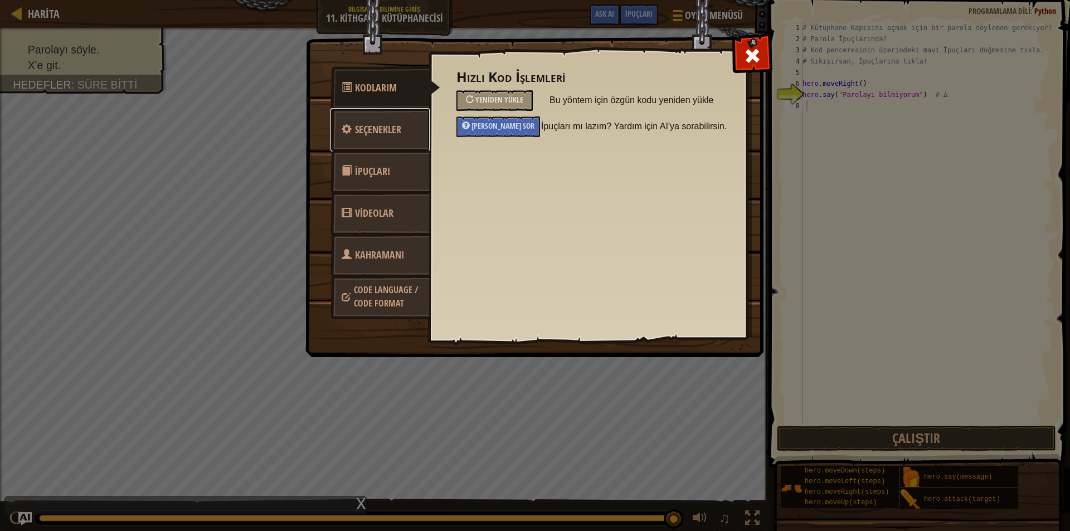
click at [391, 129] on span "Seçenekler" at bounding box center [378, 130] width 46 height 14
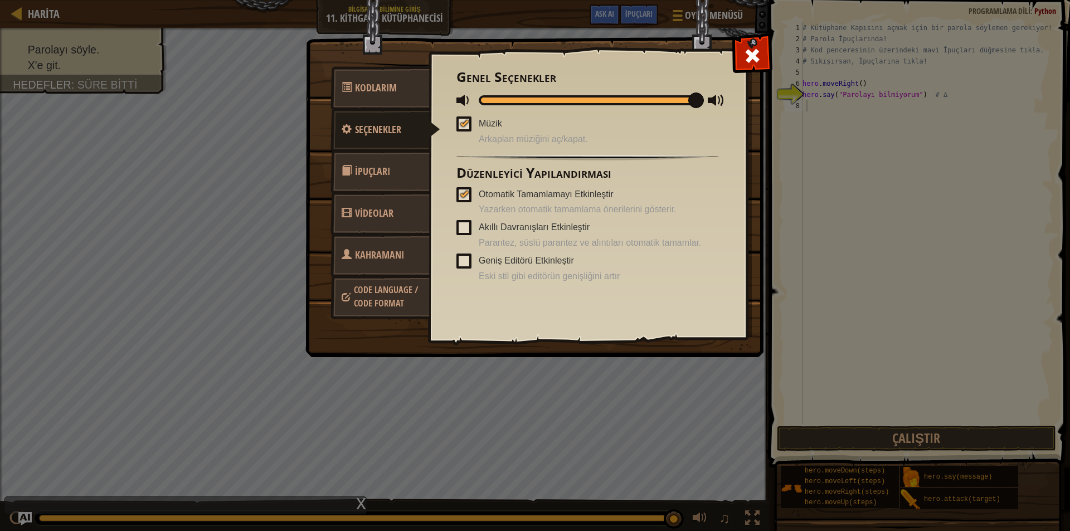
click at [389, 297] on span "Code Language / Code Format" at bounding box center [386, 297] width 64 height 26
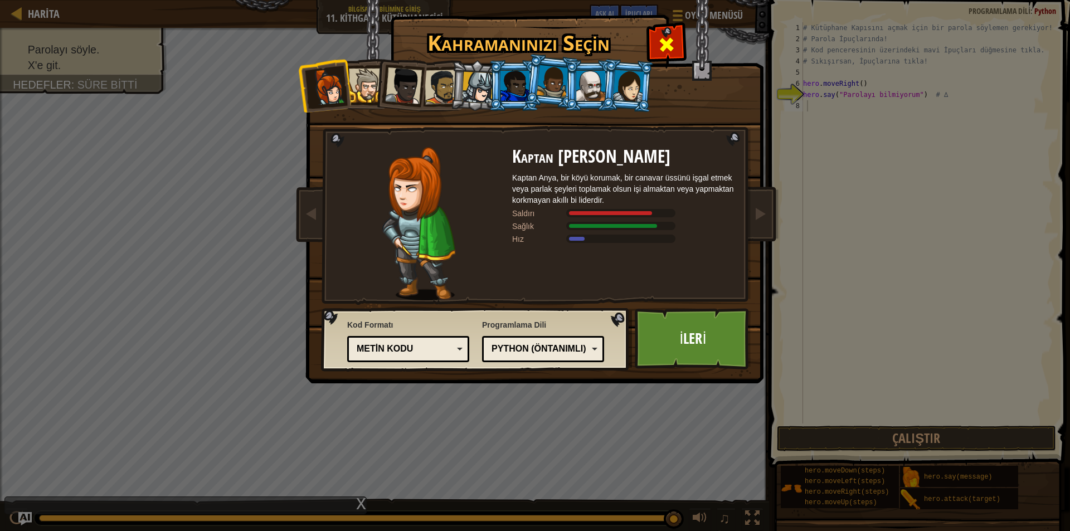
click at [675, 49] on span at bounding box center [667, 45] width 18 height 18
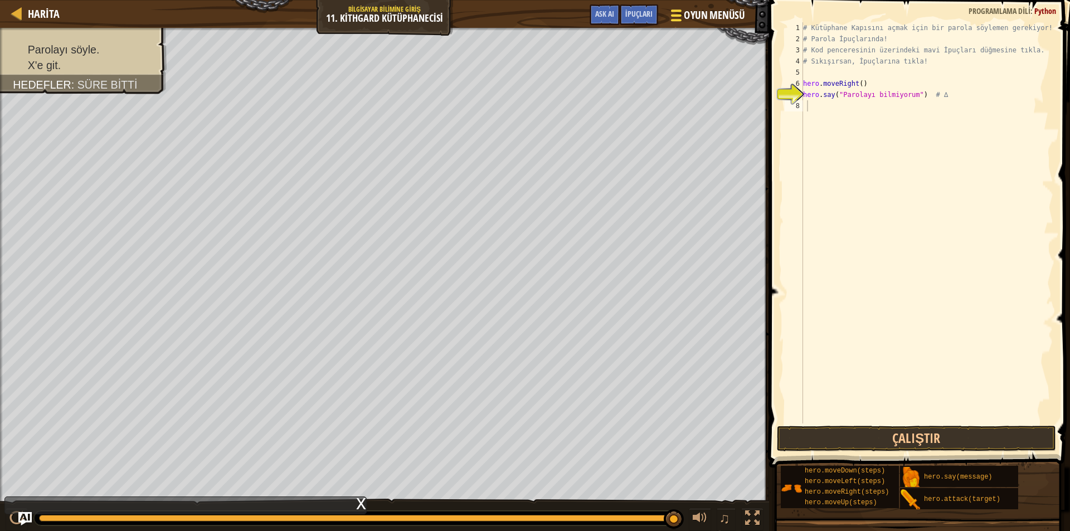
click at [722, 16] on span "Oyun Menüsü" at bounding box center [714, 15] width 61 height 15
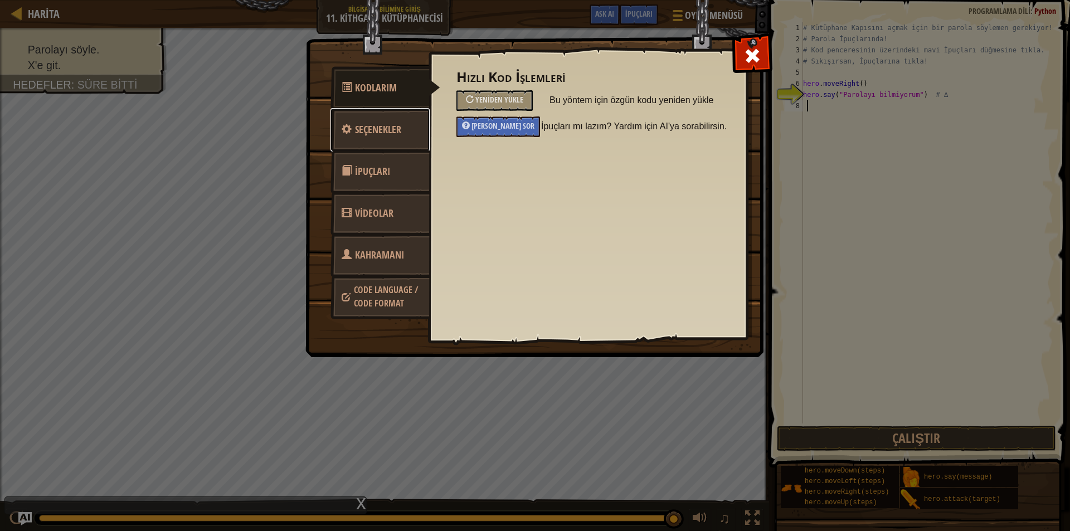
click at [390, 123] on span "Seçenekler" at bounding box center [378, 130] width 46 height 14
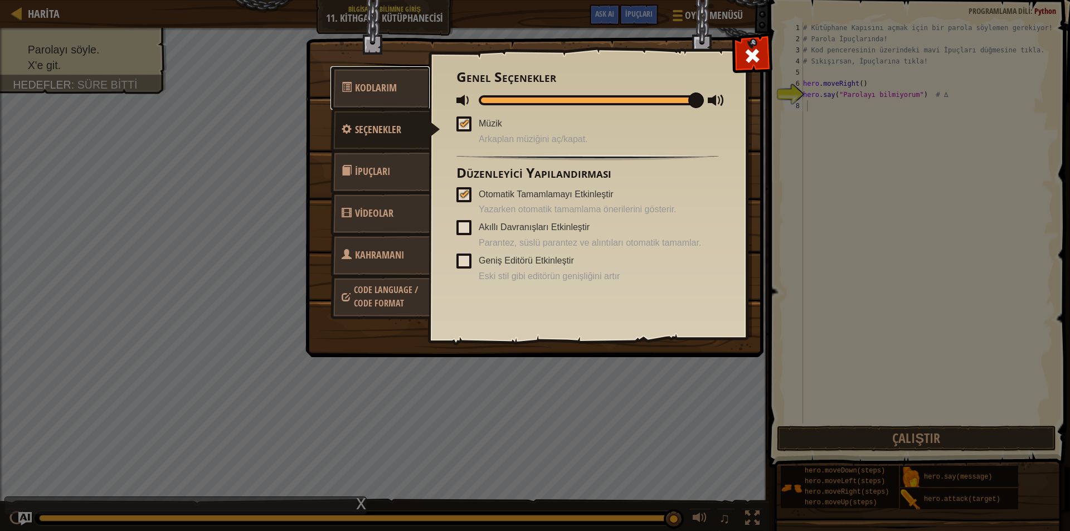
click at [397, 97] on link "Kodlarım" at bounding box center [380, 87] width 99 height 43
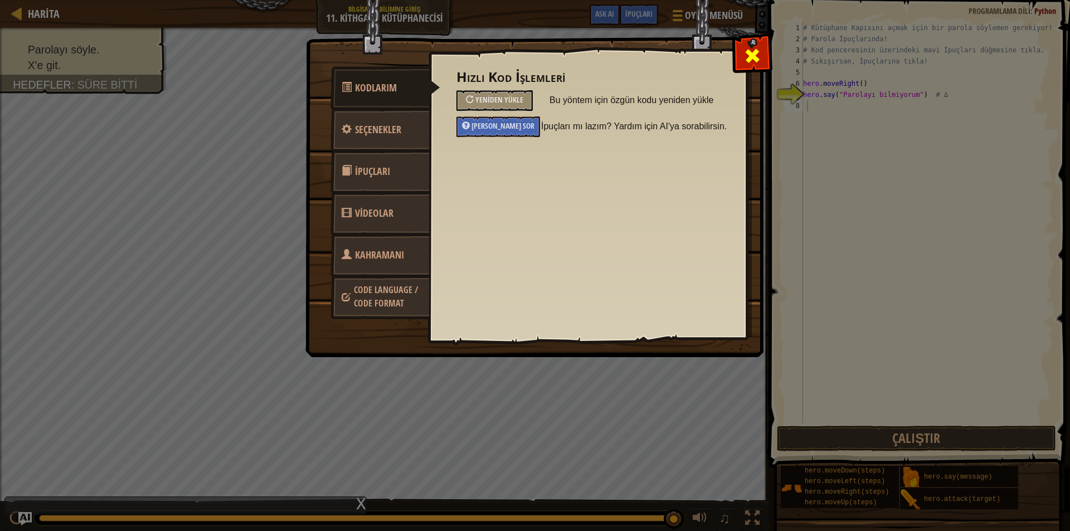
click at [743, 47] on div at bounding box center [752, 53] width 35 height 35
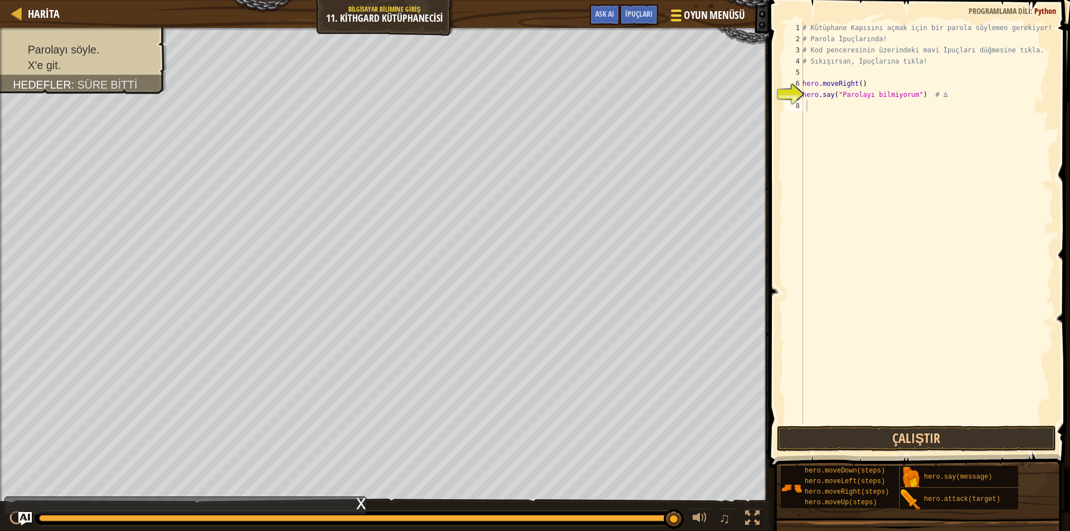
click at [691, 14] on span "Oyun Menüsü" at bounding box center [714, 15] width 61 height 15
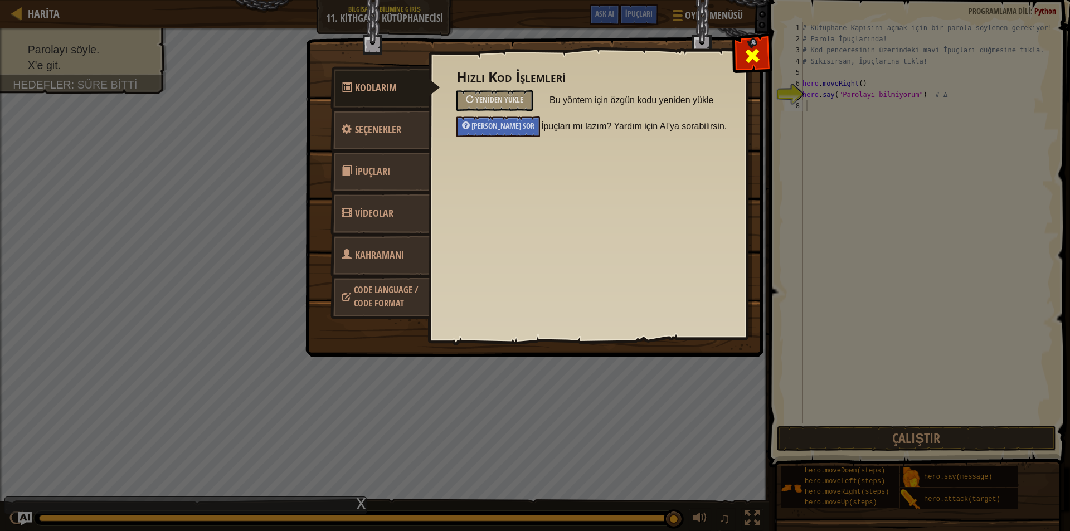
click at [761, 52] on div at bounding box center [752, 53] width 35 height 35
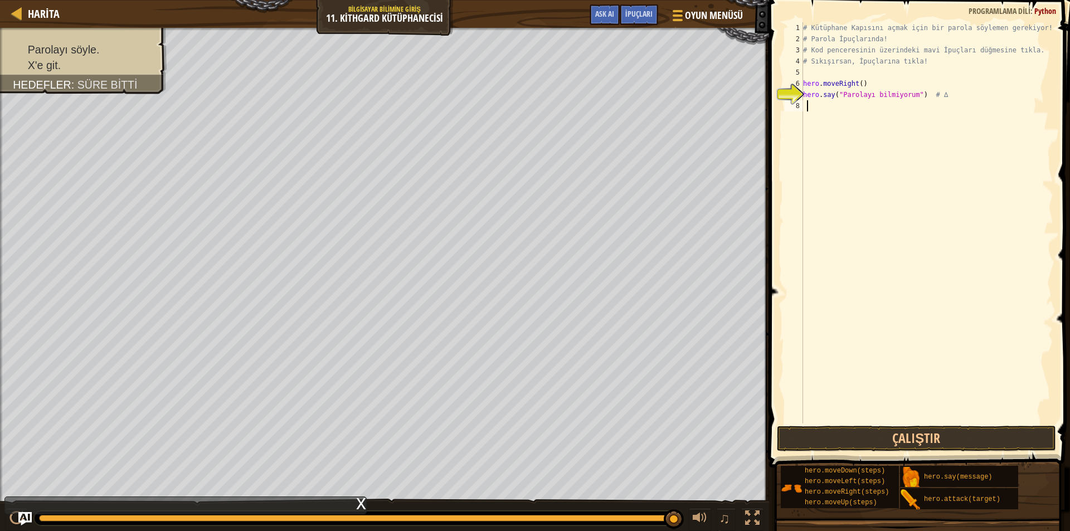
click at [940, 93] on div "# Kütüphane Kapısını açmak için bir parola söylemen gerekiyor! # Parola İpuçlar…" at bounding box center [927, 234] width 253 height 424
type textarea "hero.say("Parolayı bilmiyorum") # ∆"
click at [811, 111] on div "# Kütüphane Kapısını açmak için bir parola söylemen gerekiyor! # Parola İpuçlar…" at bounding box center [927, 234] width 253 height 424
click at [787, 94] on div "7" at bounding box center [794, 94] width 18 height 11
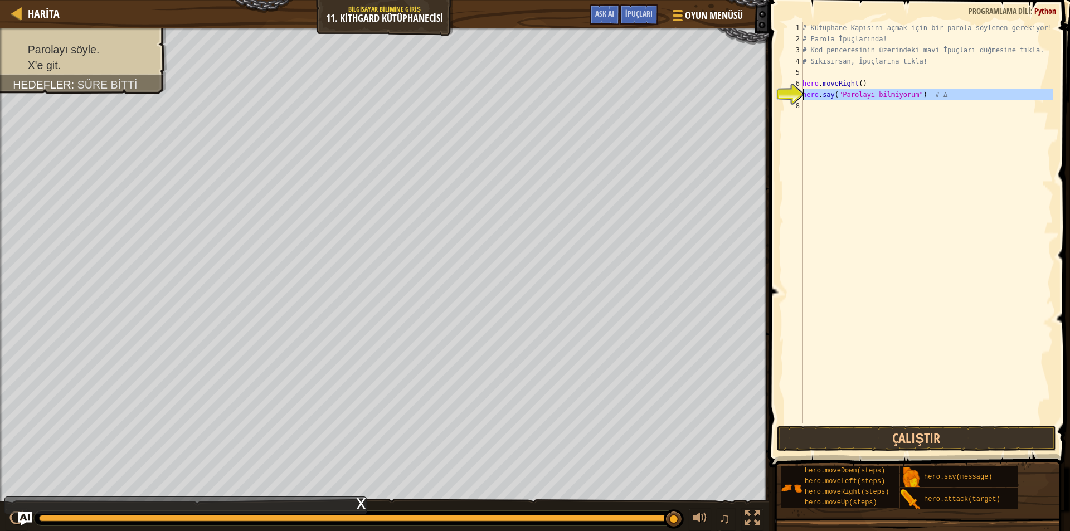
type textarea "hero.say("Parolayı bilmiyorum") # ∆"
click at [793, 108] on div "8" at bounding box center [794, 105] width 18 height 11
click at [822, 93] on div "# Kütüphane Kapısını açmak için bir parola söylemen gerekiyor! # Parola İpuçlar…" at bounding box center [927, 234] width 253 height 424
type textarea "hero.say("Parolayı bilmiyorum") # ∆"
click at [808, 77] on div "# Kütüphane Kapısını açmak için bir parola söylemen gerekiyor! # Parola İpuçlar…" at bounding box center [927, 234] width 253 height 424
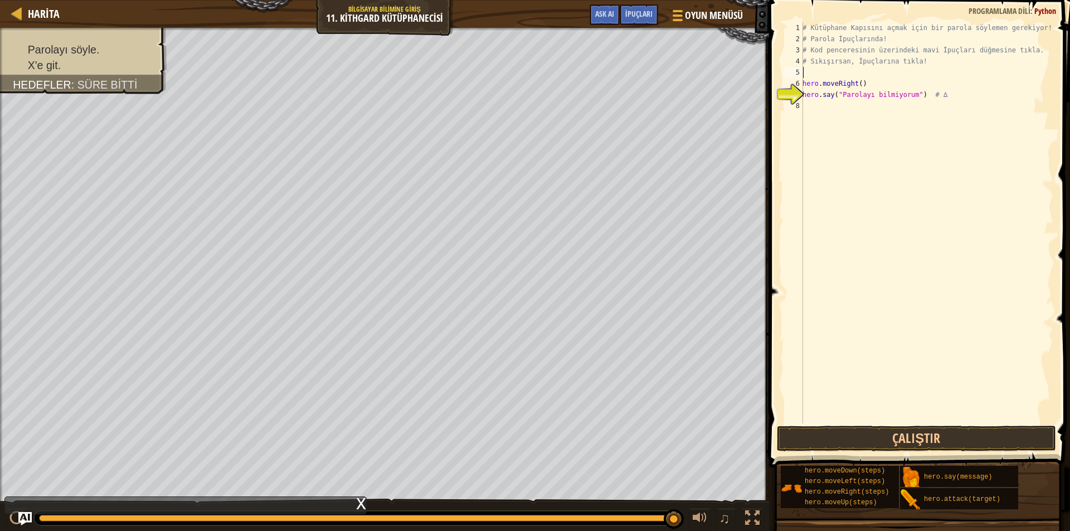
click at [796, 50] on div "3" at bounding box center [794, 50] width 18 height 11
click at [796, 28] on div "1" at bounding box center [794, 27] width 18 height 11
click at [796, 24] on div "1" at bounding box center [794, 27] width 18 height 11
click at [799, 24] on div "1" at bounding box center [794, 27] width 18 height 11
type textarea "hero.say("Parolayı bilmiyorum") # ∆"
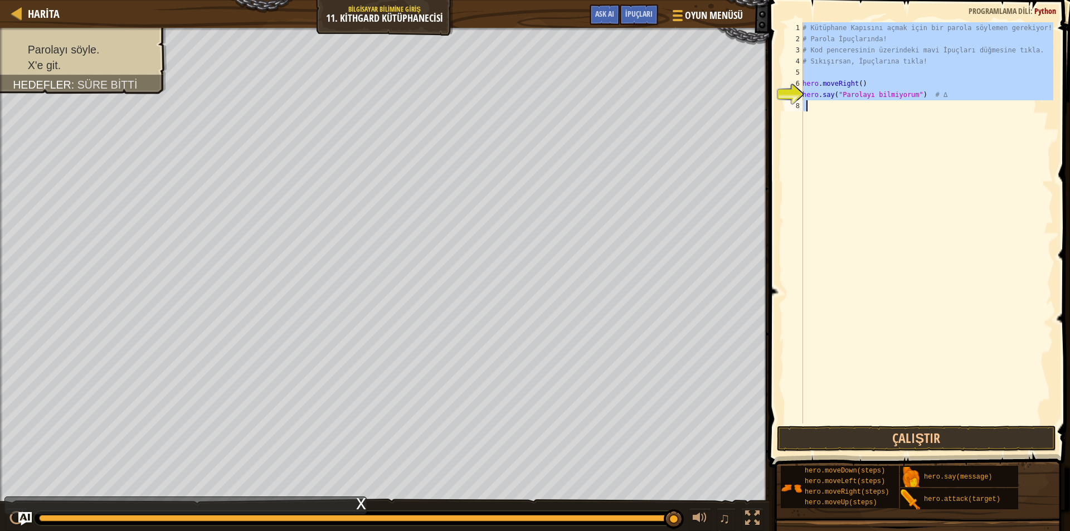
click at [799, 24] on div "1" at bounding box center [794, 27] width 18 height 11
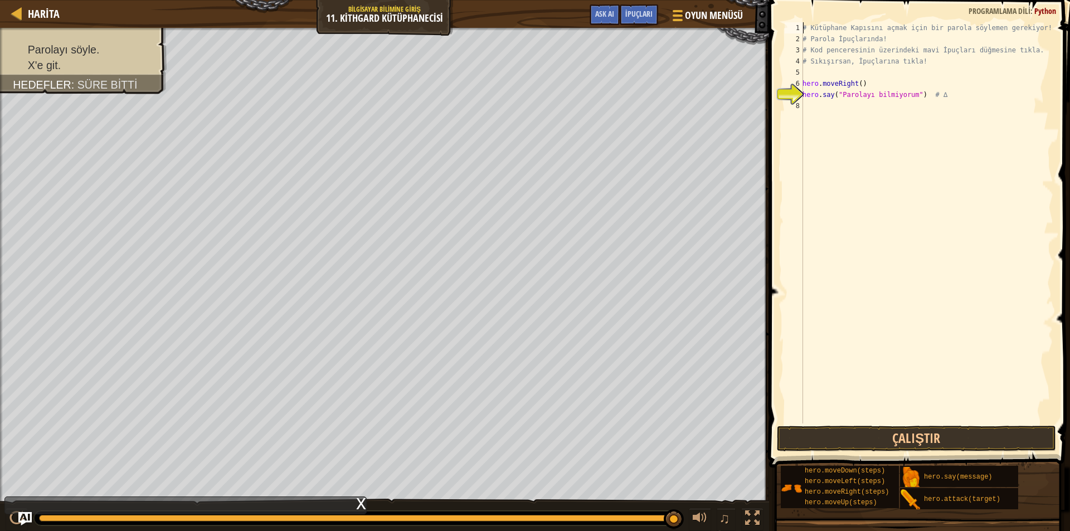
click at [799, 24] on div "1" at bounding box center [794, 27] width 18 height 11
drag, startPoint x: 799, startPoint y: 24, endPoint x: 804, endPoint y: 27, distance: 6.2
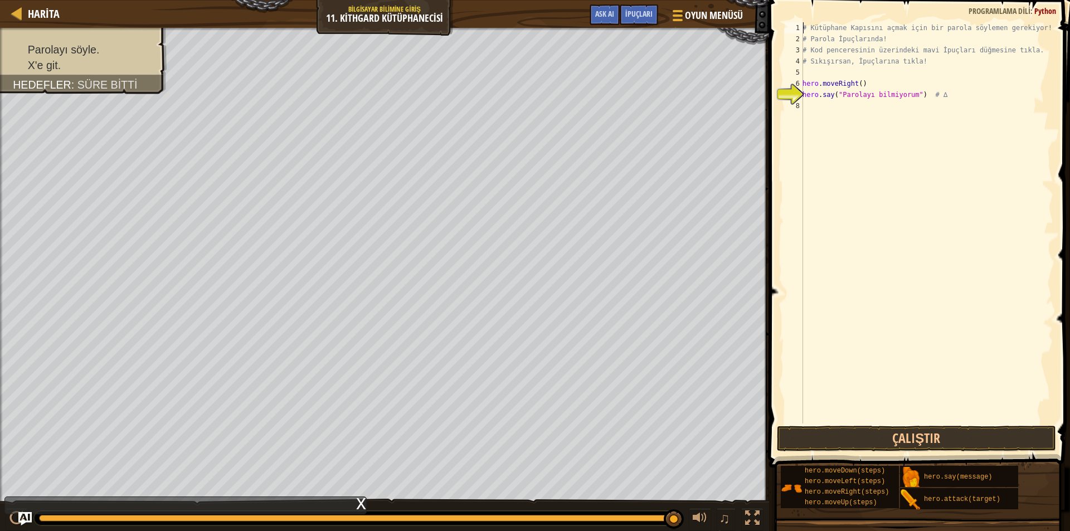
click at [803, 26] on div "# Kütüphane Kapısını açmak için bir parola söylemen gerekiyor! 1 2 3 4 5 6 7 8 …" at bounding box center [918, 222] width 271 height 401
click at [804, 27] on div "# Kütüphane Kapısını açmak için bir parola söylemen gerekiyor! # Parola İpuçlar…" at bounding box center [927, 222] width 253 height 401
click at [804, 27] on div "# Kütüphane Kapısını açmak için bir parola söylemen gerekiyor! # Parola İpuçlar…" at bounding box center [927, 234] width 253 height 424
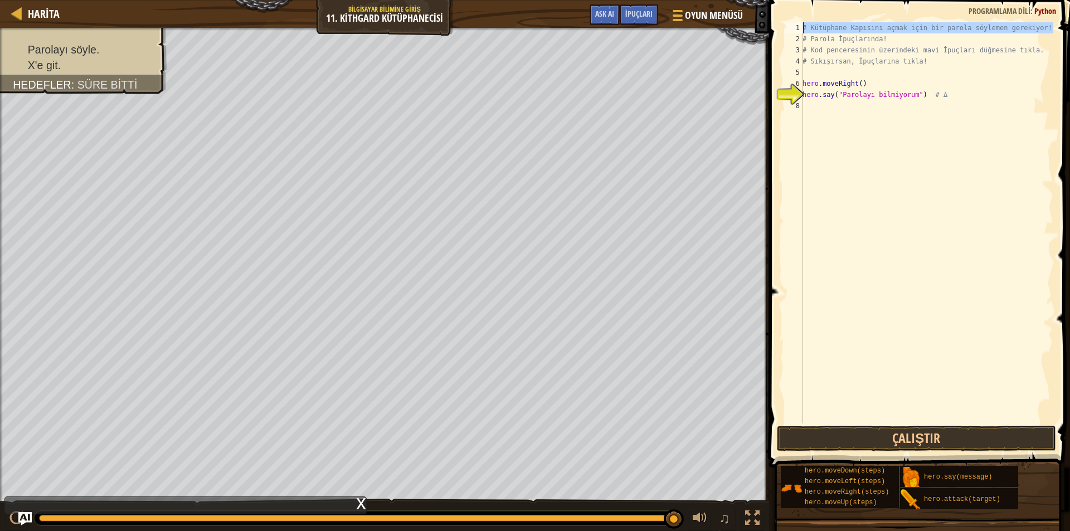
type textarea "hero.say("Parolayı bilmiyorum") # ∆"
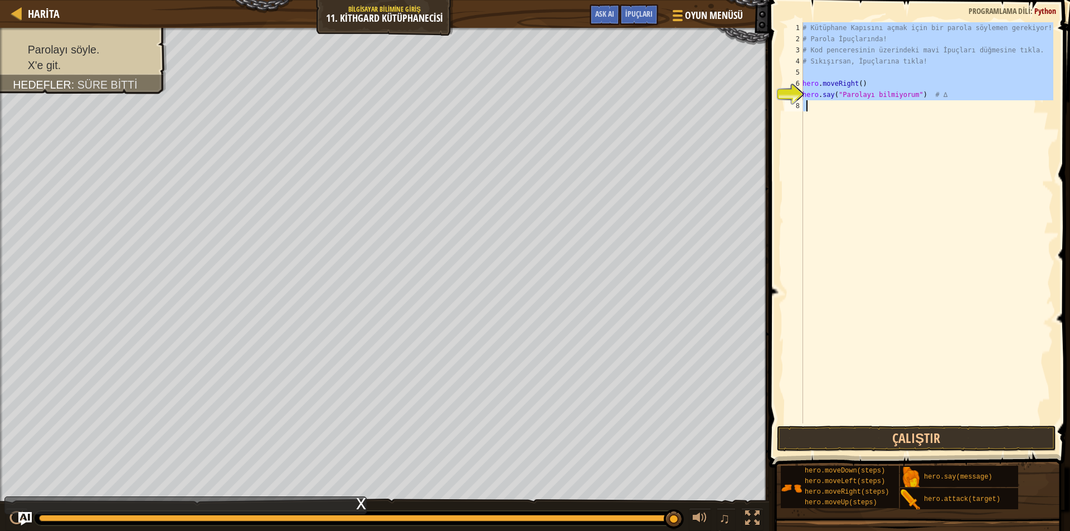
click at [848, 143] on div "# Kütüphane Kapısını açmak için bir parola söylemen gerekiyor! # Parola İpuçlar…" at bounding box center [927, 222] width 253 height 401
